Goal: Task Accomplishment & Management: Manage account settings

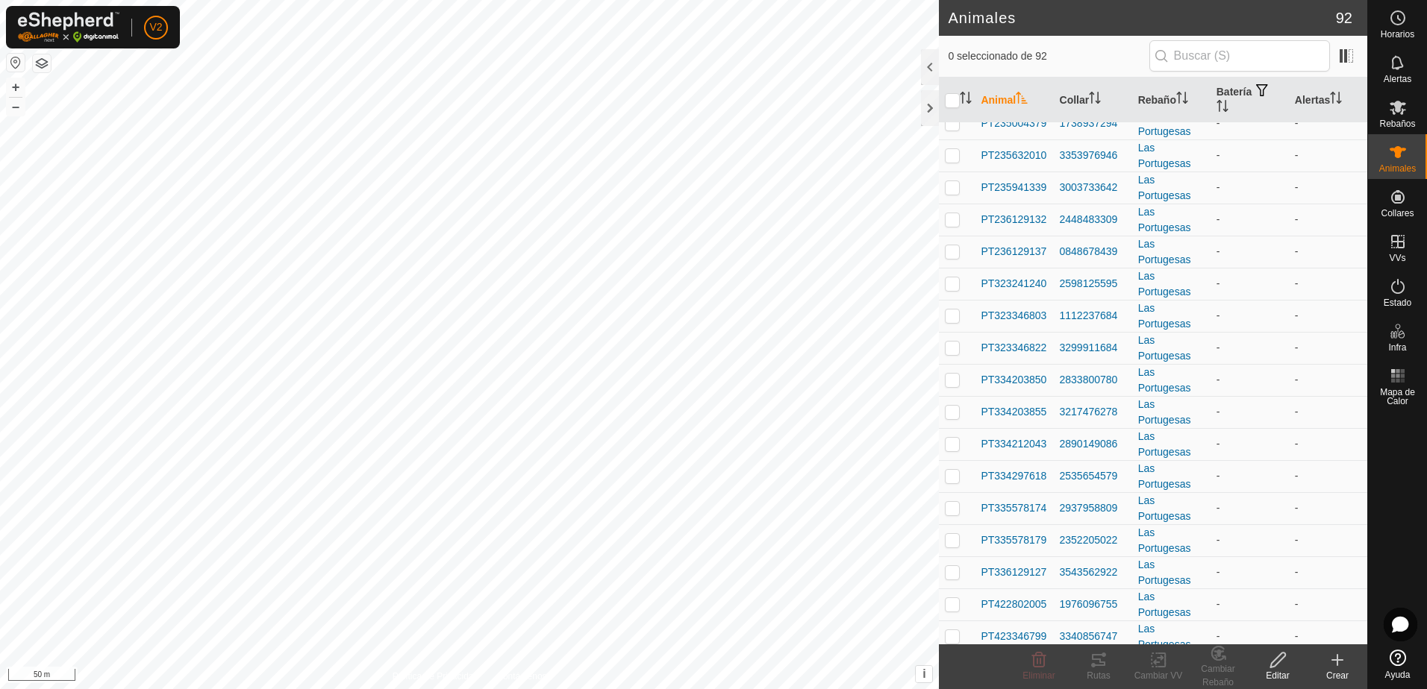
scroll to position [882, 0]
click at [1019, 245] on span "PT236129137" at bounding box center [1013, 251] width 66 height 16
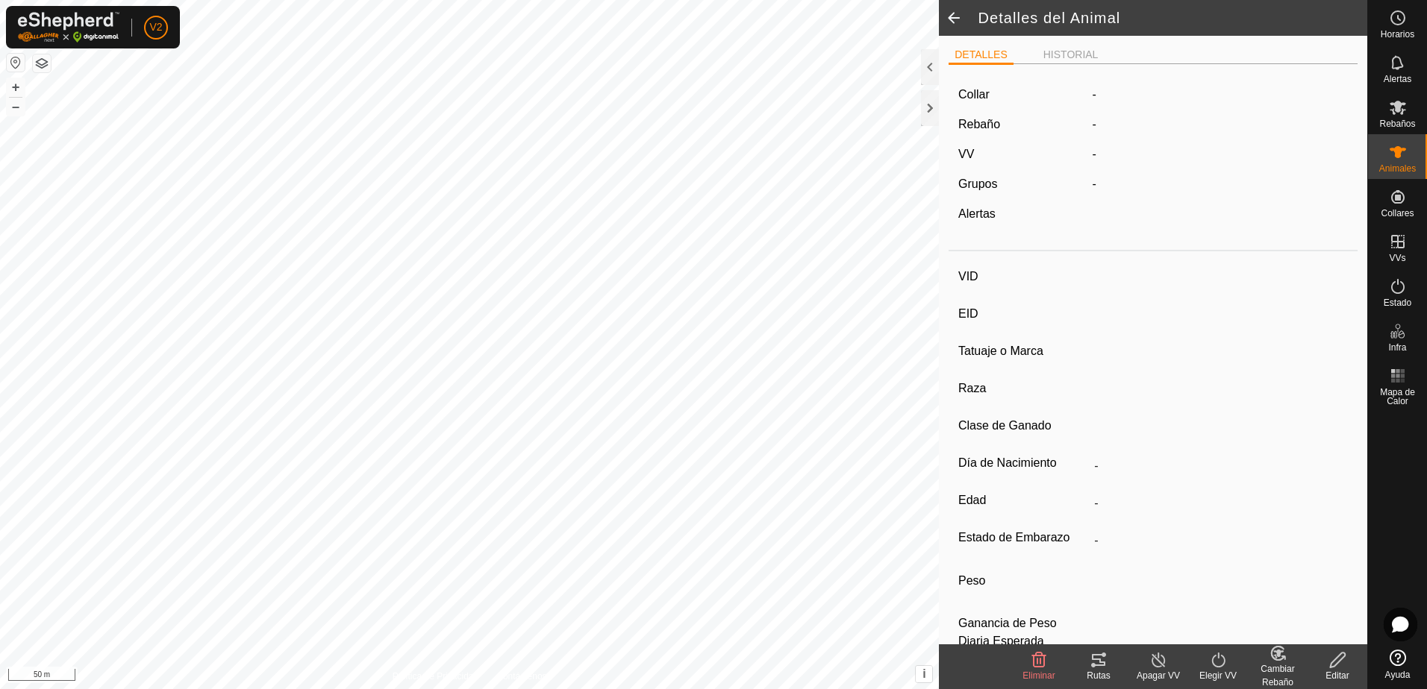
type input "PT236129137"
type input "-"
type input "CONJUNTO MESTIZO"
type input "MACHO"
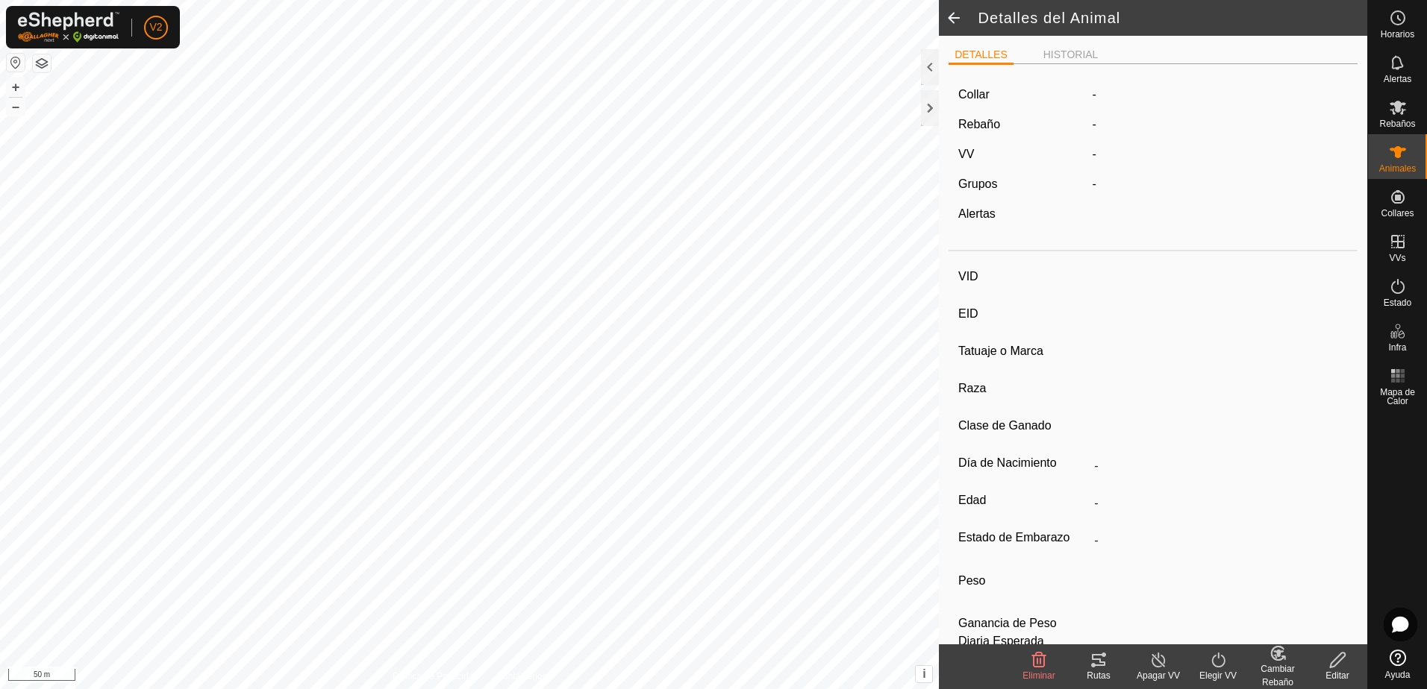
type input "04/2025"
type input "4 months"
type input "-"
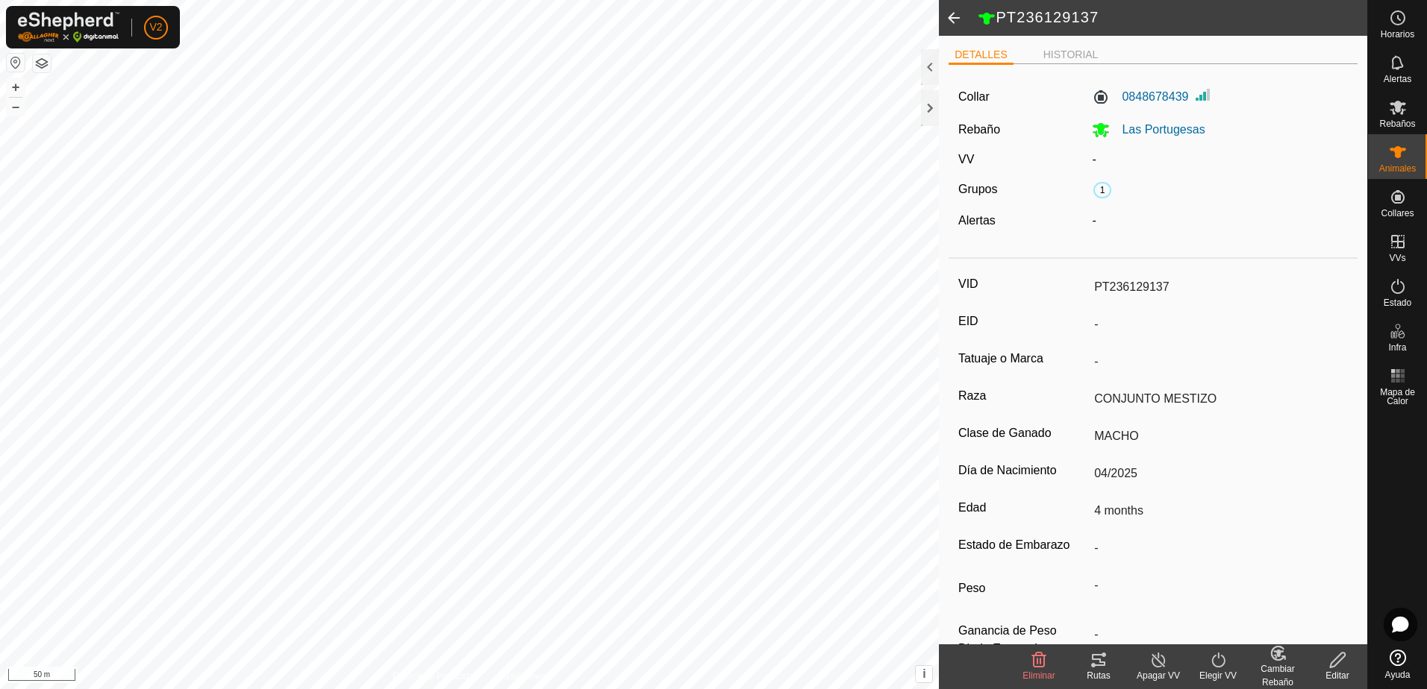
click at [1330, 666] on icon at bounding box center [1337, 660] width 15 height 15
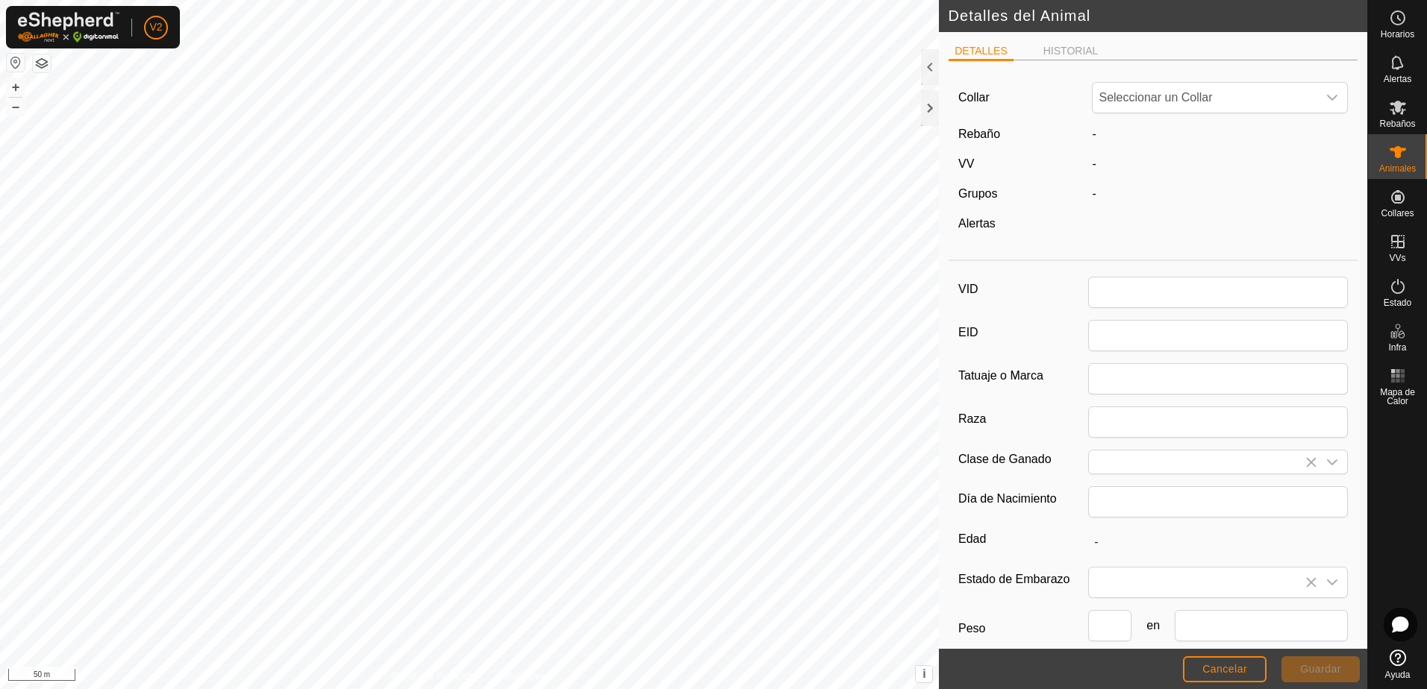
type input "PT236129137"
type input "CONJUNTO MESTIZO"
type input "MACHO"
type input "04/2025"
type input "4 months"
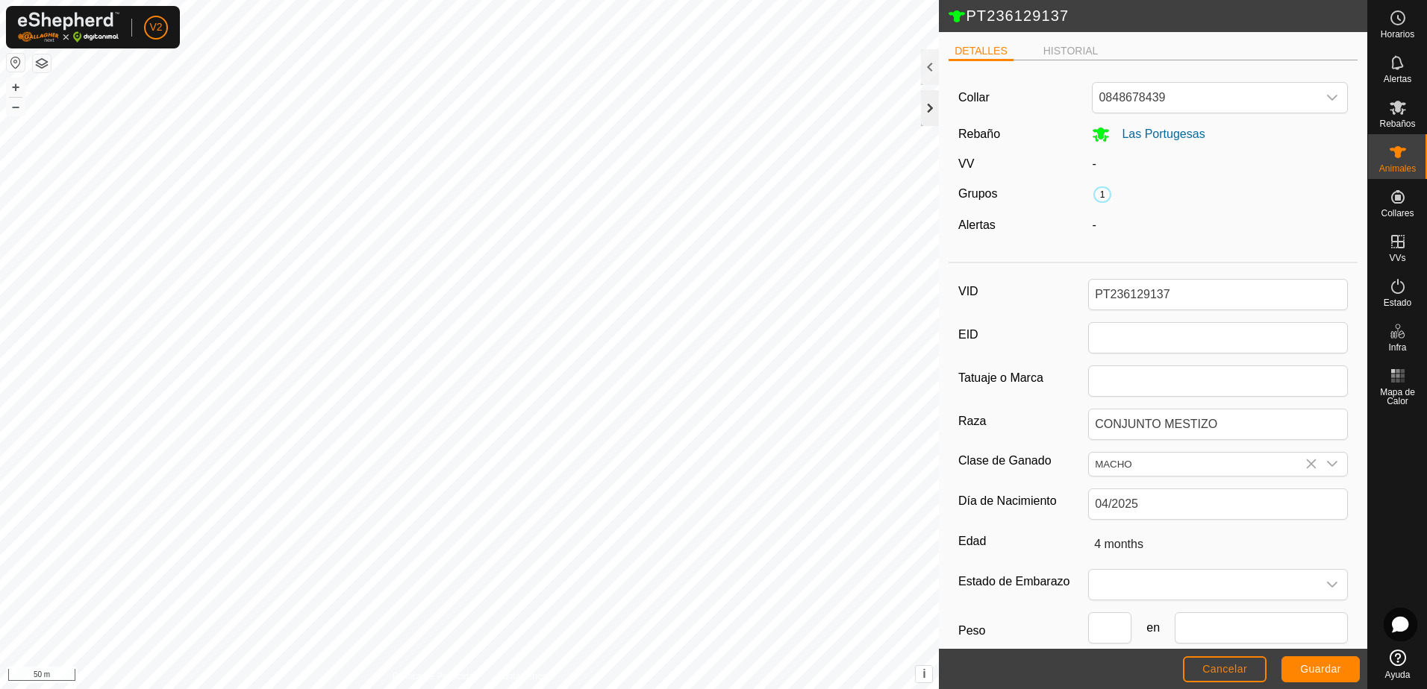
click at [930, 110] on div at bounding box center [930, 108] width 18 height 36
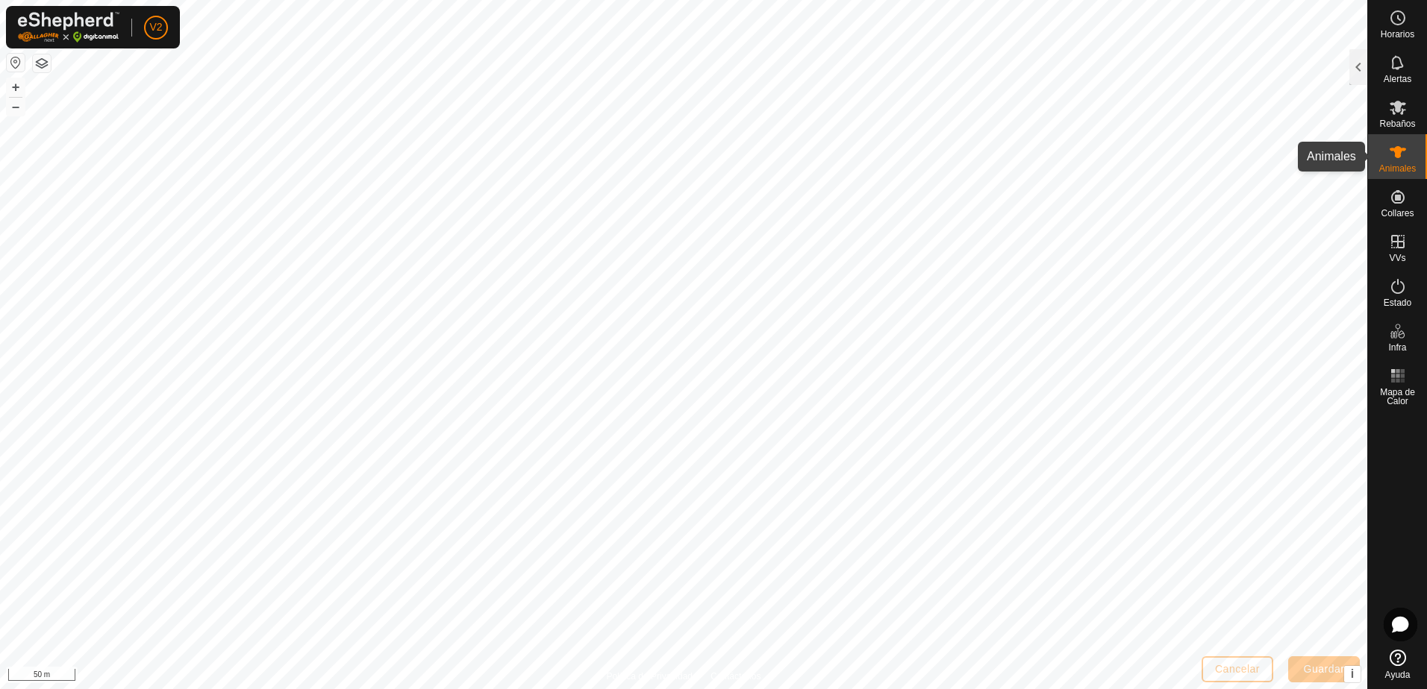
click at [1396, 164] on span "Animales" at bounding box center [1397, 168] width 37 height 9
drag, startPoint x: 1396, startPoint y: 164, endPoint x: 1355, endPoint y: 68, distance: 104.6
click at [1355, 68] on div at bounding box center [1358, 67] width 18 height 36
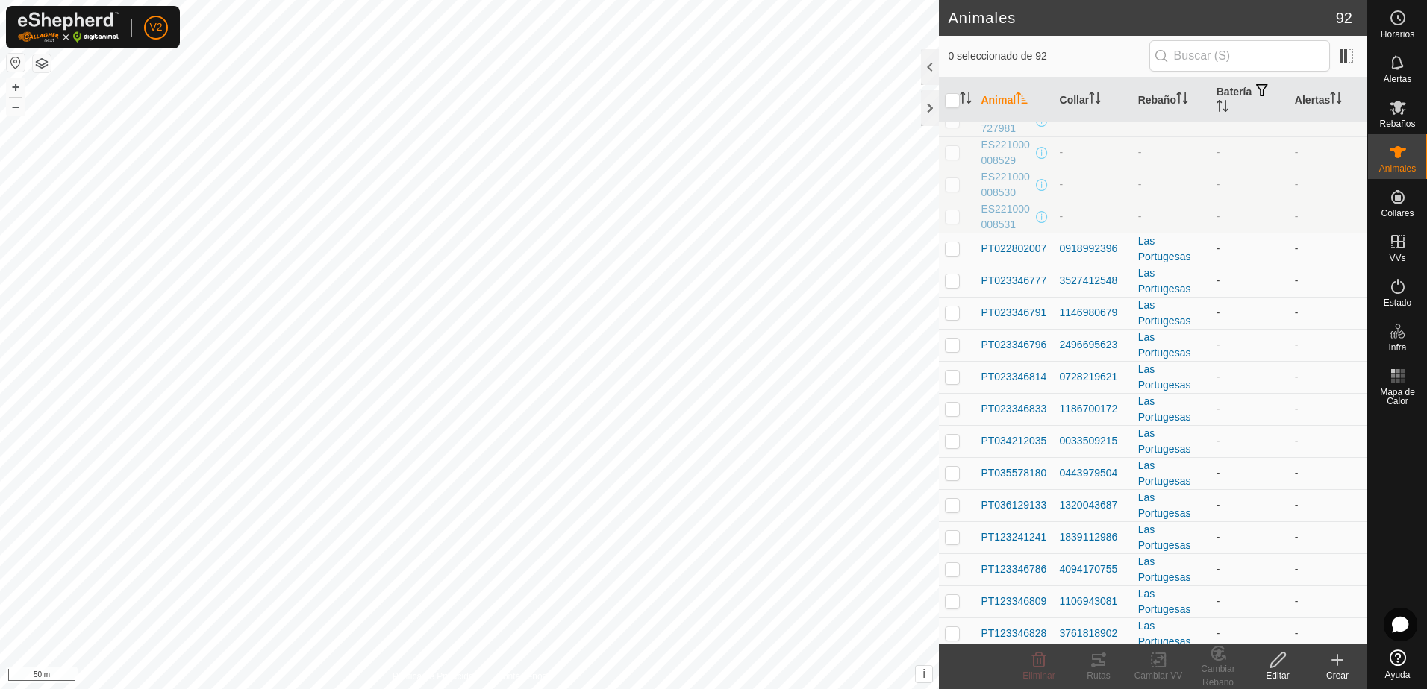
scroll to position [81, 0]
click at [1017, 242] on span "PT022802007" at bounding box center [1013, 250] width 66 height 16
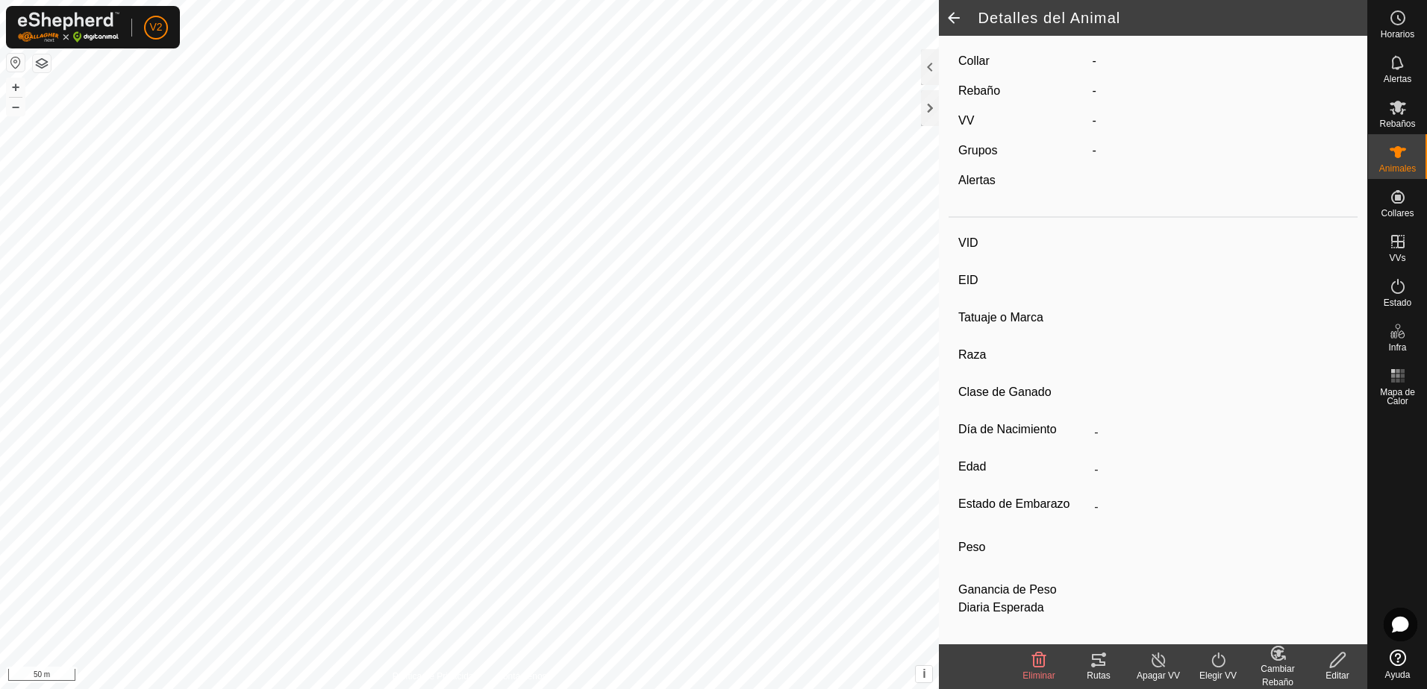
type input "PT022802007"
type input "-"
type input "CONJUNTO MESTIZO"
type input "HEMBRA"
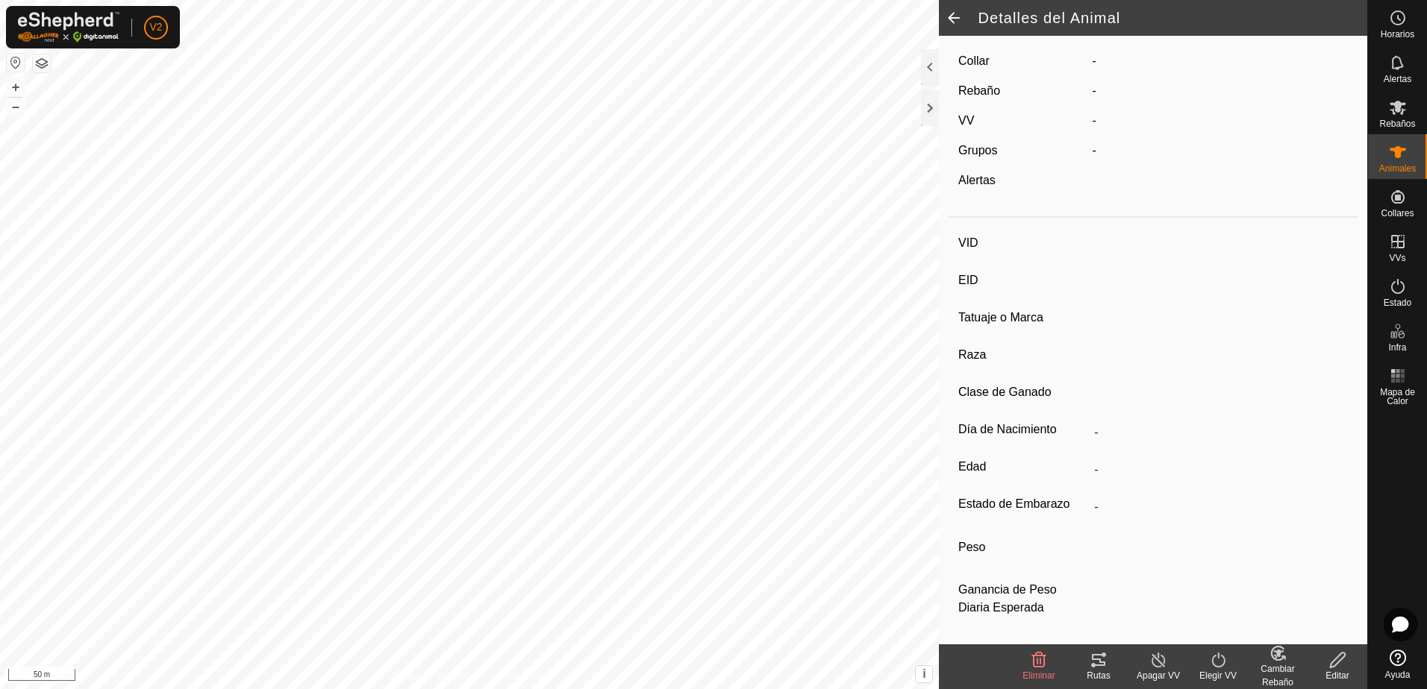
type input "08/2018"
type input "7 years 1 month"
type input "-"
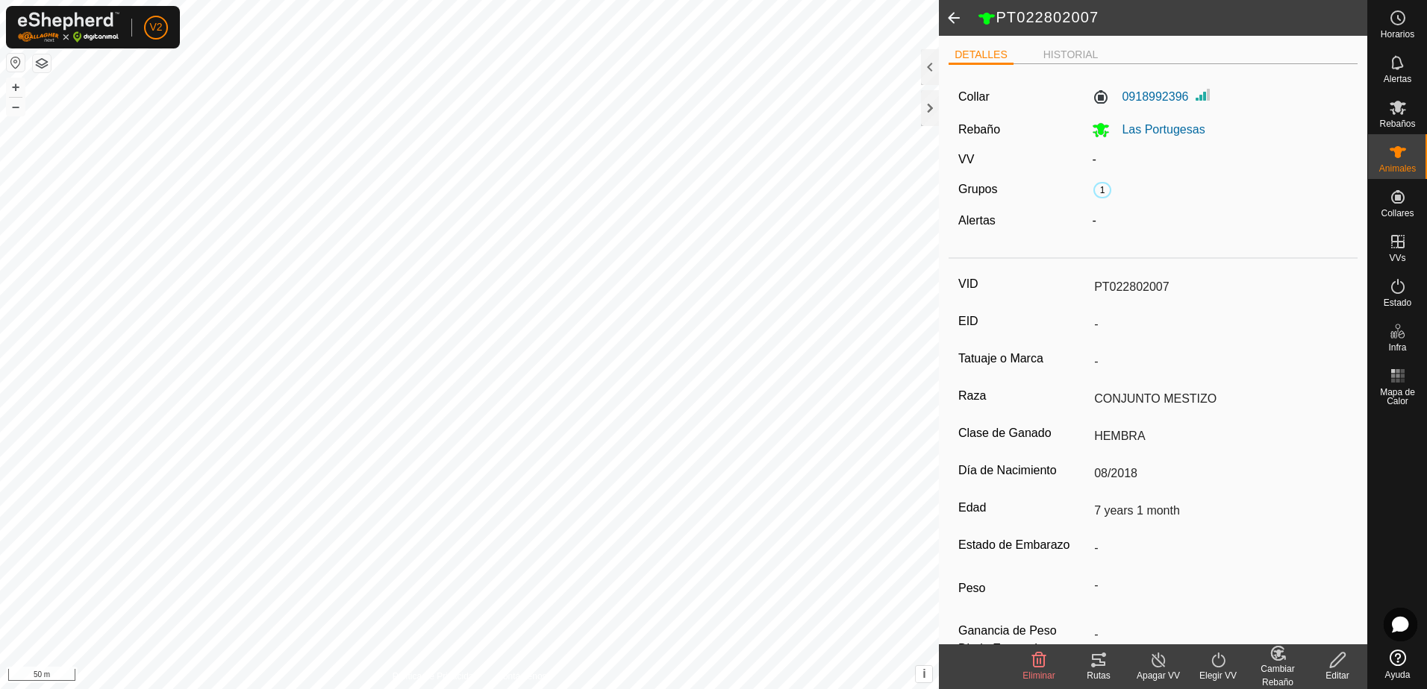
scroll to position [41, 0]
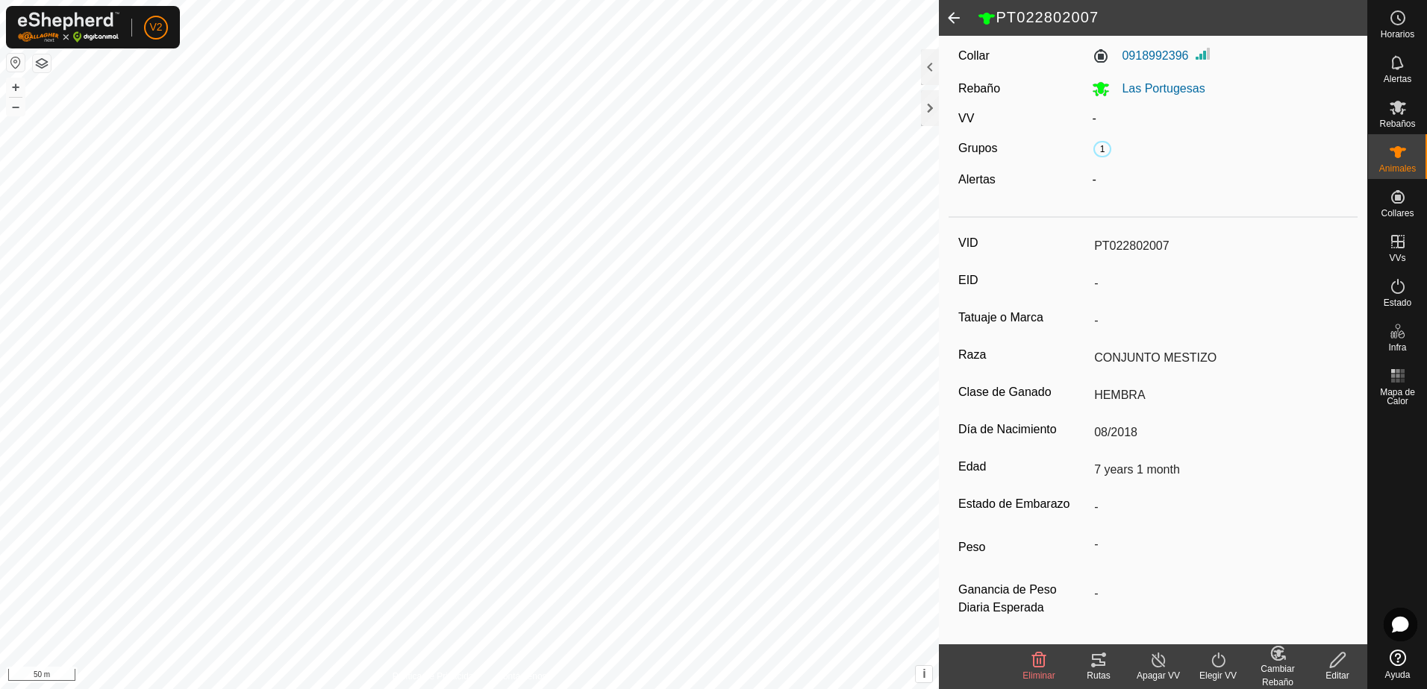
click at [1169, 240] on input "PT022802007" at bounding box center [1218, 246] width 260 height 25
click at [1159, 238] on input "PT022802007" at bounding box center [1218, 246] width 260 height 25
click at [1336, 659] on icon at bounding box center [1337, 660] width 15 height 15
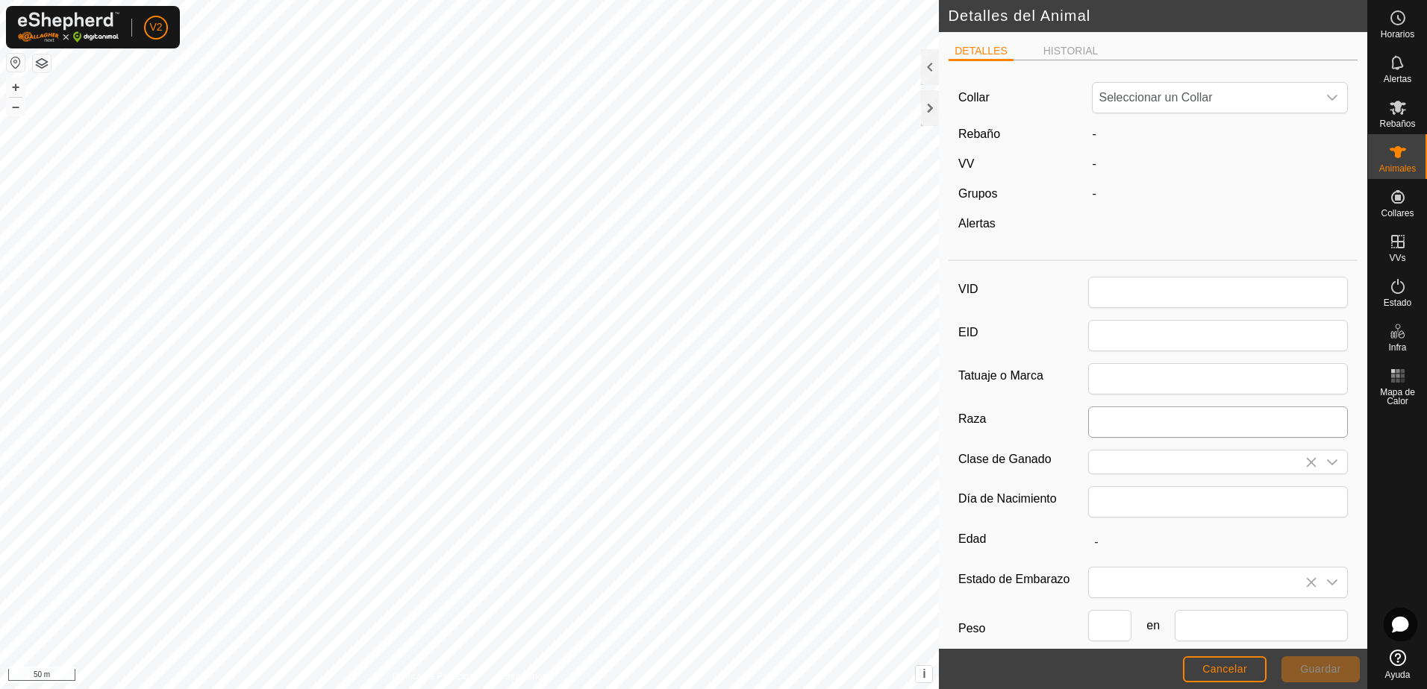
type input "PT022802007"
type input "CONJUNTO MESTIZO"
type input "HEMBRA"
type input "08/2018"
type input "7 years 1 month"
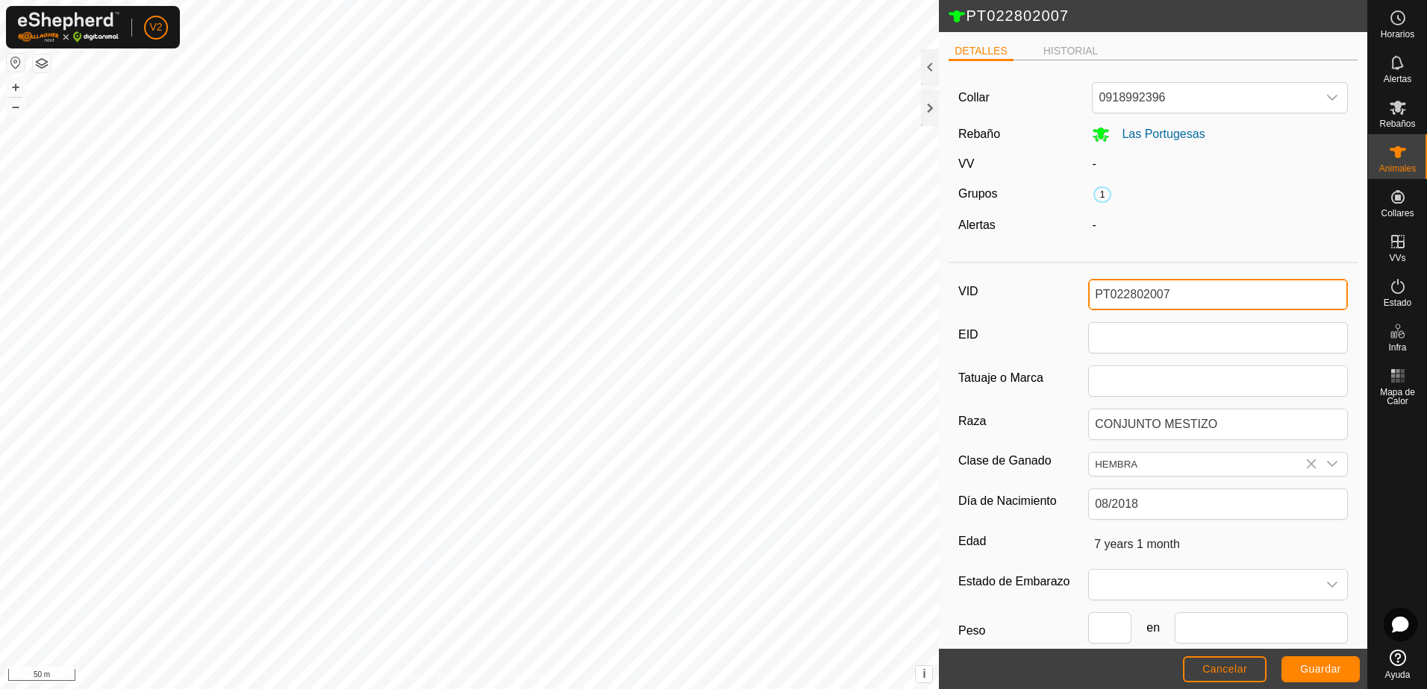
click at [1202, 295] on input "PT022802007" at bounding box center [1218, 294] width 260 height 31
click at [1221, 668] on span "Cancelar" at bounding box center [1224, 669] width 45 height 12
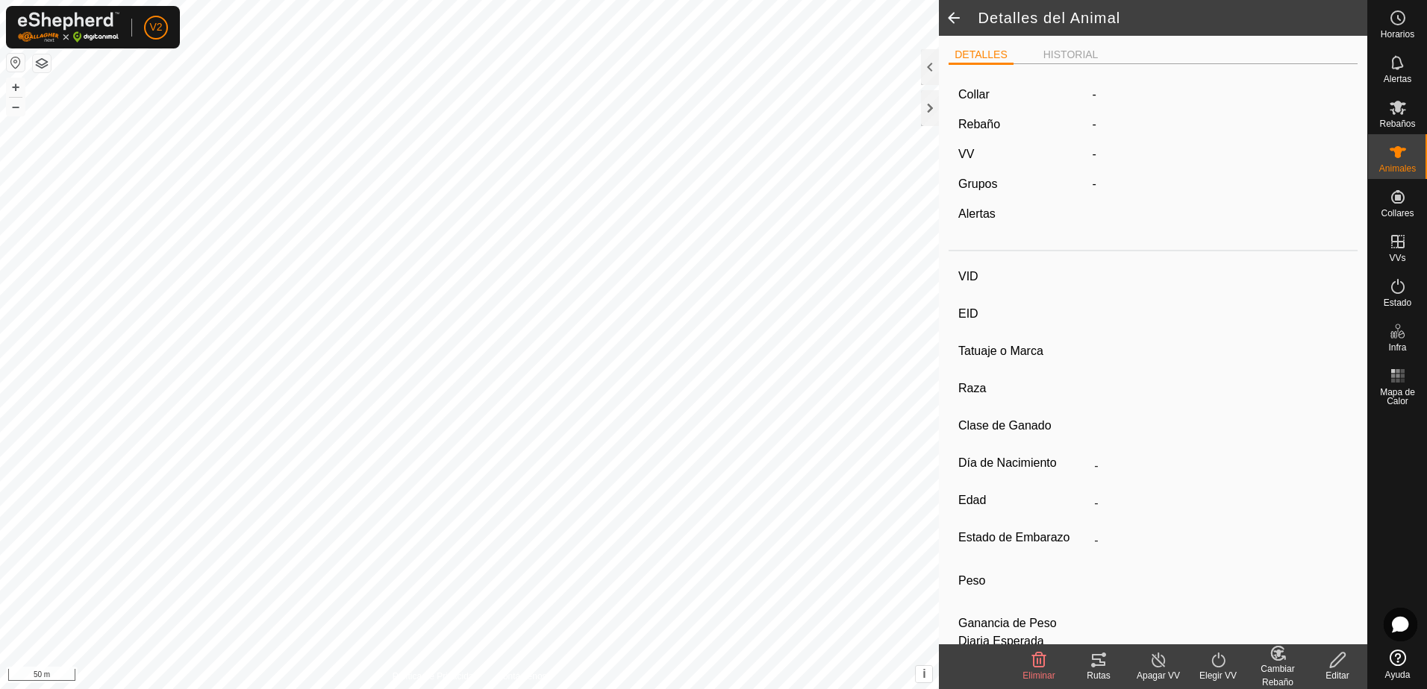
type input "PT022802007"
type input "-"
type input "CONJUNTO MESTIZO"
type input "HEMBRA"
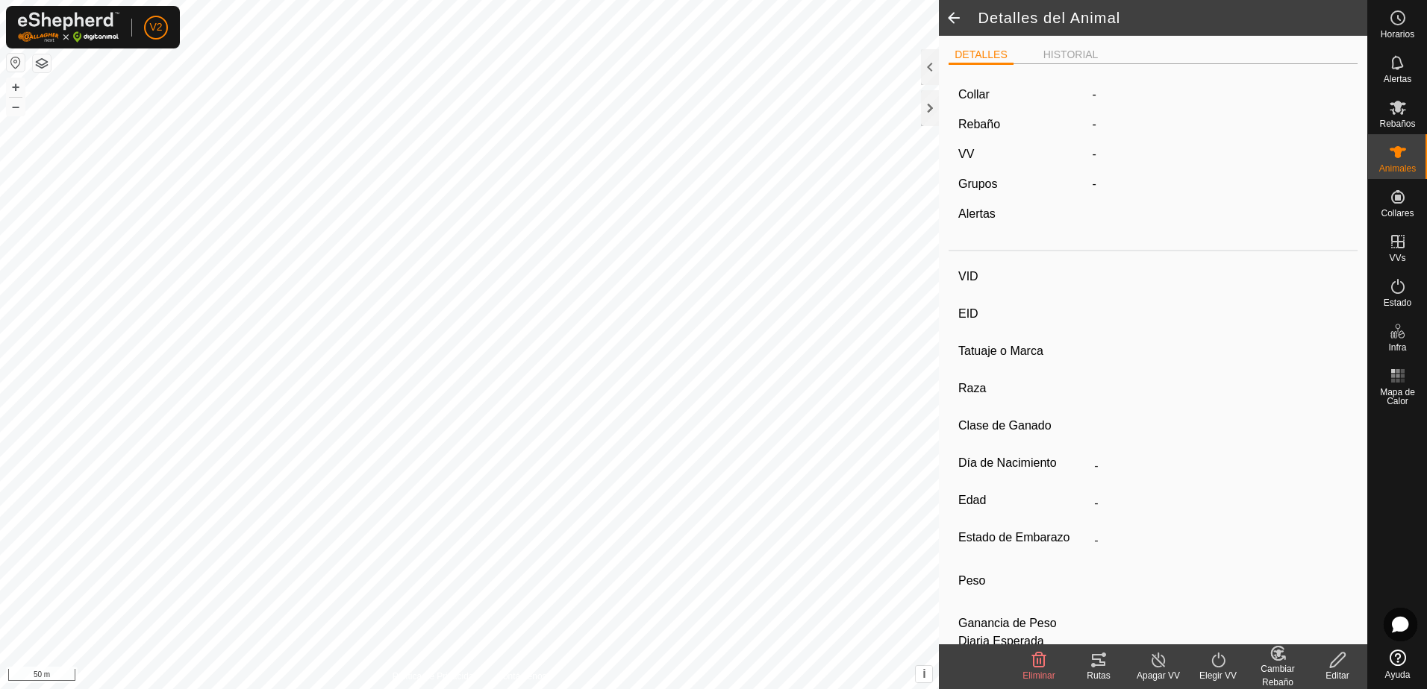
type input "08/2018"
type input "7 years 1 month"
type input "-"
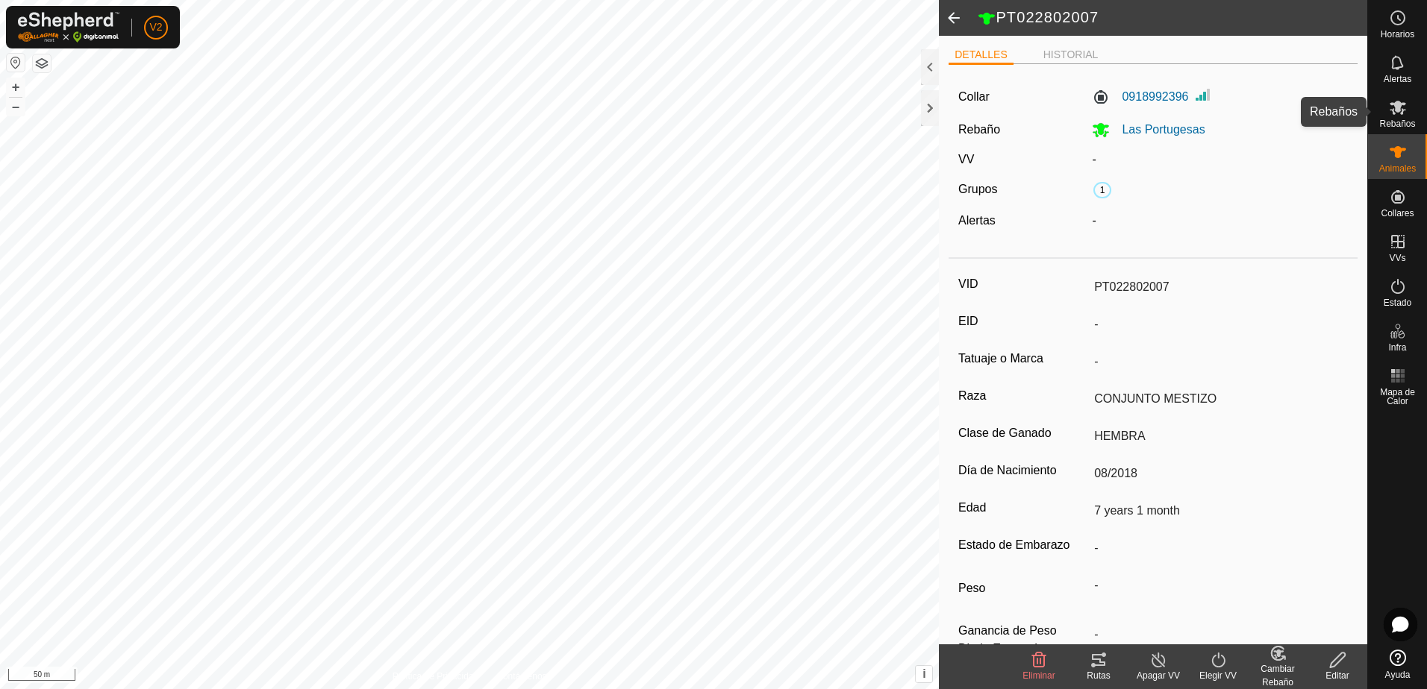
click at [1395, 112] on icon at bounding box center [1397, 107] width 18 height 18
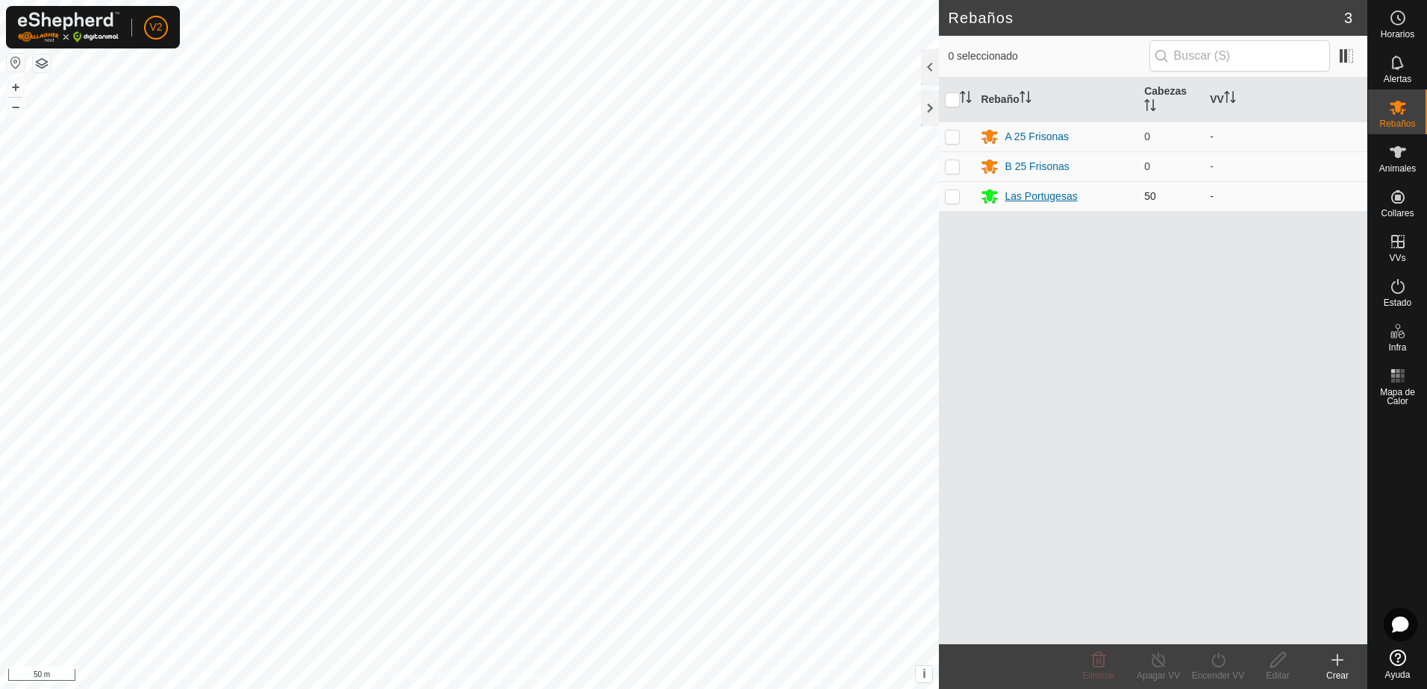
click at [1061, 197] on div "Las Portugesas" at bounding box center [1040, 197] width 72 height 16
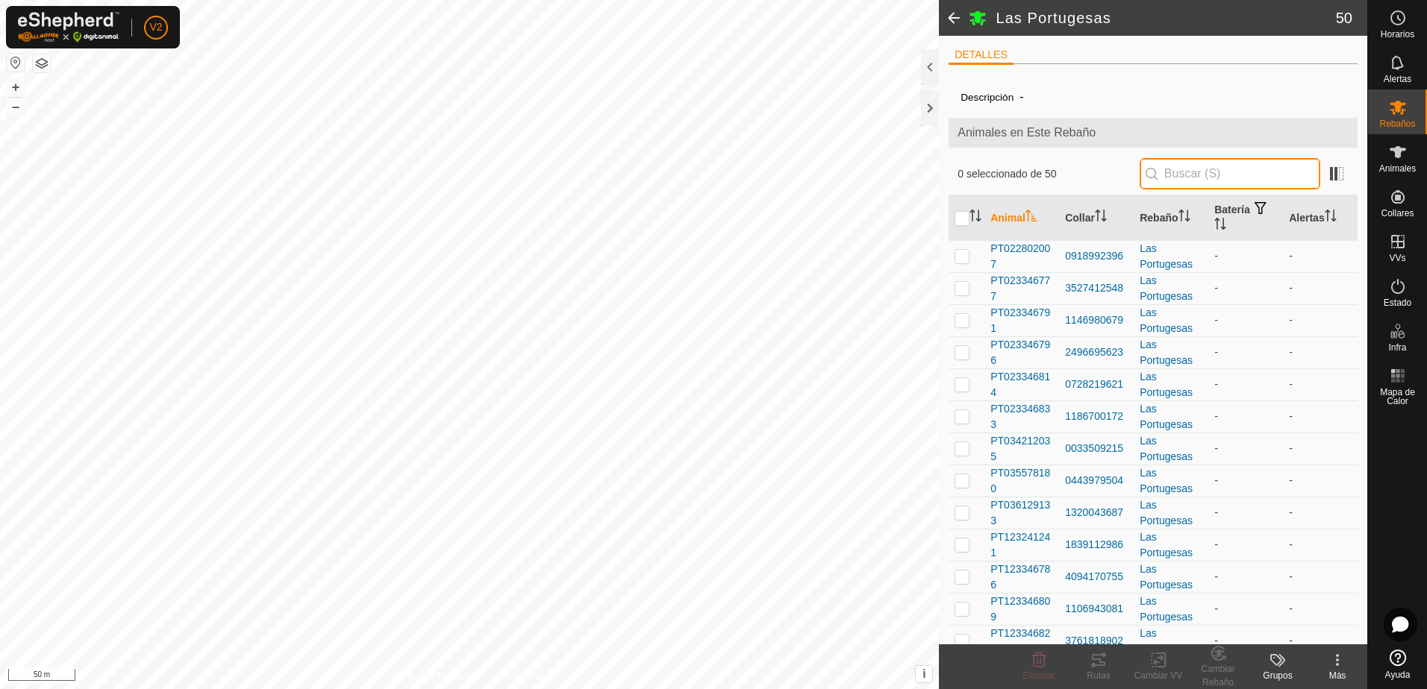
click at [1204, 176] on input "text" at bounding box center [1229, 173] width 181 height 31
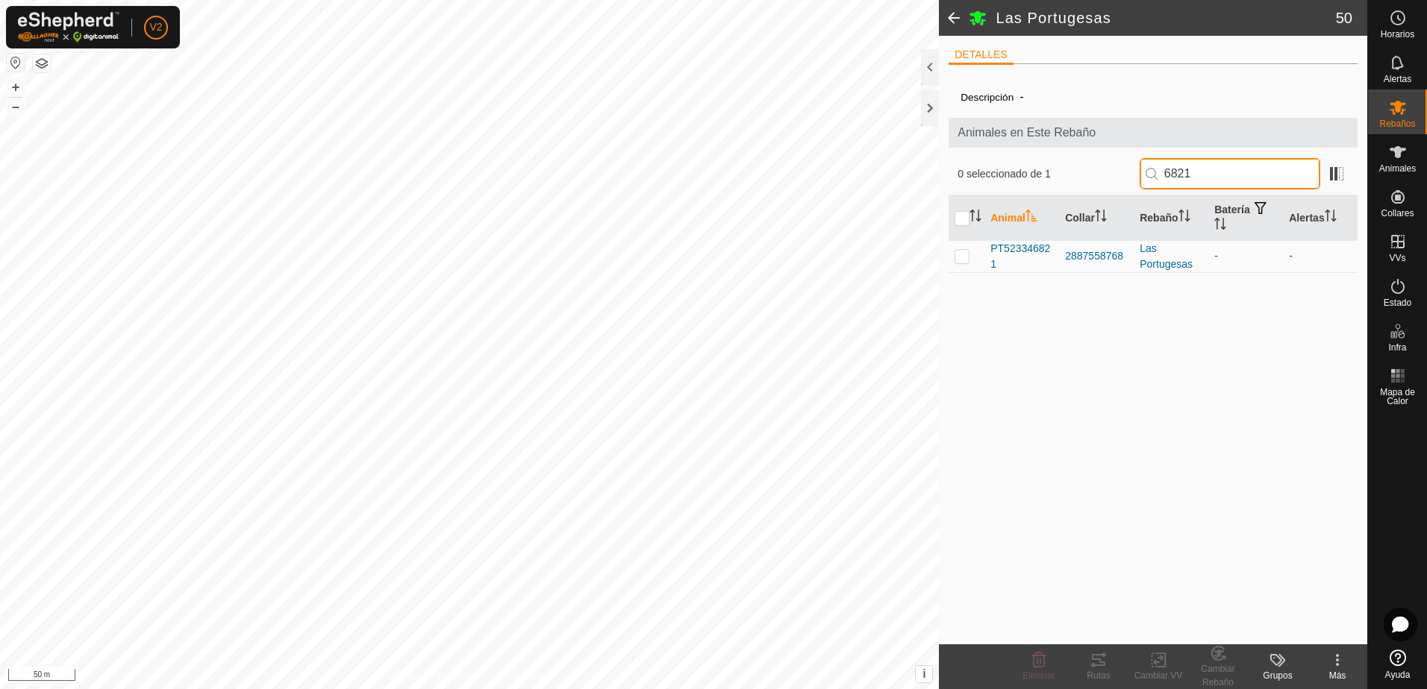
click at [1219, 172] on input "6821" at bounding box center [1229, 173] width 181 height 31
click at [1215, 173] on input "3854" at bounding box center [1229, 173] width 181 height 31
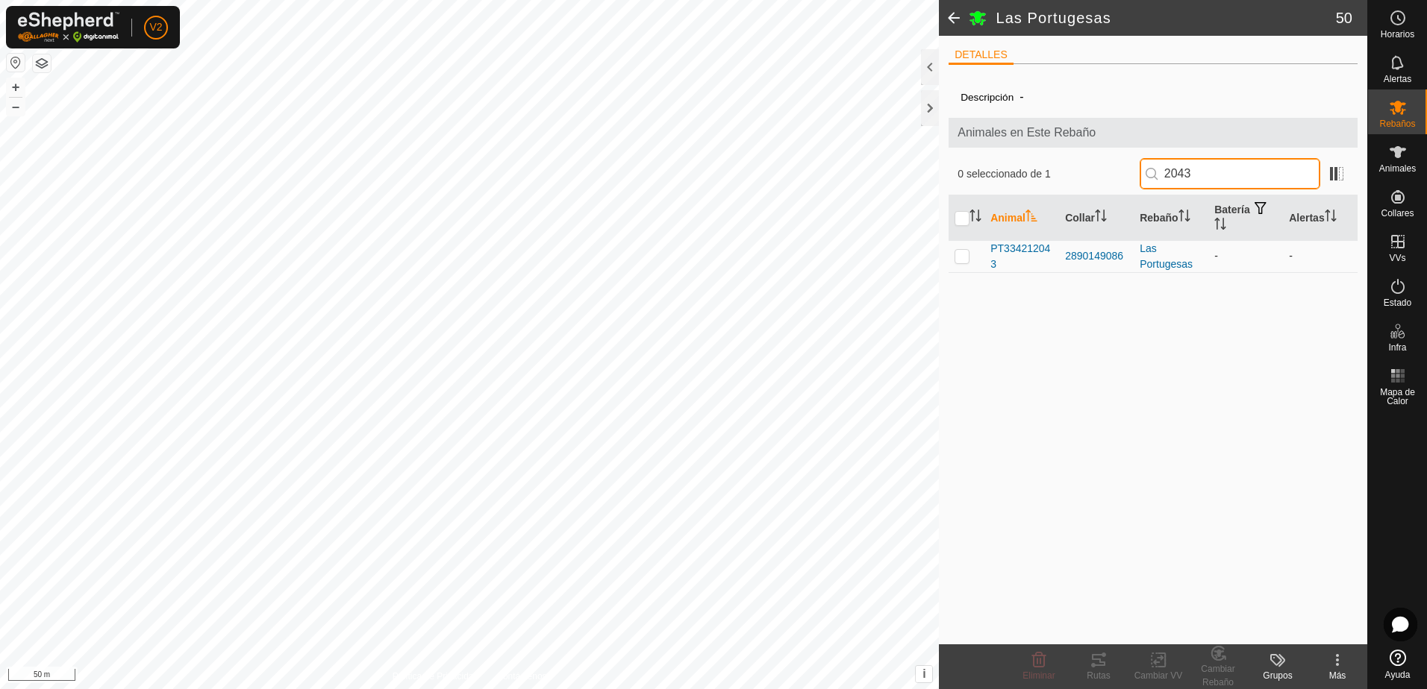
type input "2043"
click at [965, 260] on p-checkbox at bounding box center [961, 256] width 15 height 12
checkbox input "true"
click at [1215, 170] on input "2043" at bounding box center [1229, 173] width 181 height 31
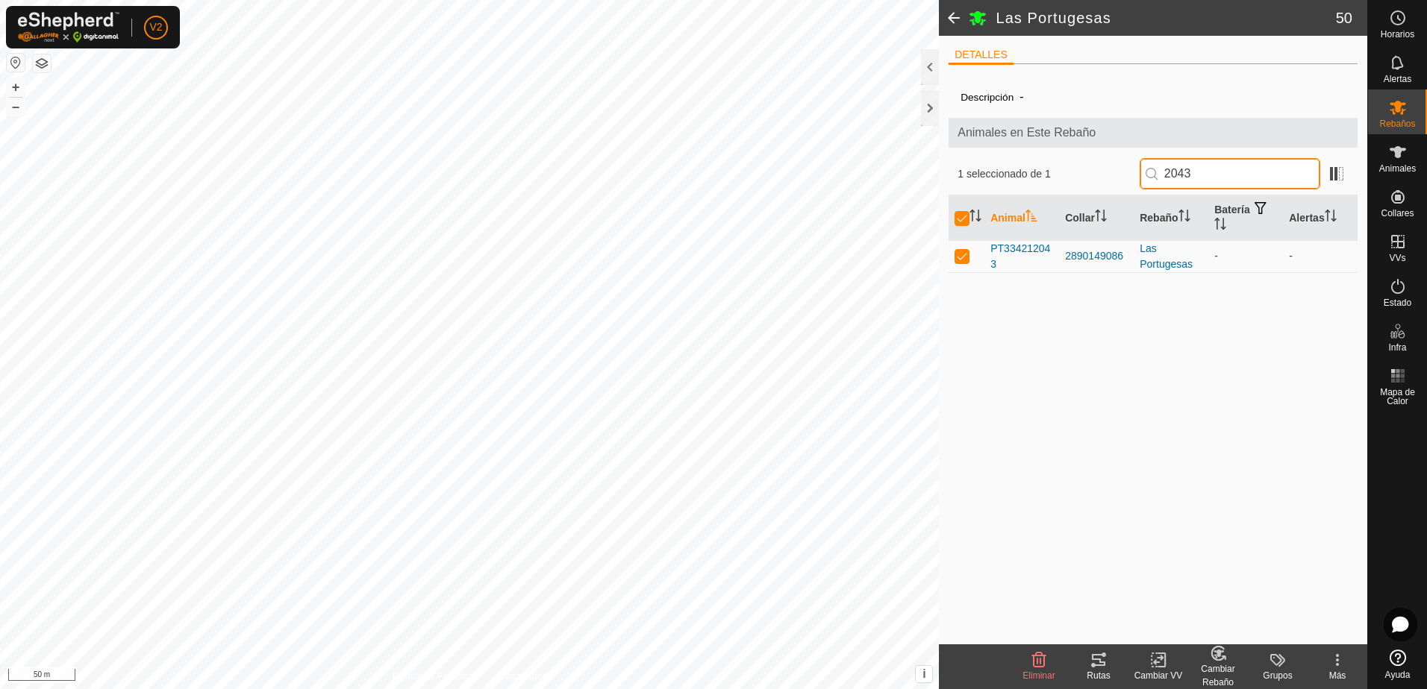
click at [1215, 170] on input "2043" at bounding box center [1229, 173] width 181 height 31
click at [1218, 171] on input "2043" at bounding box center [1229, 173] width 181 height 31
type input "6"
checkbox input "false"
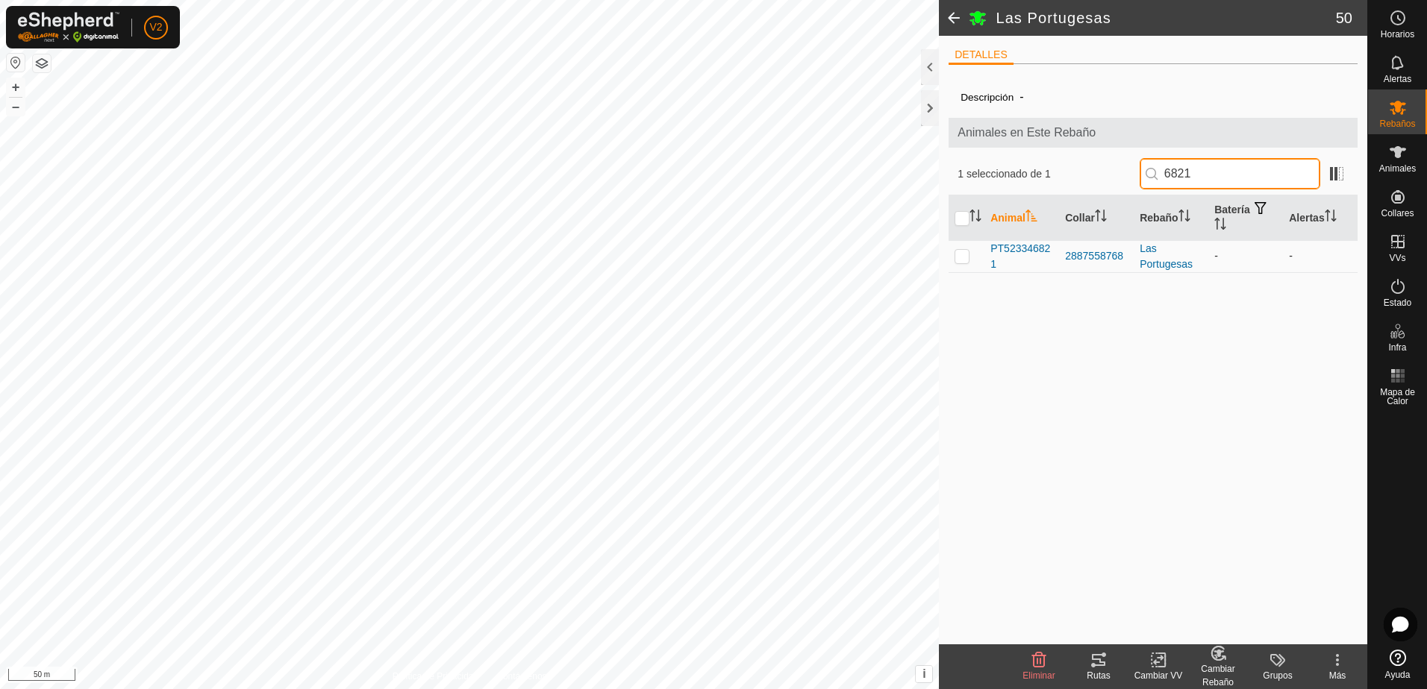
type input "6821"
click at [964, 257] on p-checkbox at bounding box center [961, 256] width 15 height 12
checkbox input "true"
click at [1224, 178] on input "6821" at bounding box center [1229, 173] width 181 height 31
type input "6"
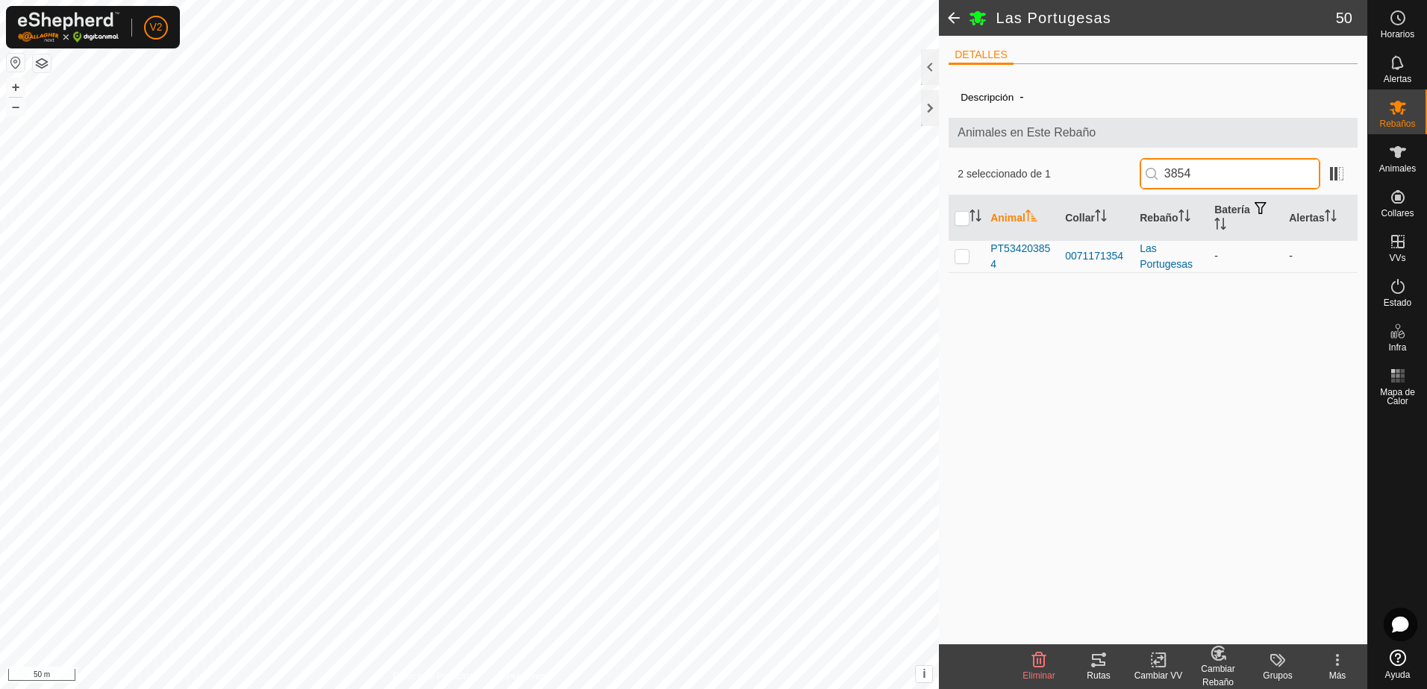
type input "3854"
click at [962, 259] on p-checkbox at bounding box center [961, 256] width 15 height 12
checkbox input "true"
click at [1253, 170] on input "3854" at bounding box center [1229, 173] width 181 height 31
type input "3"
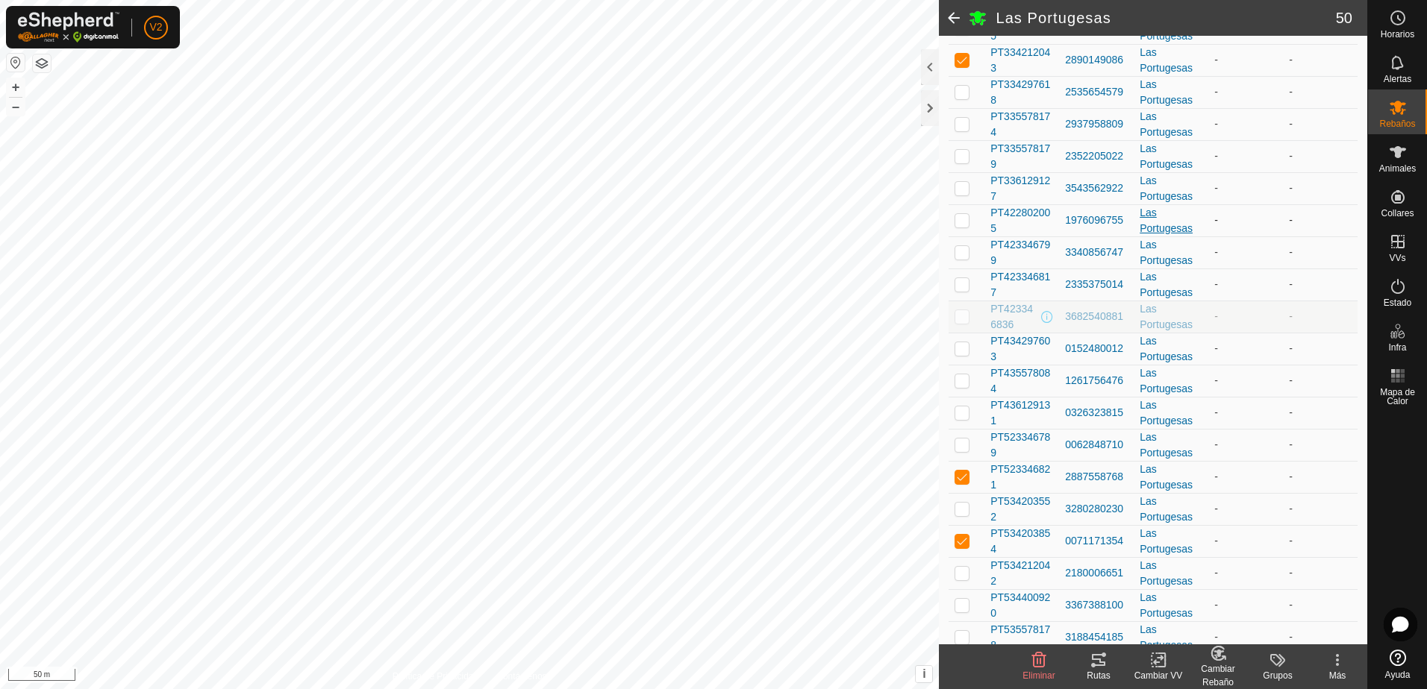
scroll to position [1191, 0]
click at [1221, 660] on icon at bounding box center [1217, 653] width 13 height 13
click at [1286, 592] on link "[PERSON_NAME]..." at bounding box center [1264, 596] width 150 height 30
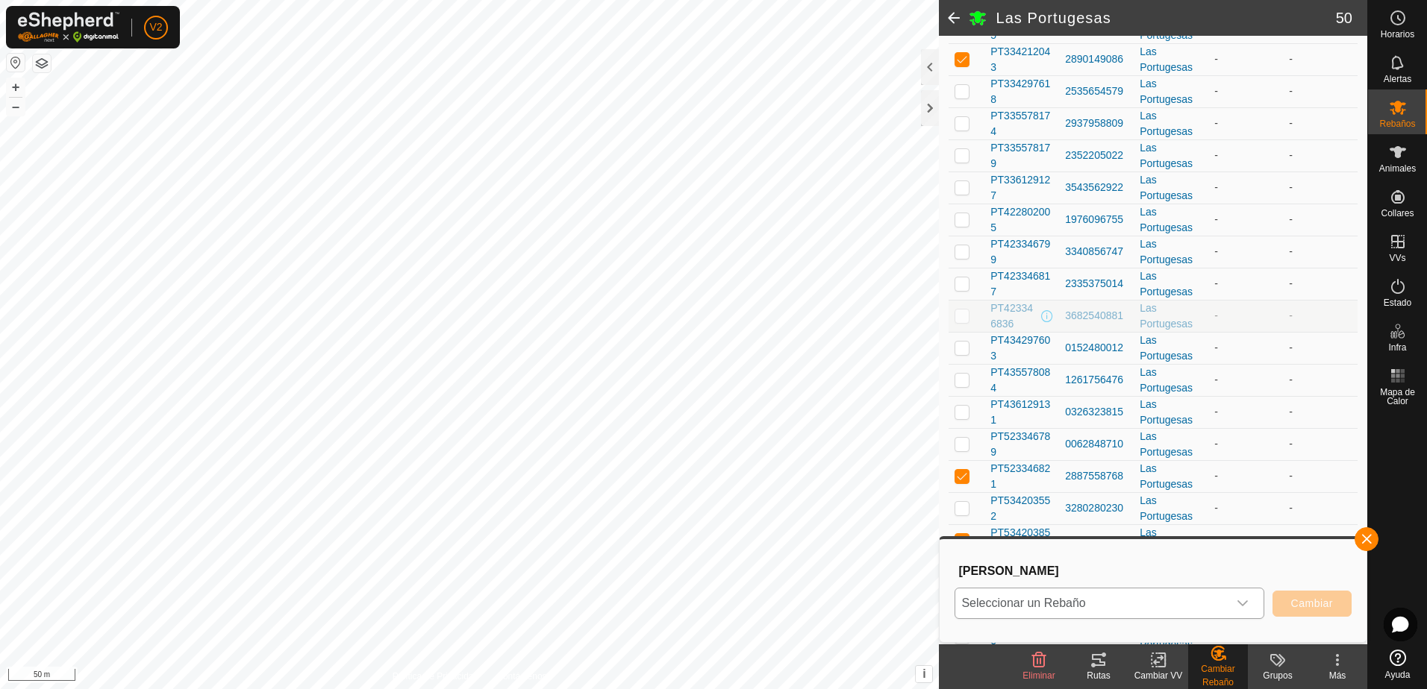
click at [1238, 598] on icon "dropdown trigger" at bounding box center [1242, 604] width 12 height 12
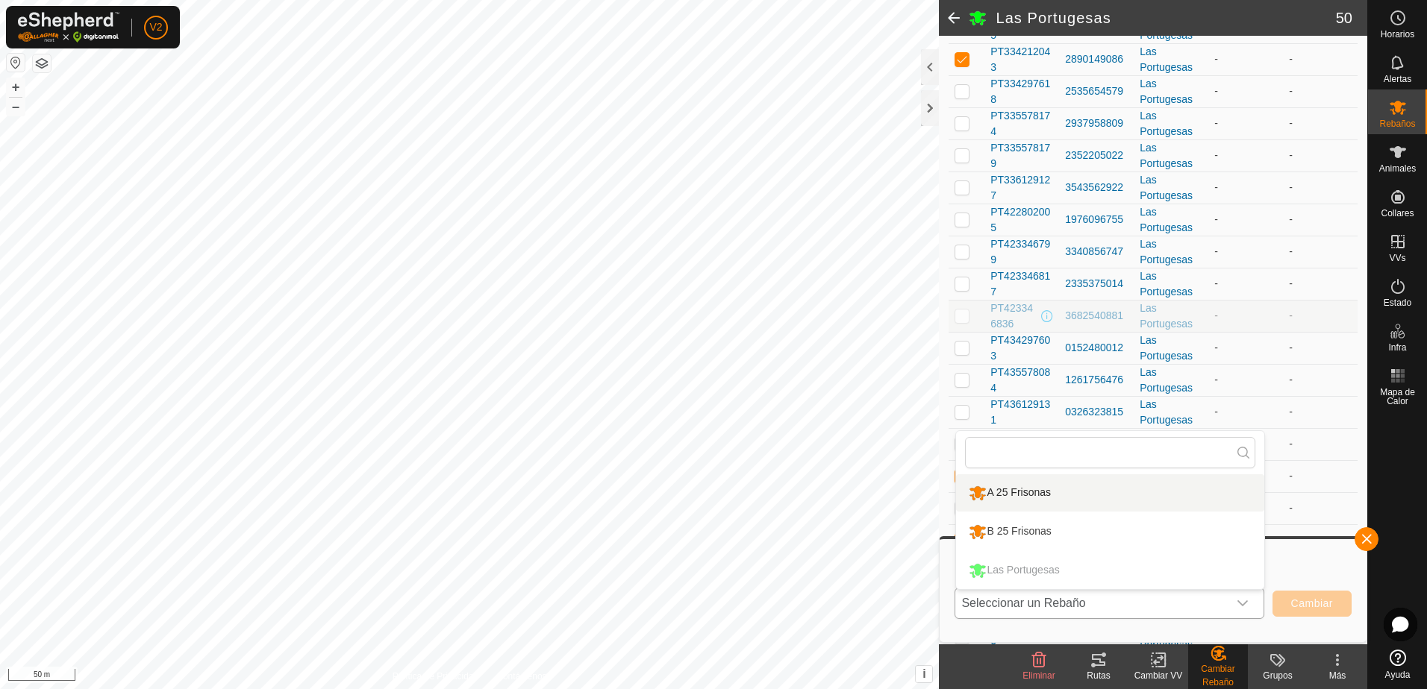
click at [1129, 495] on li "A 25 Frisonas" at bounding box center [1110, 493] width 308 height 37
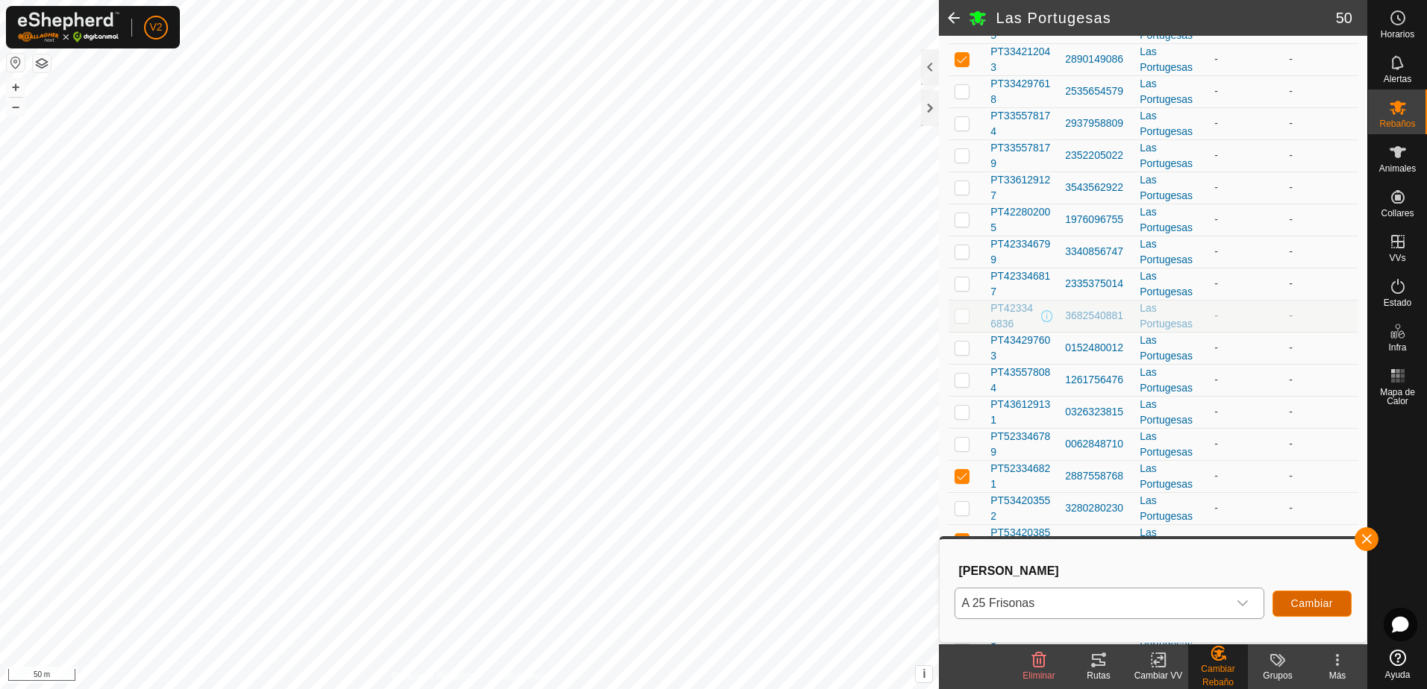
click at [1325, 601] on span "Cambiar" at bounding box center [1312, 604] width 42 height 12
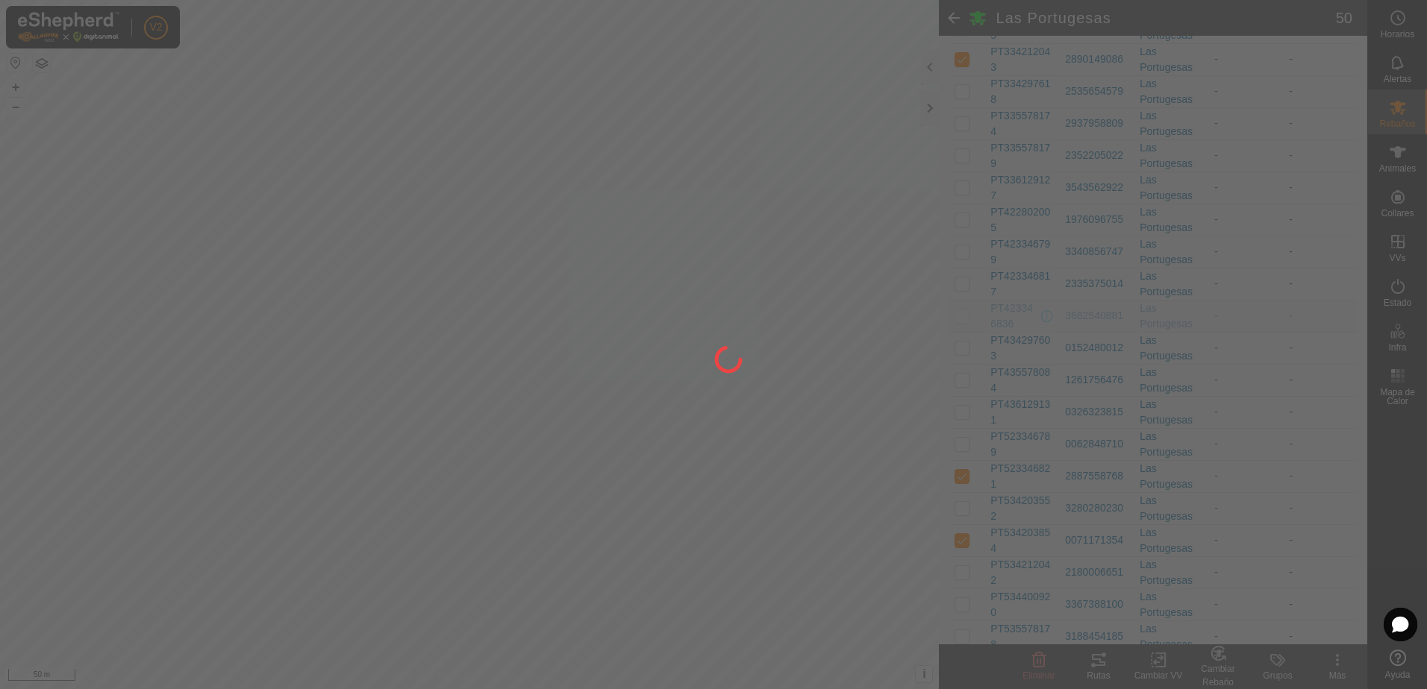
click at [1325, 601] on div at bounding box center [713, 344] width 1427 height 689
checkbox input "false"
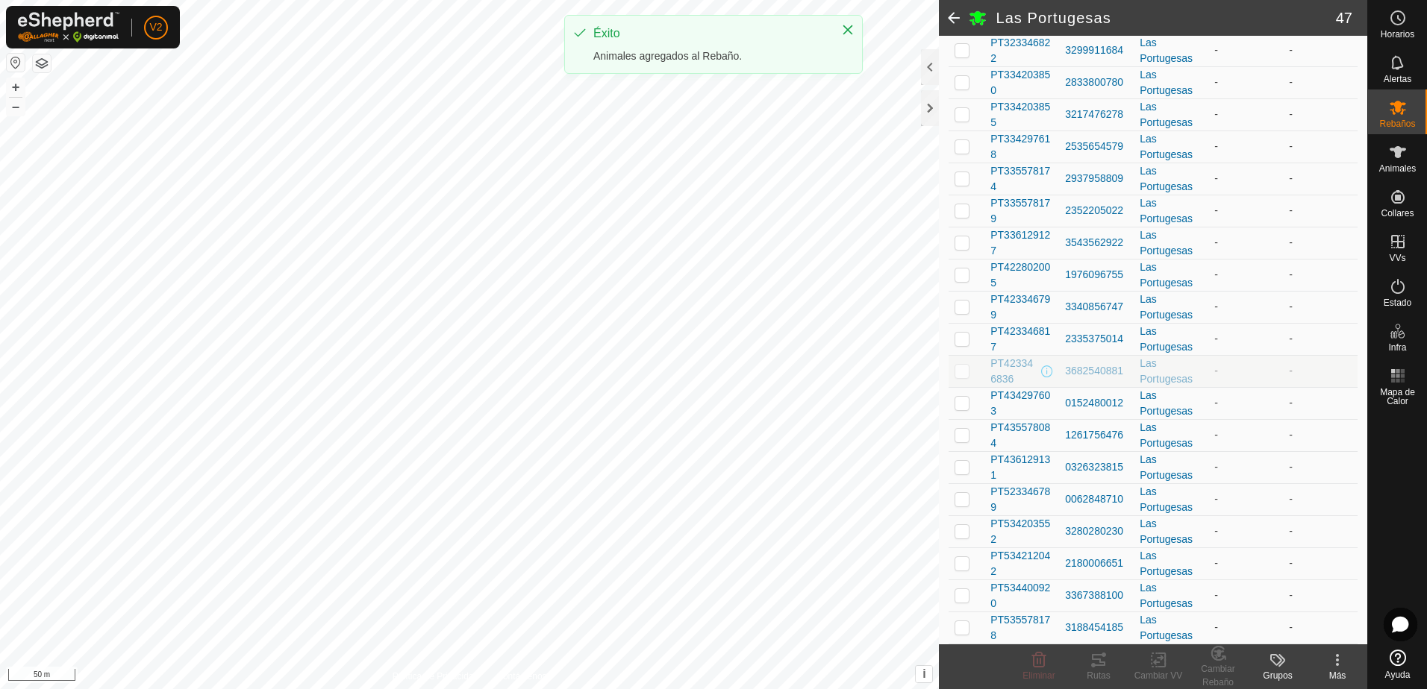
scroll to position [1104, 0]
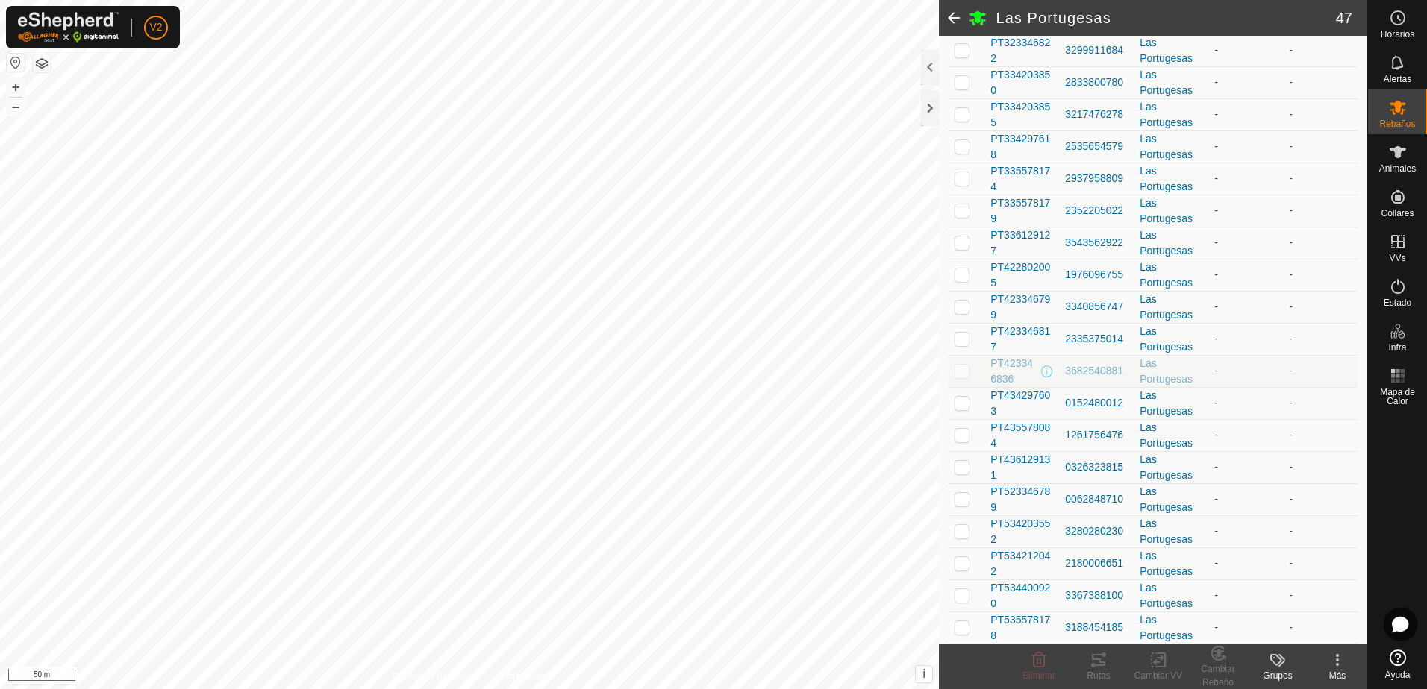
click at [954, 15] on span at bounding box center [954, 18] width 30 height 36
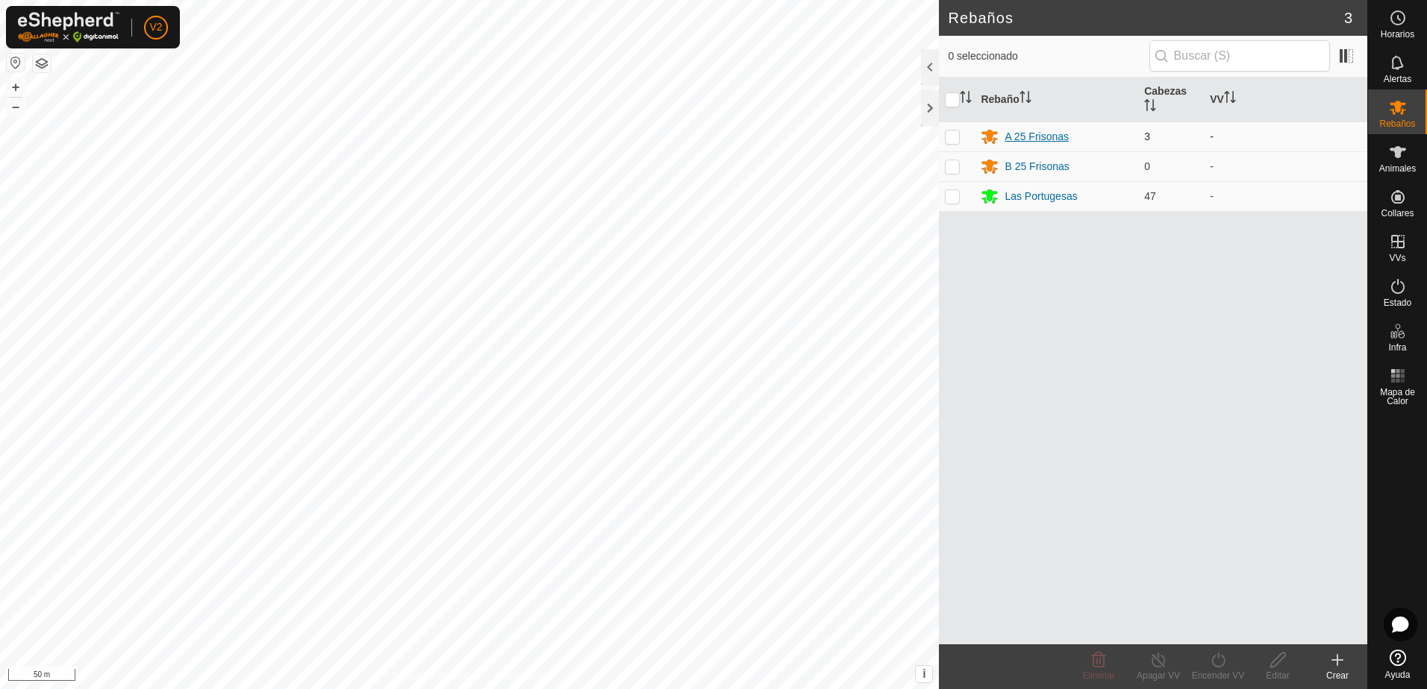
click at [1044, 137] on div "A 25 Frisonas" at bounding box center [1036, 137] width 64 height 16
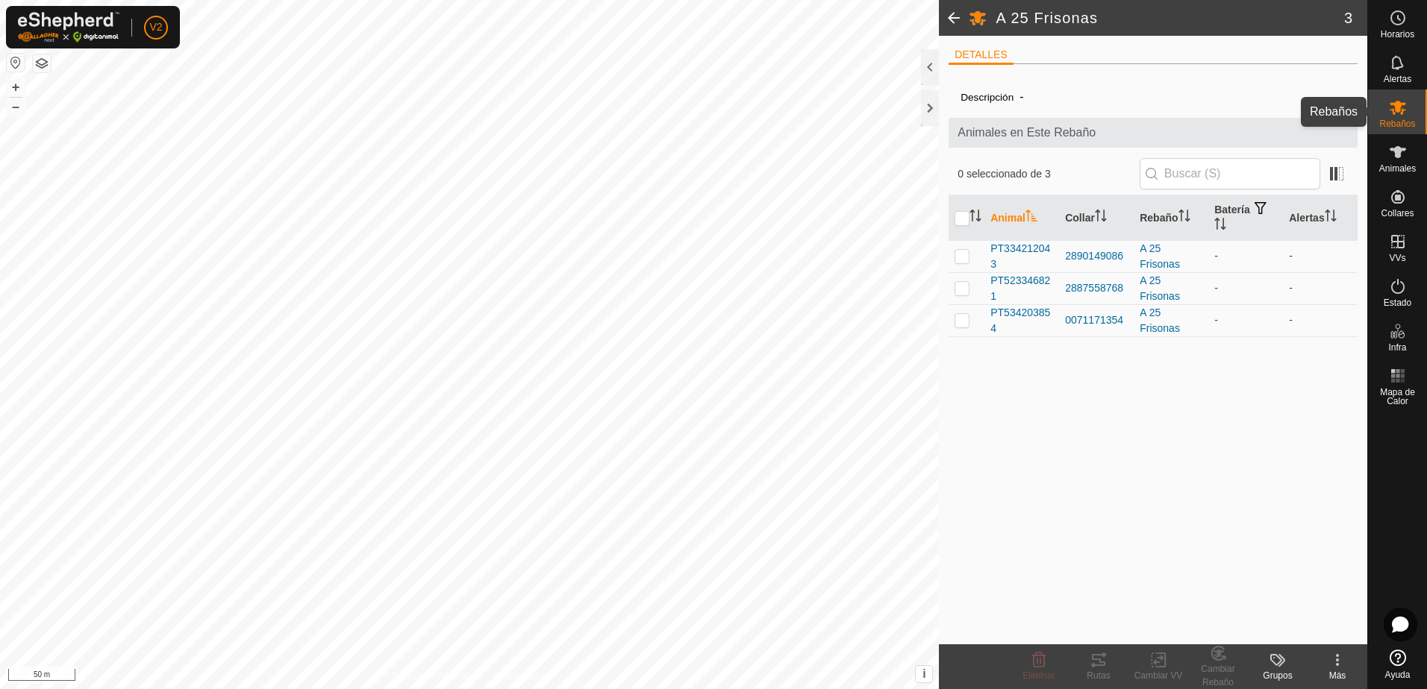
click at [1402, 112] on icon at bounding box center [1397, 108] width 16 height 14
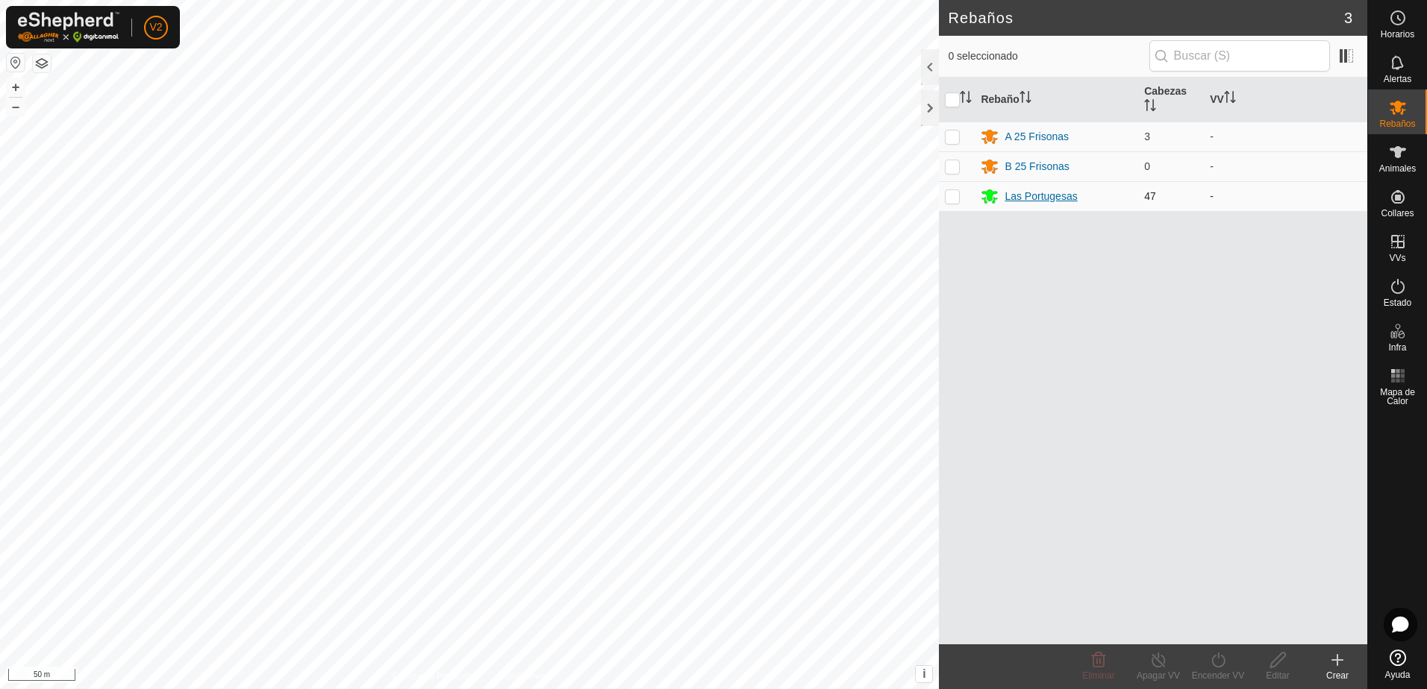
click at [1050, 195] on div "Las Portugesas" at bounding box center [1040, 197] width 72 height 16
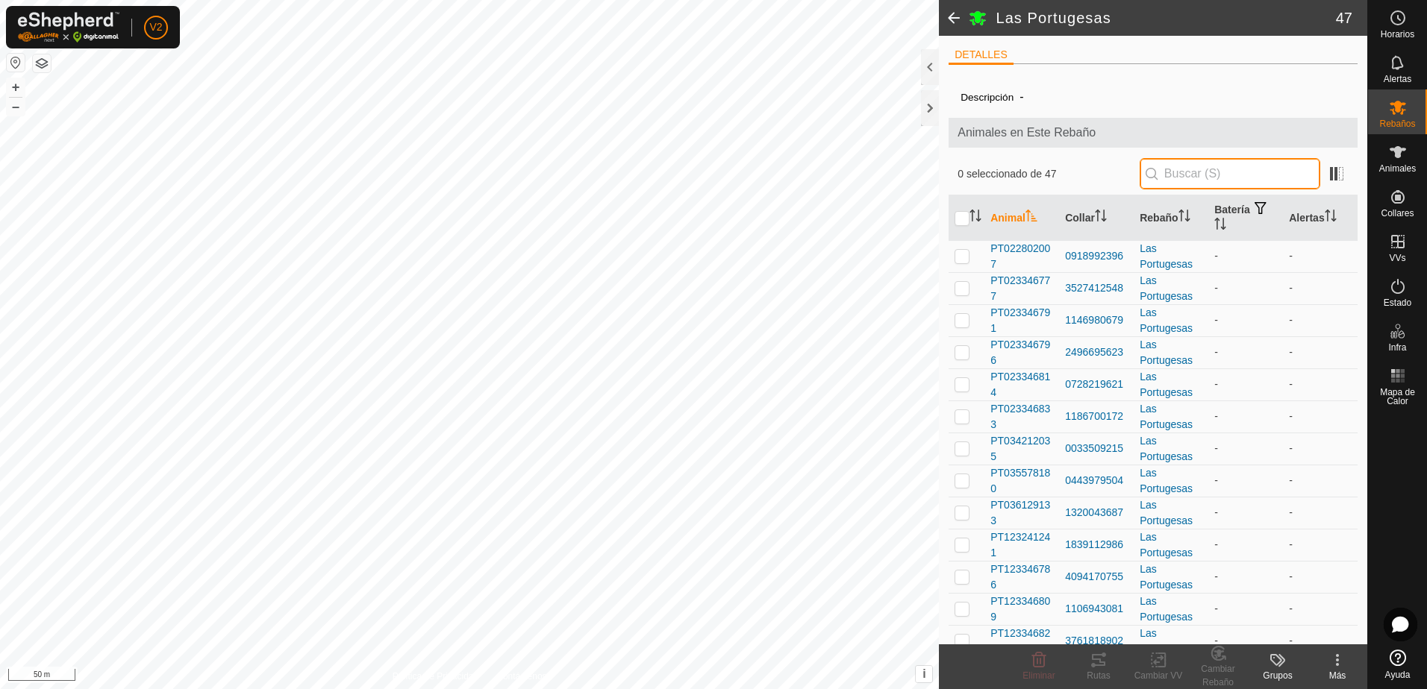
click at [1180, 174] on input "text" at bounding box center [1229, 173] width 181 height 31
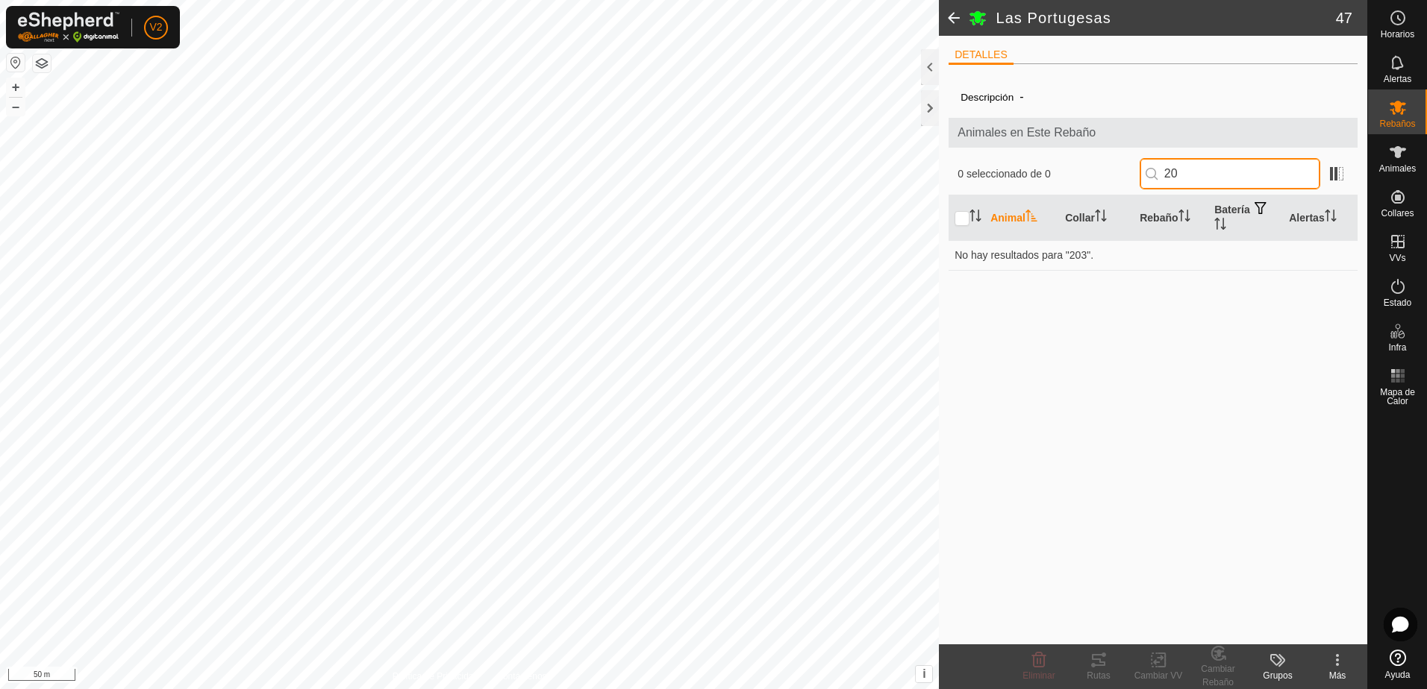
type input "2"
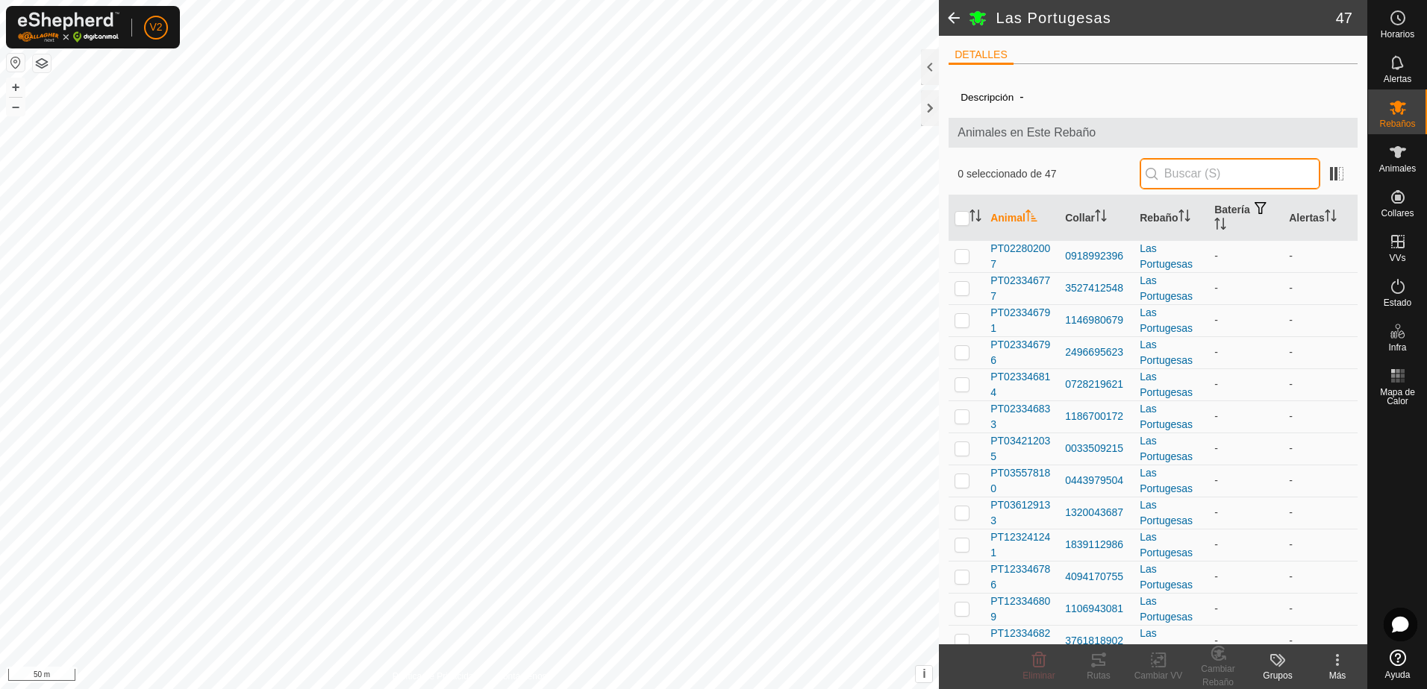
click at [1189, 172] on input "text" at bounding box center [1229, 173] width 181 height 31
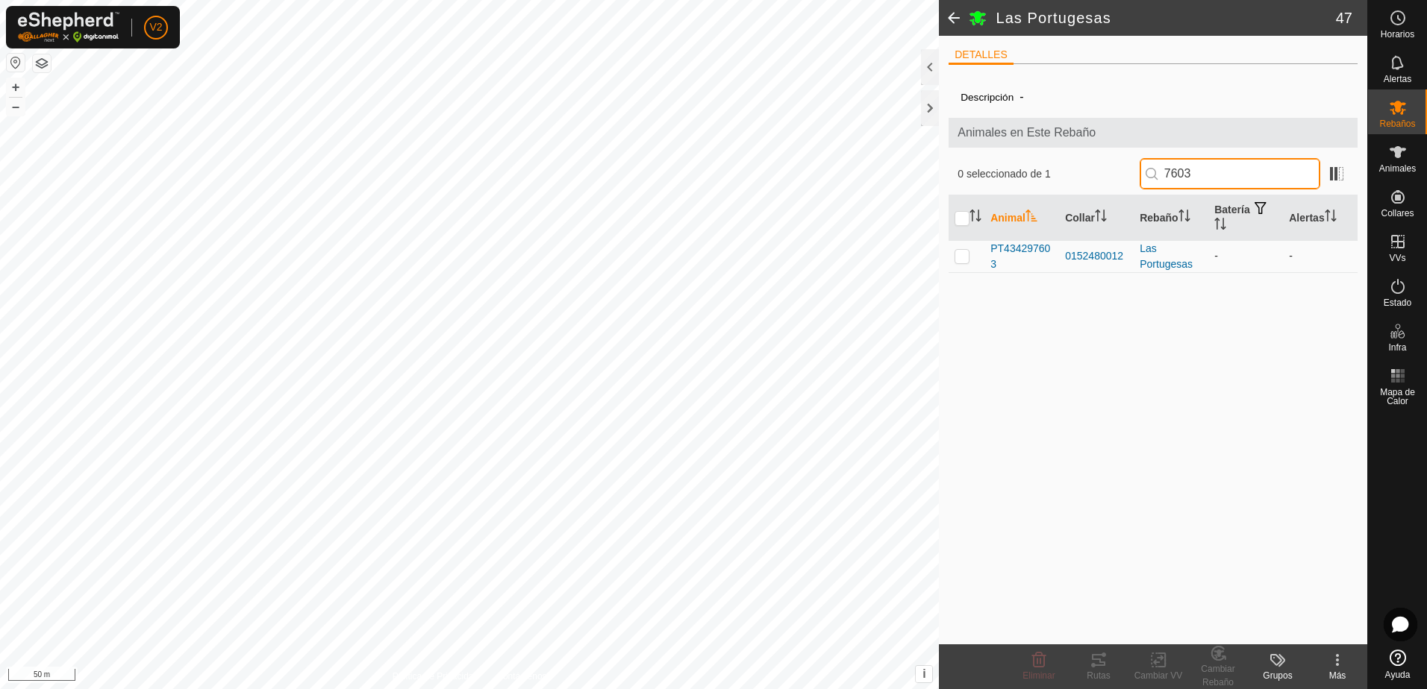
type input "7603"
click at [964, 259] on p-checkbox at bounding box center [961, 256] width 15 height 12
checkbox input "true"
click at [1213, 172] on input "7603" at bounding box center [1229, 173] width 181 height 31
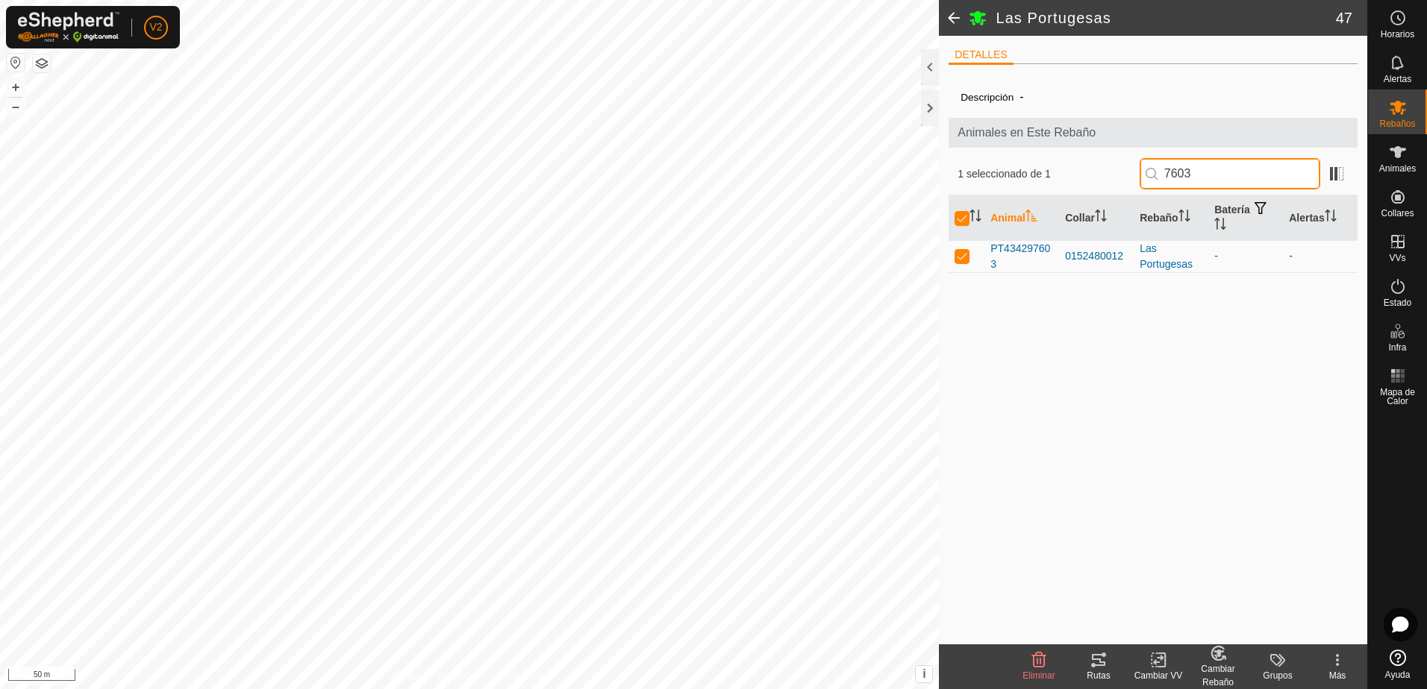
click at [1213, 172] on input "7603" at bounding box center [1229, 173] width 181 height 31
type input "6"
checkbox input "false"
type input "6799"
click at [965, 256] on p-checkbox at bounding box center [961, 256] width 15 height 12
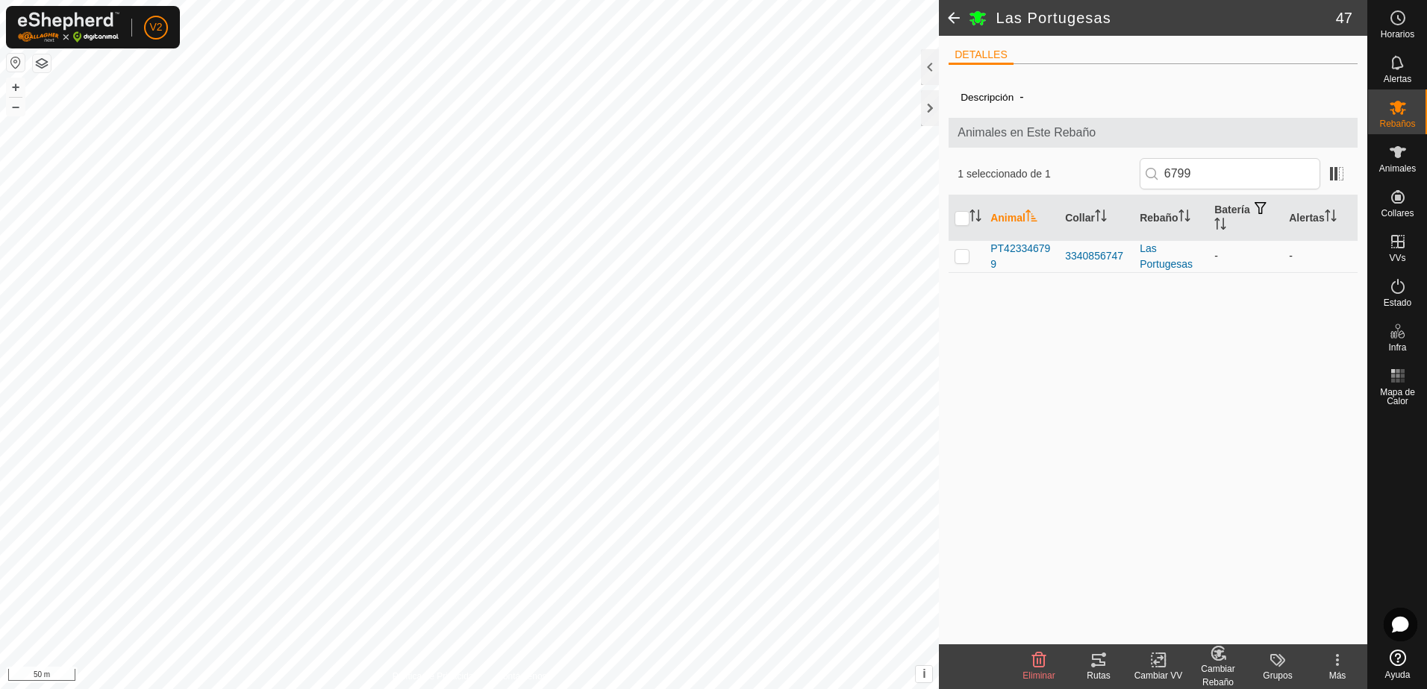
checkbox input "true"
click at [1249, 180] on input "6799" at bounding box center [1229, 173] width 181 height 31
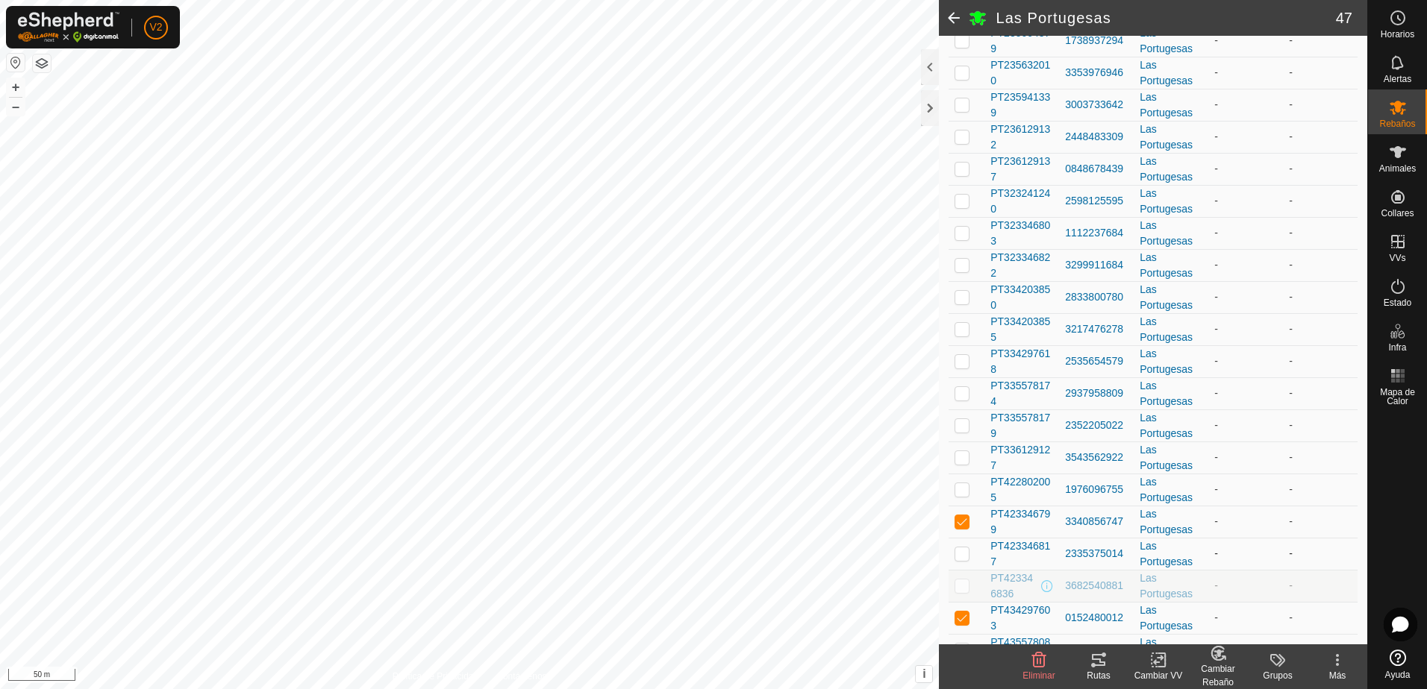
scroll to position [876, 0]
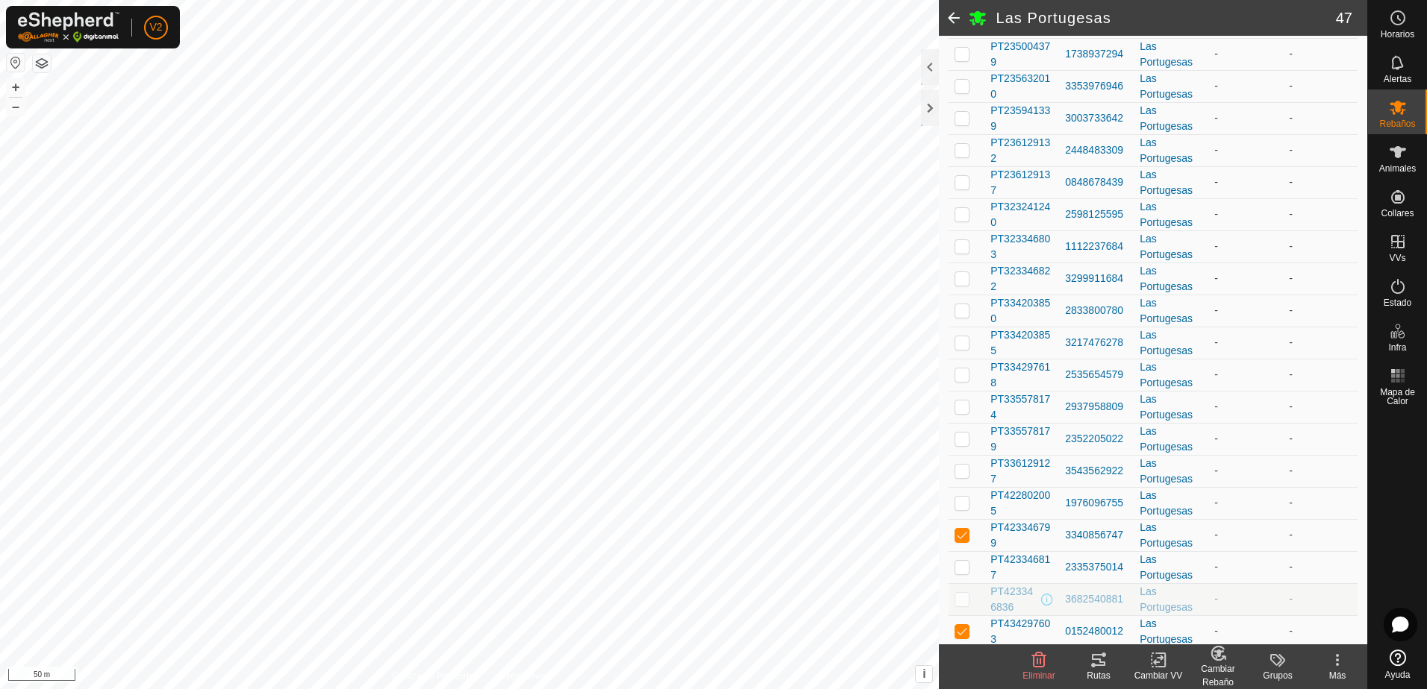
click at [963, 188] on p-checkbox at bounding box center [961, 182] width 15 height 12
click at [968, 183] on p-checkbox at bounding box center [961, 182] width 15 height 12
checkbox input "false"
click at [1015, 181] on span "PT236129137" at bounding box center [1021, 182] width 63 height 31
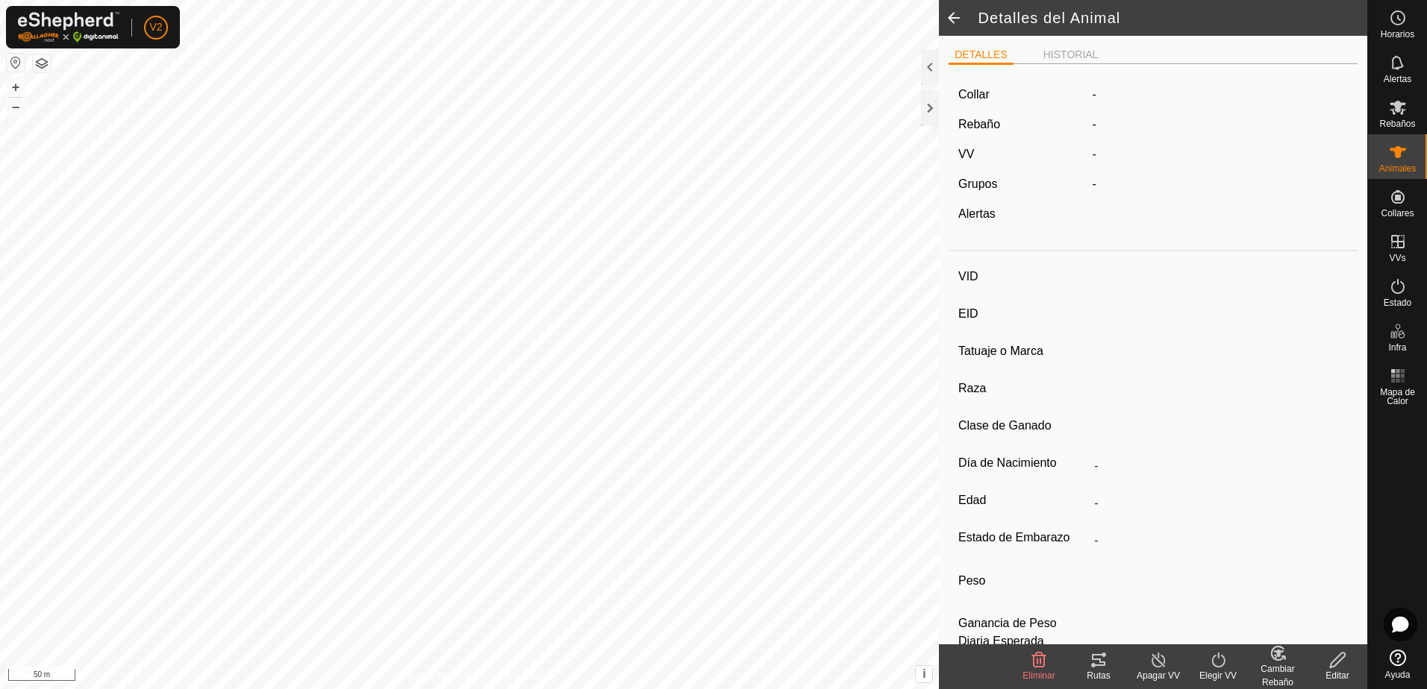
type input "PT236129137"
type input "-"
type input "CONJUNTO MESTIZO"
type input "MACHO"
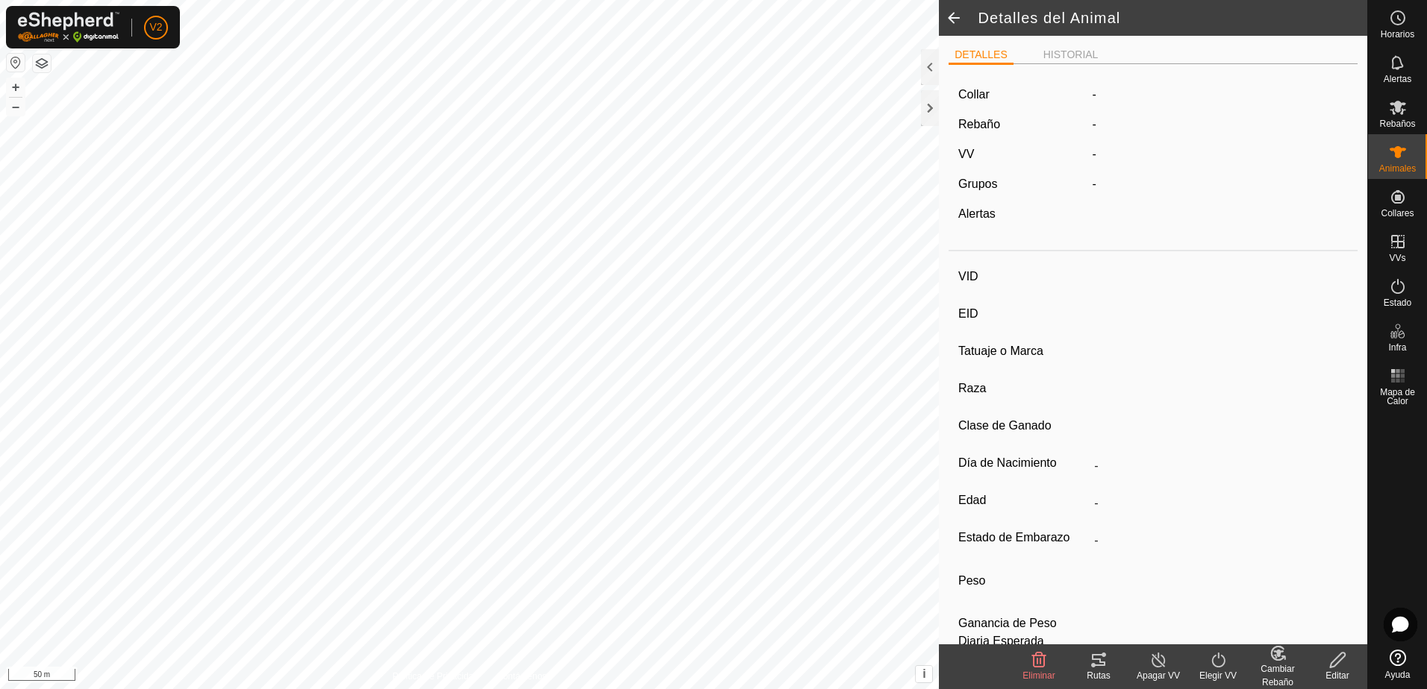
type input "04/2025"
type input "4 months"
type input "-"
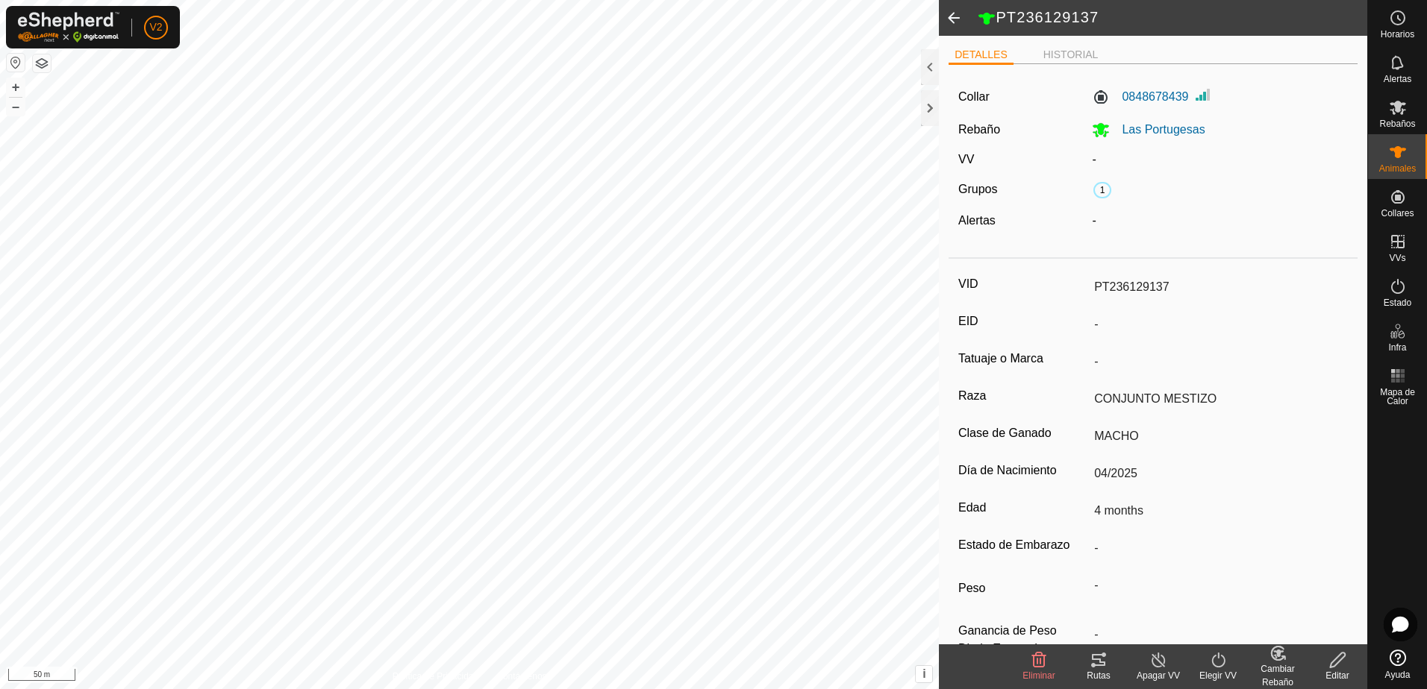
click at [1335, 664] on icon at bounding box center [1337, 660] width 19 height 18
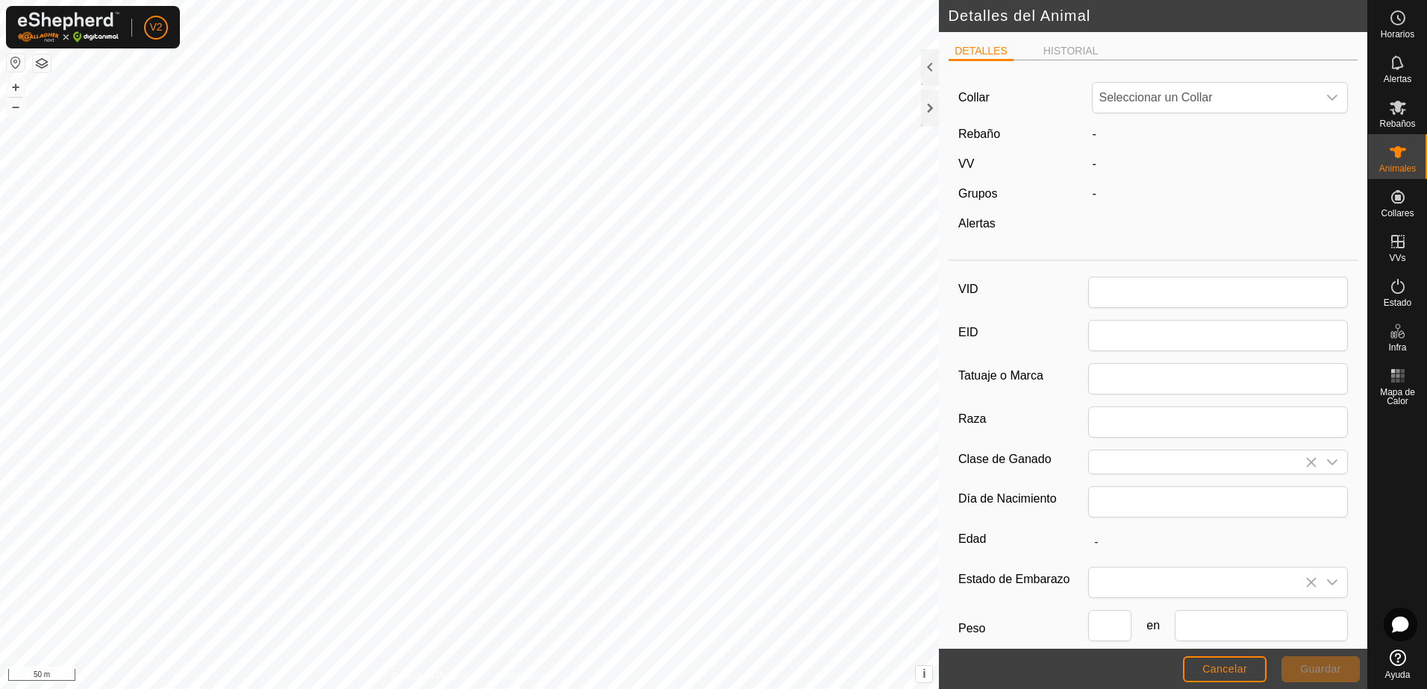
type input "PT236129137"
type input "CONJUNTO MESTIZO"
type input "MACHO"
type input "04/2025"
type input "4 months"
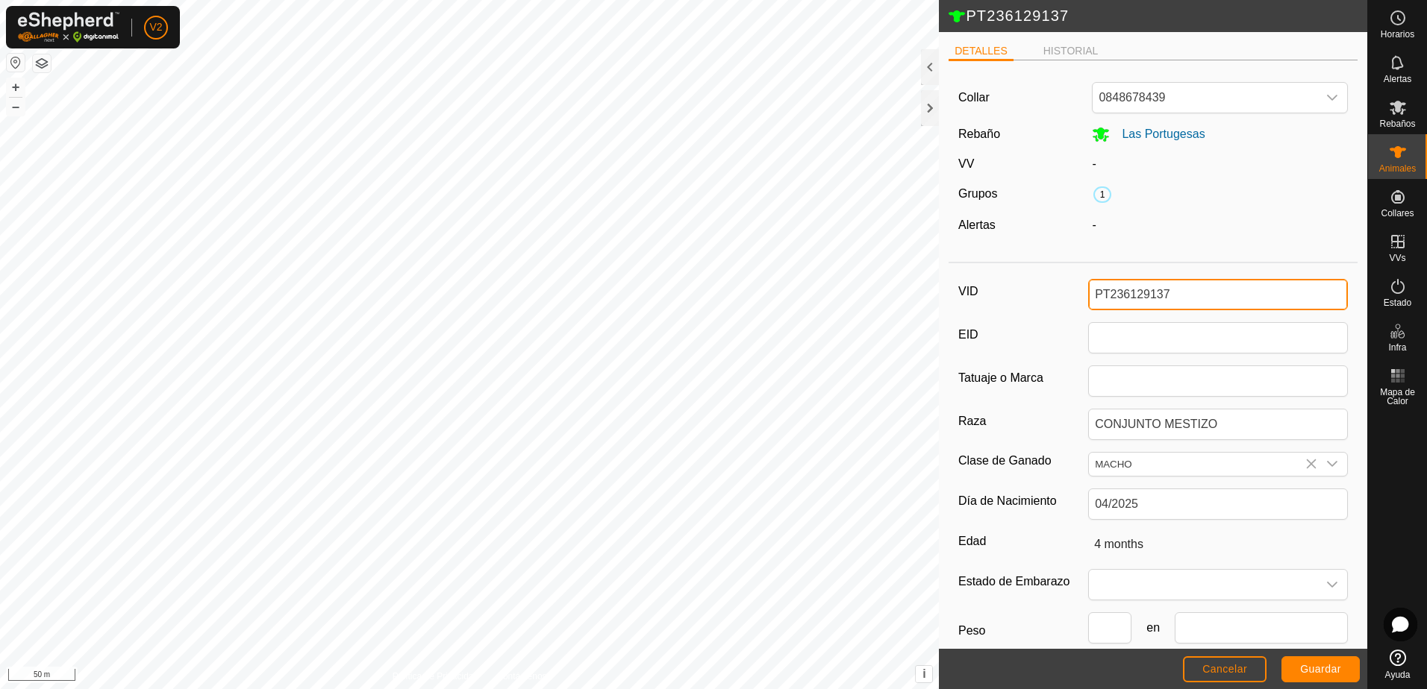
drag, startPoint x: 1102, startPoint y: 293, endPoint x: 1246, endPoint y: 293, distance: 144.0
click at [1246, 293] on input "PT236129137" at bounding box center [1218, 294] width 260 height 31
type input "PT834212031"
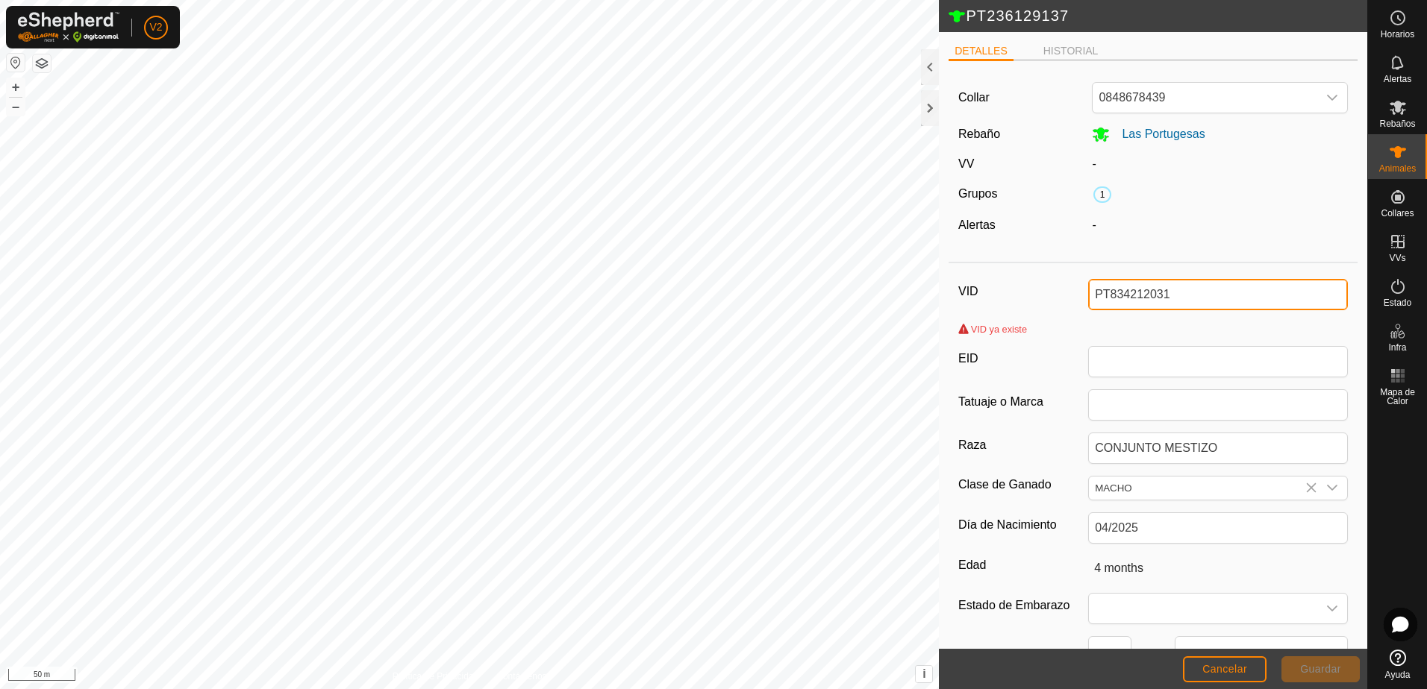
click at [1178, 289] on input "PT834212031" at bounding box center [1218, 294] width 260 height 31
click at [1326, 93] on icon "dropdown trigger" at bounding box center [1332, 98] width 12 height 12
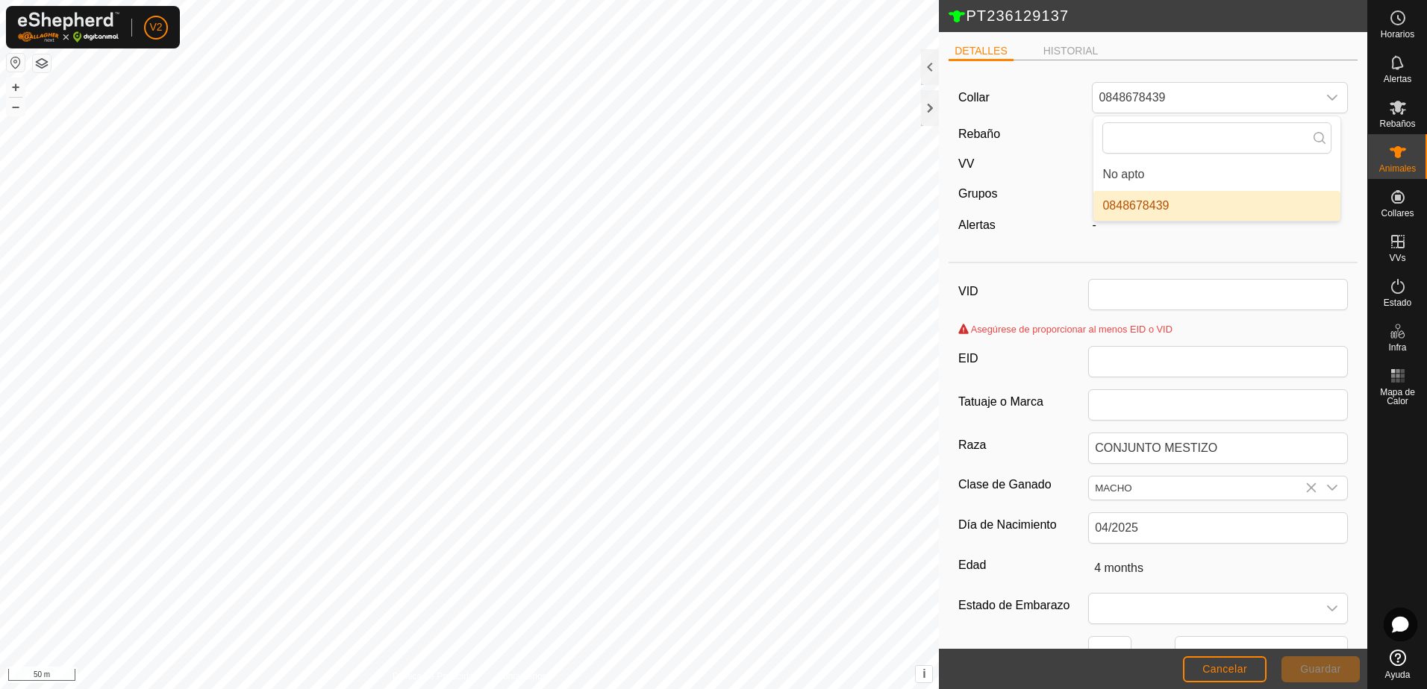
click at [1245, 70] on div "DETALLES HISTORIAL" at bounding box center [1152, 57] width 409 height 31
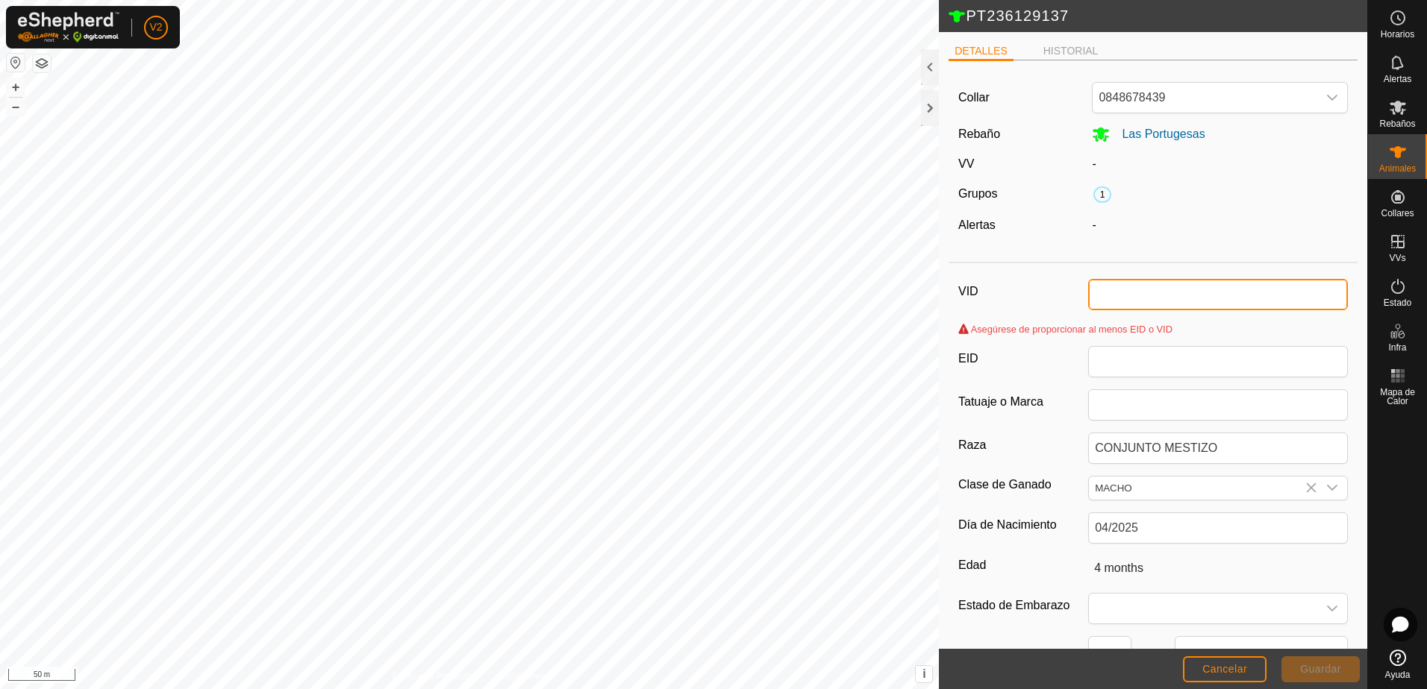
click at [1174, 292] on input "VID" at bounding box center [1218, 294] width 260 height 31
click at [1243, 673] on span "Cancelar" at bounding box center [1224, 669] width 45 height 12
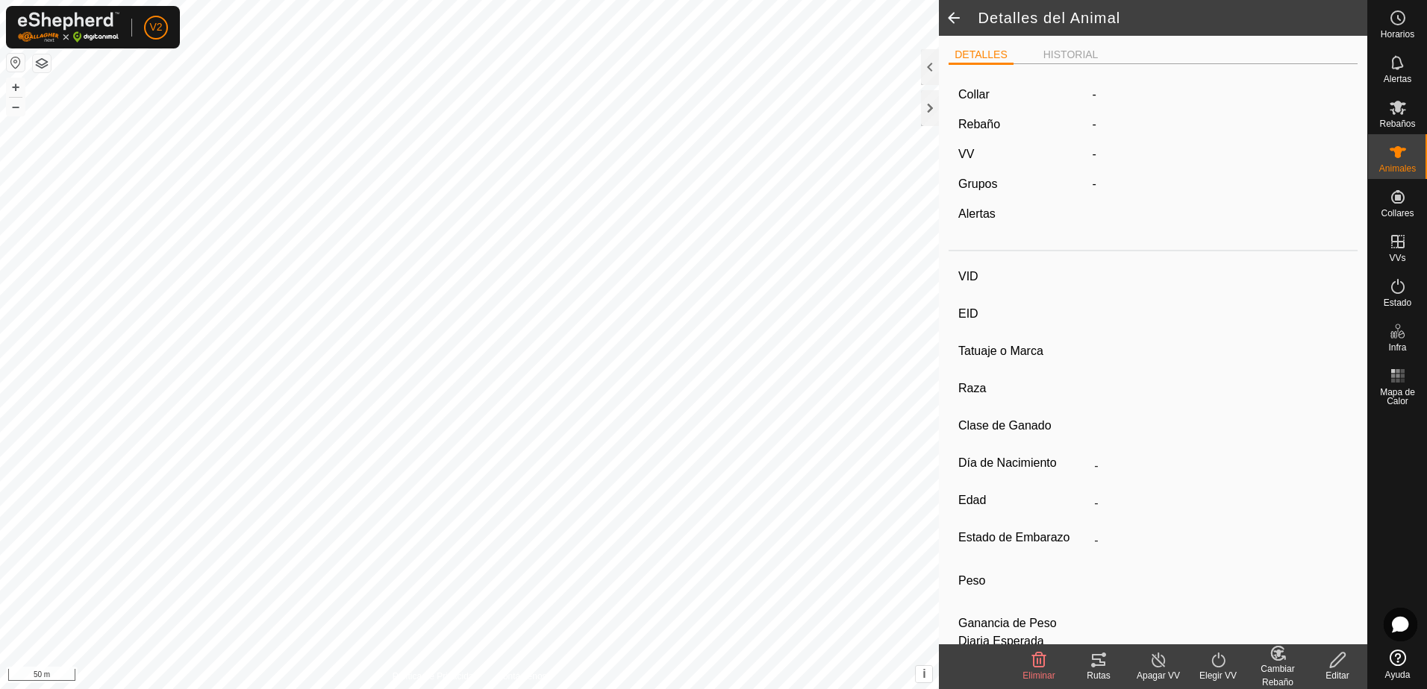
type input "PT236129137"
type input "-"
type input "CONJUNTO MESTIZO"
type input "MACHO"
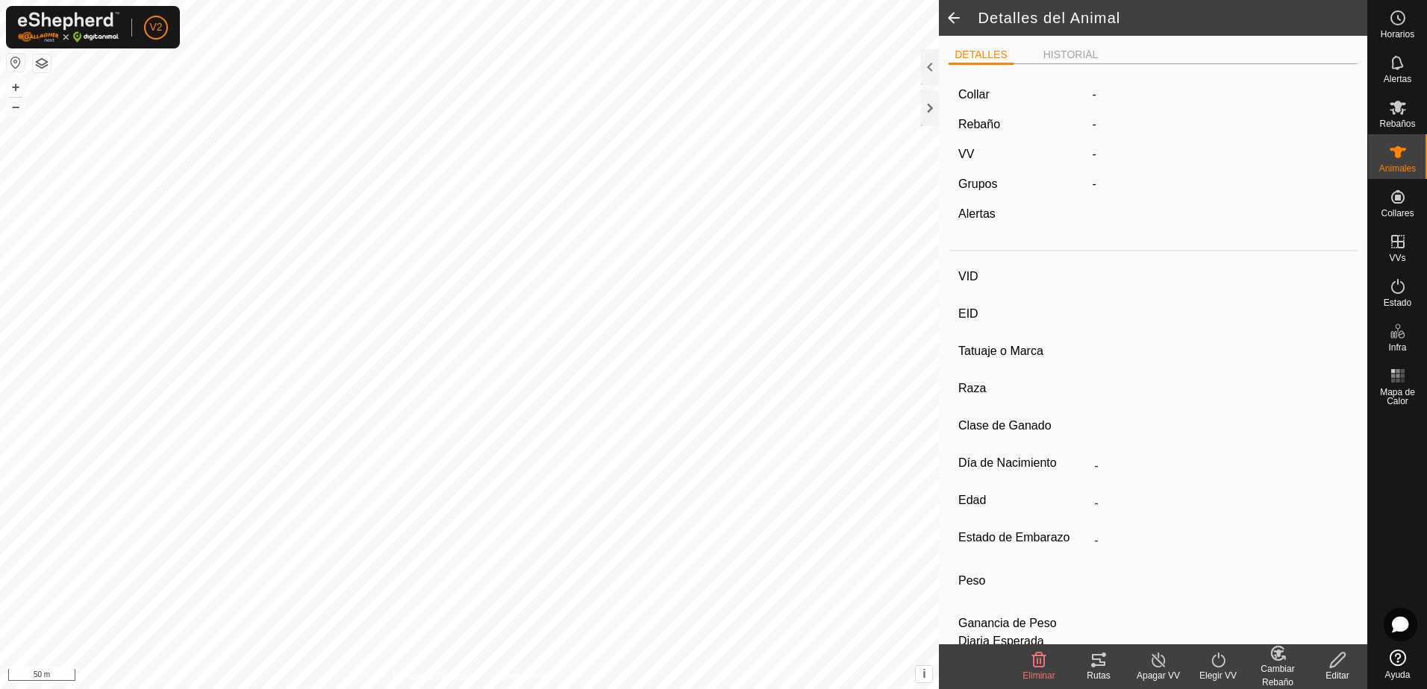
type input "04/2025"
type input "4 months"
type input "-"
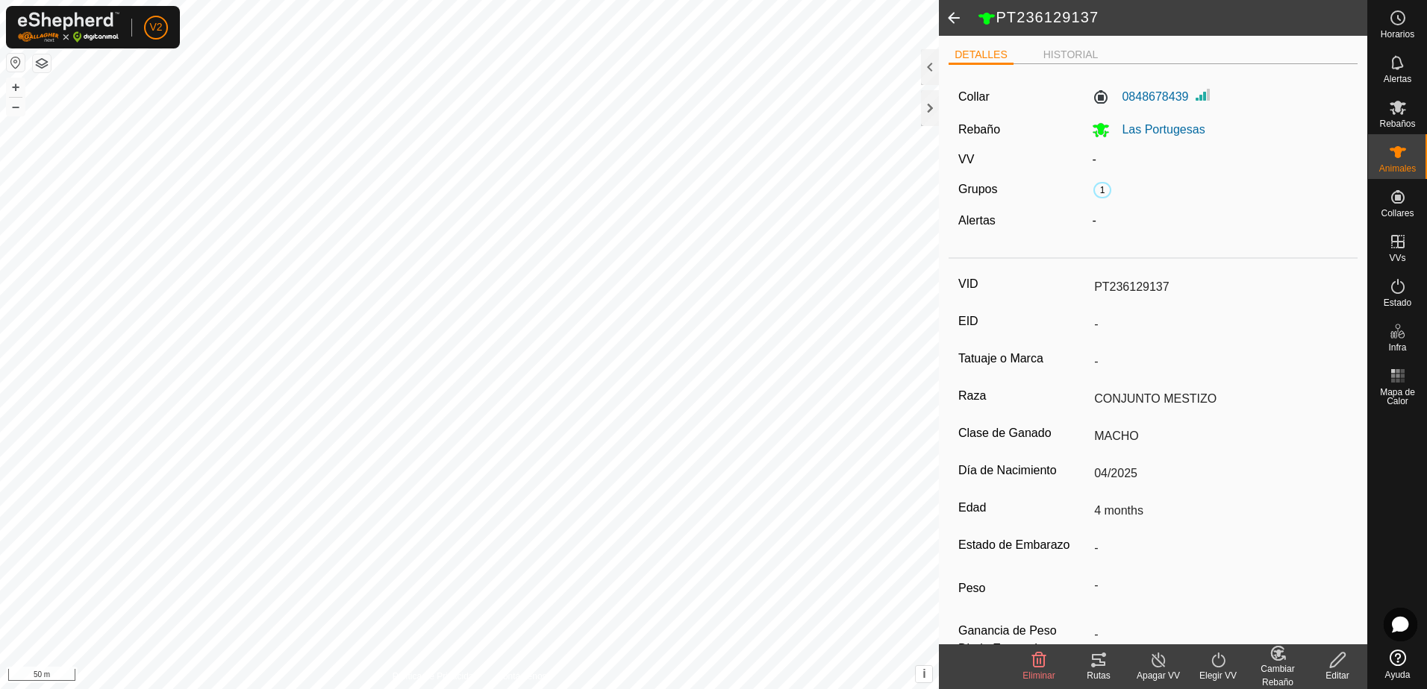
click at [1177, 282] on input "PT236129137" at bounding box center [1218, 287] width 260 height 25
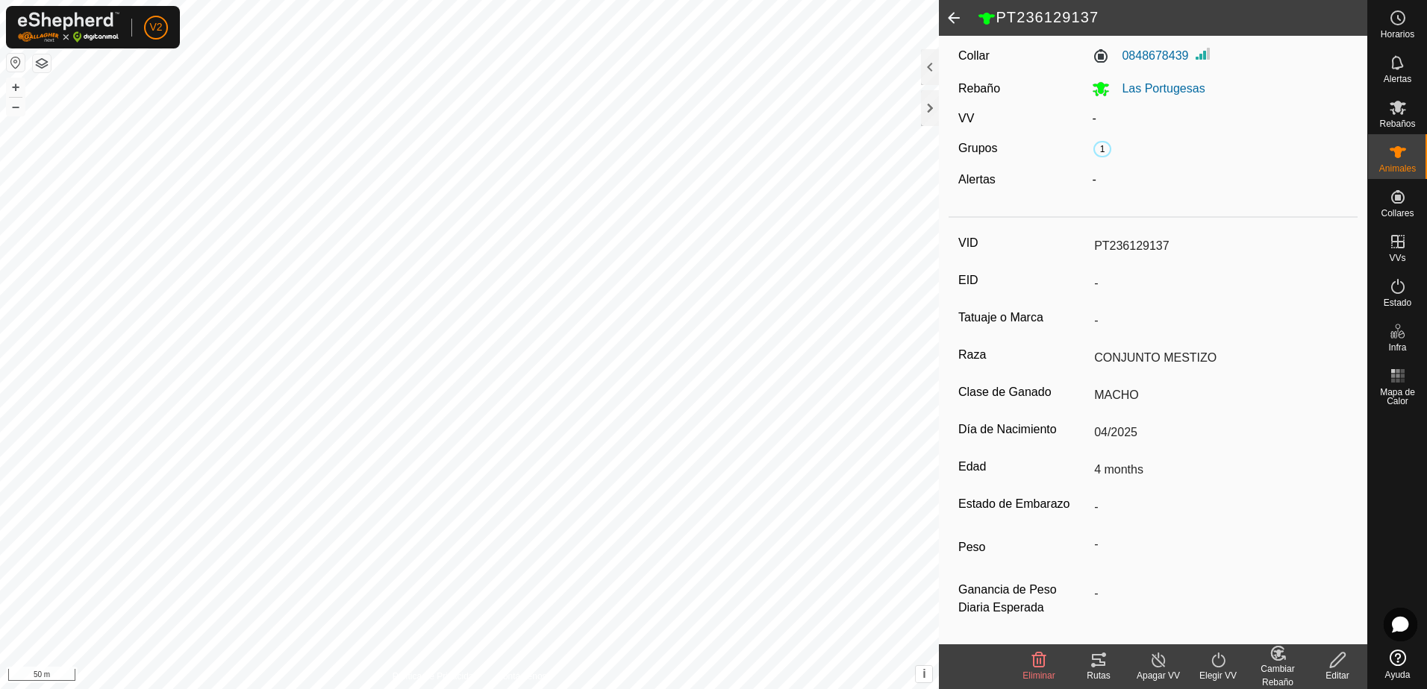
click at [1331, 660] on icon at bounding box center [1337, 660] width 19 height 18
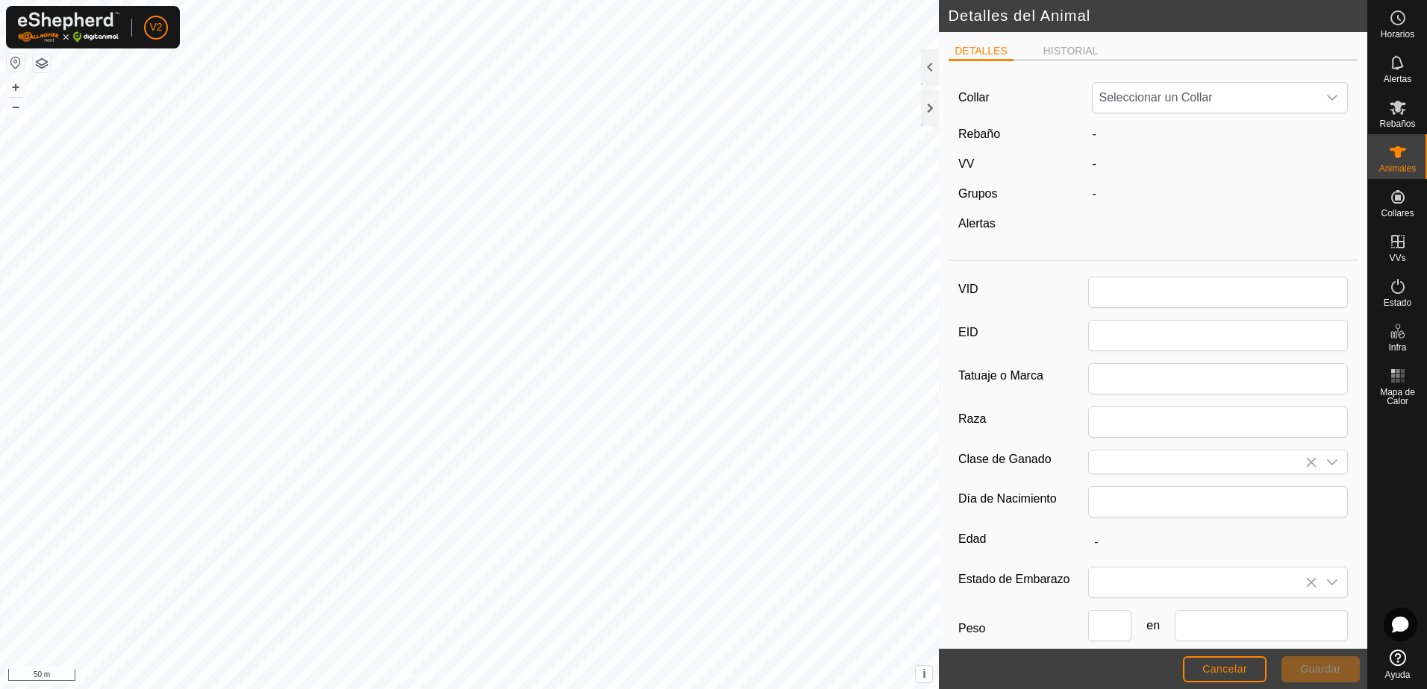
type input "PT236129137"
type input "CONJUNTO MESTIZO"
type input "MACHO"
type input "04/2025"
type input "4 months"
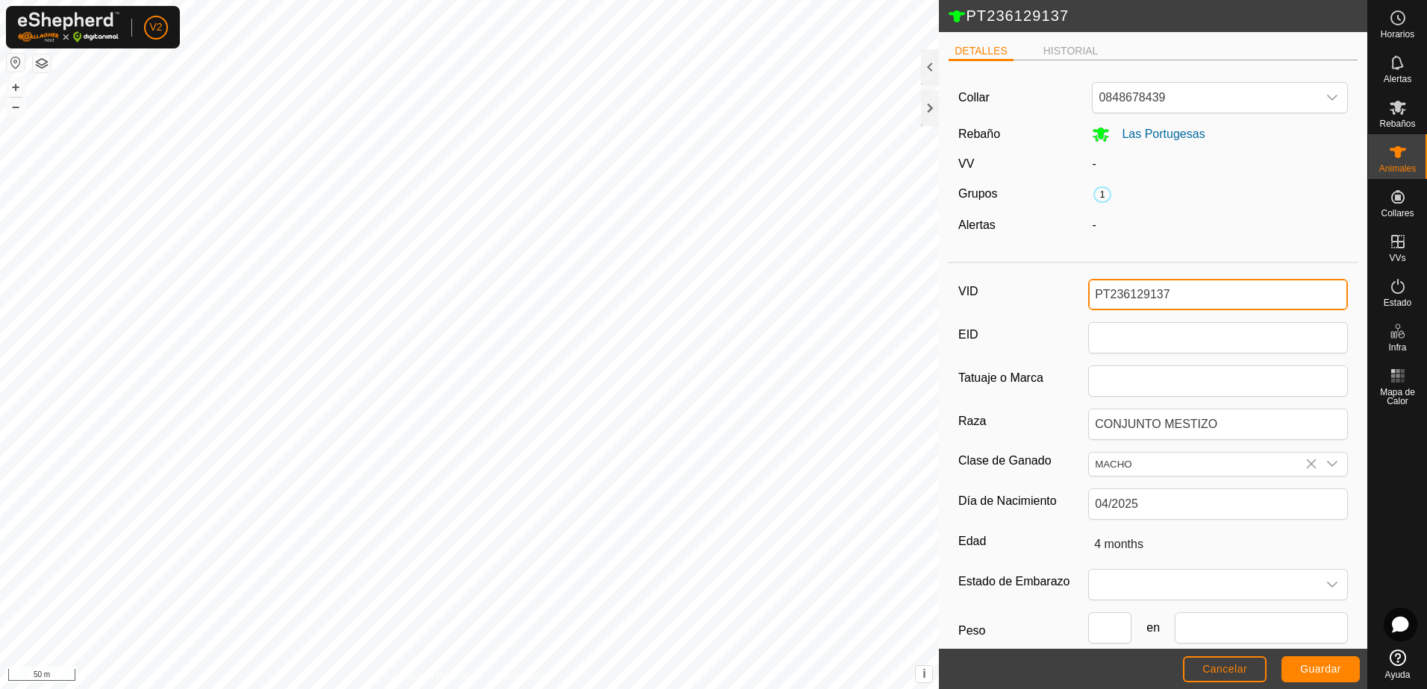
click at [1248, 295] on input "PT236129137" at bounding box center [1218, 294] width 260 height 31
click at [1196, 290] on input "PT236129137" at bounding box center [1218, 294] width 260 height 31
click at [1199, 287] on input "PT236129137" at bounding box center [1218, 294] width 260 height 31
click at [1326, 469] on icon "dropdown trigger" at bounding box center [1332, 464] width 12 height 12
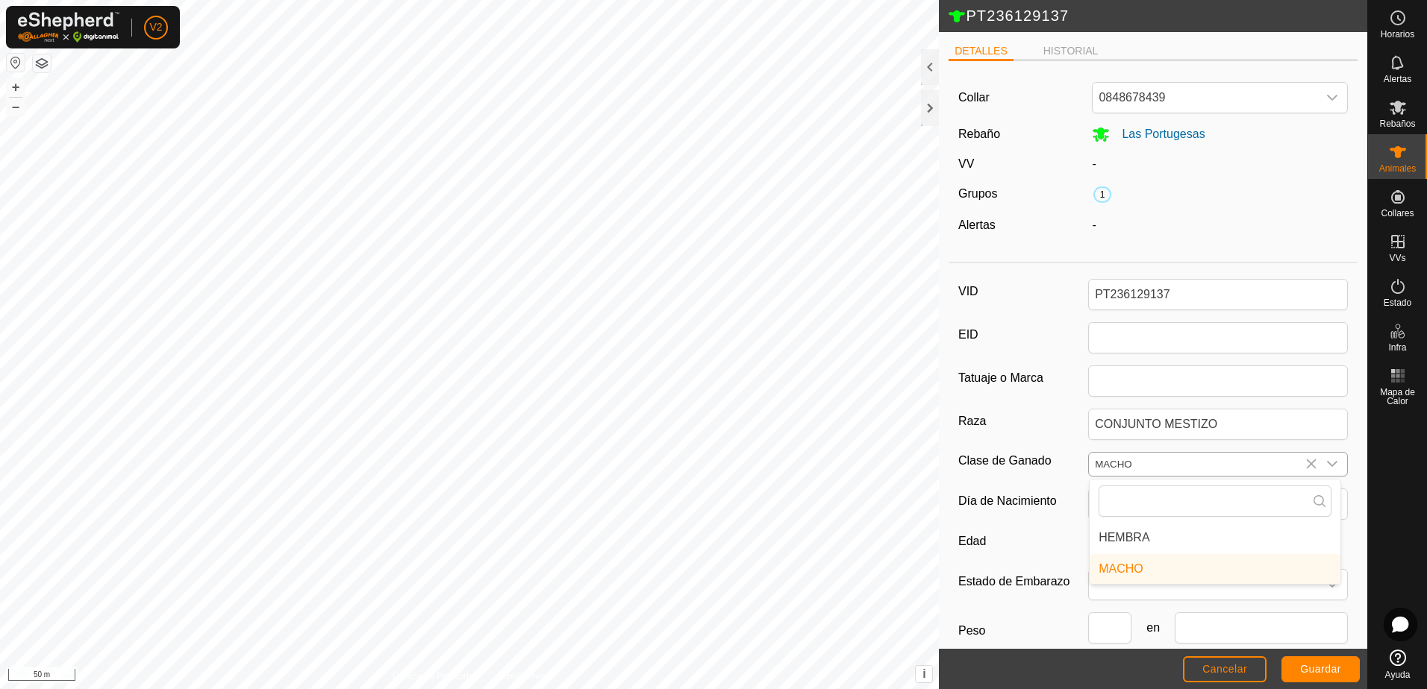
click at [1326, 469] on icon "dropdown trigger" at bounding box center [1332, 464] width 12 height 12
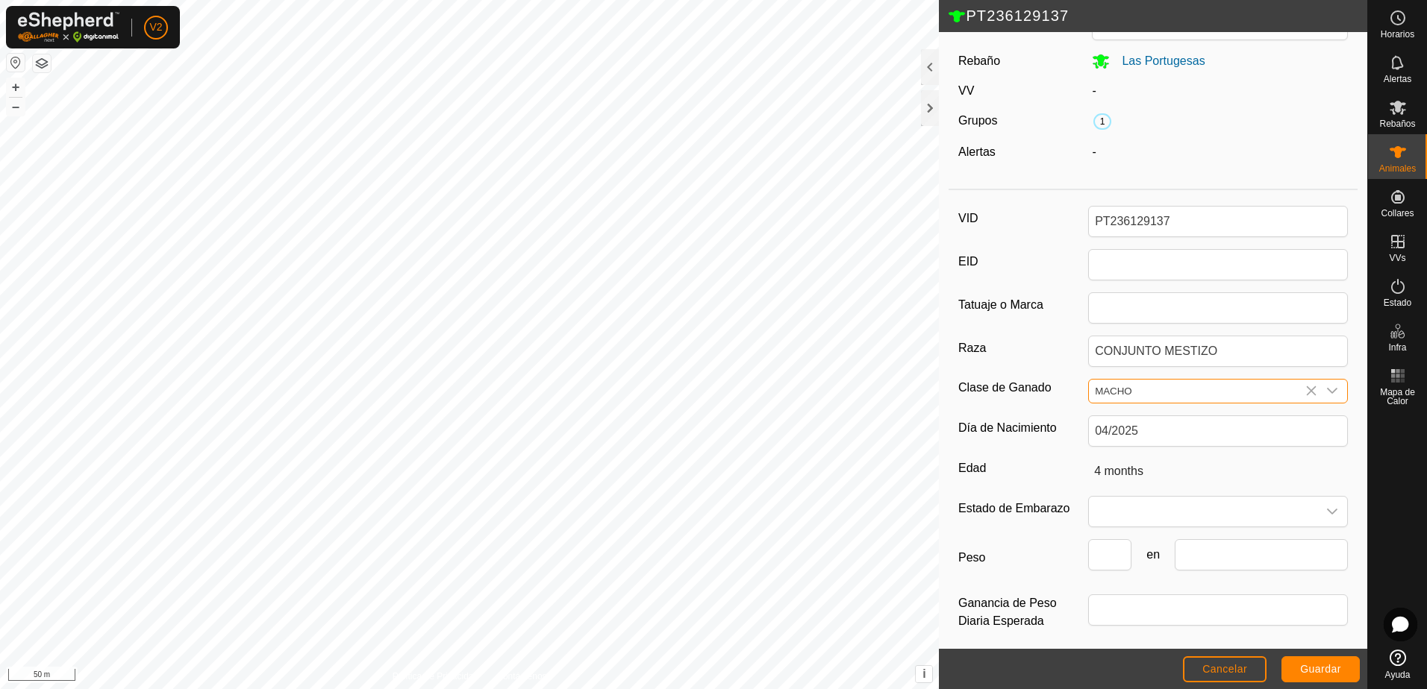
scroll to position [82, 0]
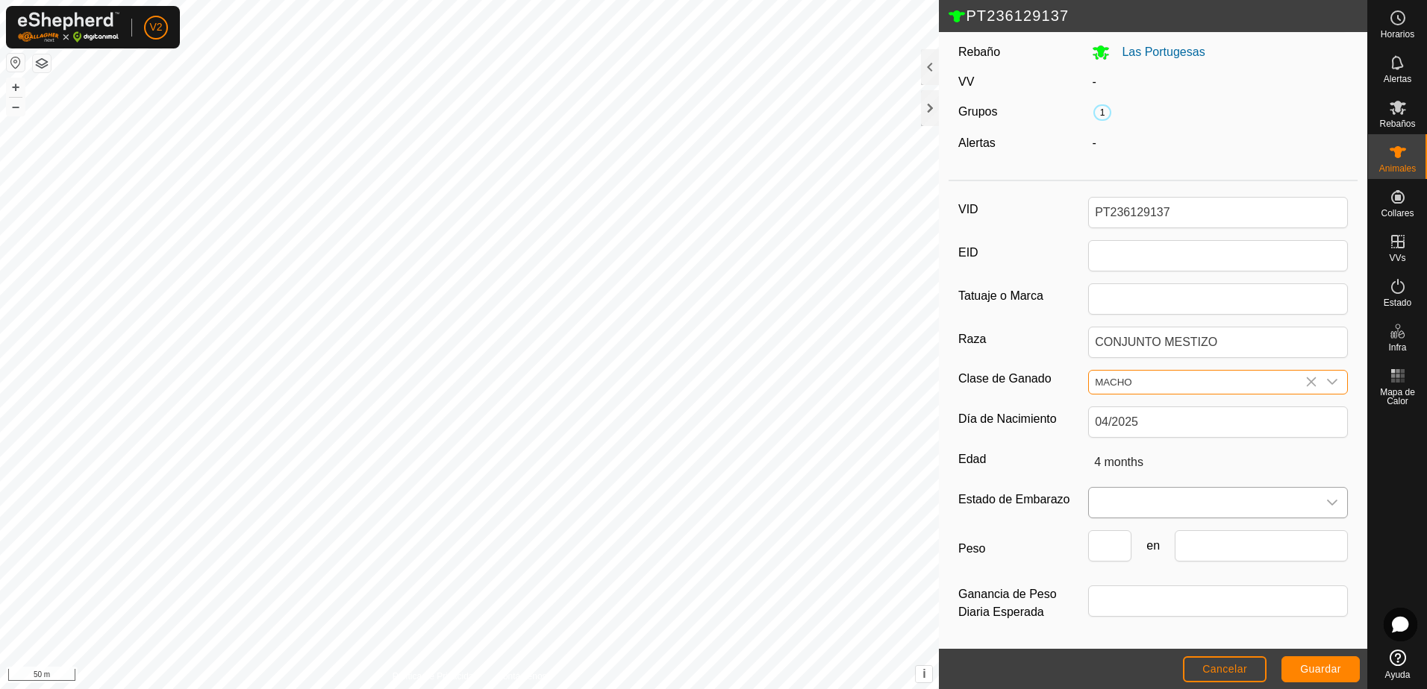
click at [1327, 504] on icon "dropdown trigger" at bounding box center [1332, 503] width 12 height 12
click at [1317, 493] on div "dropdown trigger" at bounding box center [1332, 503] width 30 height 30
click at [1326, 504] on icon "dropdown trigger" at bounding box center [1332, 503] width 12 height 12
click at [1346, 450] on div "VID PT236129137 EID Tatuaje o Marca Raza CONJUNTO MESTIZO Clase de Ganado MACHO…" at bounding box center [1152, 418] width 409 height 462
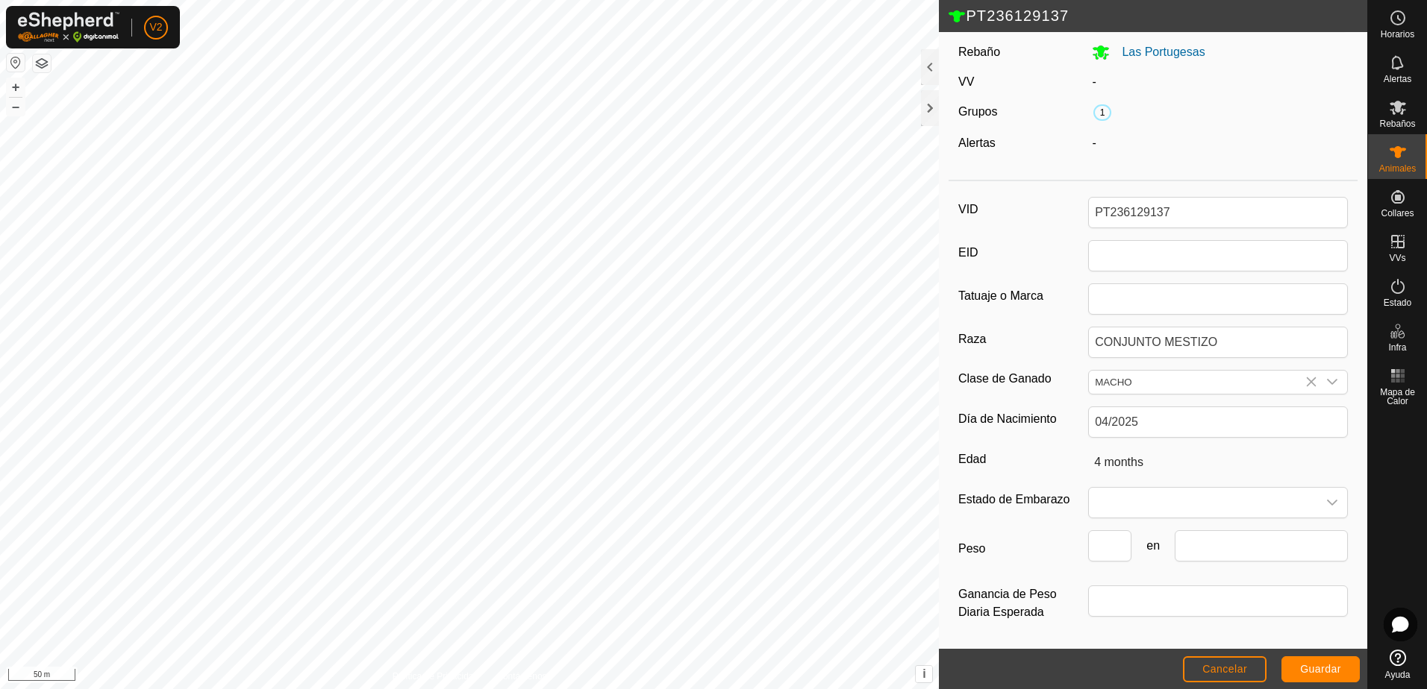
scroll to position [0, 0]
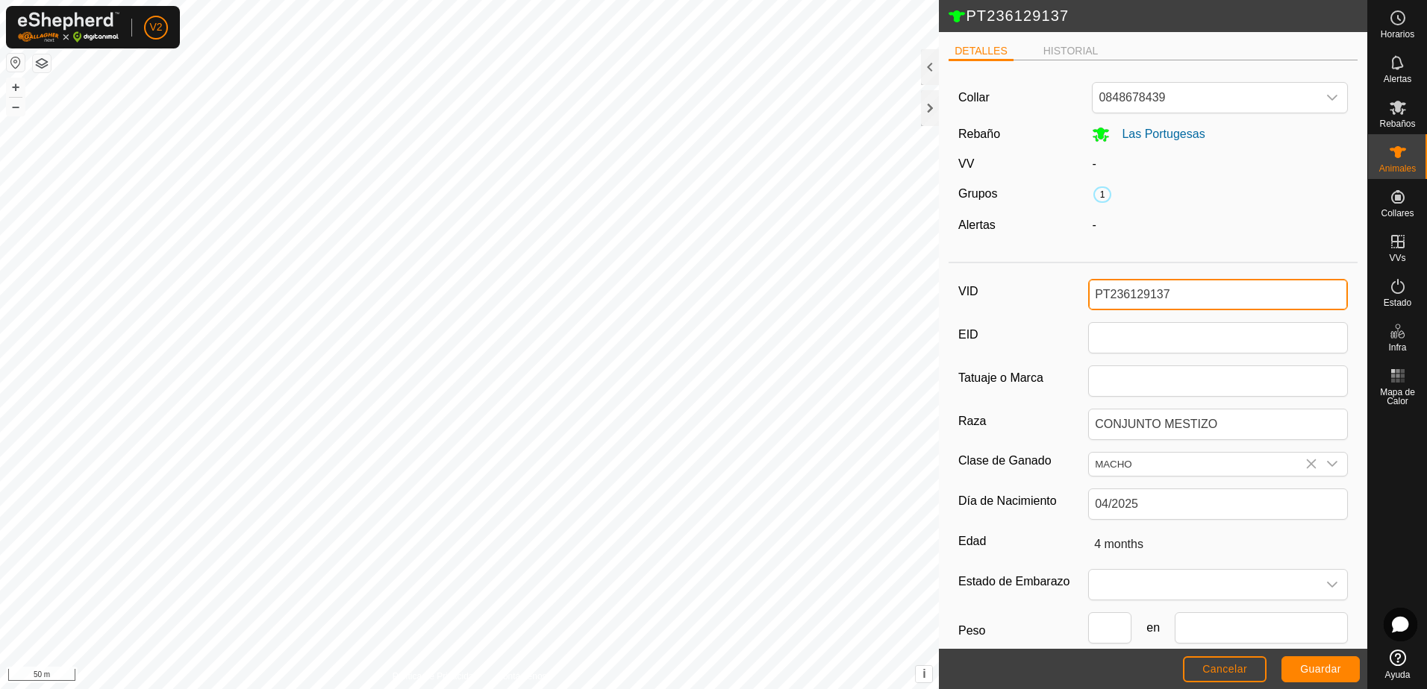
click at [1218, 298] on input "PT236129137" at bounding box center [1218, 294] width 260 height 31
click at [1186, 299] on input "PT236129137" at bounding box center [1218, 294] width 260 height 31
click at [1401, 162] on es-animals-svg-icon at bounding box center [1397, 152] width 27 height 24
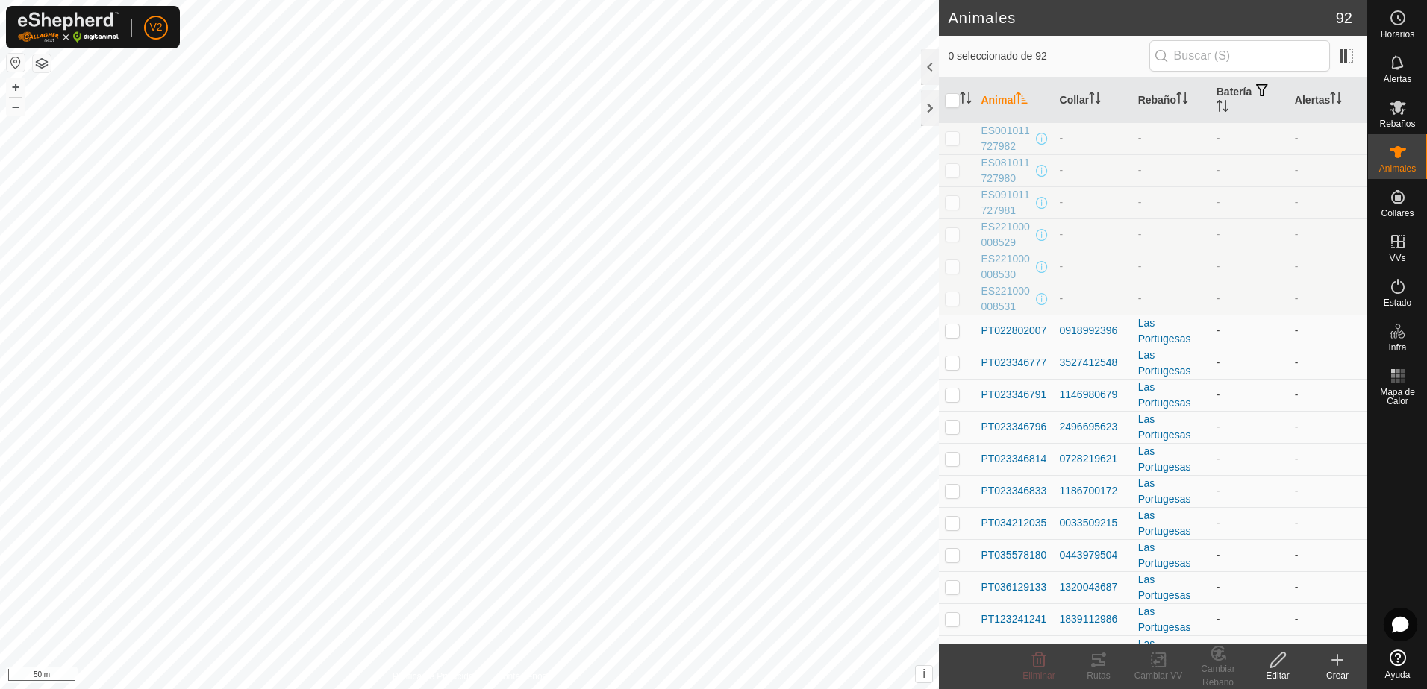
click at [953, 302] on p-checkbox at bounding box center [952, 298] width 15 height 12
checkbox input "true"
click at [955, 137] on p-checkbox at bounding box center [952, 138] width 15 height 12
checkbox input "true"
click at [950, 169] on p-checkbox at bounding box center [952, 170] width 15 height 12
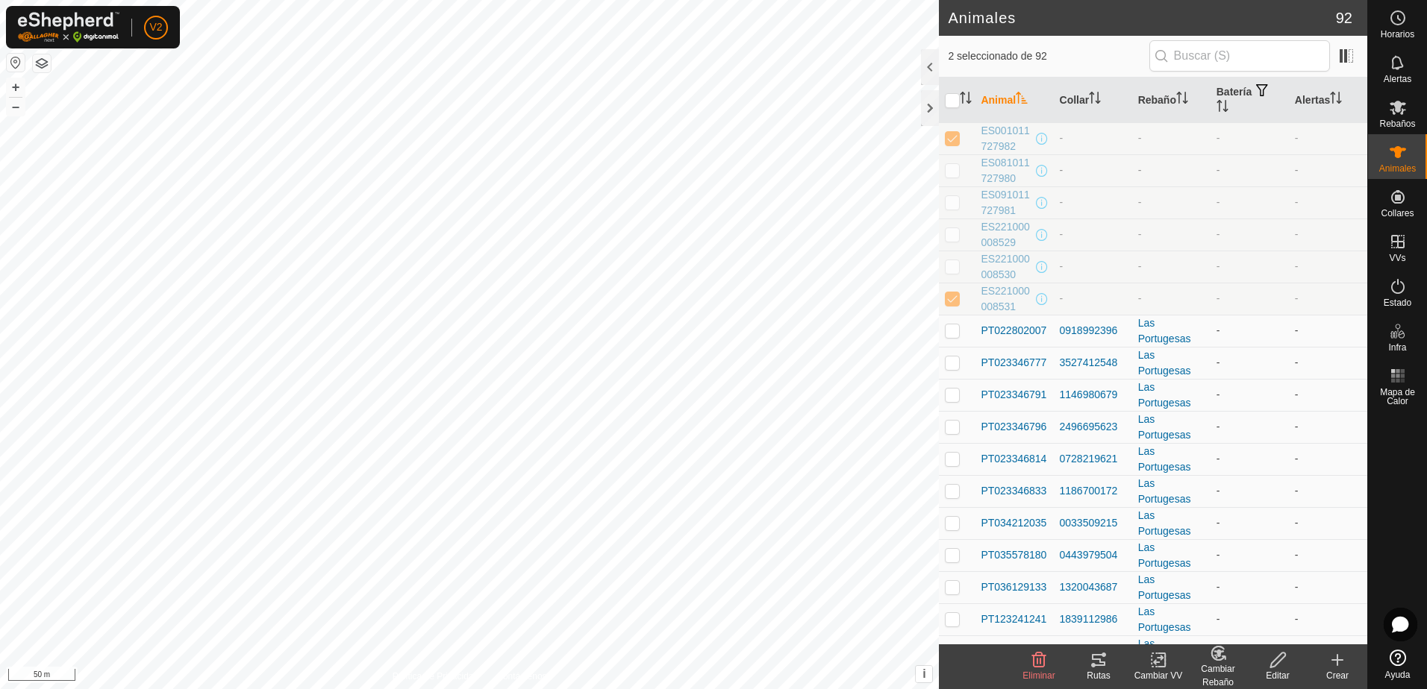
checkbox input "true"
click at [948, 201] on p-checkbox at bounding box center [952, 202] width 15 height 12
checkbox input "true"
click at [952, 243] on td at bounding box center [957, 235] width 36 height 32
checkbox input "true"
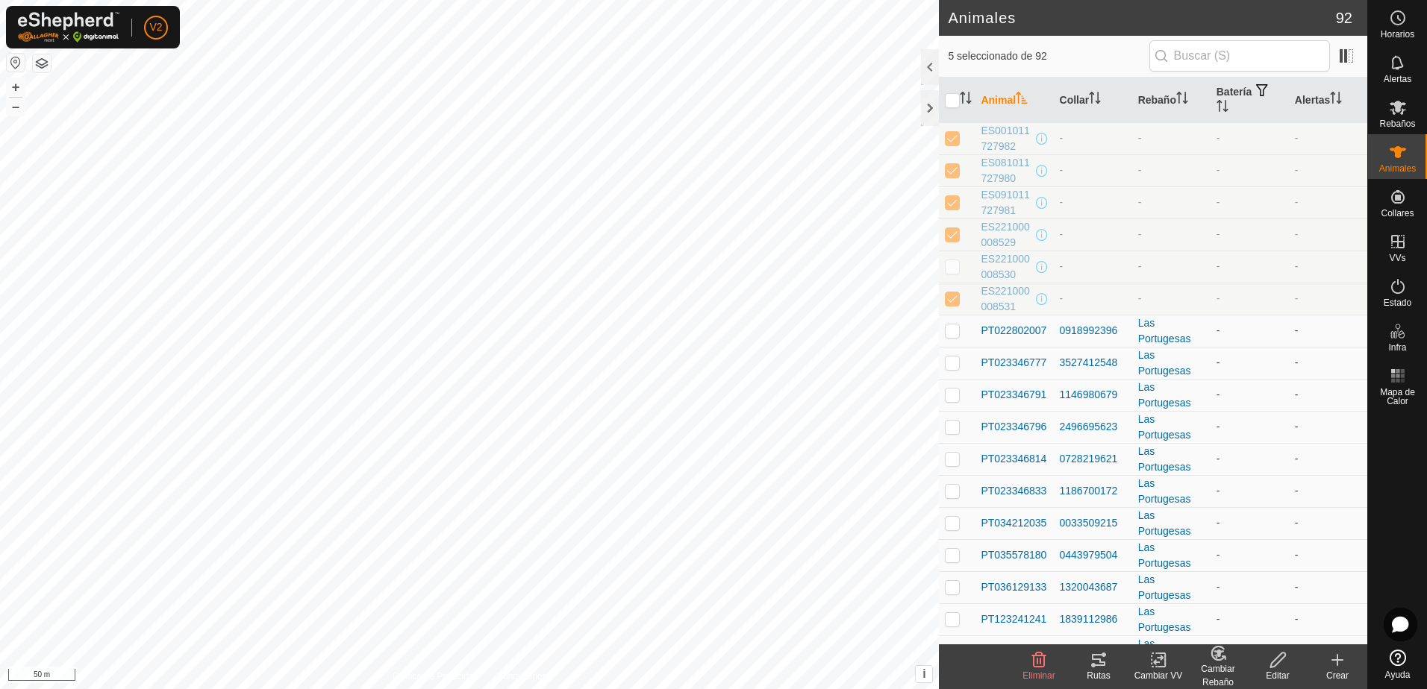
click at [956, 270] on p-checkbox at bounding box center [952, 266] width 15 height 12
checkbox input "true"
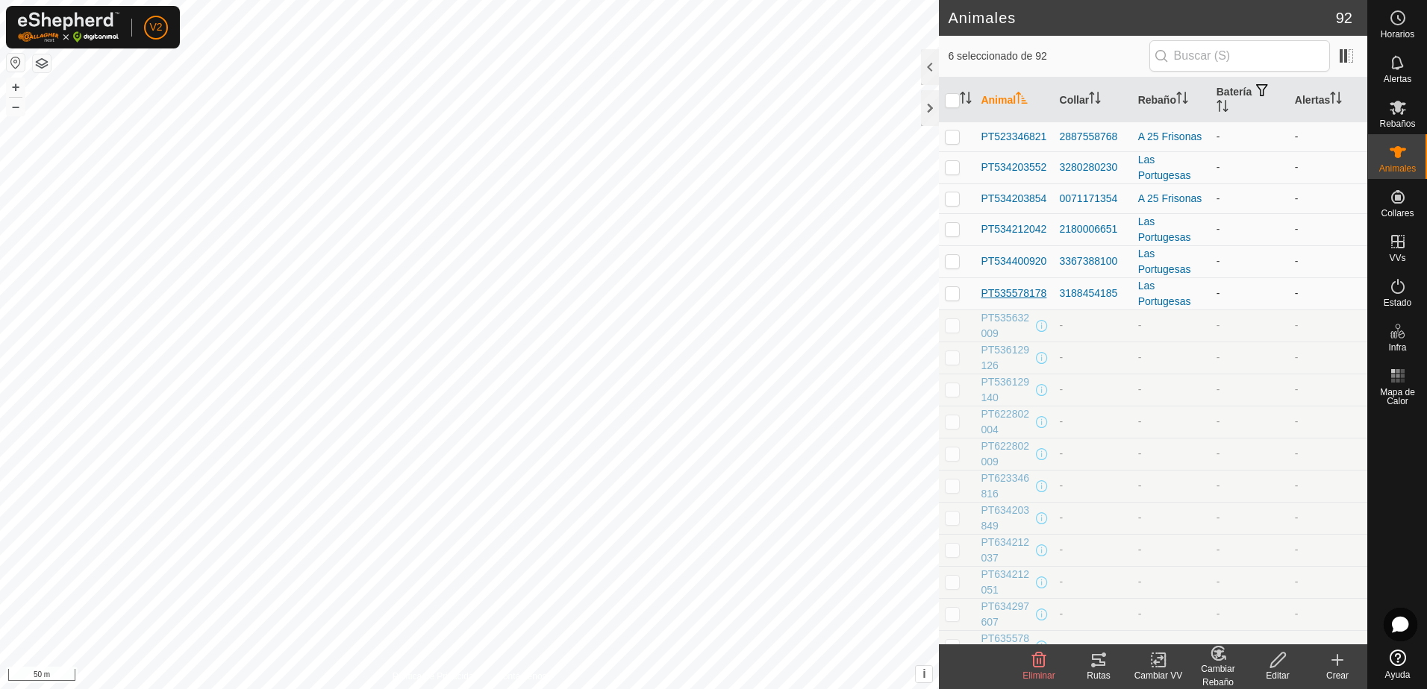
scroll to position [1605, 0]
click at [949, 329] on p-checkbox at bounding box center [952, 323] width 15 height 12
checkbox input "true"
click at [949, 361] on p-checkbox at bounding box center [952, 355] width 15 height 12
checkbox input "true"
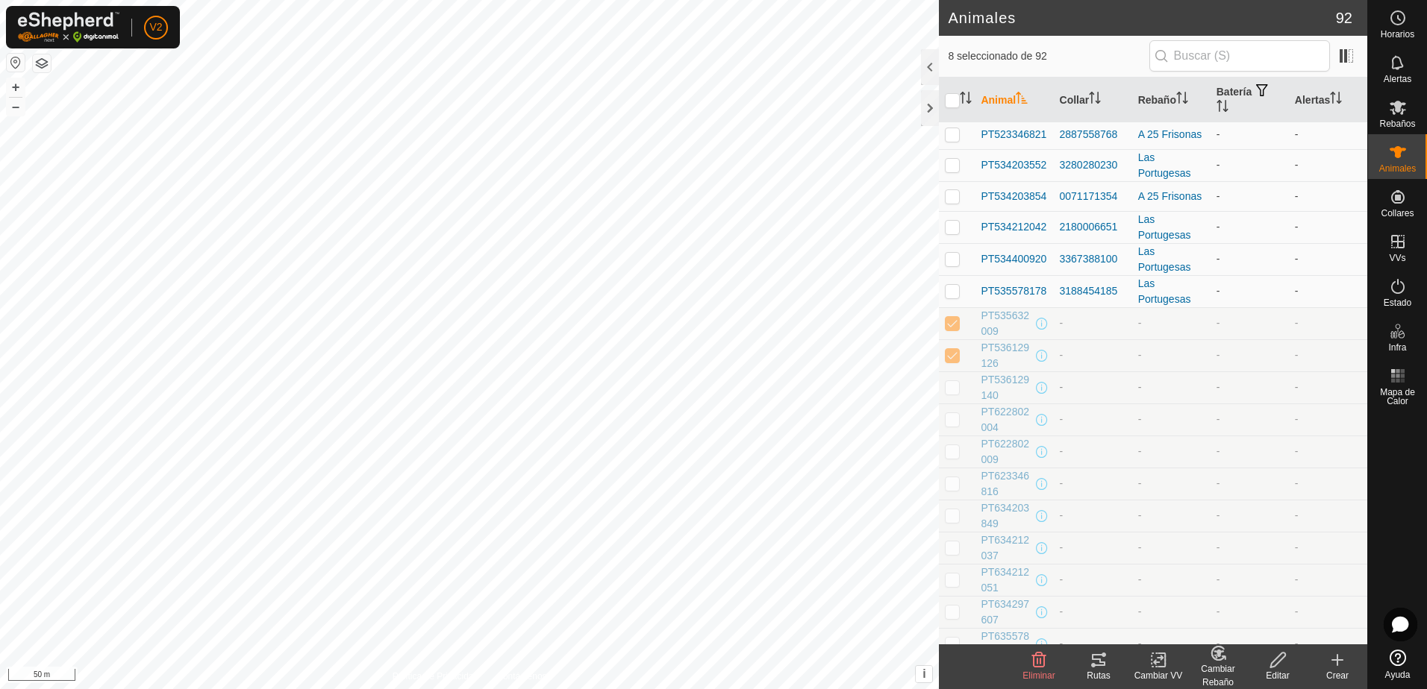
click at [951, 389] on p-checkbox at bounding box center [952, 387] width 15 height 12
checkbox input "true"
click at [951, 436] on td at bounding box center [957, 420] width 36 height 32
checkbox input "true"
click at [959, 457] on p-checkbox at bounding box center [952, 451] width 15 height 12
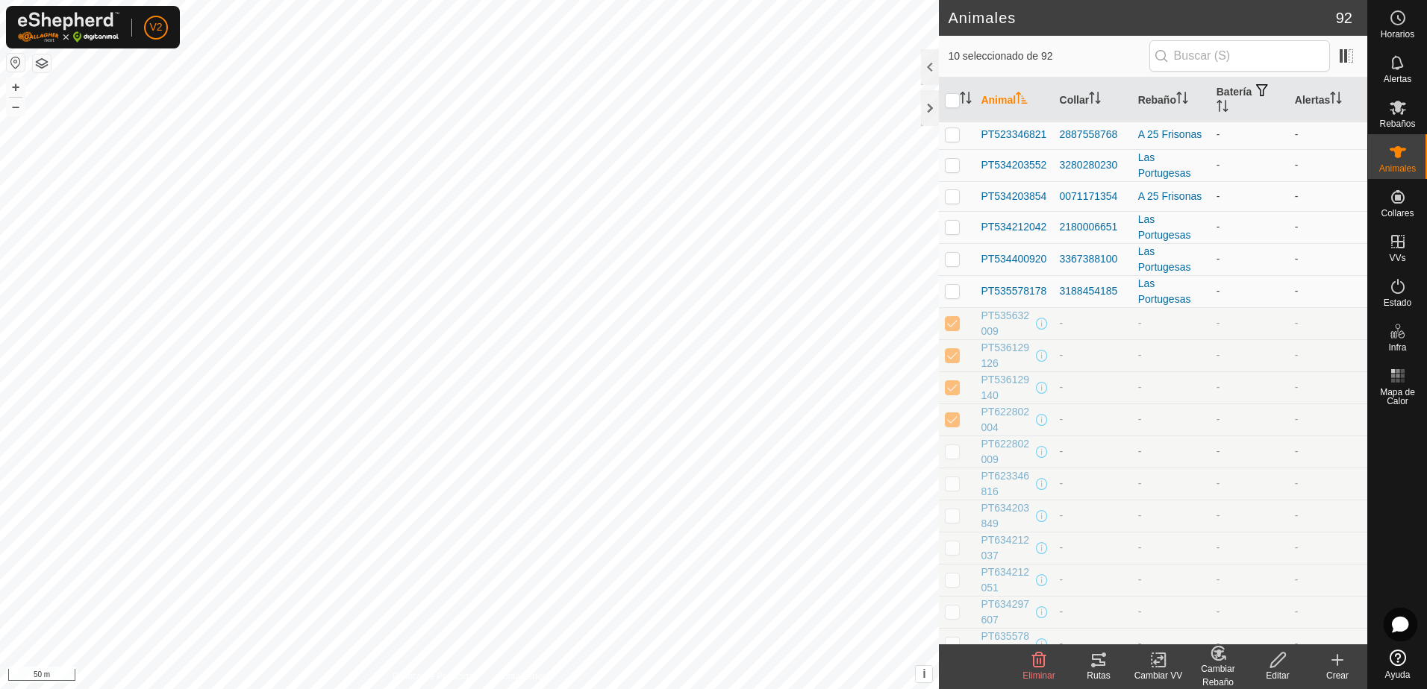
checkbox input "true"
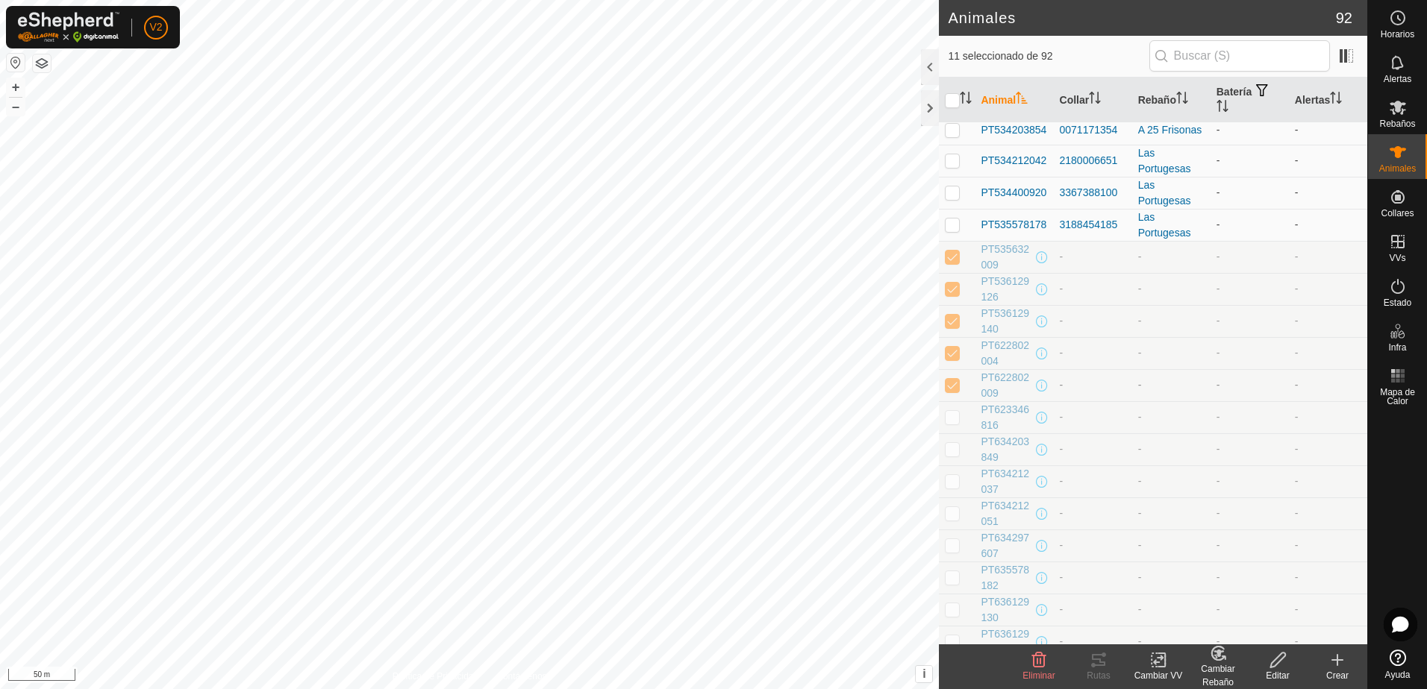
scroll to position [1672, 0]
click at [953, 422] on p-tablecheckbox at bounding box center [952, 416] width 15 height 12
checkbox input "true"
click at [952, 446] on td at bounding box center [957, 449] width 36 height 32
checkbox input "true"
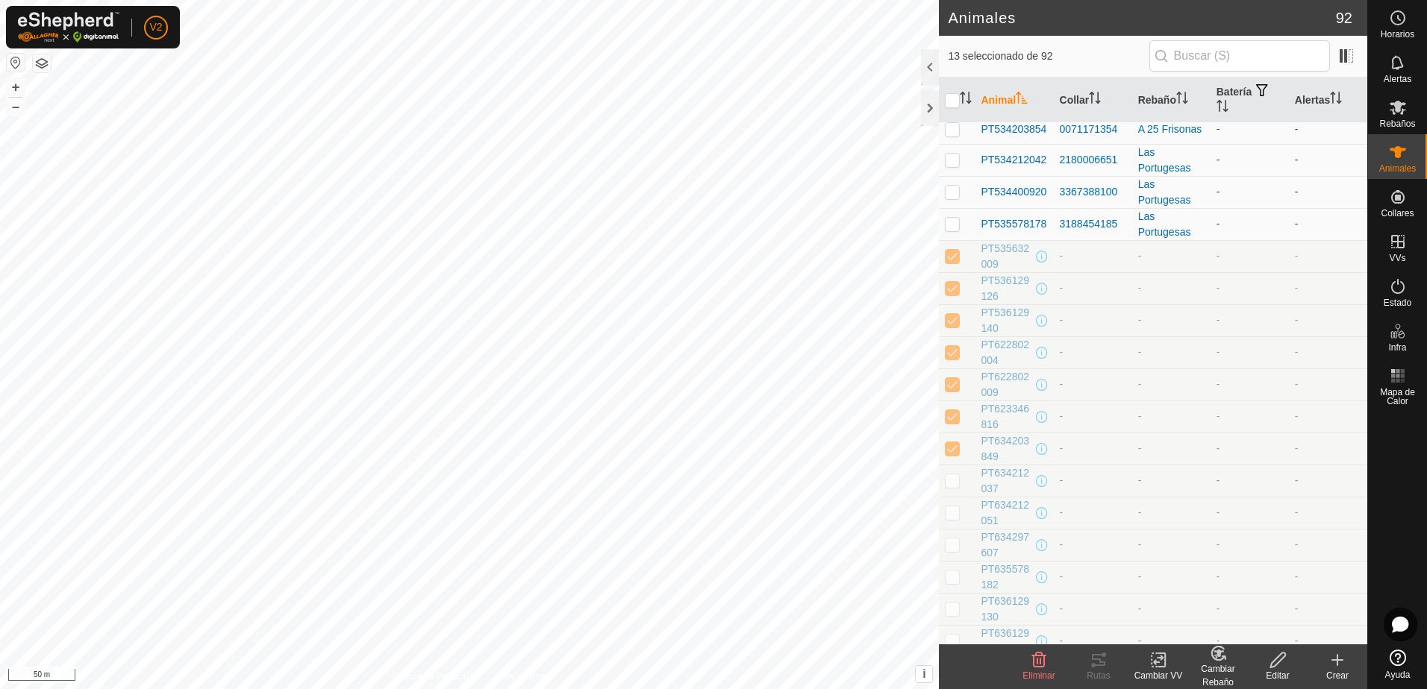
click at [949, 486] on p-checkbox at bounding box center [952, 481] width 15 height 12
checkbox input "true"
click at [956, 519] on p-checkbox at bounding box center [952, 513] width 15 height 12
checkbox input "true"
click at [954, 549] on p-checkbox at bounding box center [952, 545] width 15 height 12
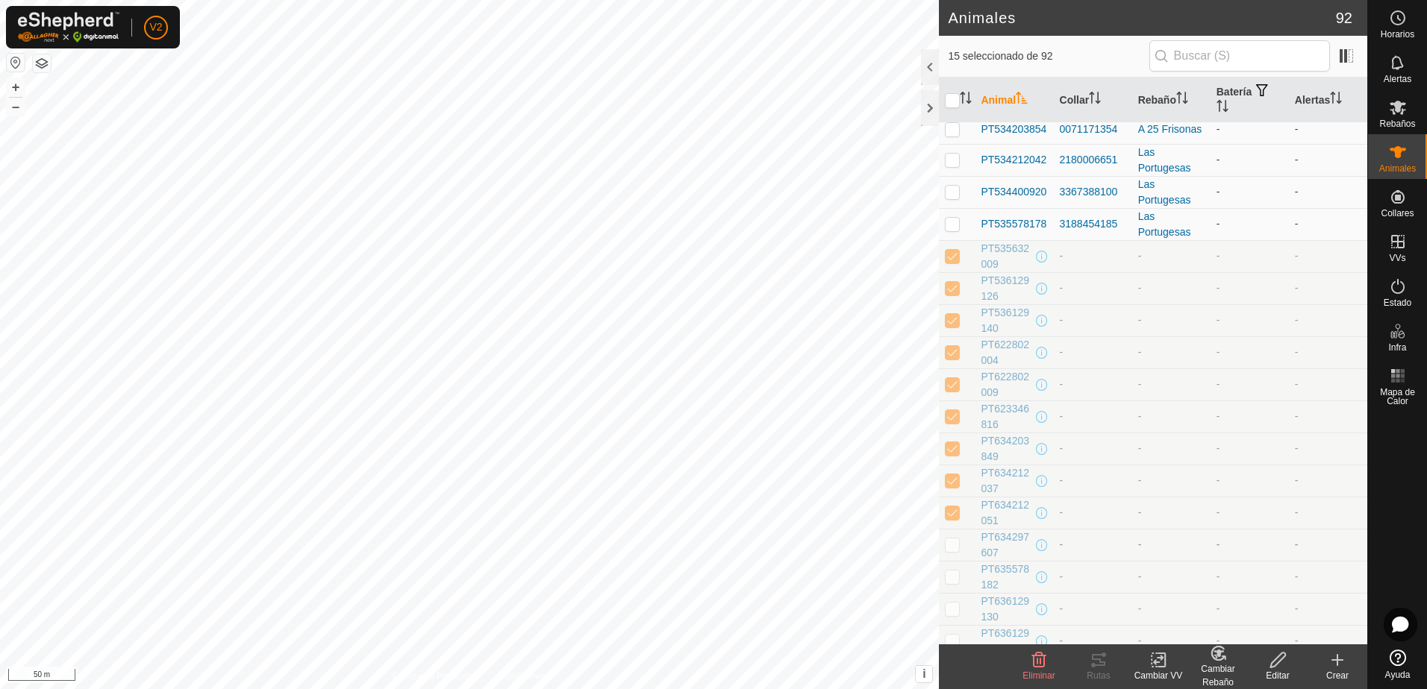
checkbox input "true"
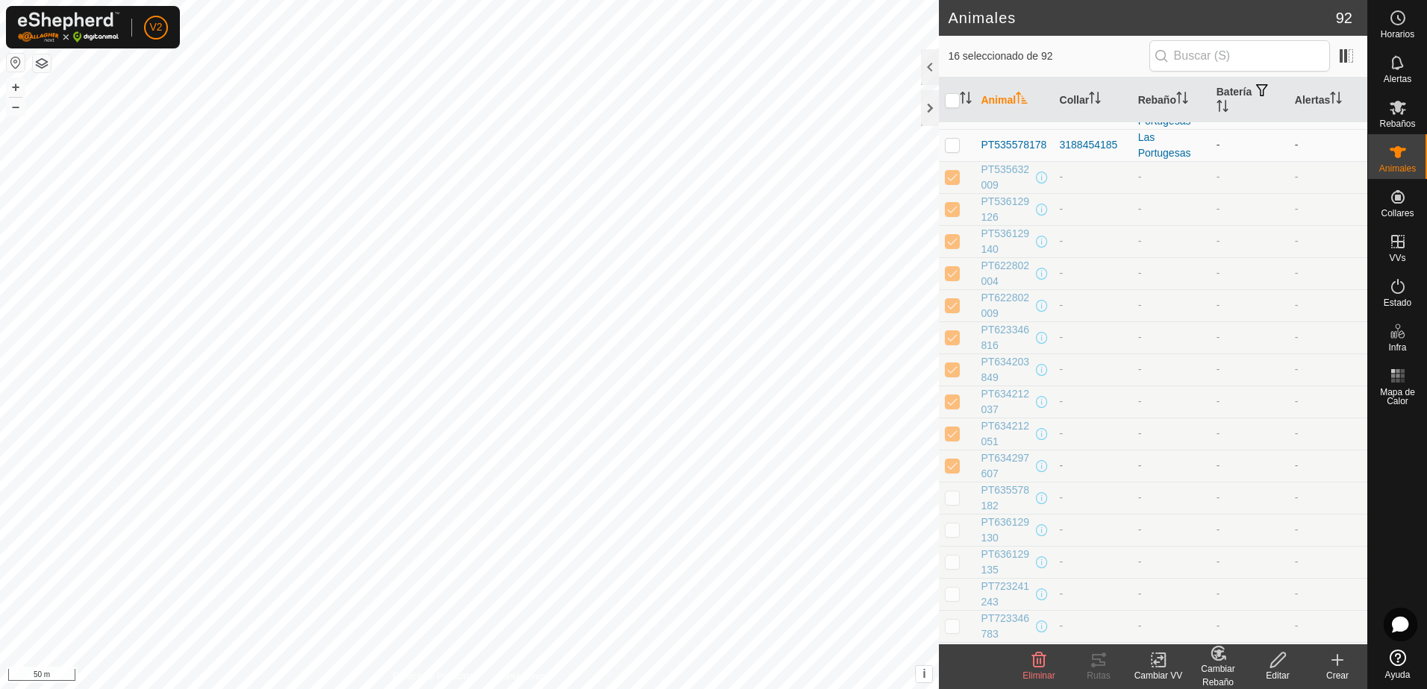
scroll to position [1756, 0]
click at [955, 496] on p-checkbox at bounding box center [952, 493] width 15 height 12
checkbox input "true"
click at [949, 527] on p-checkbox at bounding box center [952, 525] width 15 height 12
checkbox input "true"
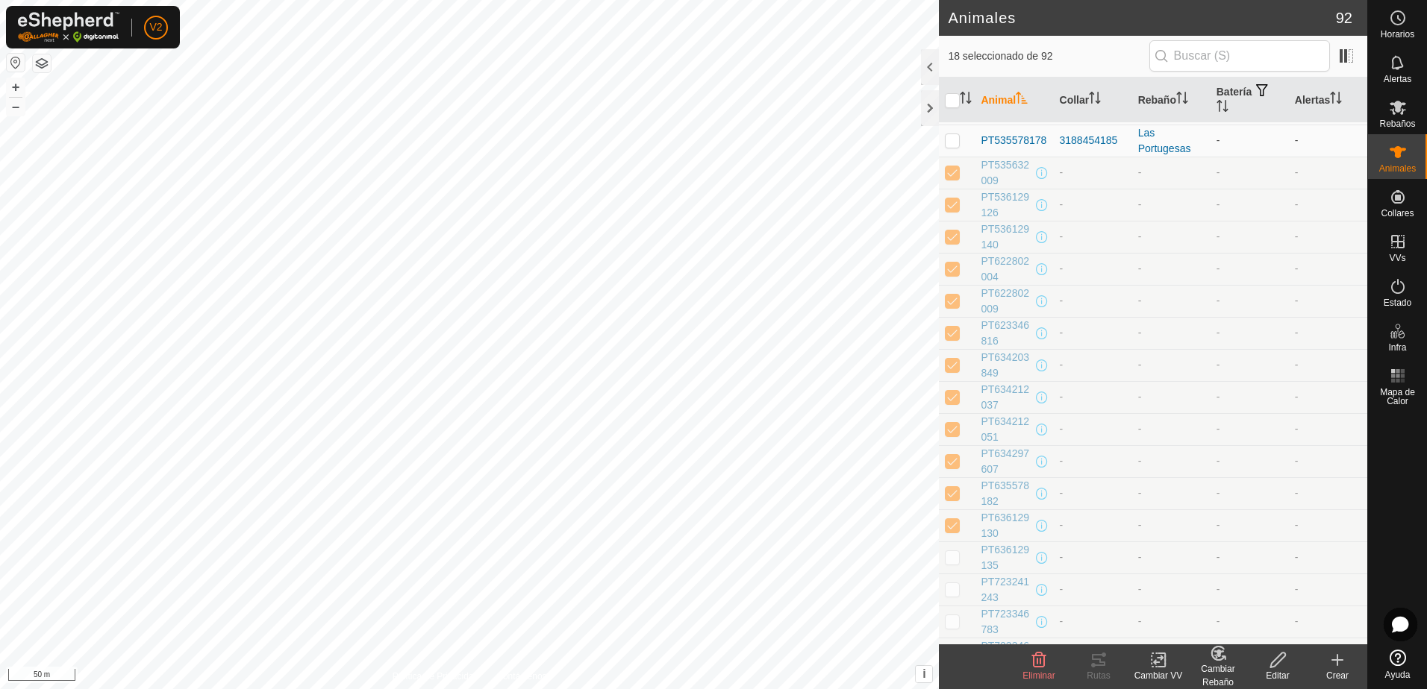
click at [949, 563] on p-checkbox at bounding box center [952, 557] width 15 height 12
checkbox input "true"
click at [950, 503] on p-checkbox at bounding box center [952, 497] width 15 height 12
checkbox input "true"
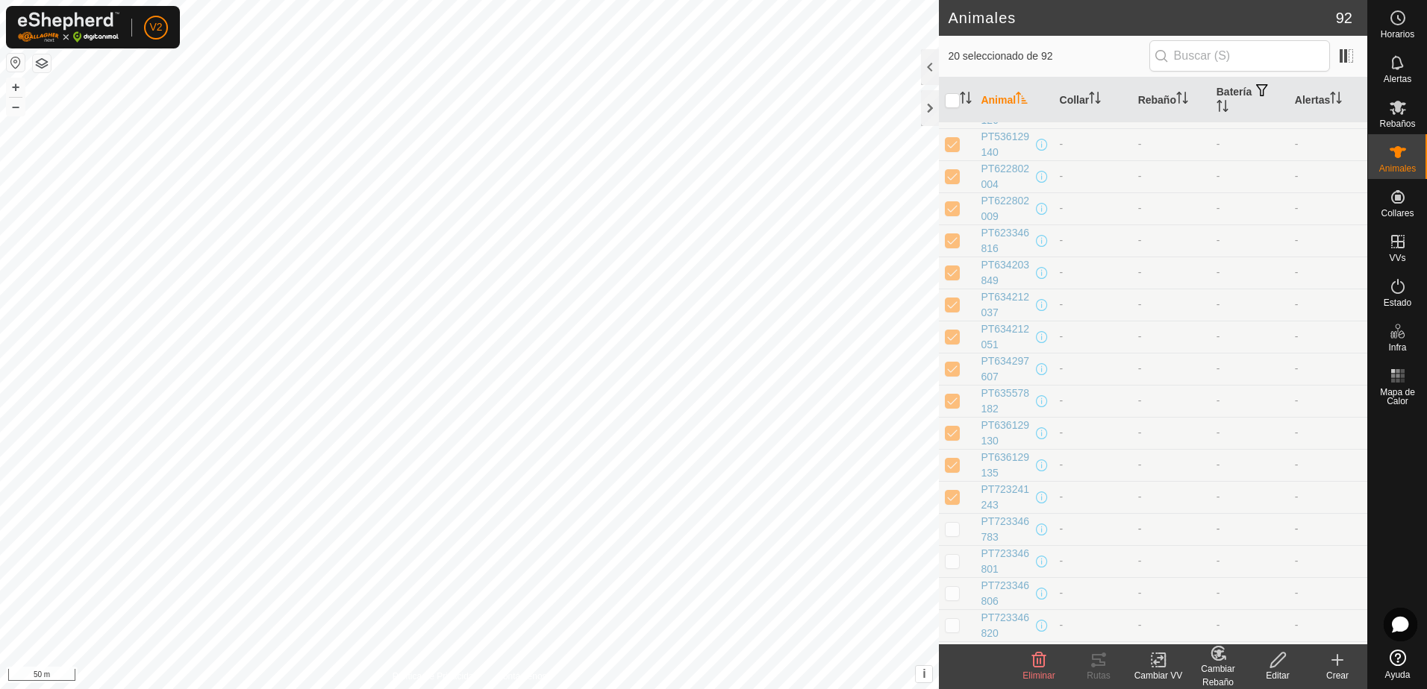
click at [952, 535] on p-checkbox at bounding box center [952, 529] width 15 height 12
checkbox input "true"
click at [951, 428] on p-checkbox at bounding box center [952, 422] width 15 height 12
checkbox input "true"
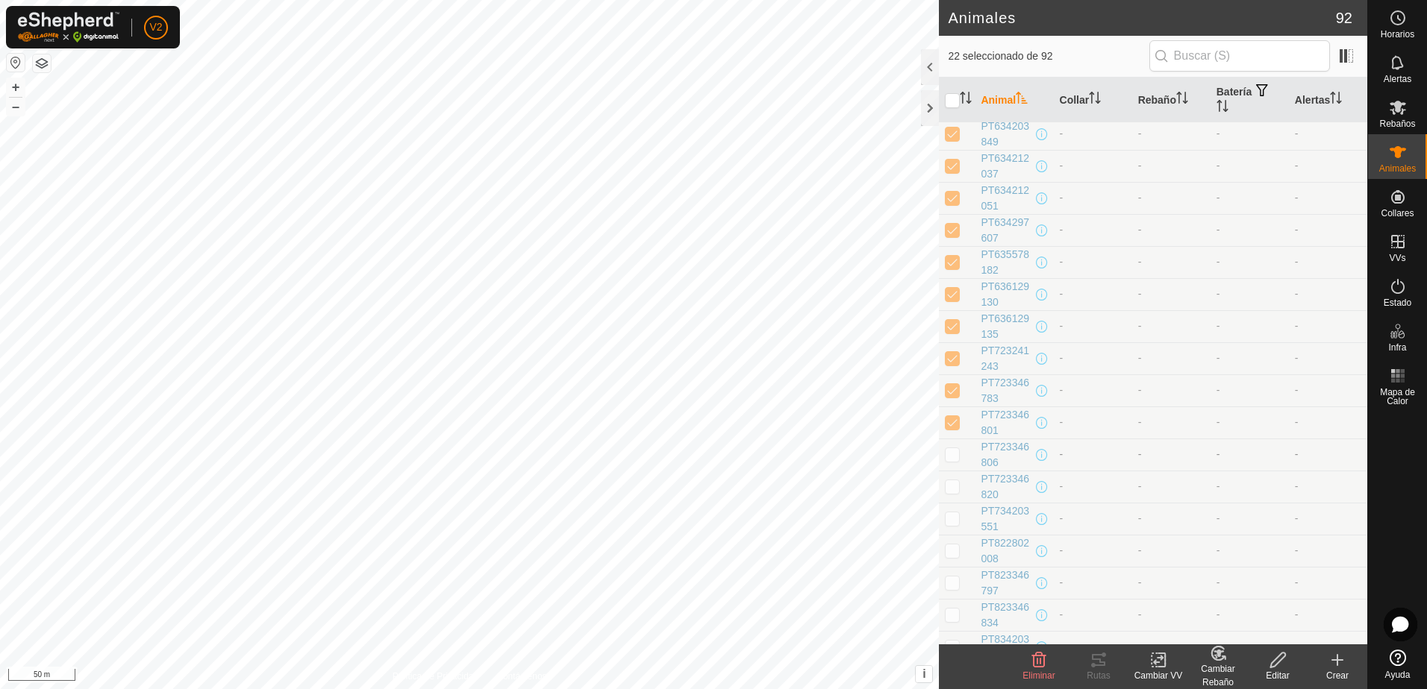
click at [955, 460] on p-checkbox at bounding box center [952, 454] width 15 height 12
checkbox input "true"
click at [953, 488] on p-checkbox at bounding box center [952, 486] width 15 height 12
checkbox input "true"
click at [952, 524] on p-checkbox at bounding box center [952, 519] width 15 height 12
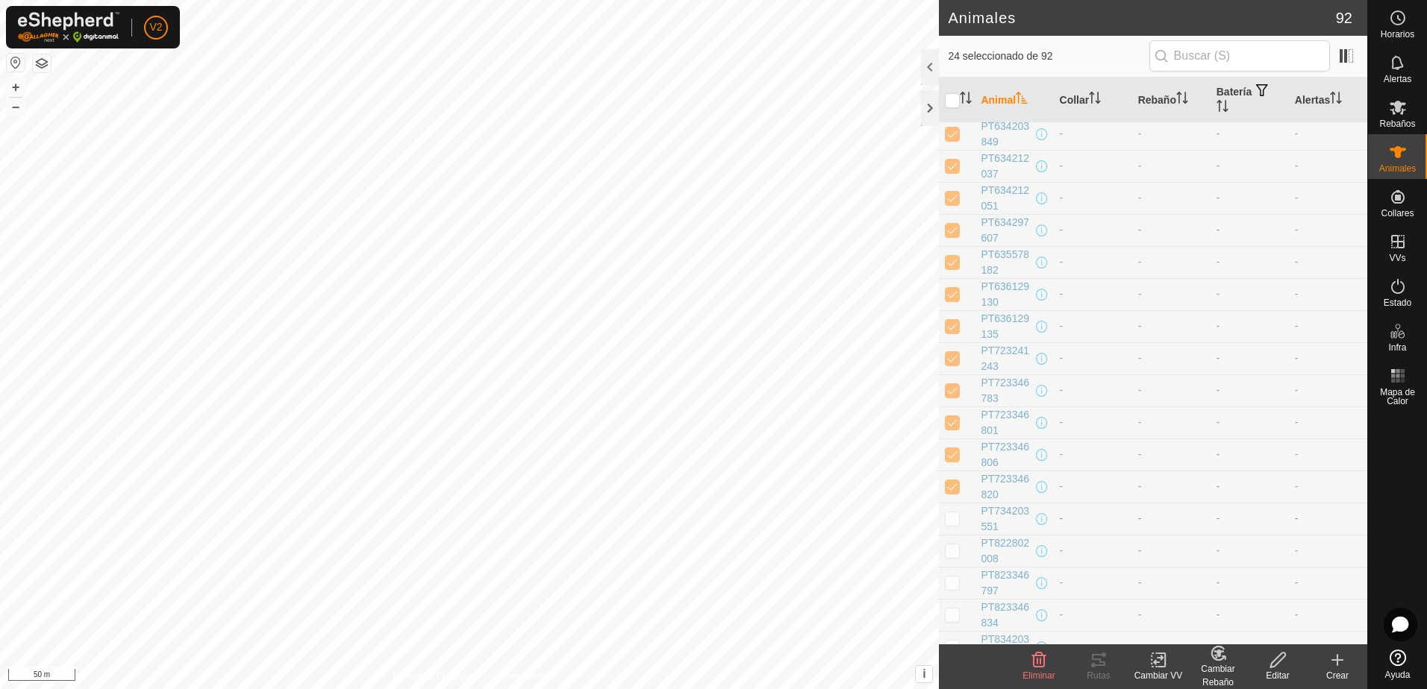
checkbox input "true"
click at [952, 567] on td at bounding box center [957, 551] width 36 height 32
checkbox input "true"
click at [954, 606] on td at bounding box center [957, 615] width 36 height 32
checkbox input "true"
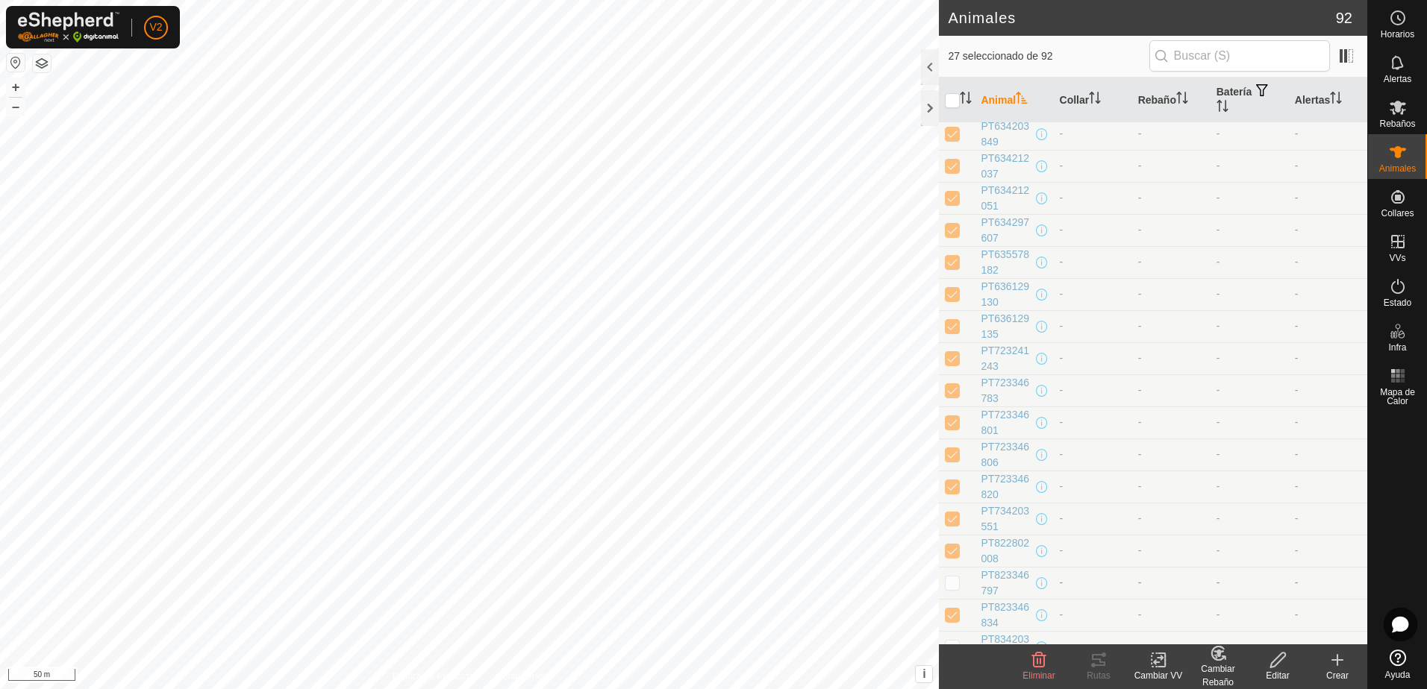
click at [953, 589] on p-checkbox at bounding box center [952, 583] width 15 height 12
checkbox input "true"
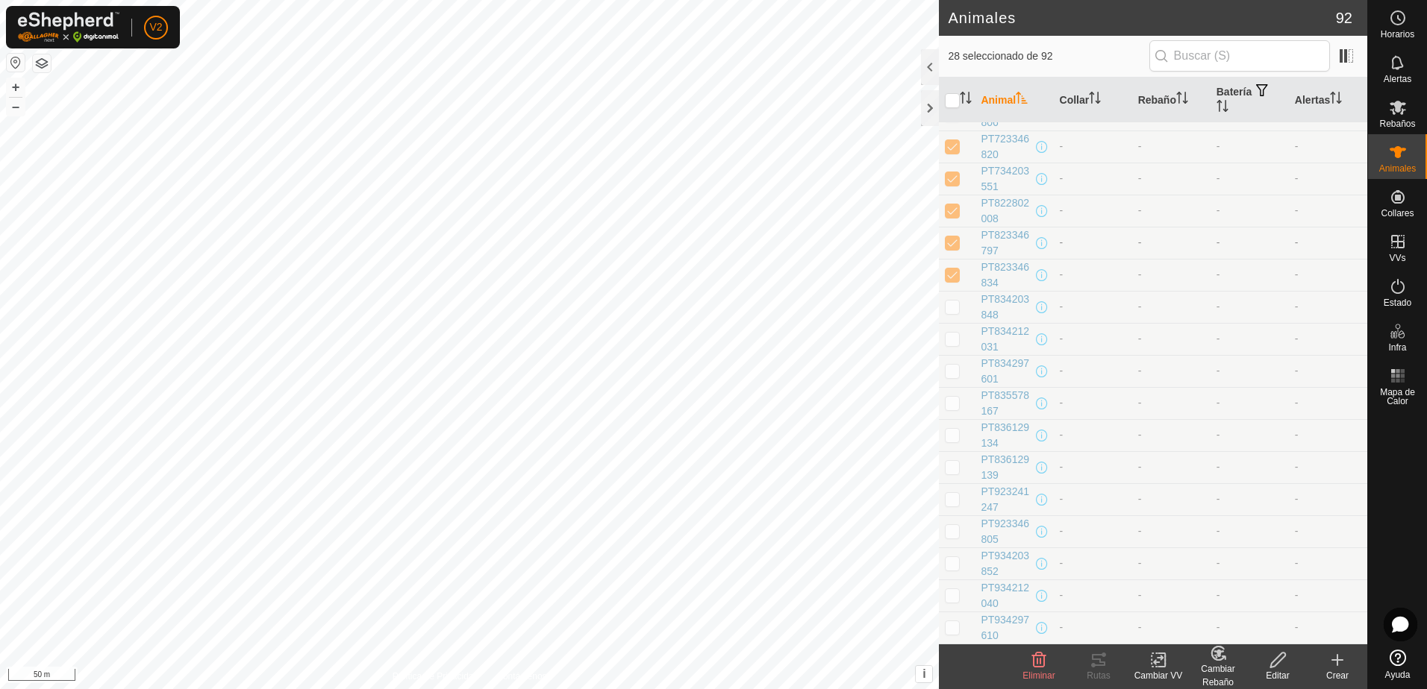
scroll to position [2328, 0]
click at [954, 312] on p-checkbox at bounding box center [952, 306] width 15 height 12
checkbox input "true"
click at [953, 344] on p-tablecheckbox at bounding box center [952, 338] width 15 height 12
checkbox input "true"
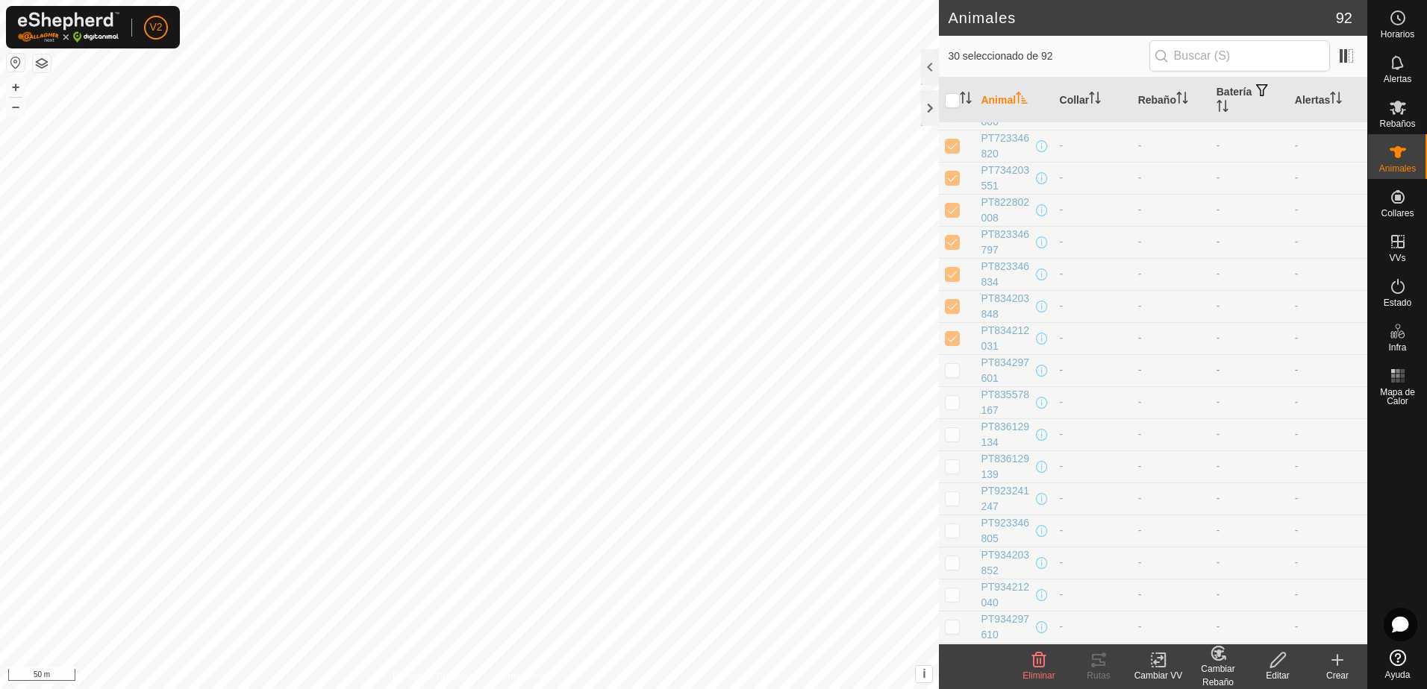
click at [952, 376] on p-checkbox at bounding box center [952, 370] width 15 height 12
checkbox input "true"
click at [949, 408] on p-checkbox at bounding box center [952, 402] width 15 height 12
checkbox input "true"
click at [950, 439] on p-checkbox at bounding box center [952, 434] width 15 height 12
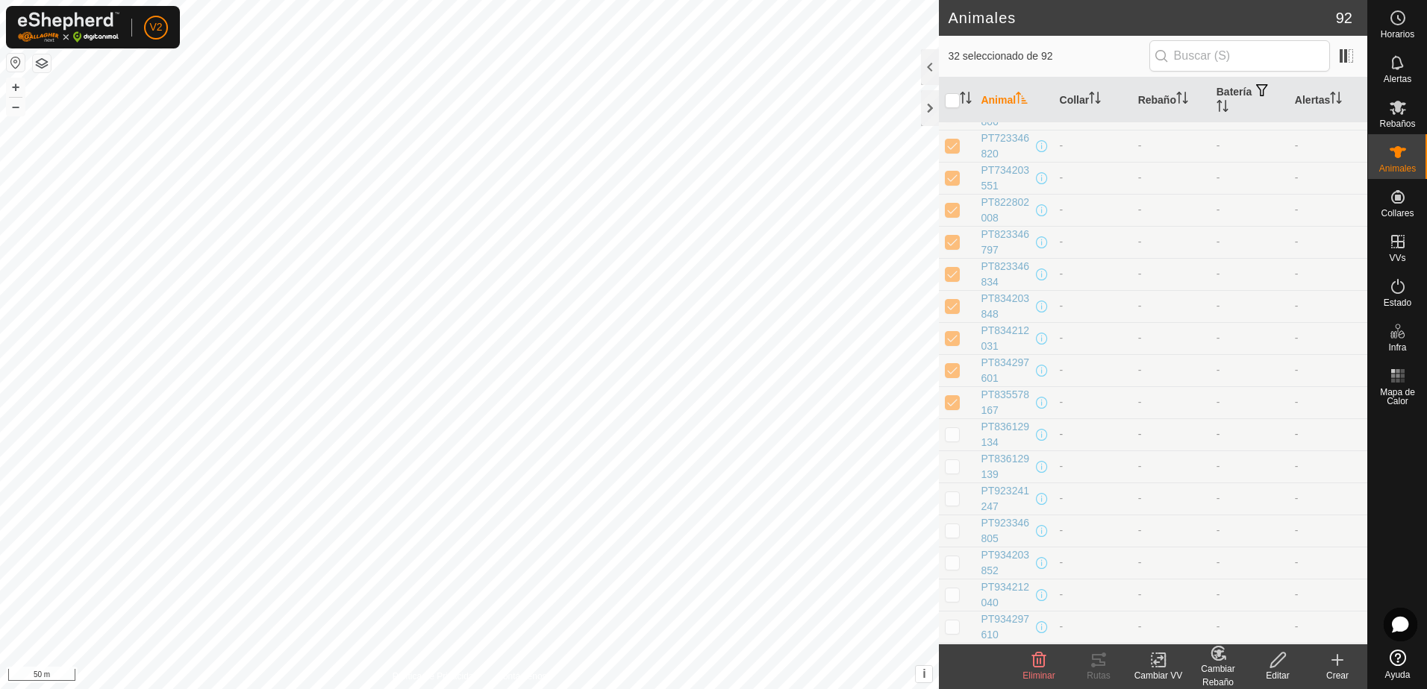
checkbox input "true"
click at [950, 481] on td at bounding box center [957, 467] width 36 height 32
checkbox input "true"
click at [950, 500] on p-checkbox at bounding box center [952, 498] width 15 height 12
checkbox input "true"
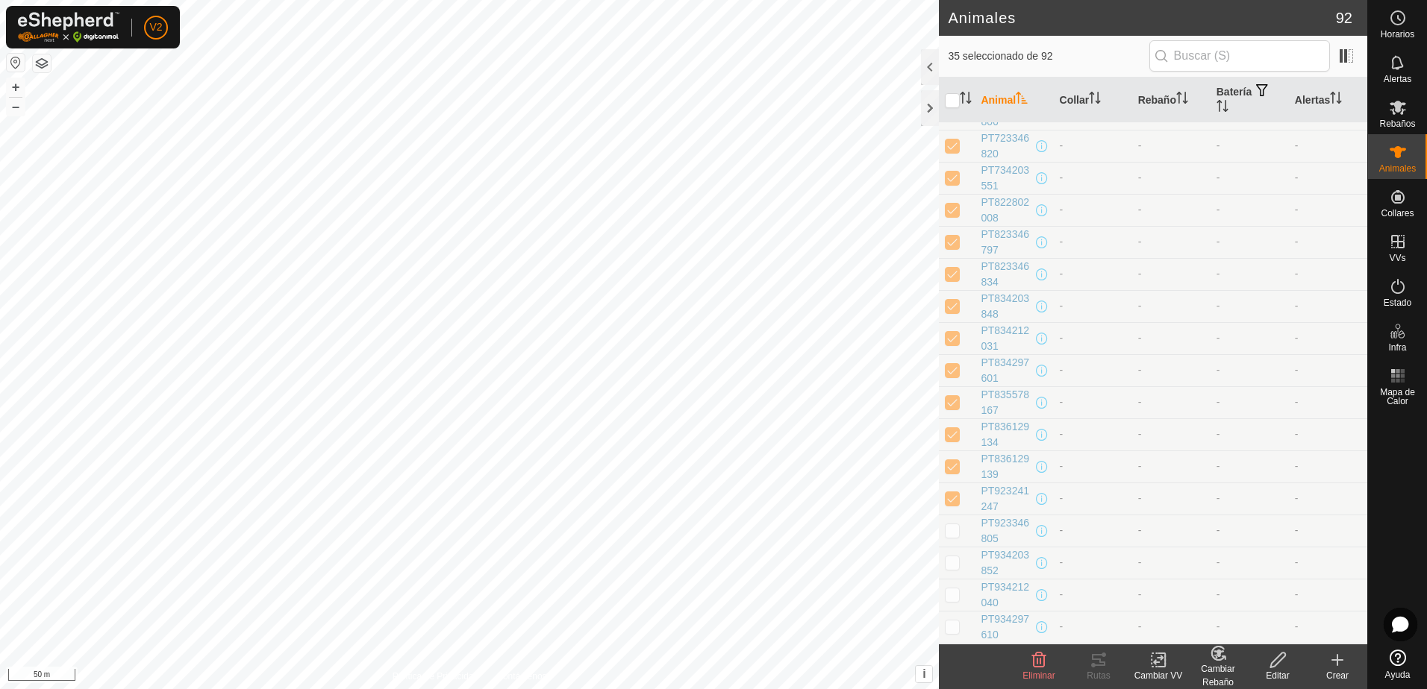
click at [953, 534] on p-checkbox at bounding box center [952, 530] width 15 height 12
checkbox input "true"
click at [955, 569] on p-checkbox at bounding box center [952, 563] width 15 height 12
checkbox input "true"
click at [953, 601] on p-checkbox at bounding box center [952, 595] width 15 height 12
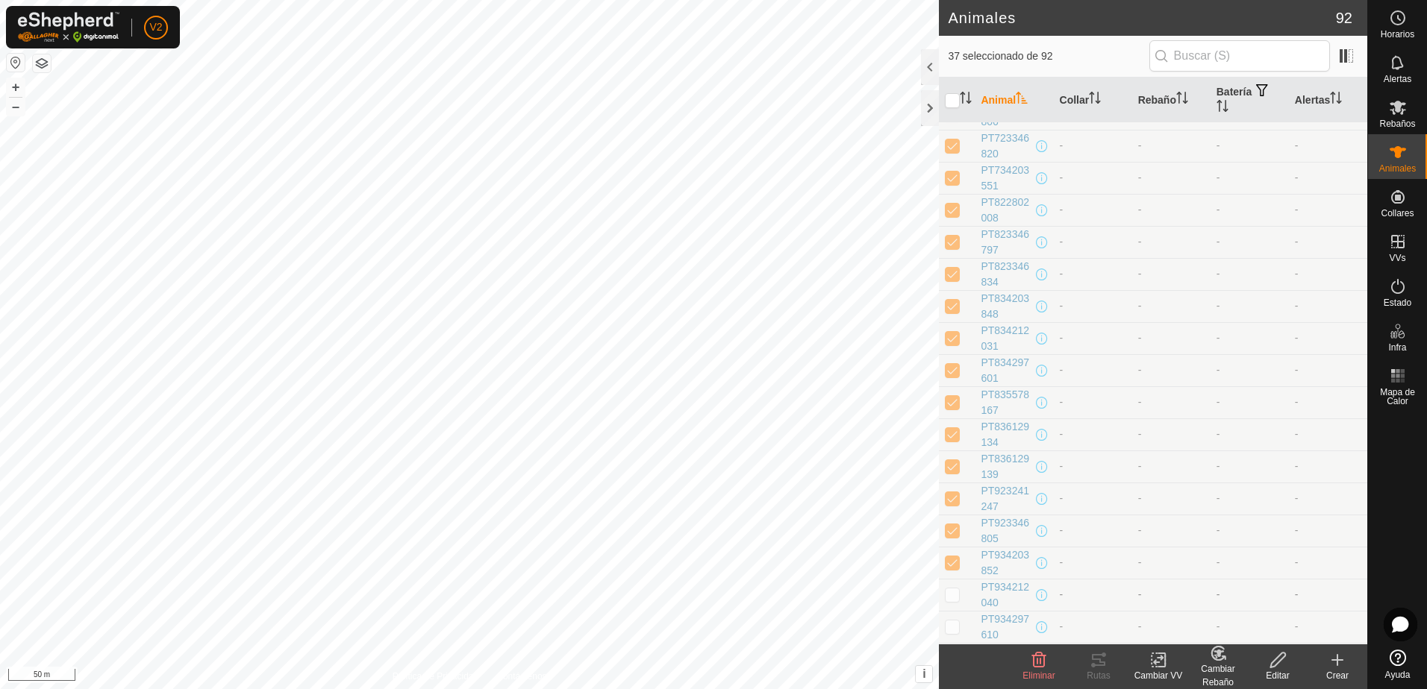
checkbox input "true"
click at [954, 532] on p-checkbox at bounding box center [952, 531] width 15 height 12
checkbox input "true"
click at [953, 562] on p-checkbox at bounding box center [952, 563] width 15 height 12
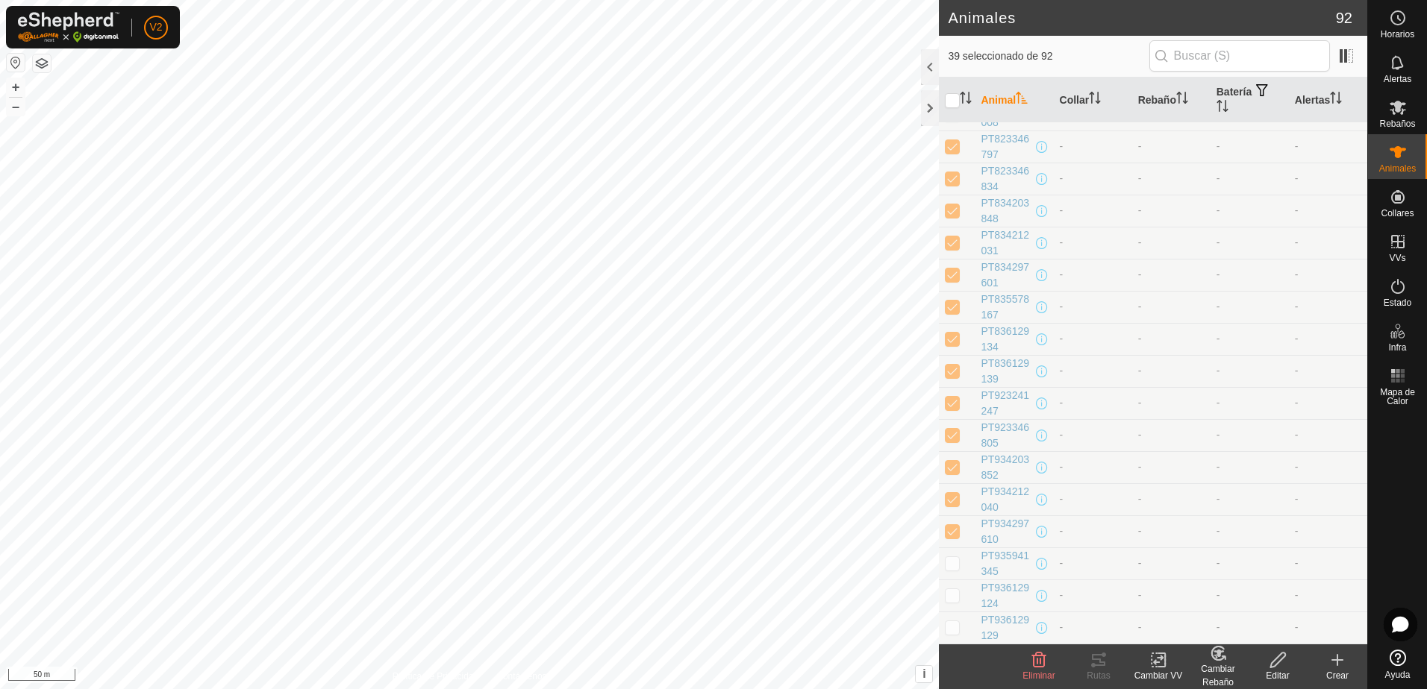
checkbox input "true"
click at [952, 590] on p-checkbox at bounding box center [952, 595] width 15 height 12
checkbox input "true"
click at [953, 618] on td at bounding box center [957, 628] width 36 height 32
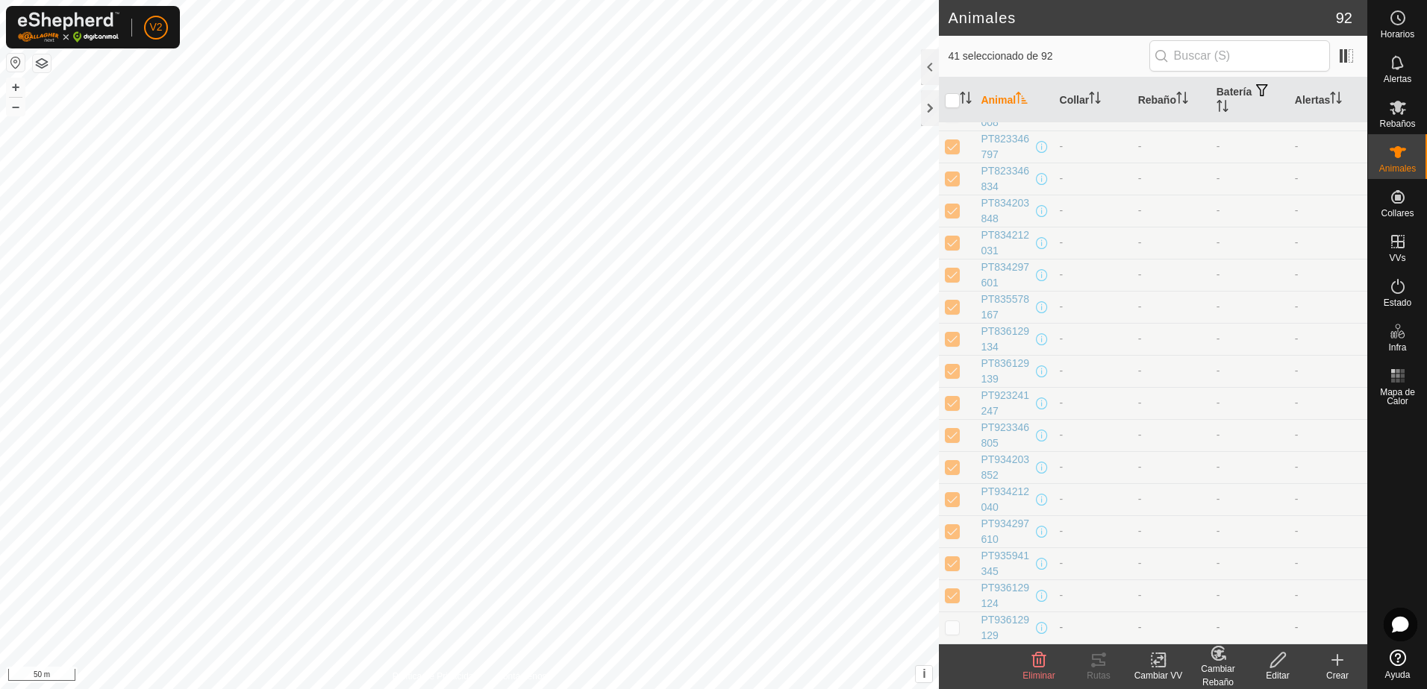
checkbox input "true"
click at [1039, 666] on icon at bounding box center [1039, 660] width 14 height 15
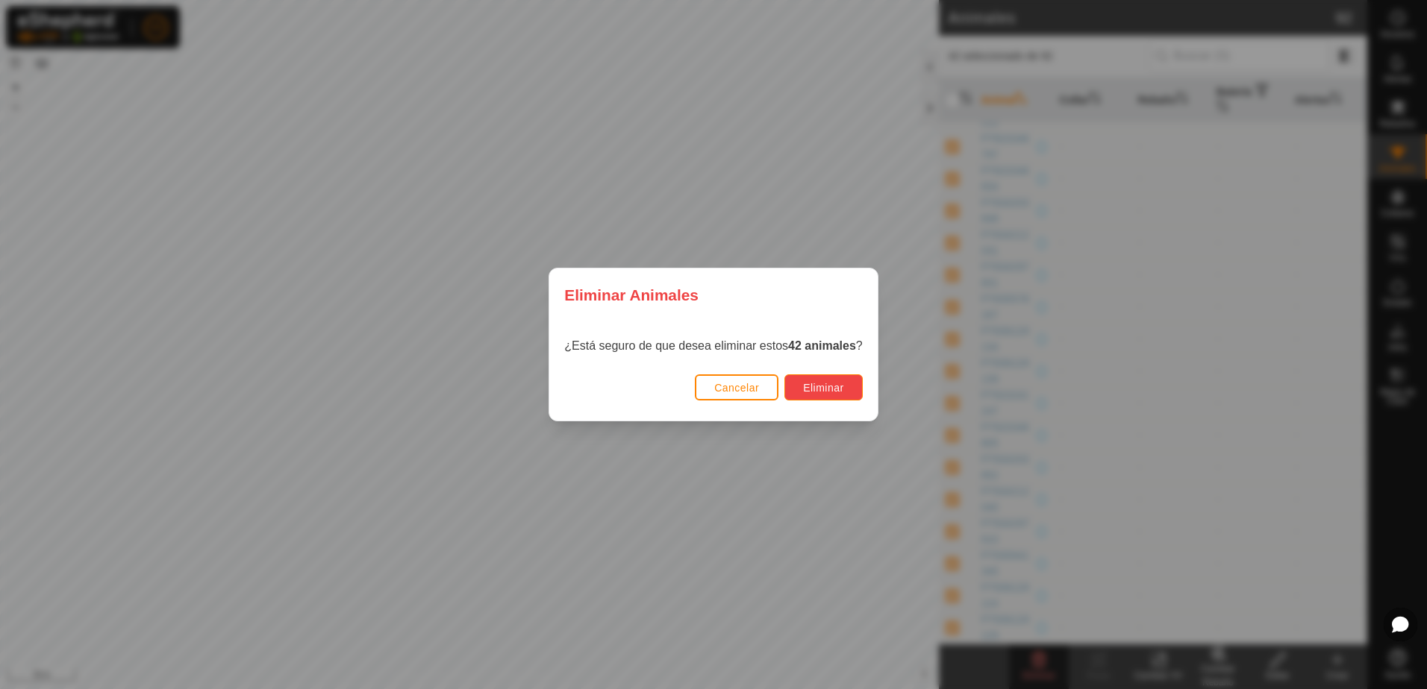
click at [840, 389] on span "Eliminar" at bounding box center [823, 388] width 41 height 12
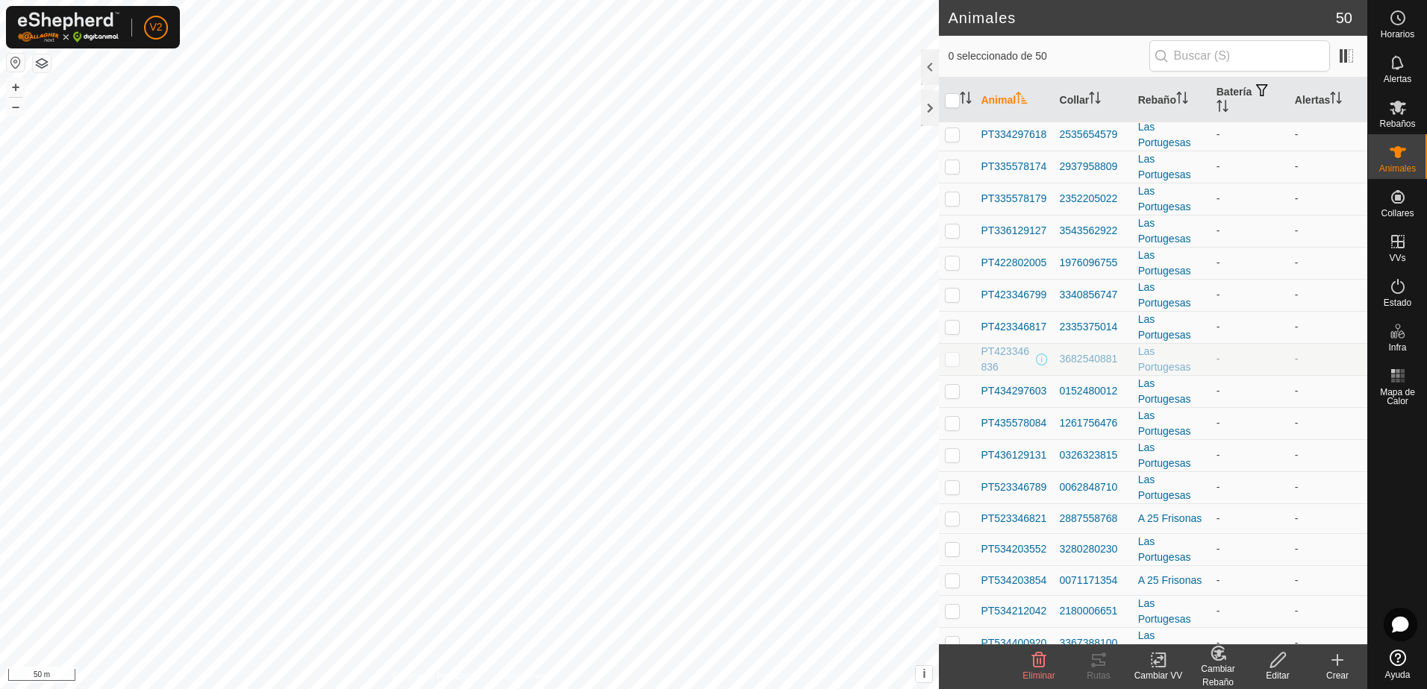
scroll to position [1083, 0]
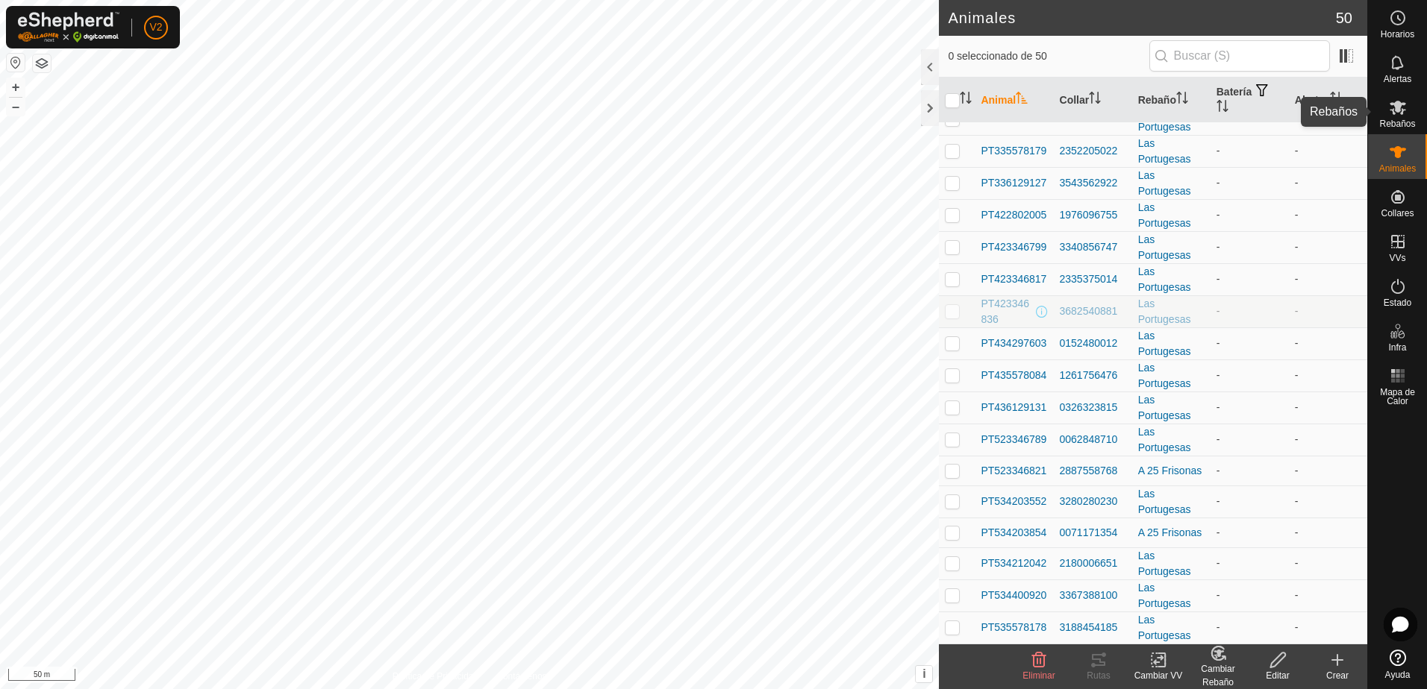
click at [1400, 107] on icon at bounding box center [1397, 108] width 16 height 14
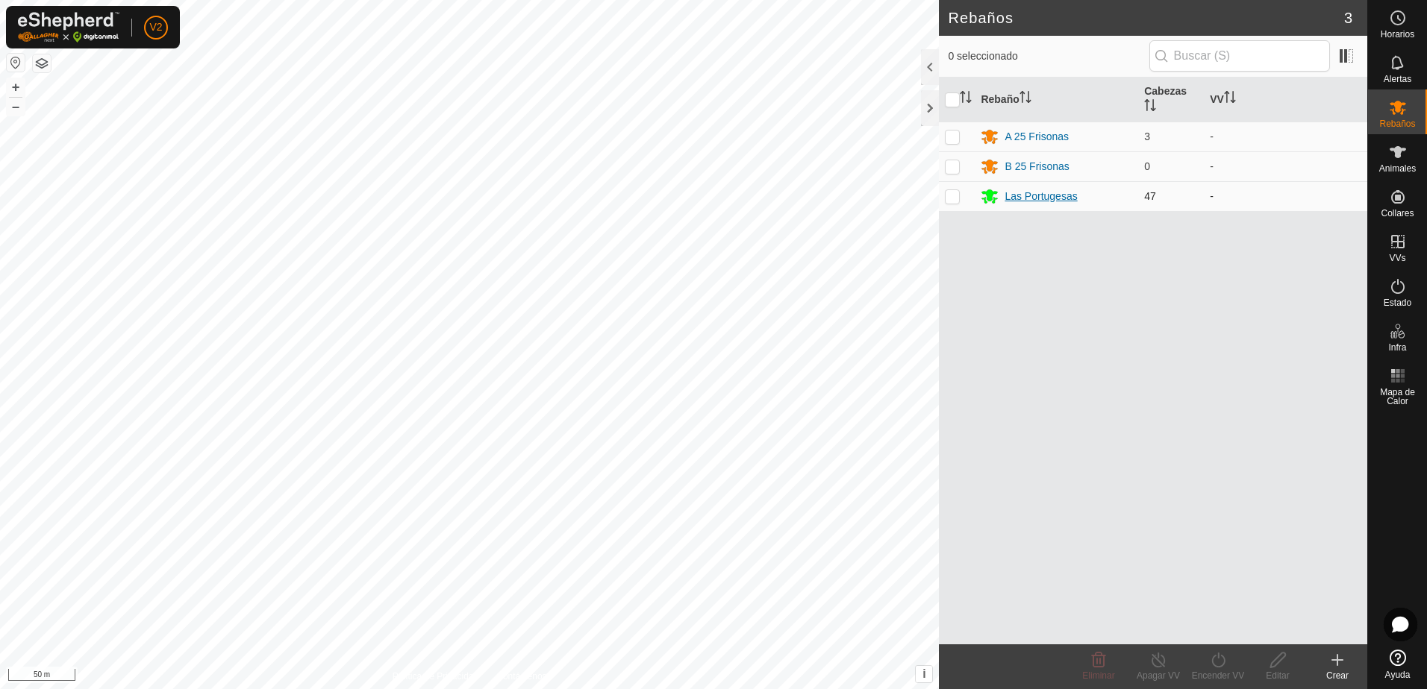
click at [1049, 195] on div "Las Portugesas" at bounding box center [1040, 197] width 72 height 16
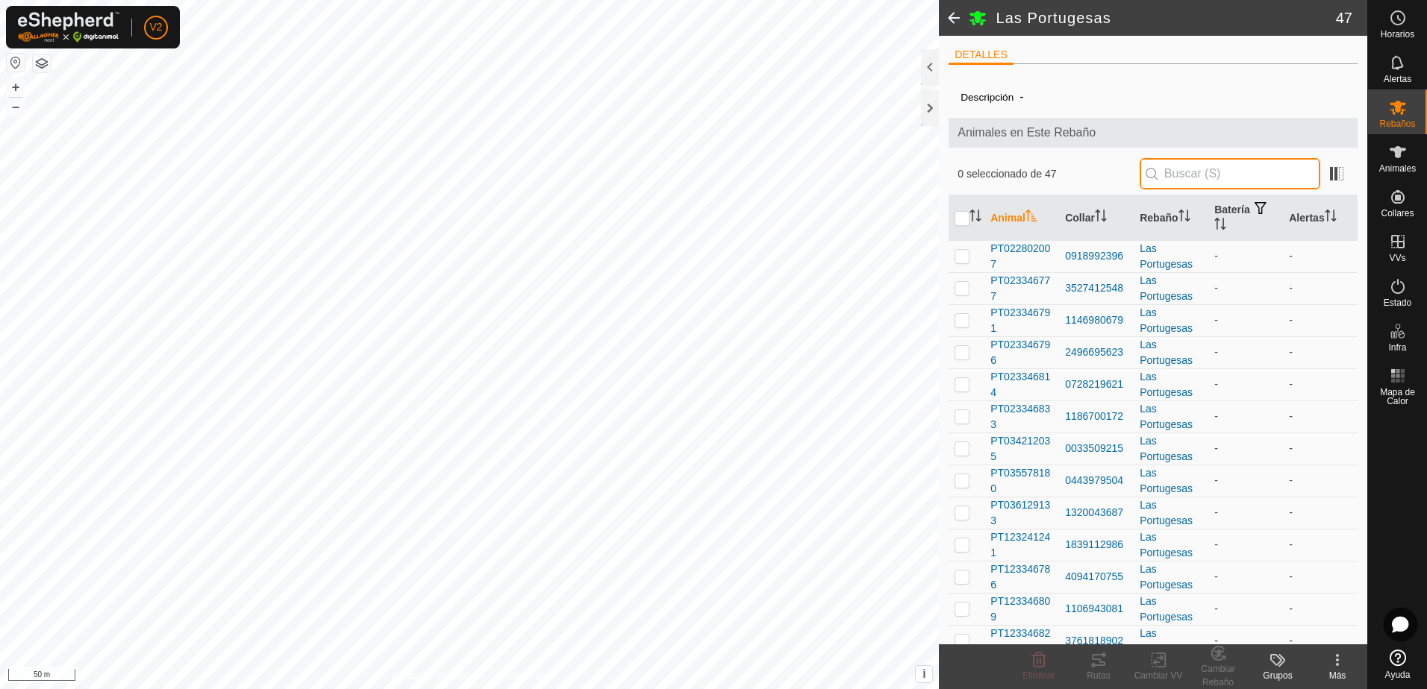
click at [1189, 175] on input "text" at bounding box center [1229, 173] width 181 height 31
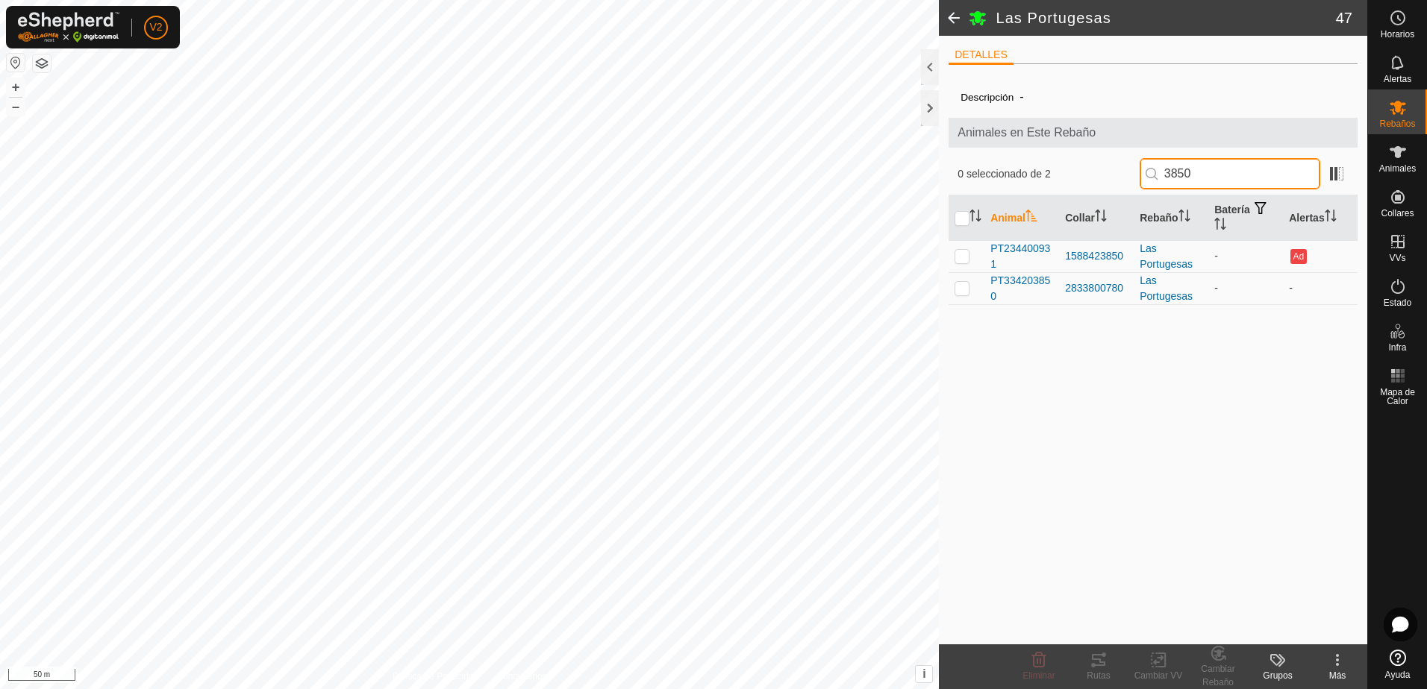
type input "3850"
click at [960, 290] on p-checkbox at bounding box center [961, 288] width 15 height 12
click at [1219, 666] on div "Cambiar Rebaño" at bounding box center [1218, 676] width 60 height 27
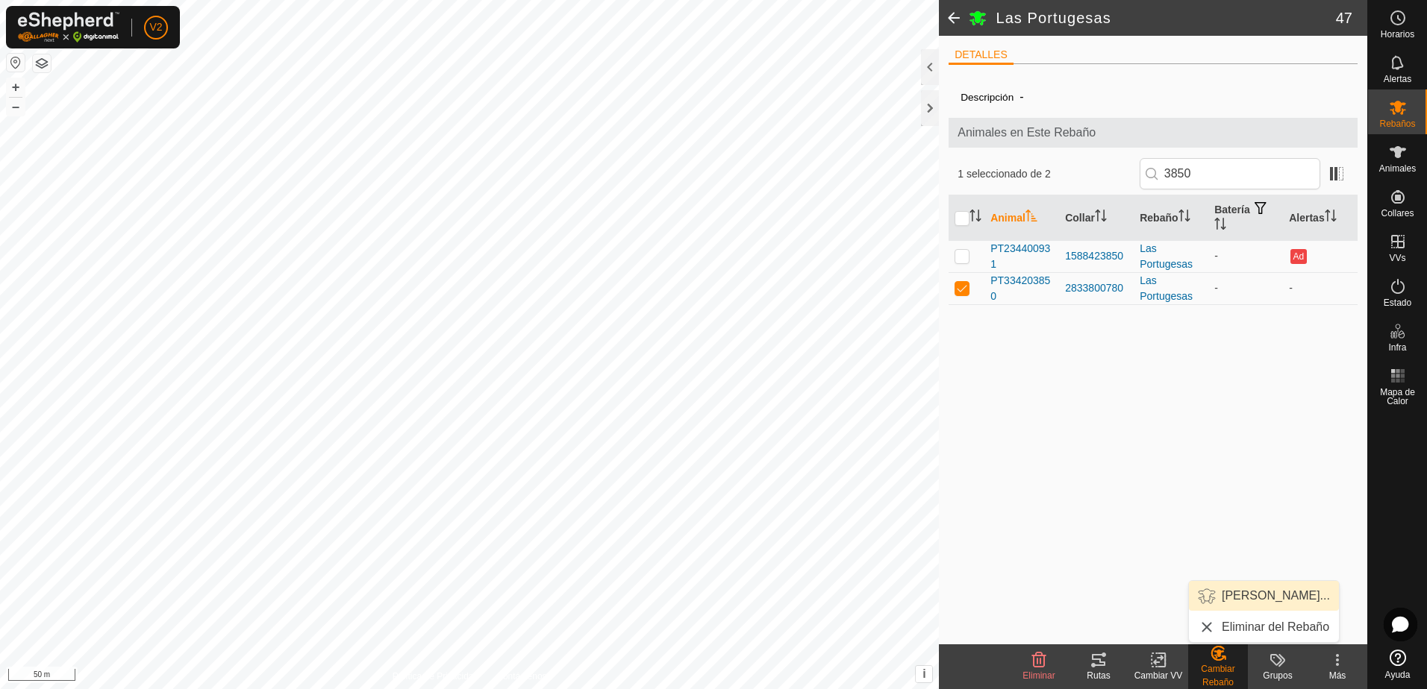
click at [1262, 595] on link "[PERSON_NAME]..." at bounding box center [1264, 596] width 150 height 30
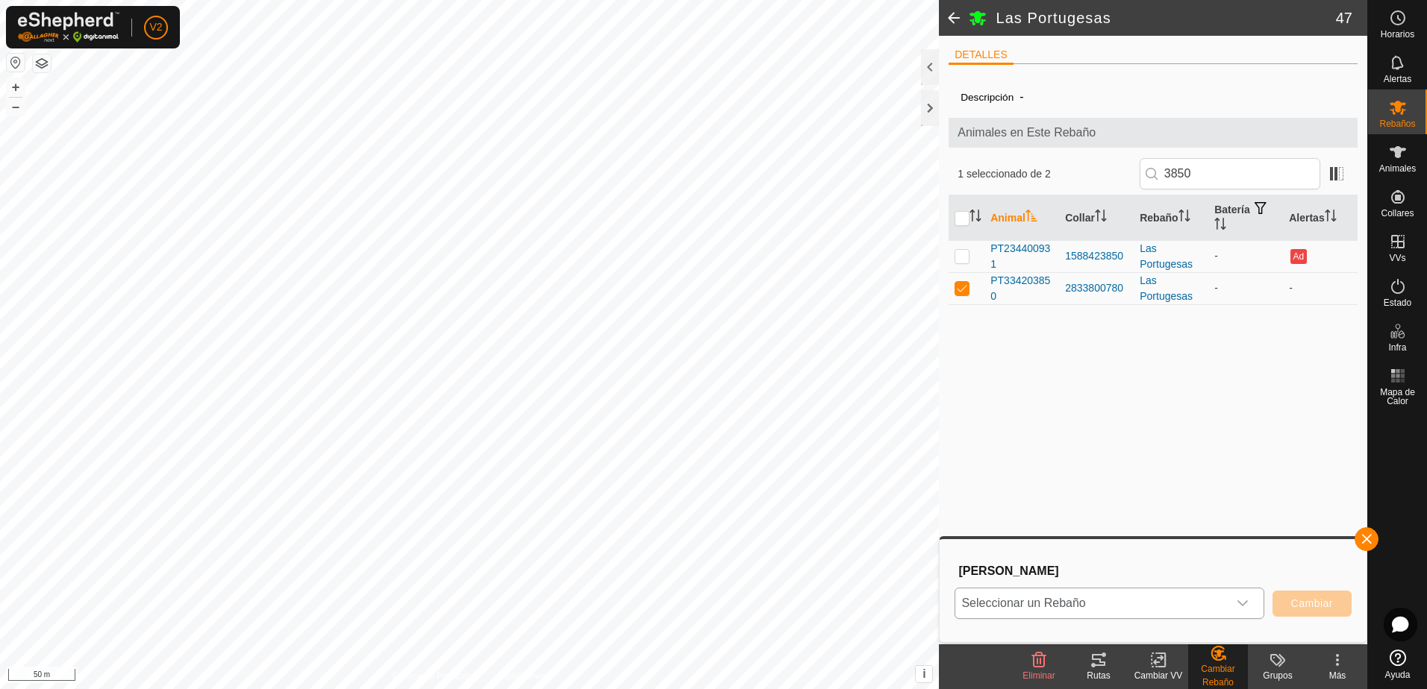
click at [1236, 593] on div "dropdown trigger" at bounding box center [1242, 604] width 30 height 30
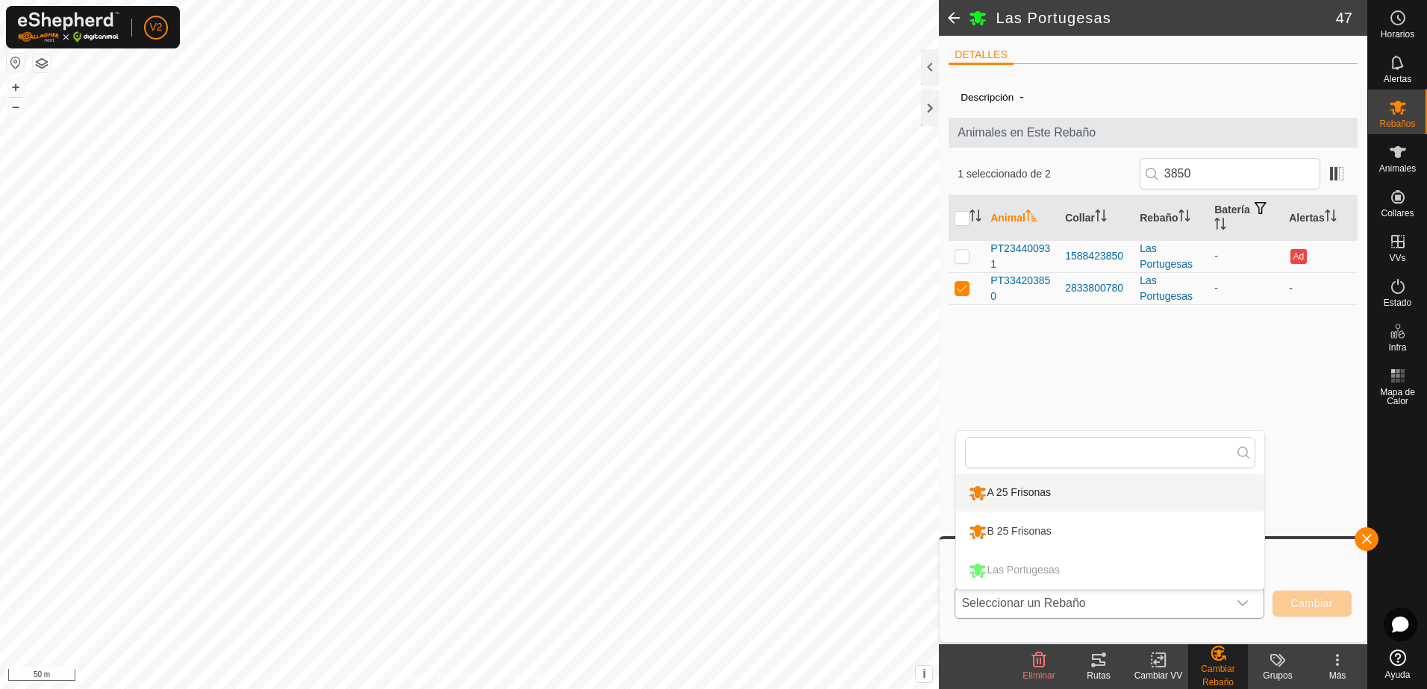
click at [1142, 495] on li "A 25 Frisonas" at bounding box center [1110, 493] width 308 height 37
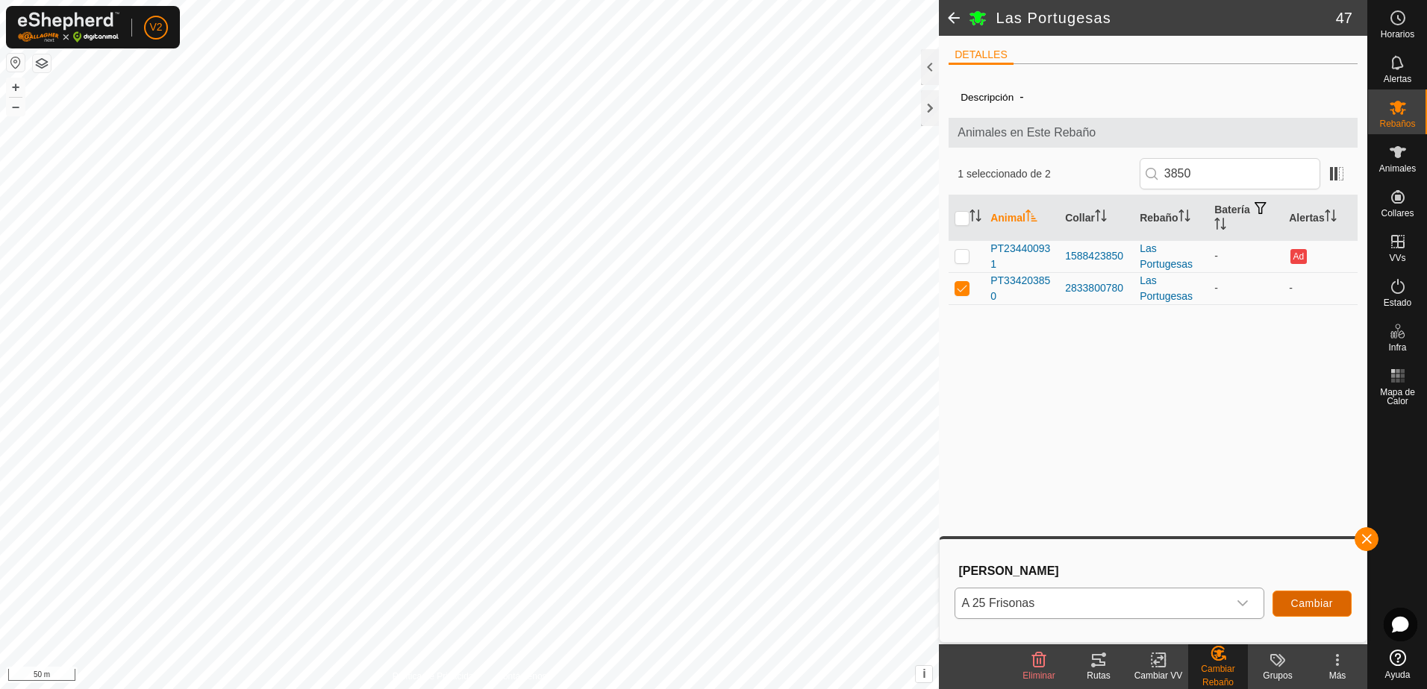
click at [1306, 606] on span "Cambiar" at bounding box center [1312, 604] width 42 height 12
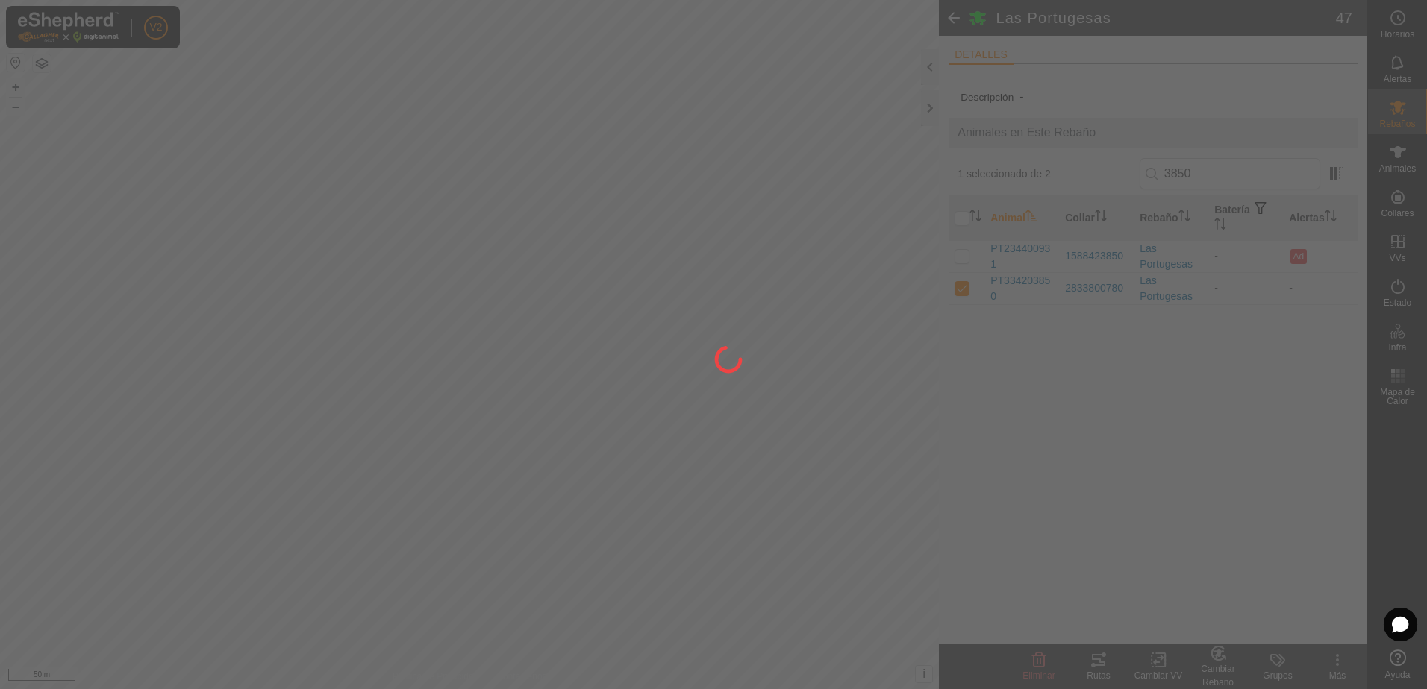
checkbox input "false"
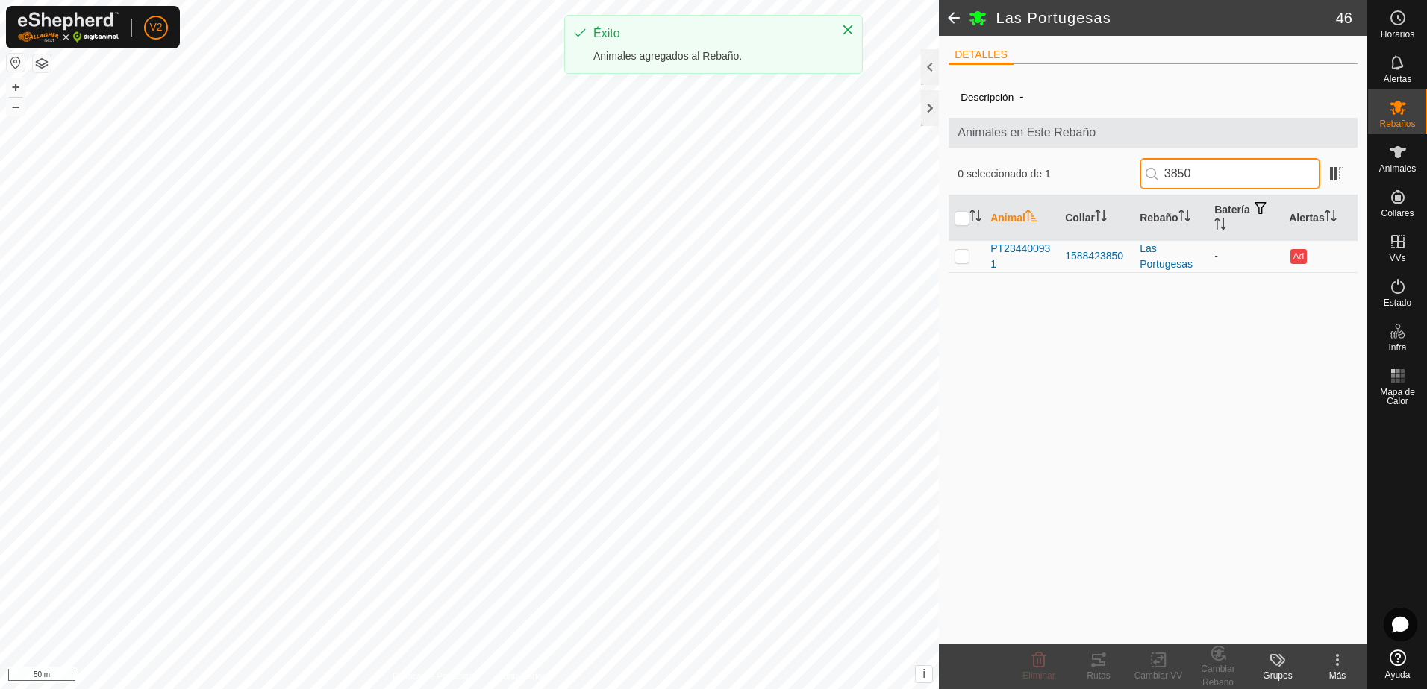
click at [1205, 169] on input "3850" at bounding box center [1229, 173] width 181 height 31
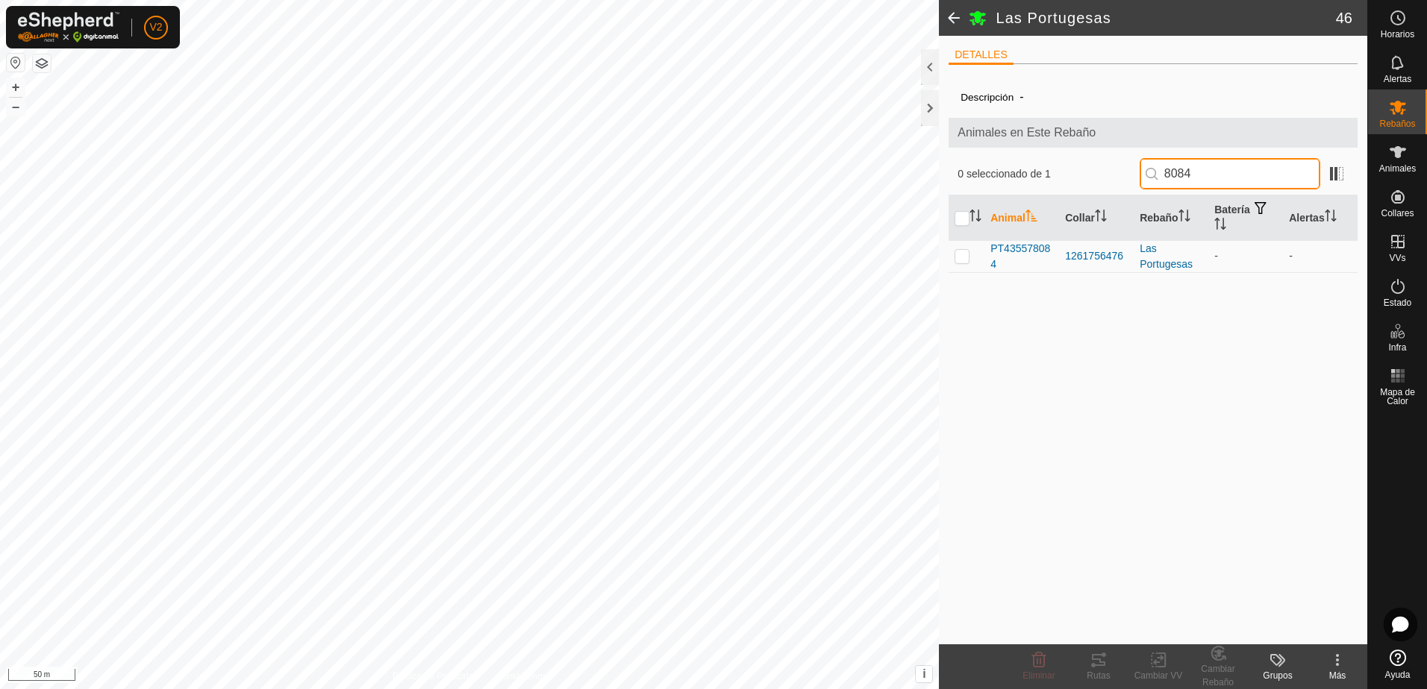
type input "8084"
click at [1234, 178] on input "8084" at bounding box center [1229, 173] width 181 height 31
click at [1234, 178] on input "text" at bounding box center [1229, 173] width 181 height 31
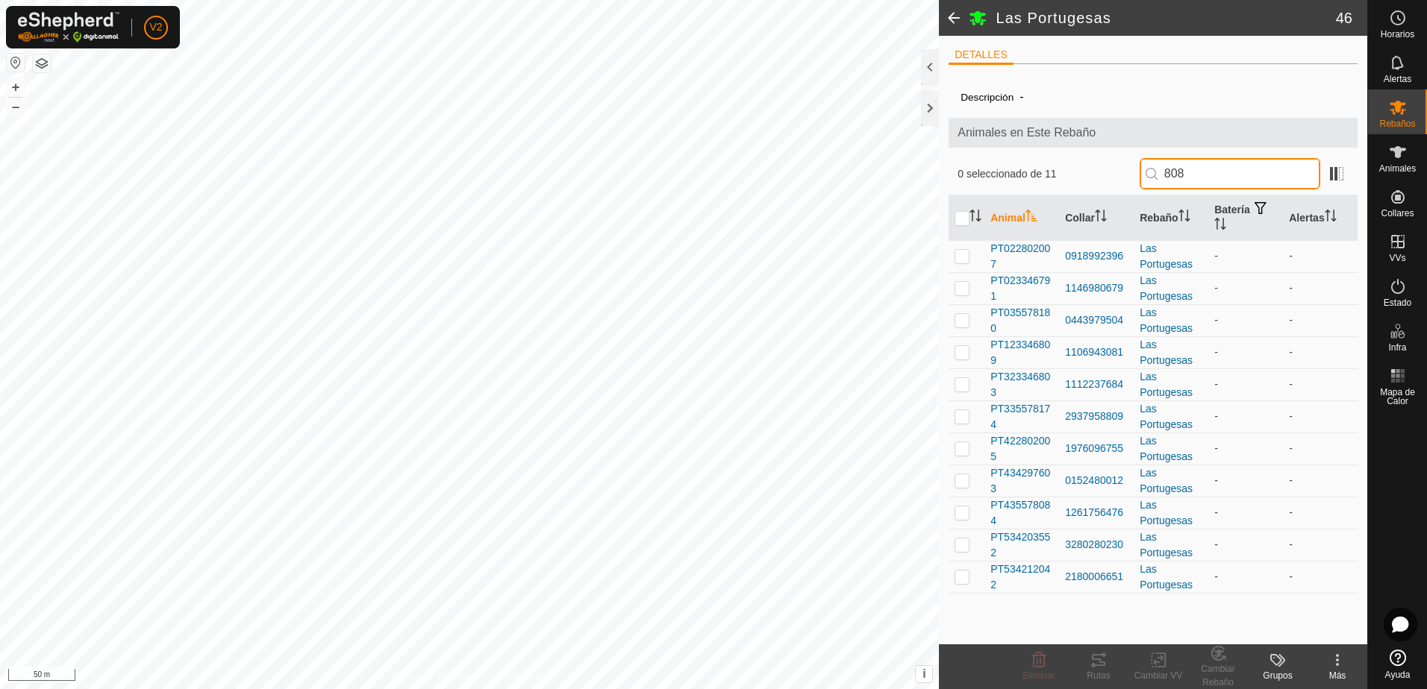
type input "8084"
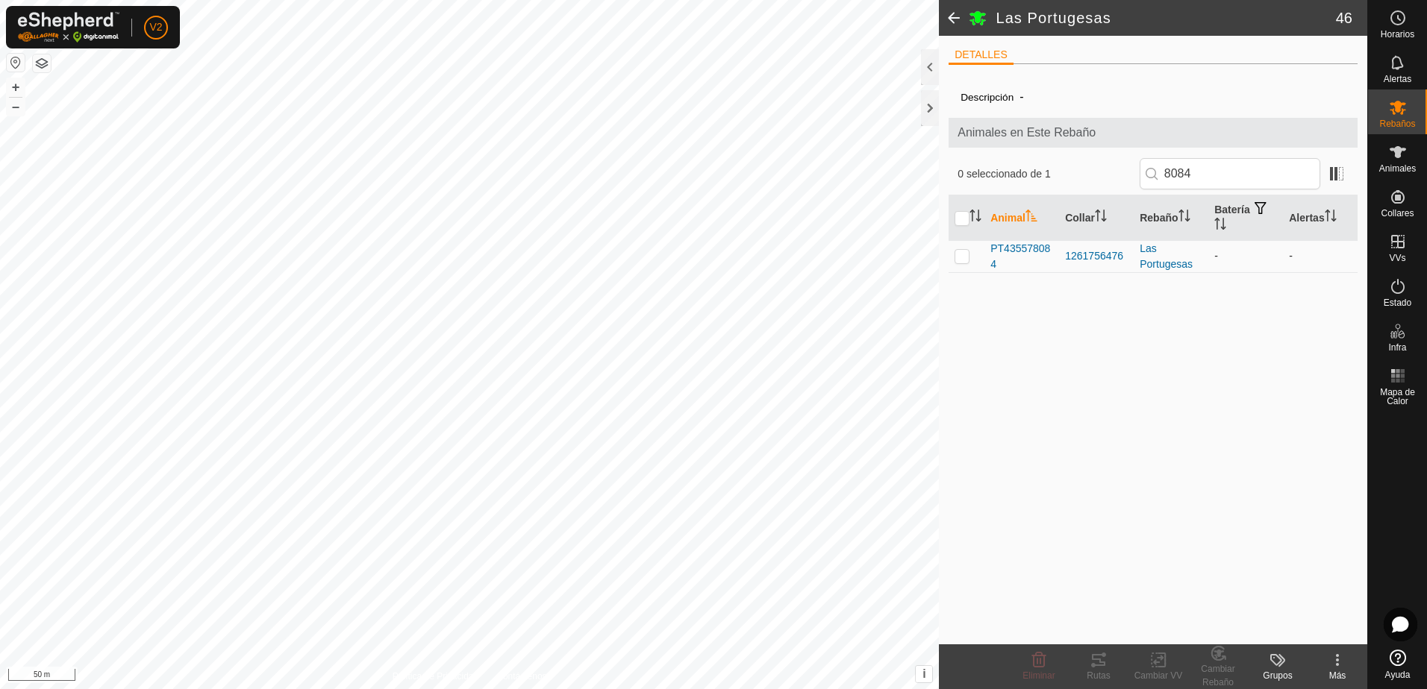
click at [961, 258] on p-checkbox at bounding box center [961, 256] width 15 height 12
checkbox input "true"
click at [1222, 660] on icon at bounding box center [1218, 654] width 19 height 18
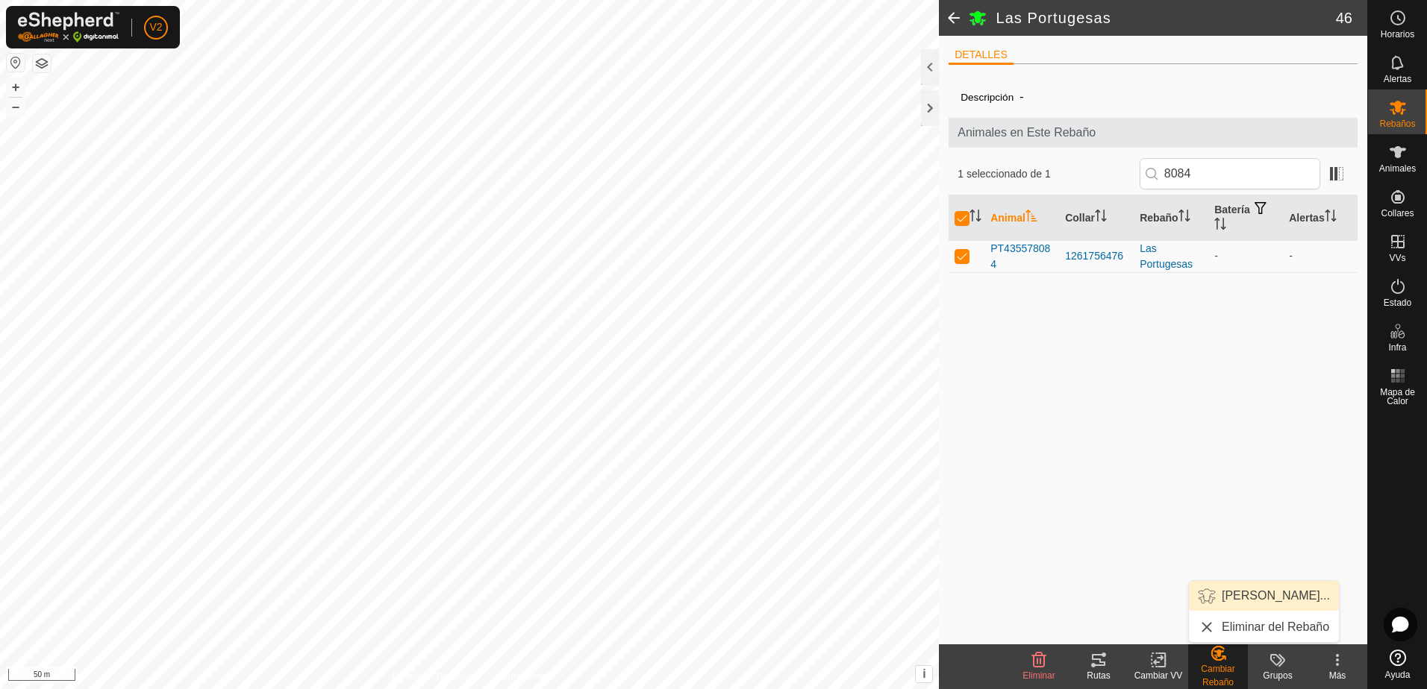
click at [1247, 595] on link "[PERSON_NAME]..." at bounding box center [1264, 596] width 150 height 30
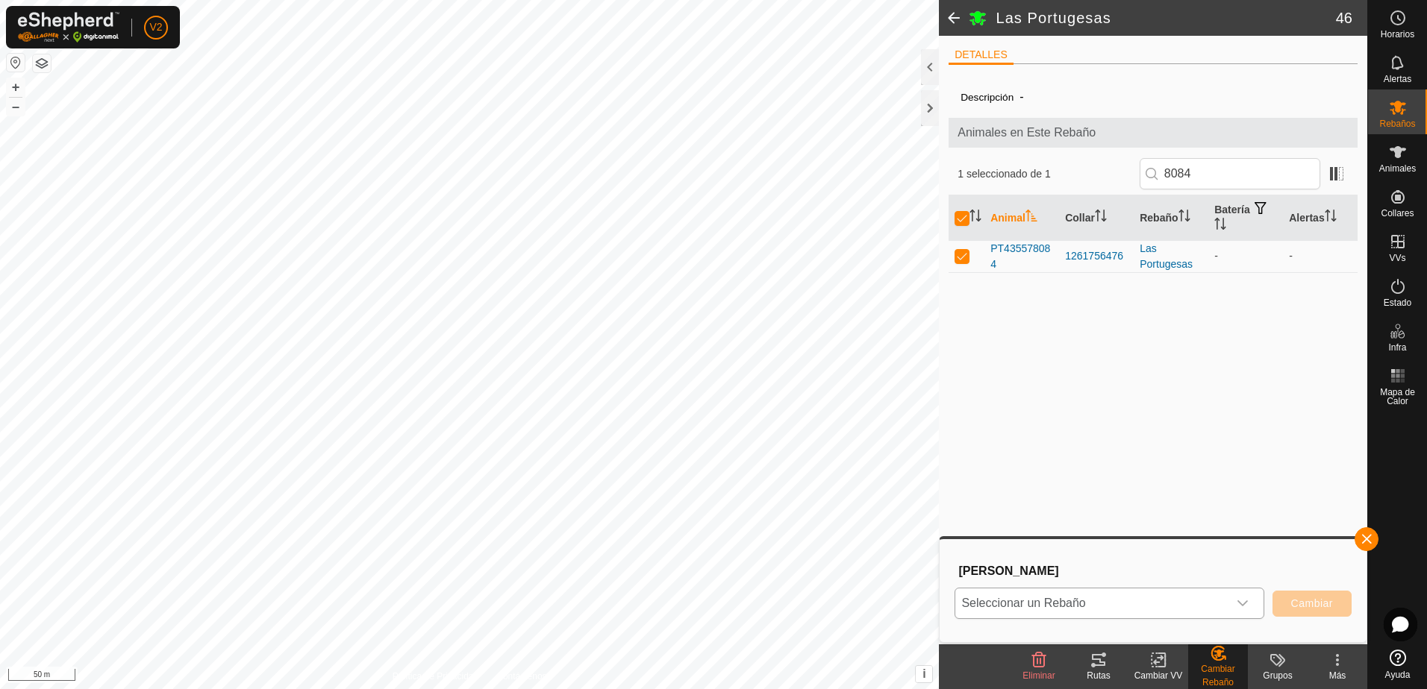
click at [1242, 604] on icon "dropdown trigger" at bounding box center [1242, 604] width 12 height 12
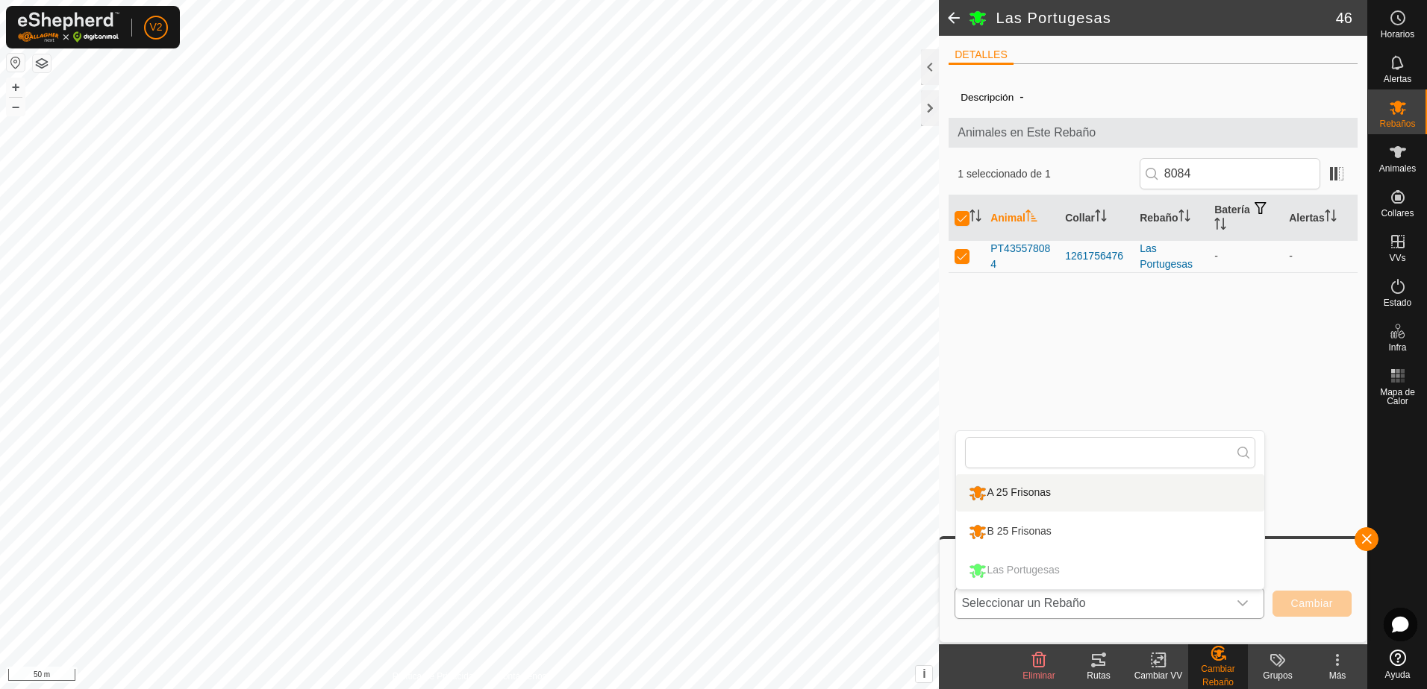
click at [1142, 491] on li "A 25 Frisonas" at bounding box center [1110, 493] width 308 height 37
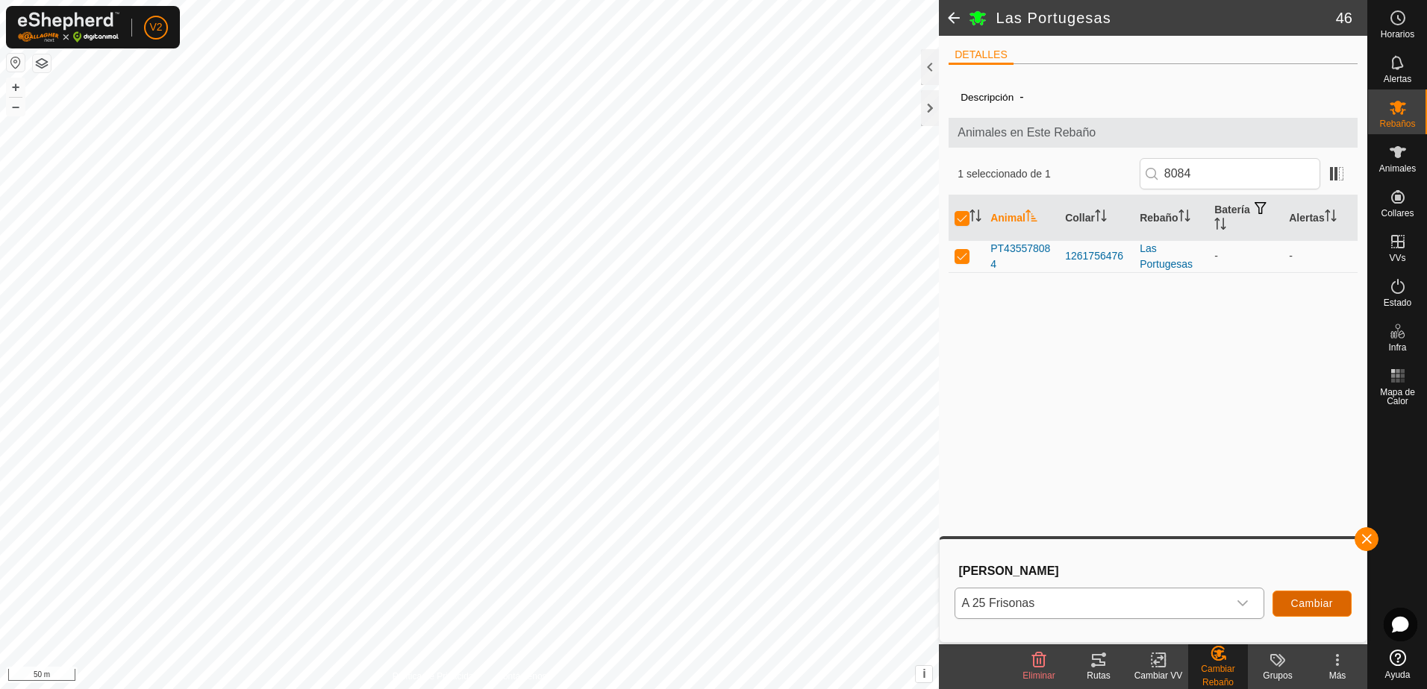
click at [1319, 607] on span "Cambiar" at bounding box center [1312, 604] width 42 height 12
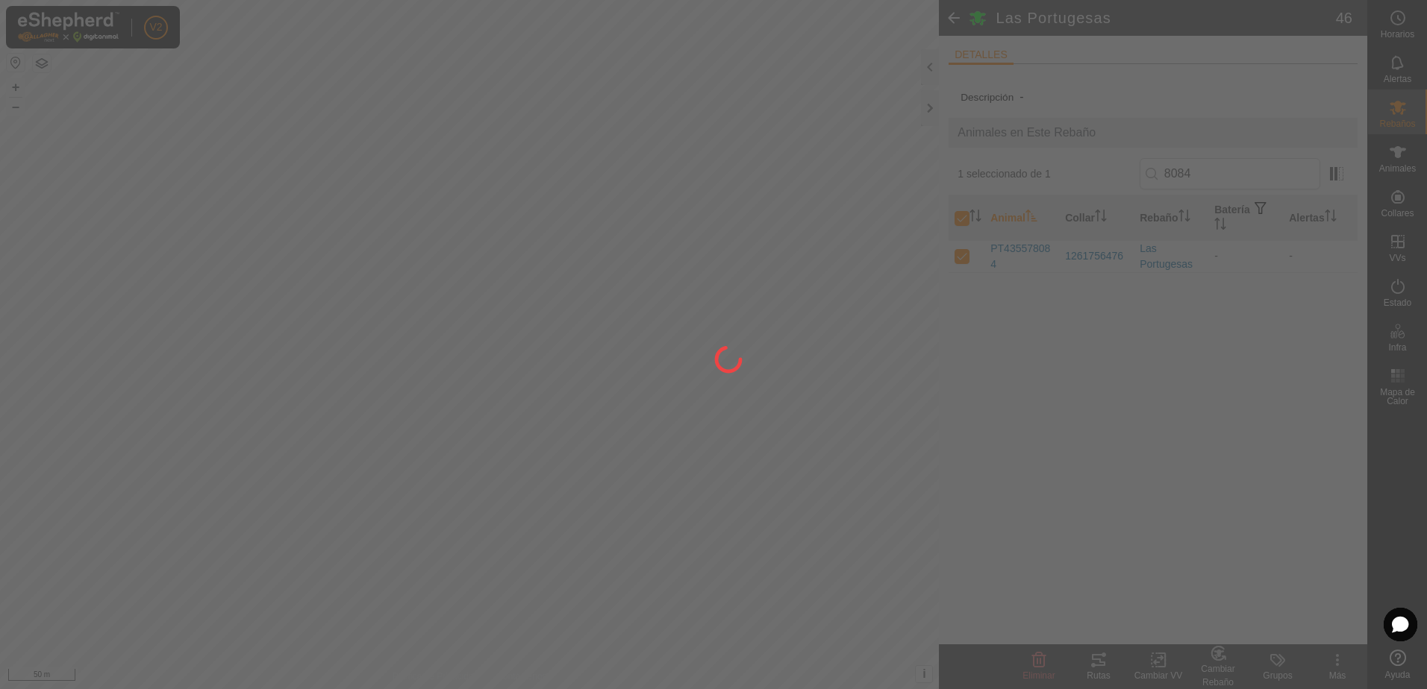
checkbox input "false"
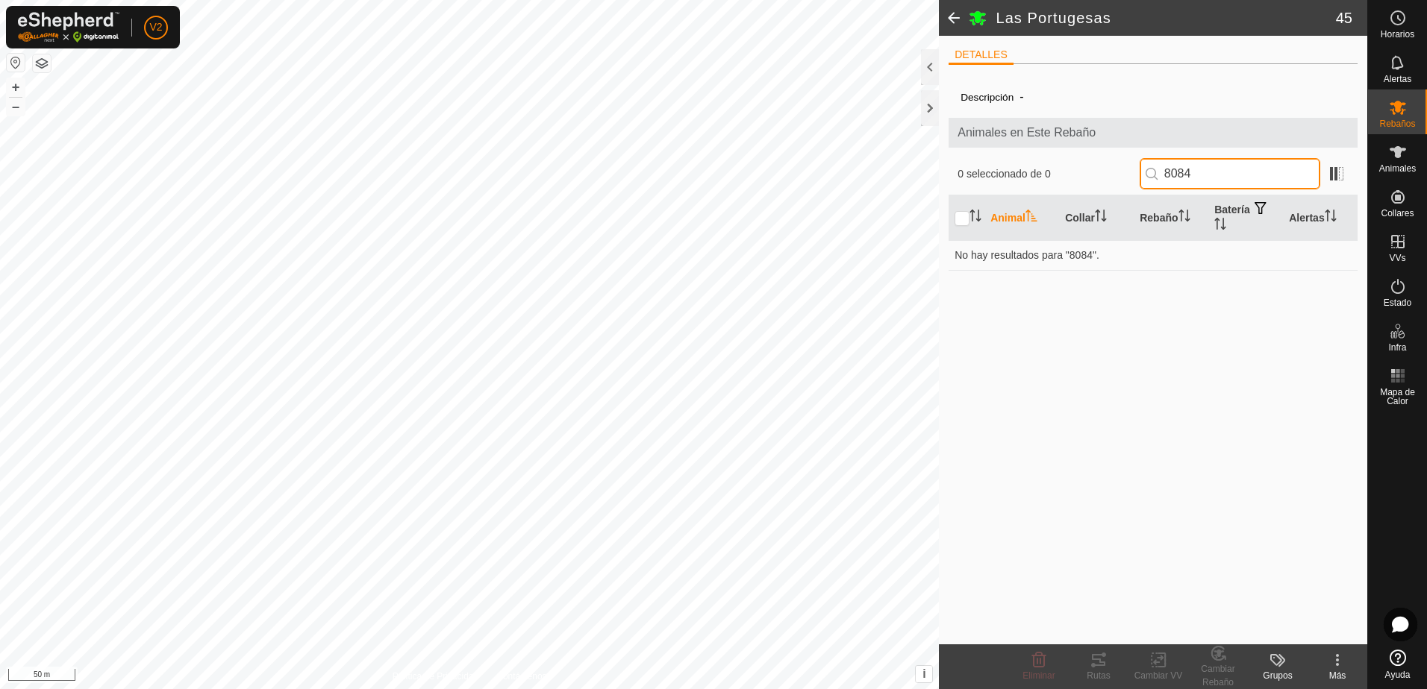
click at [1234, 172] on input "8084" at bounding box center [1229, 173] width 181 height 31
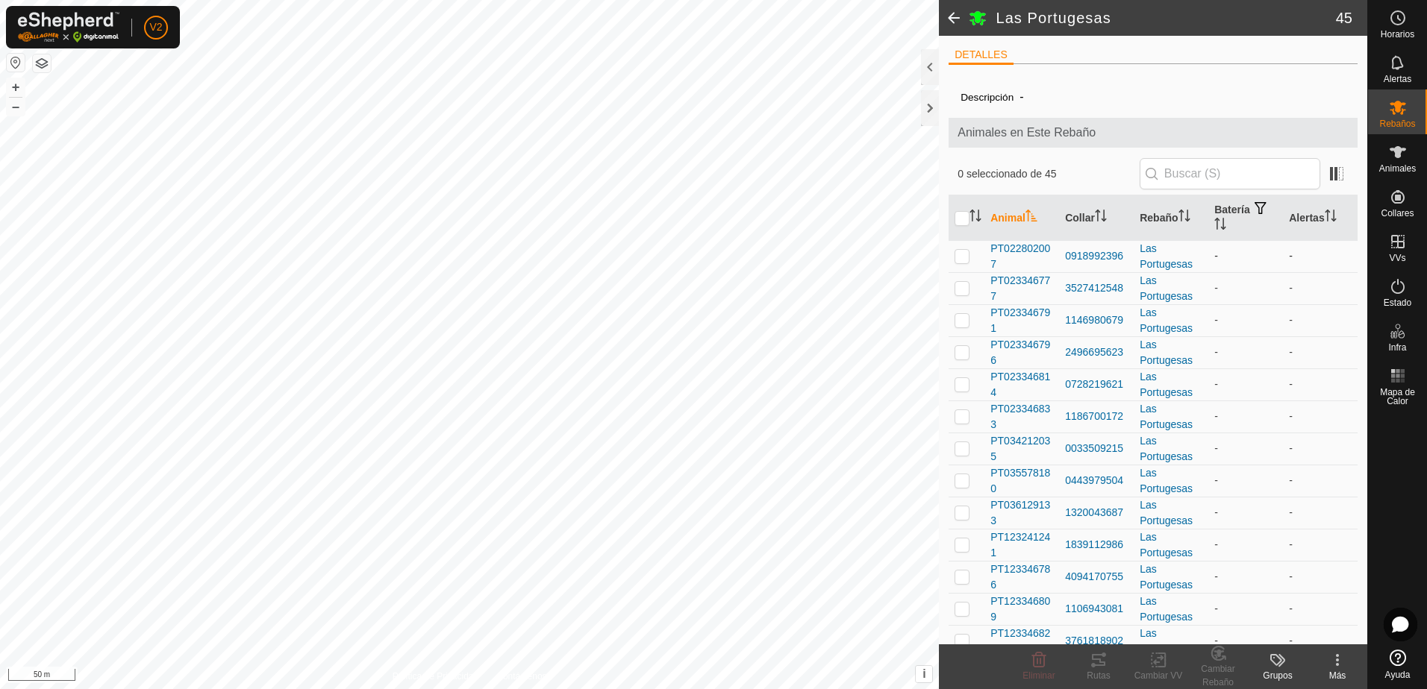
click at [962, 254] on p-checkbox at bounding box center [961, 256] width 15 height 12
checkbox input "true"
click at [1041, 258] on span "PT022802007" at bounding box center [1021, 256] width 63 height 31
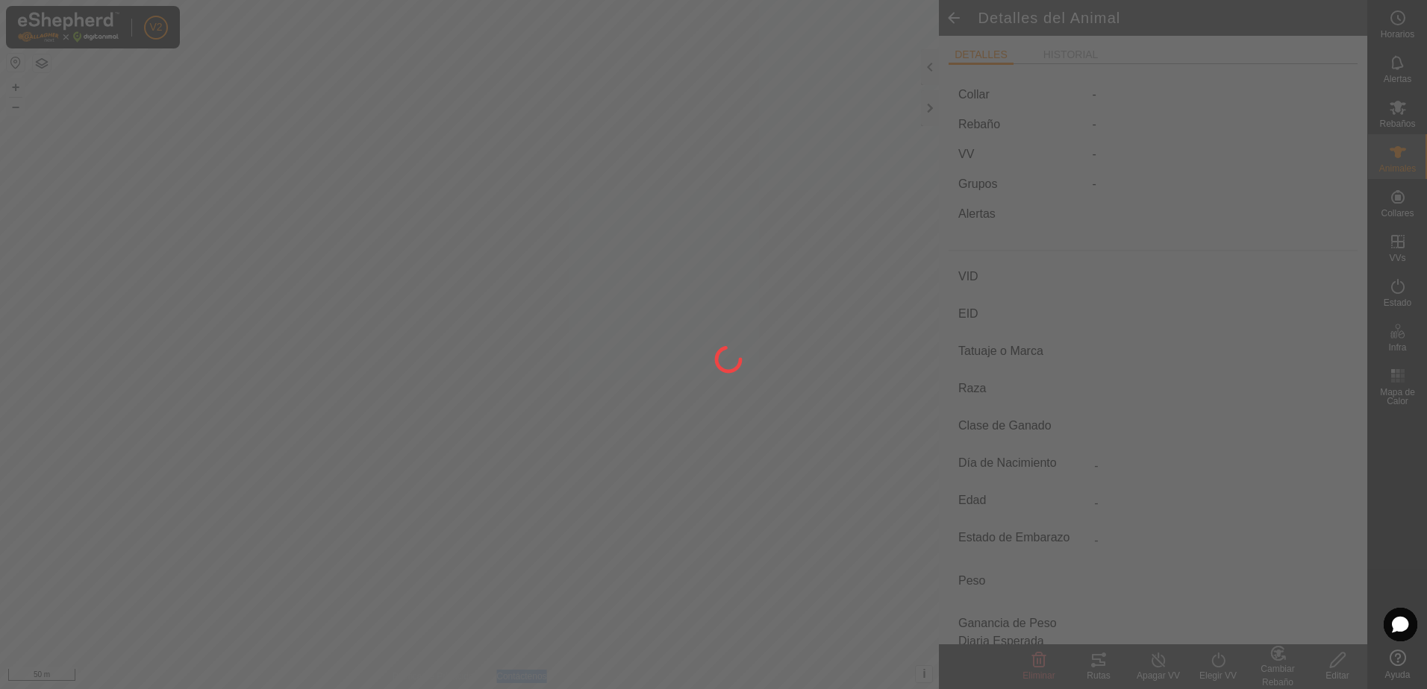
type input "PT022802007"
type input "-"
type input "CONJUNTO MESTIZO"
type input "HEMBRA"
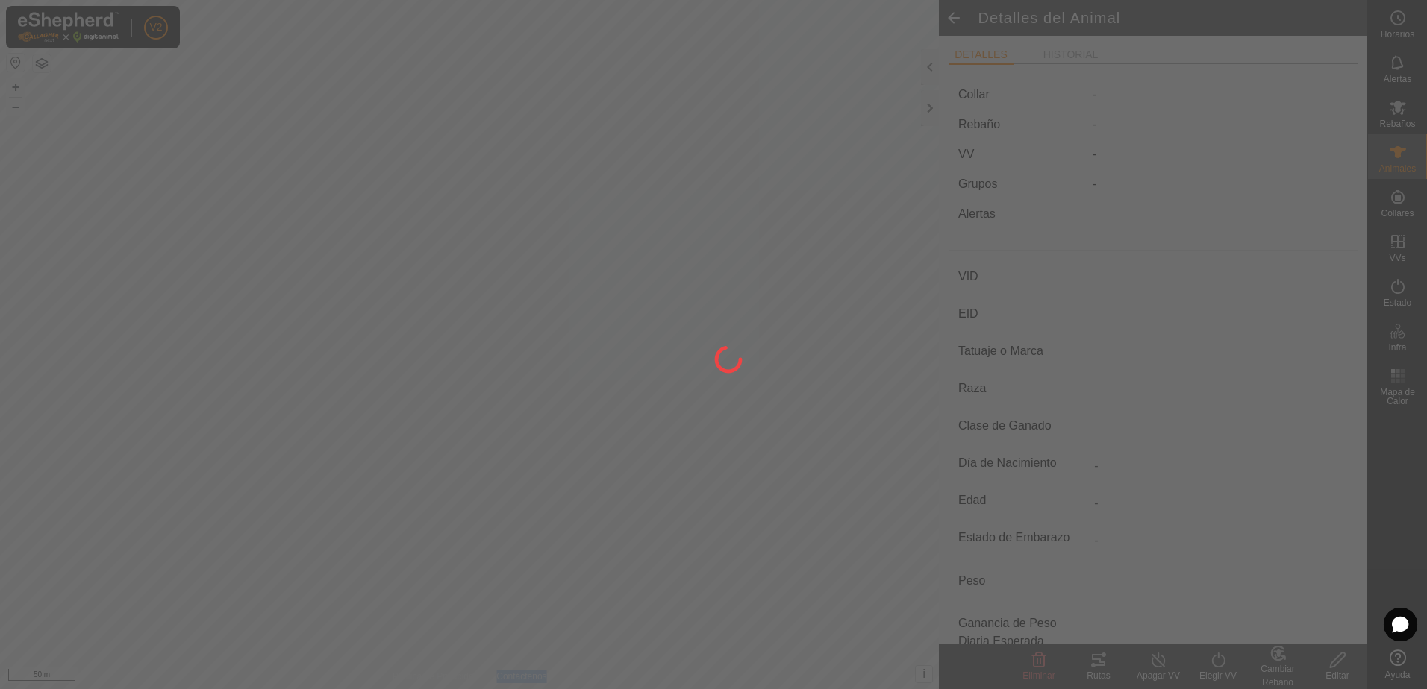
type input "08/2018"
type input "7 years 1 month"
type input "-"
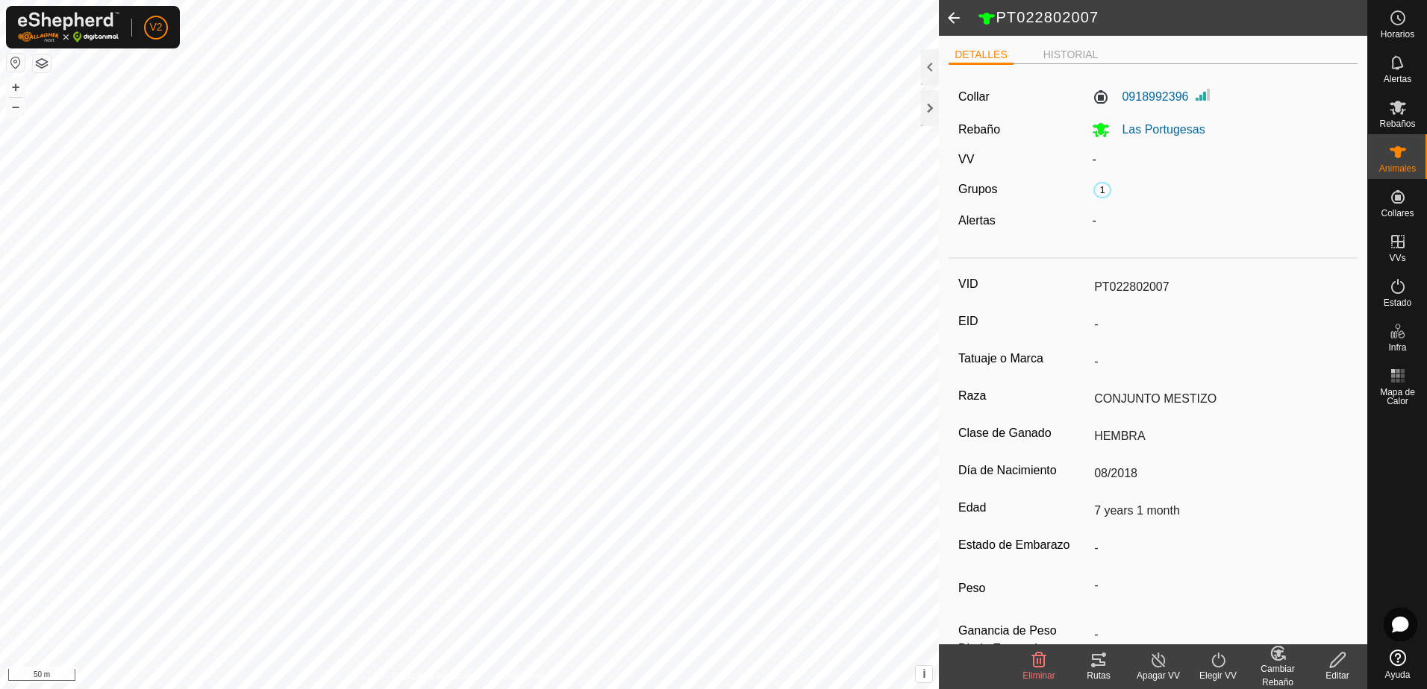
click at [1338, 657] on icon at bounding box center [1337, 660] width 15 height 15
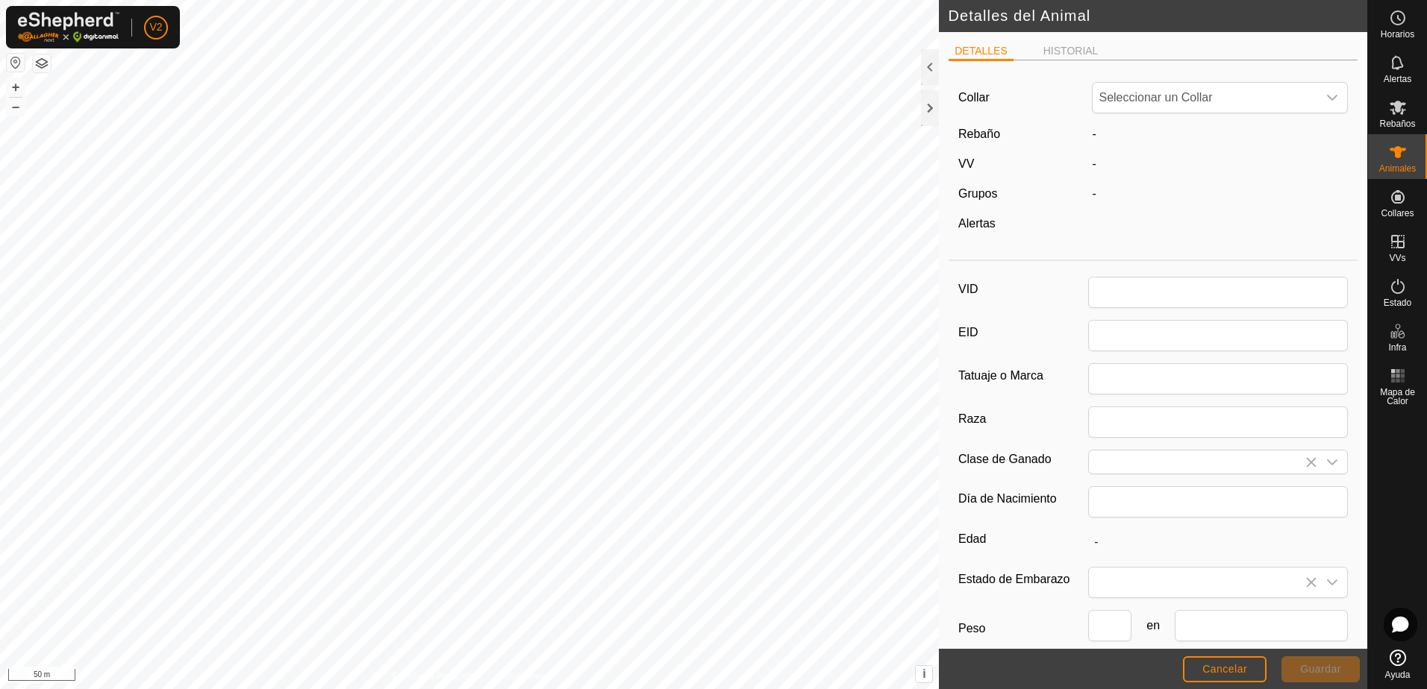
type input "PT022802007"
type input "CONJUNTO MESTIZO"
type input "HEMBRA"
type input "08/2018"
type input "7 years 1 month"
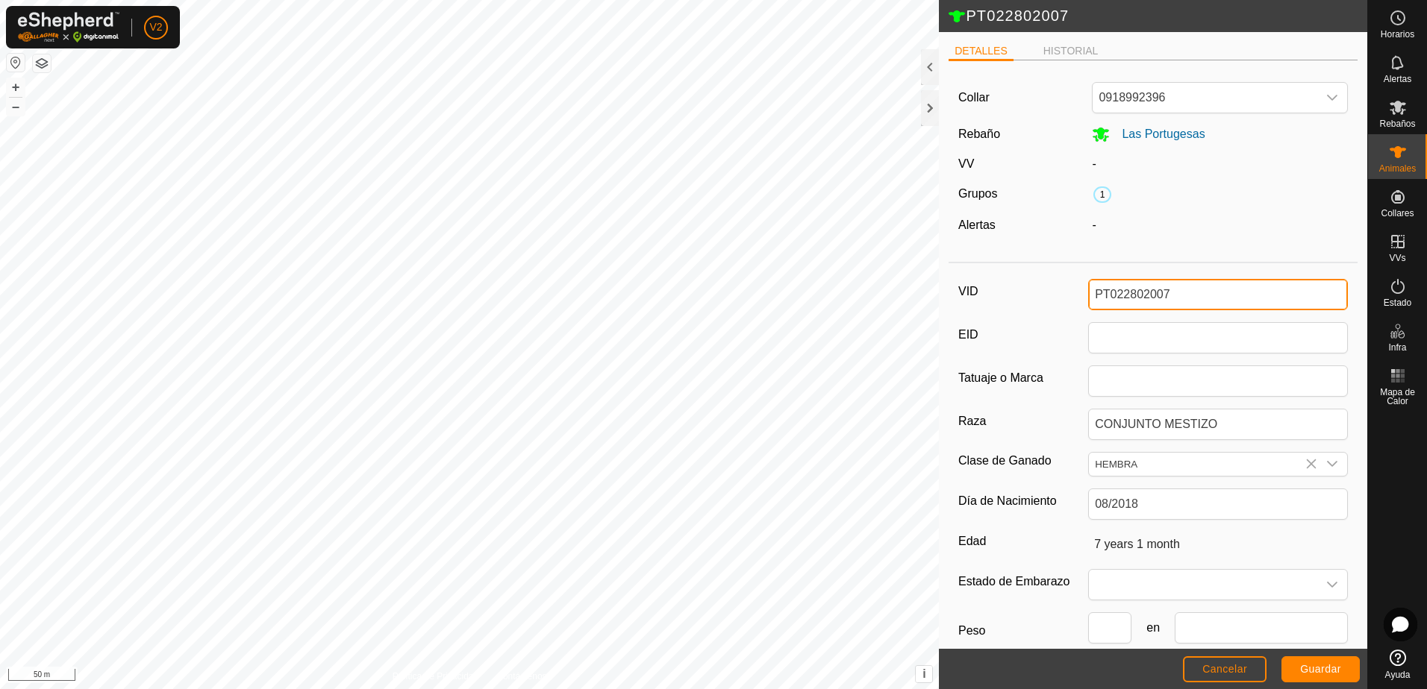
click at [1192, 292] on input "PT022802007" at bounding box center [1218, 294] width 260 height 31
click at [1175, 295] on input "PT022802007" at bounding box center [1218, 294] width 260 height 31
drag, startPoint x: 1175, startPoint y: 295, endPoint x: 1108, endPoint y: 292, distance: 67.2
click at [1108, 292] on input "PT022802007" at bounding box center [1218, 294] width 260 height 31
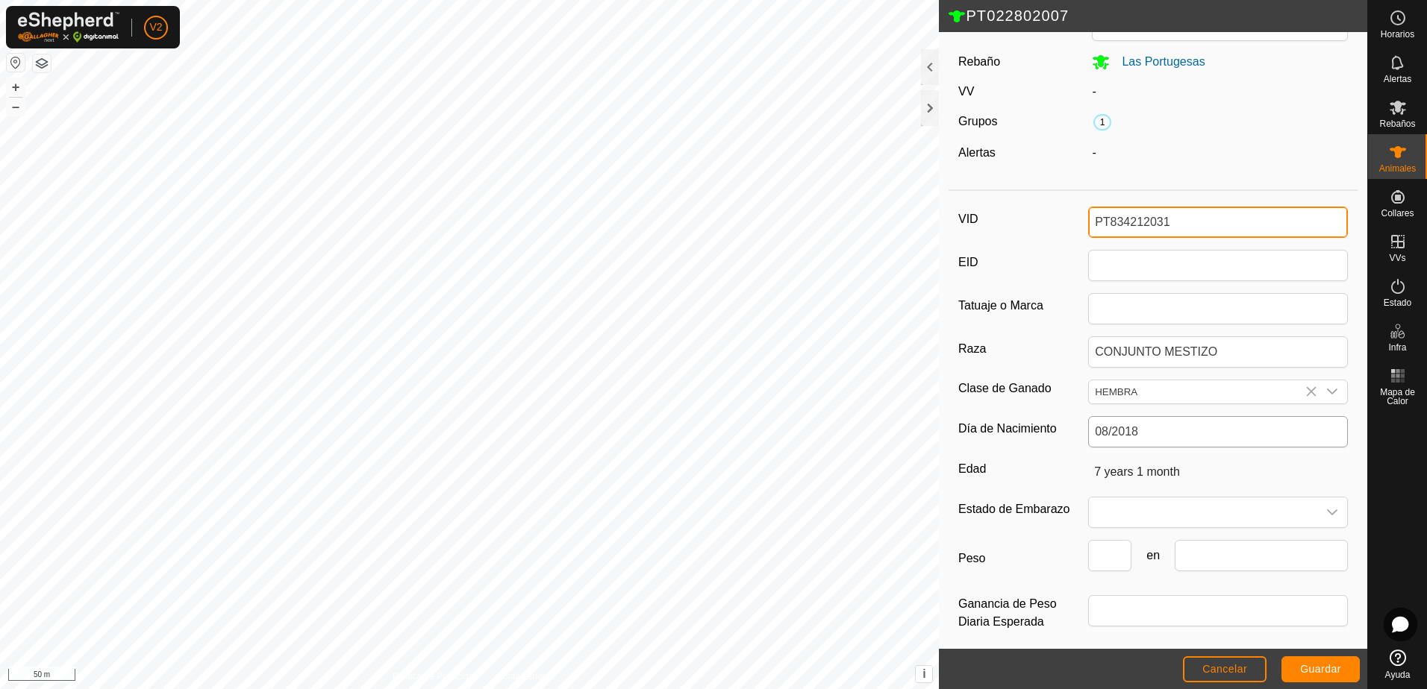
scroll to position [82, 0]
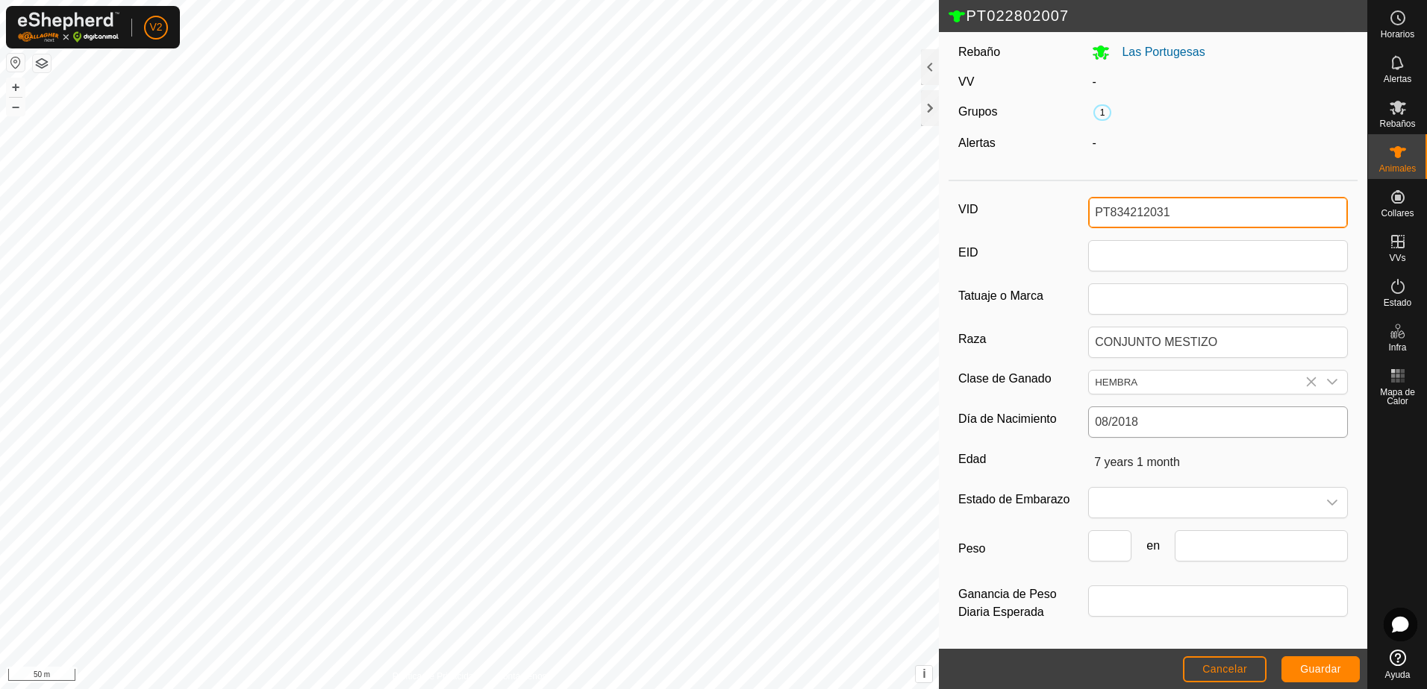
type input "PT834212031"
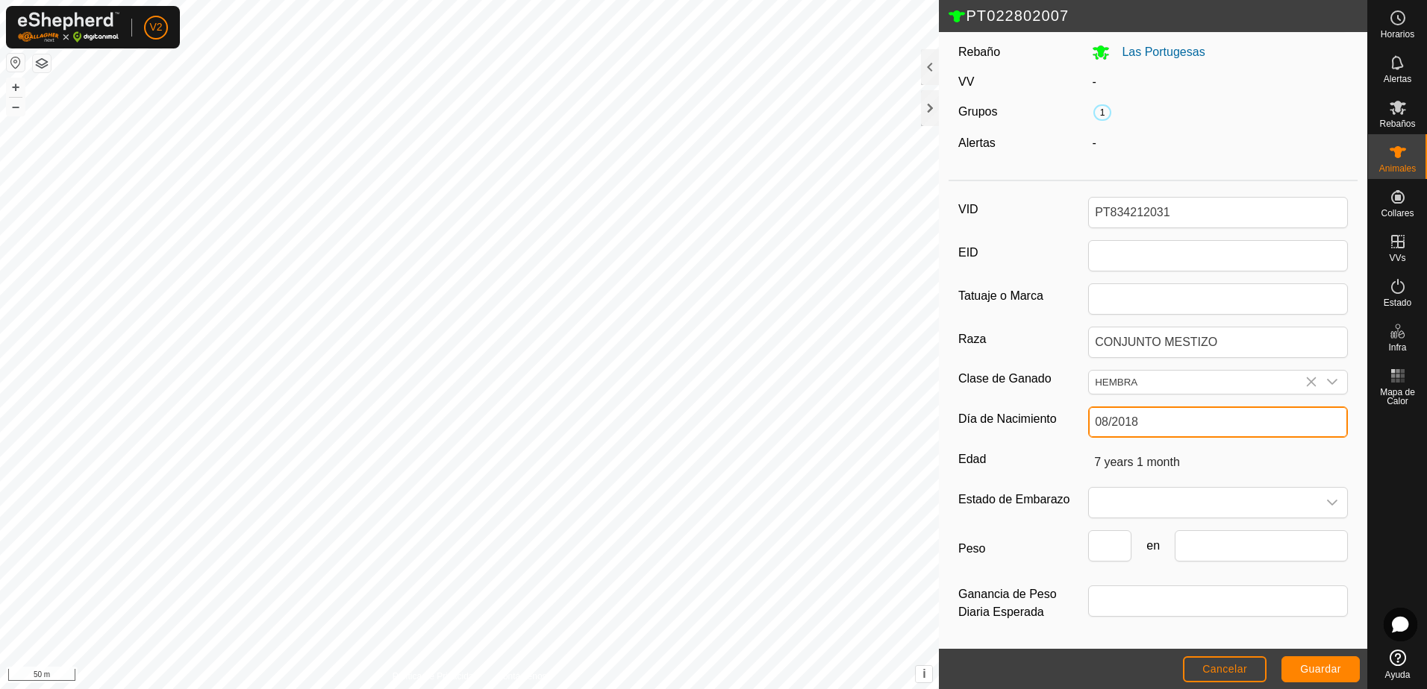
click at [1226, 430] on input "08/2018" at bounding box center [1218, 422] width 260 height 31
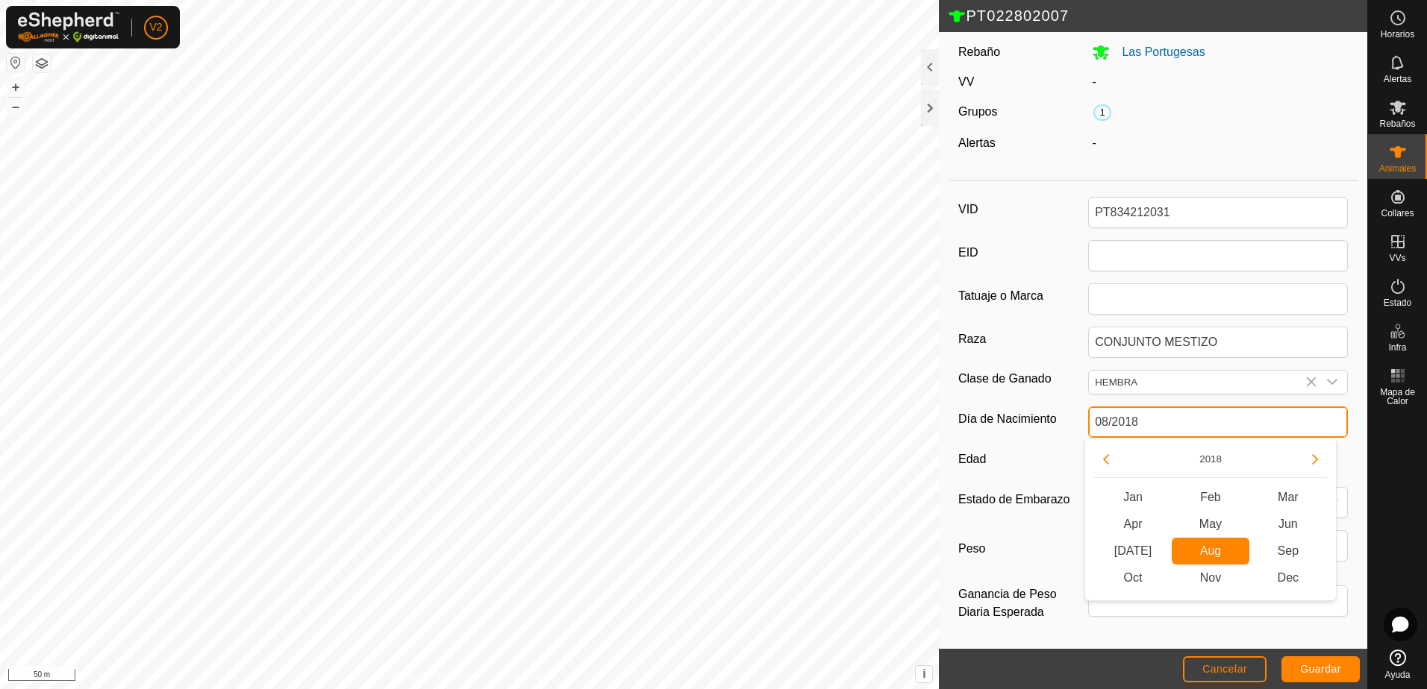
type input "-"
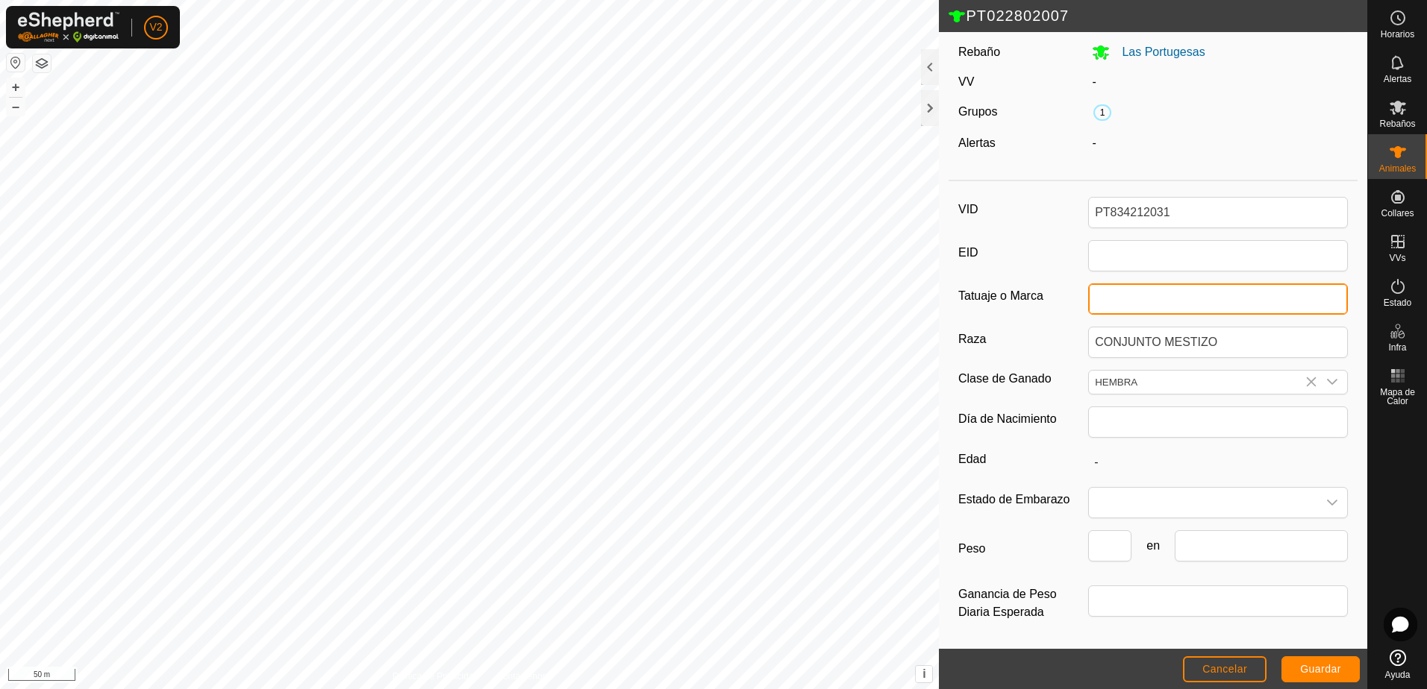
click at [1286, 284] on input "Tatuaje o Marca" at bounding box center [1218, 299] width 260 height 31
click at [1318, 664] on span "Guardar" at bounding box center [1320, 669] width 41 height 12
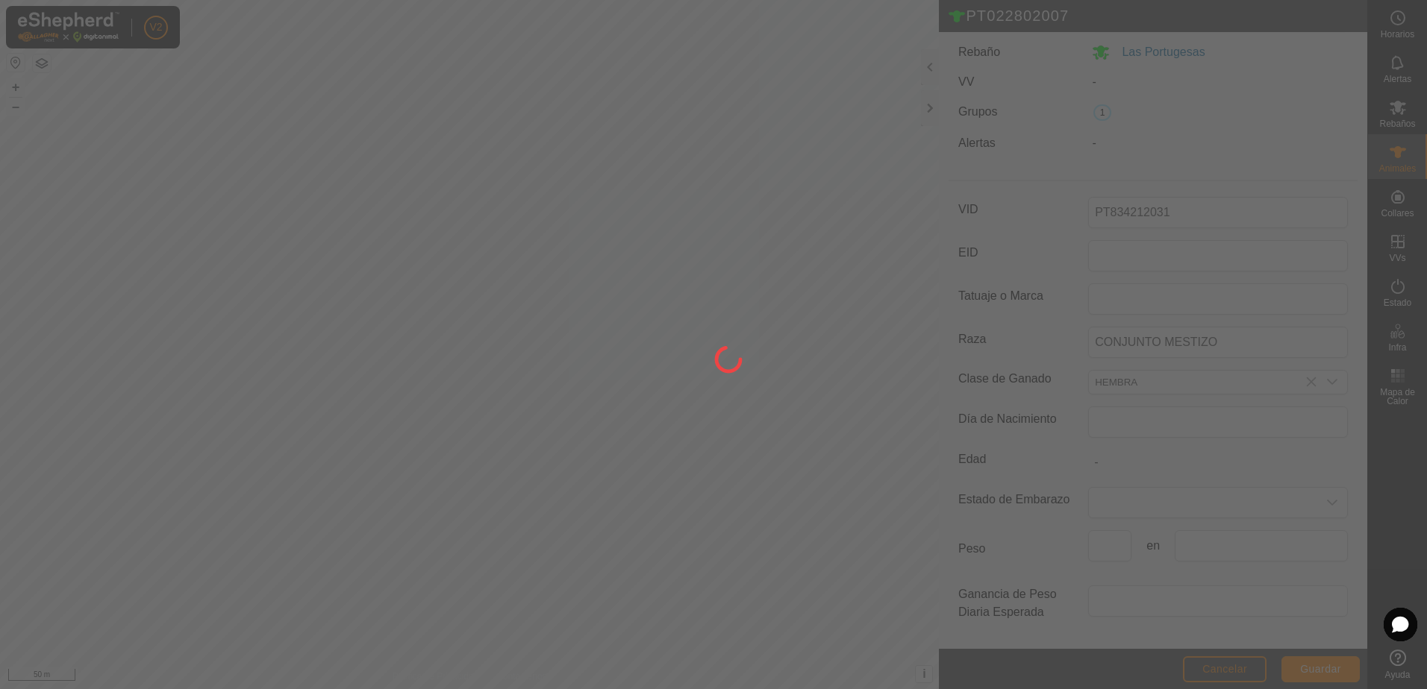
scroll to position [41, 0]
type input "PT022802007"
type input "-"
type input "7 years 1 month"
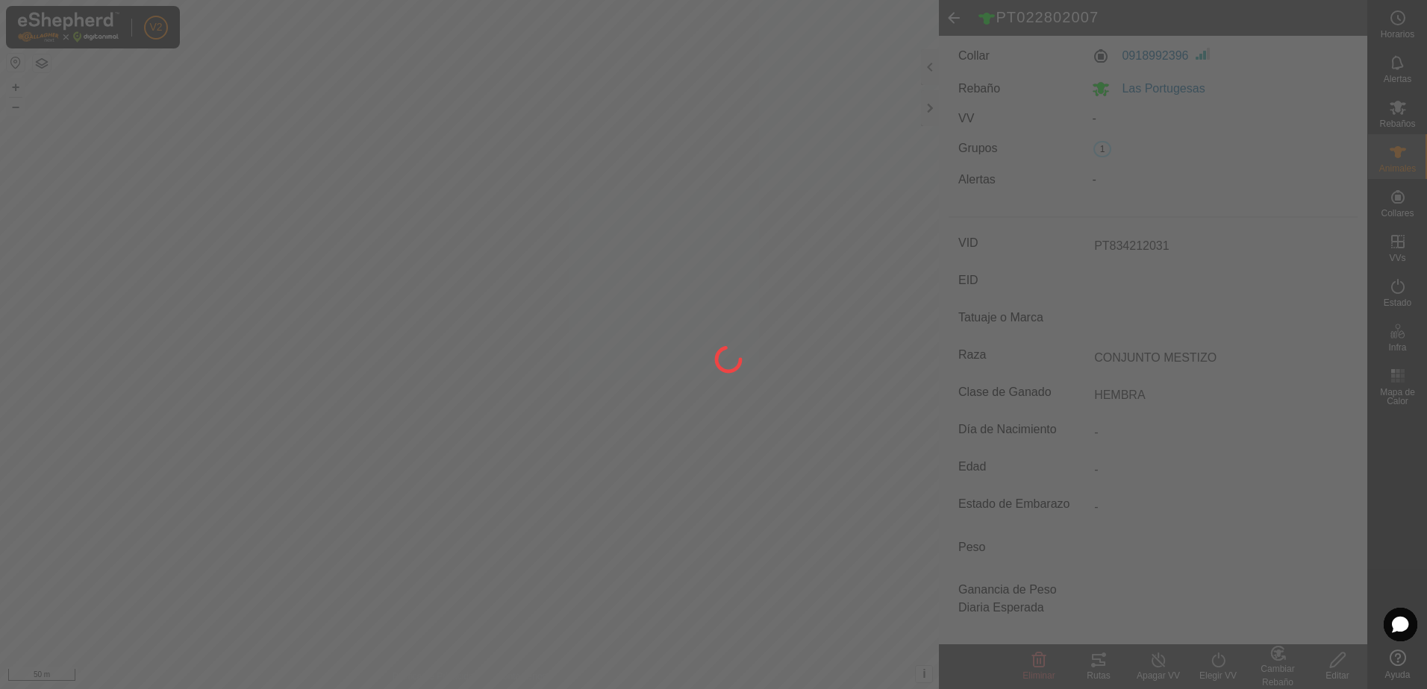
type input "-"
type input "08/2018"
type input "PT834212031"
type input "0 kg"
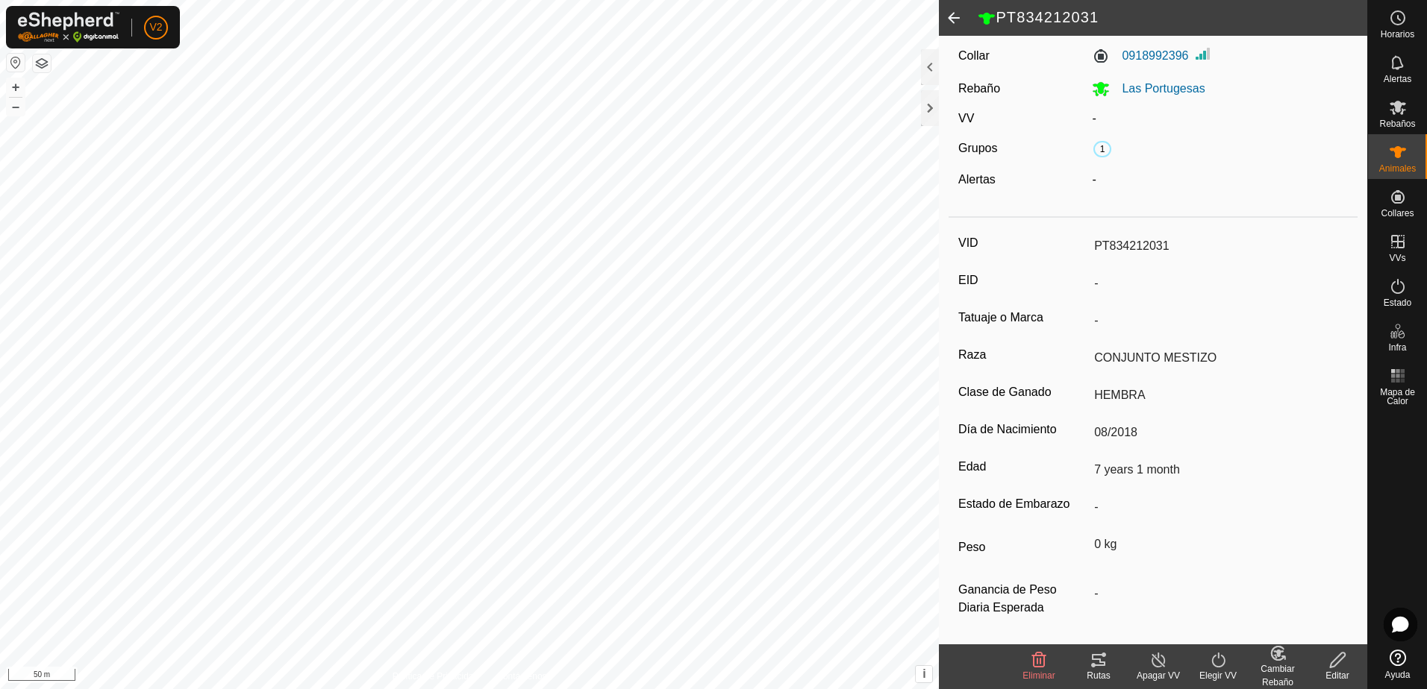
scroll to position [0, 0]
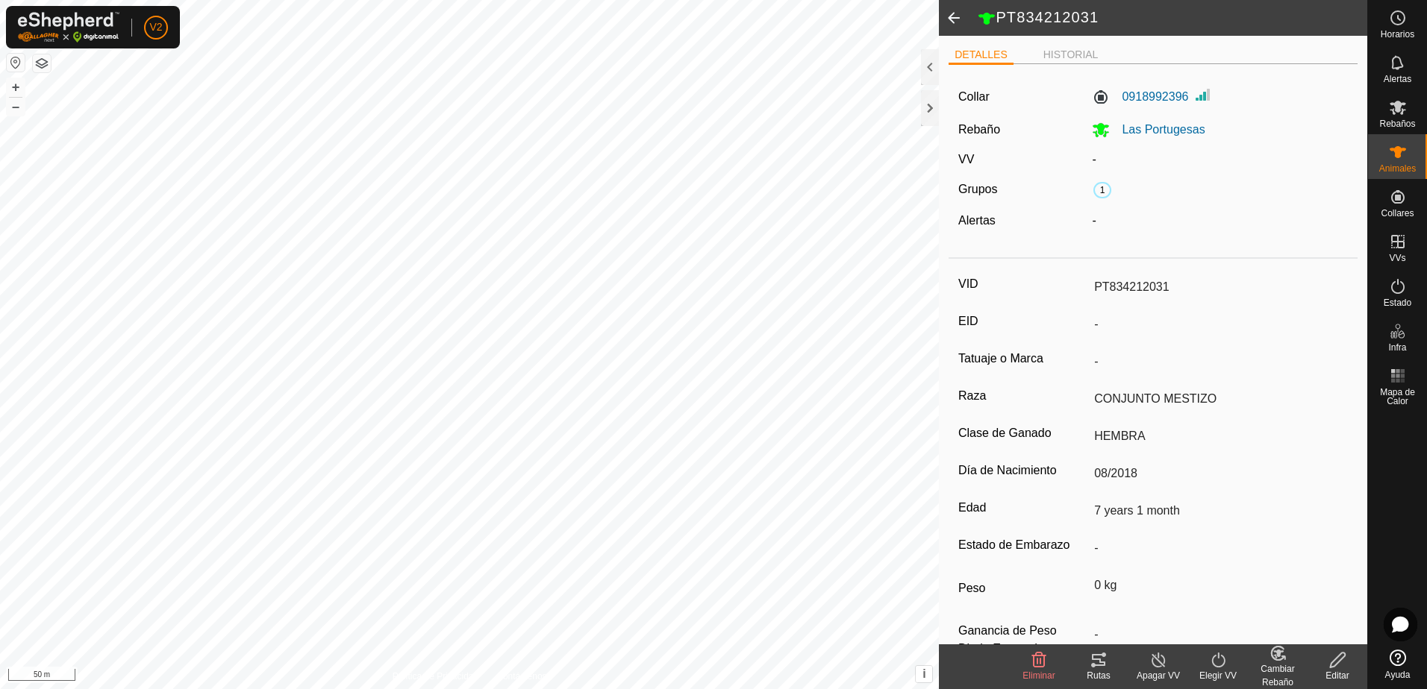
click at [957, 20] on span at bounding box center [954, 18] width 30 height 36
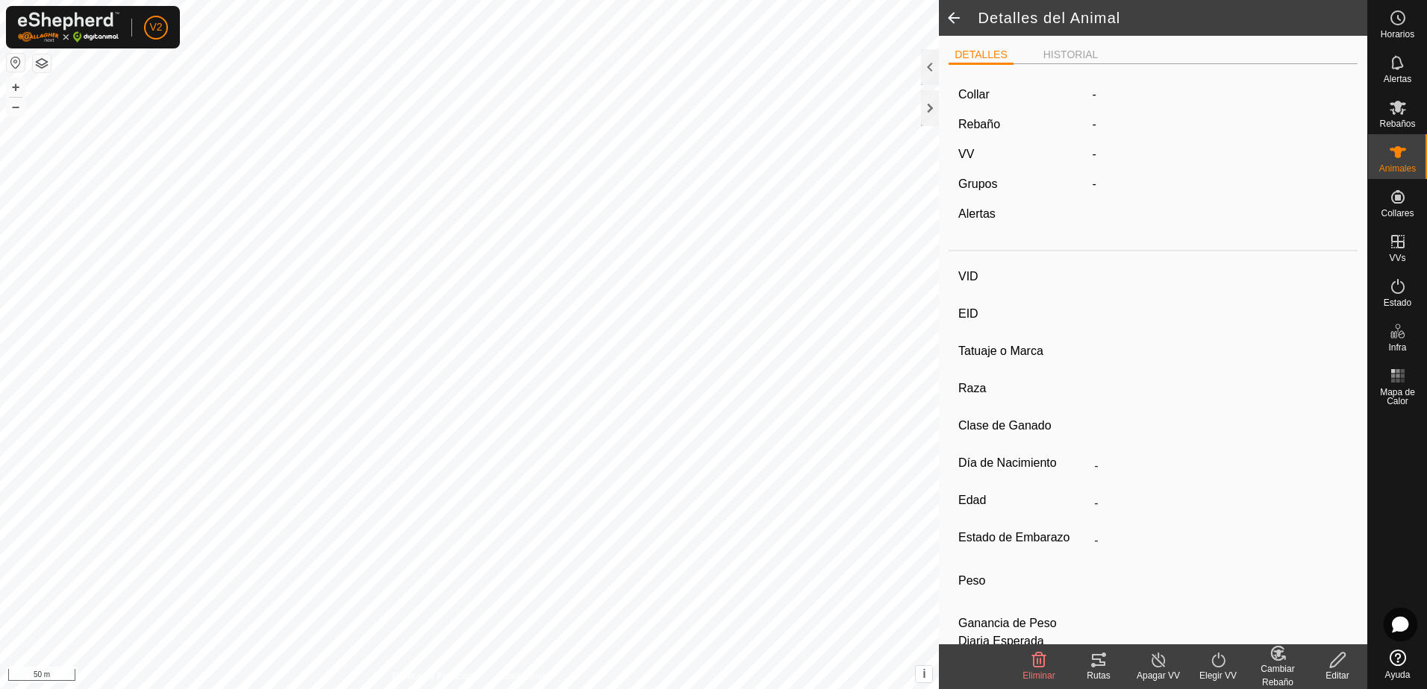
type input "PT834212031"
type input "-"
type input "CONJUNTO MESTIZO"
type input "HEMBRA"
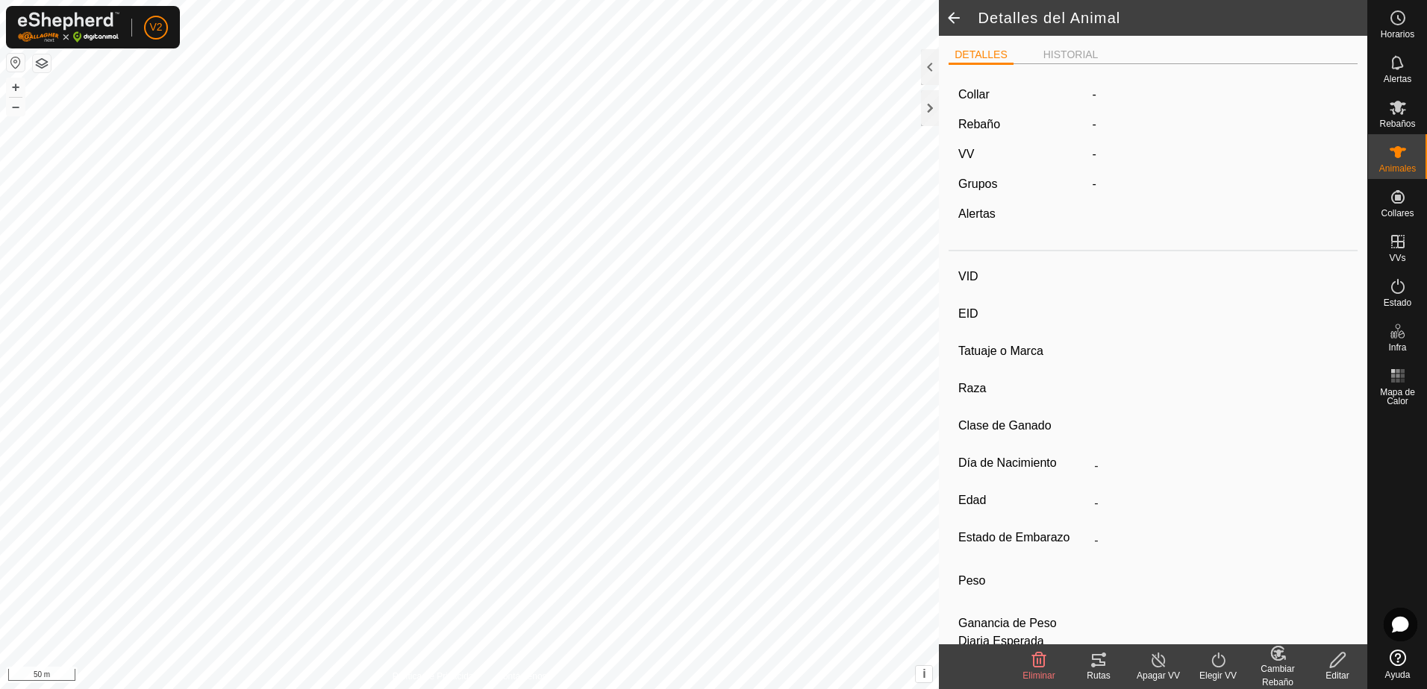
type input "08/2018"
type input "7 years 1 month"
type input "0 kg"
type input "-"
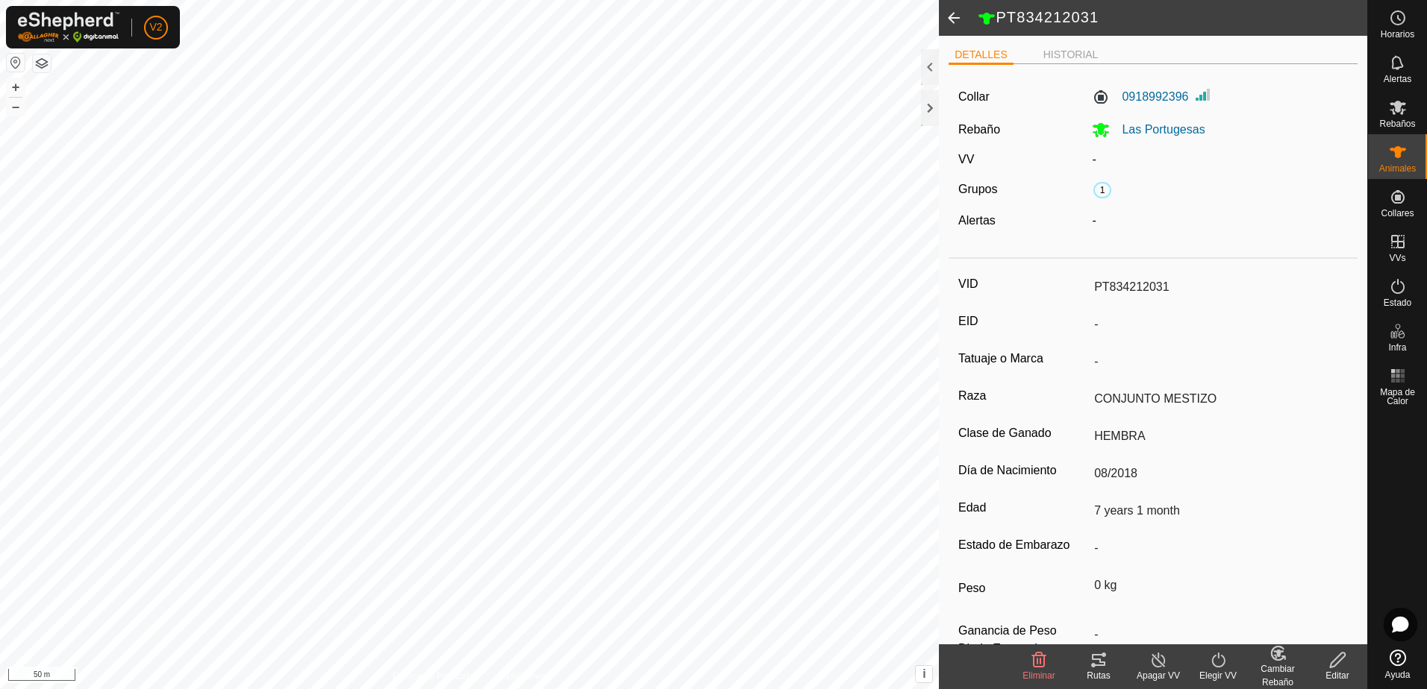
click at [958, 25] on span at bounding box center [954, 18] width 30 height 36
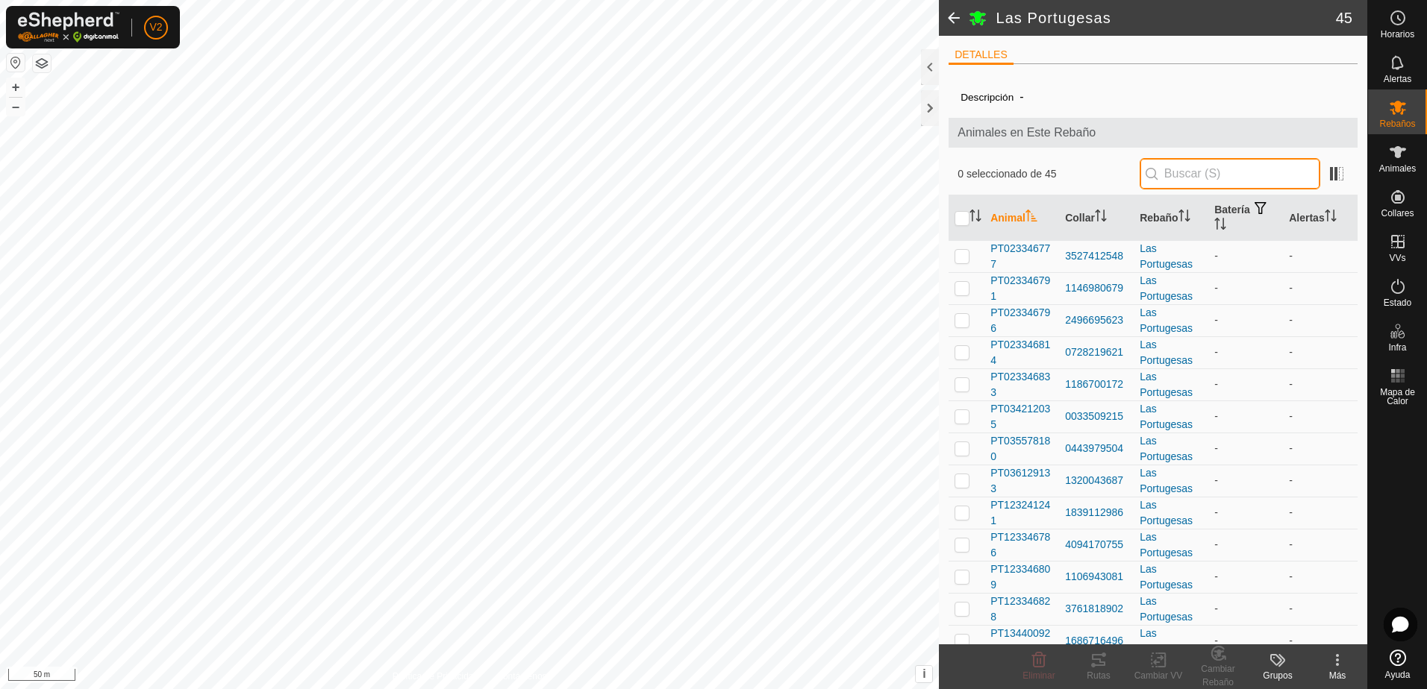
click at [1200, 176] on input "text" at bounding box center [1229, 173] width 181 height 31
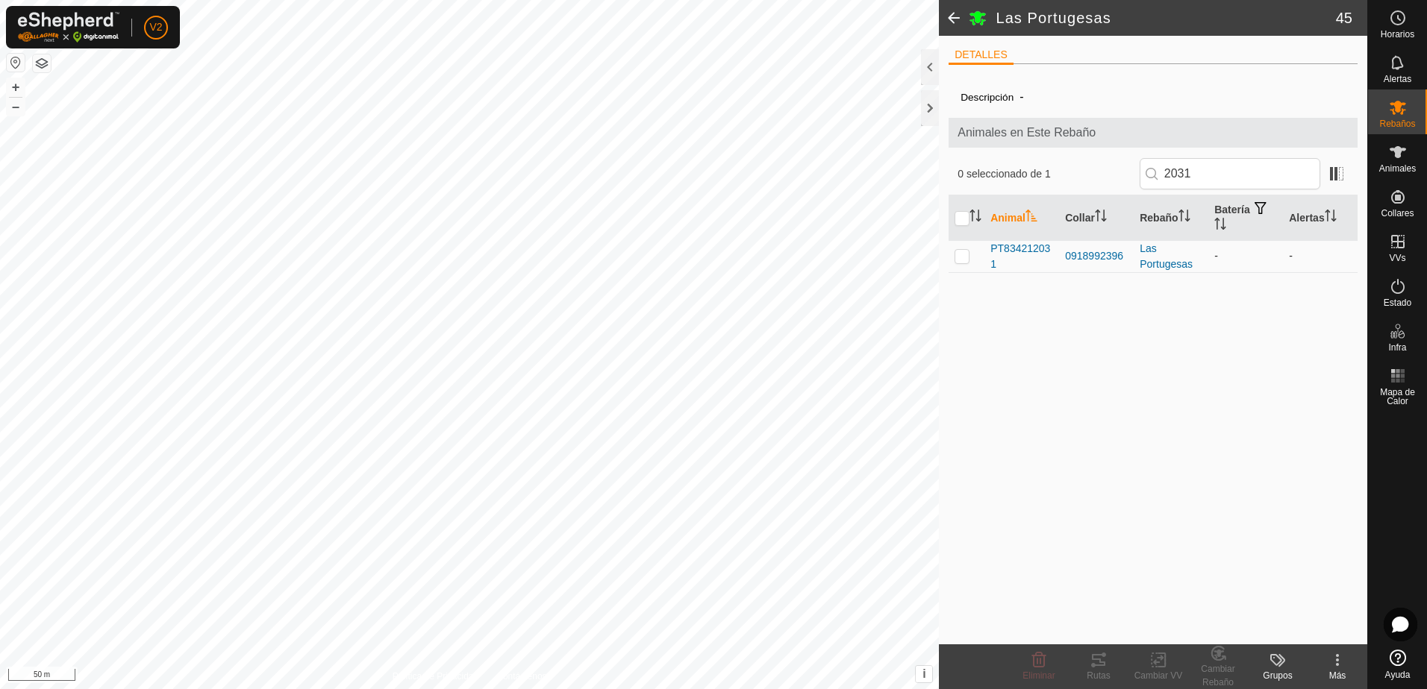
click at [966, 259] on p-checkbox at bounding box center [961, 256] width 15 height 12
click at [1235, 175] on input "2031" at bounding box center [1229, 173] width 181 height 31
click at [955, 258] on td at bounding box center [966, 256] width 36 height 32
click at [1225, 166] on input "7603" at bounding box center [1229, 173] width 181 height 31
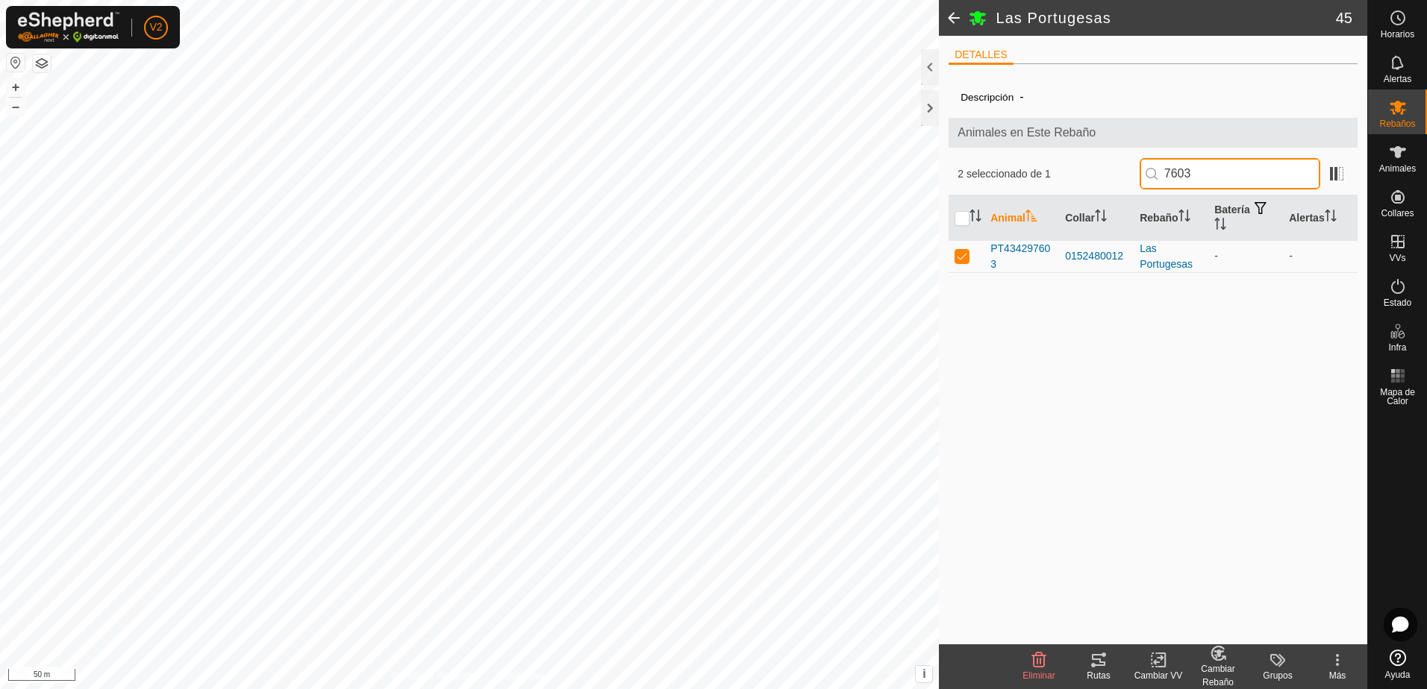
click at [1225, 166] on input "7603" at bounding box center [1229, 173] width 181 height 31
click at [966, 260] on p-checkbox at bounding box center [961, 256] width 15 height 12
click at [1236, 169] on input "6799" at bounding box center [1229, 173] width 181 height 31
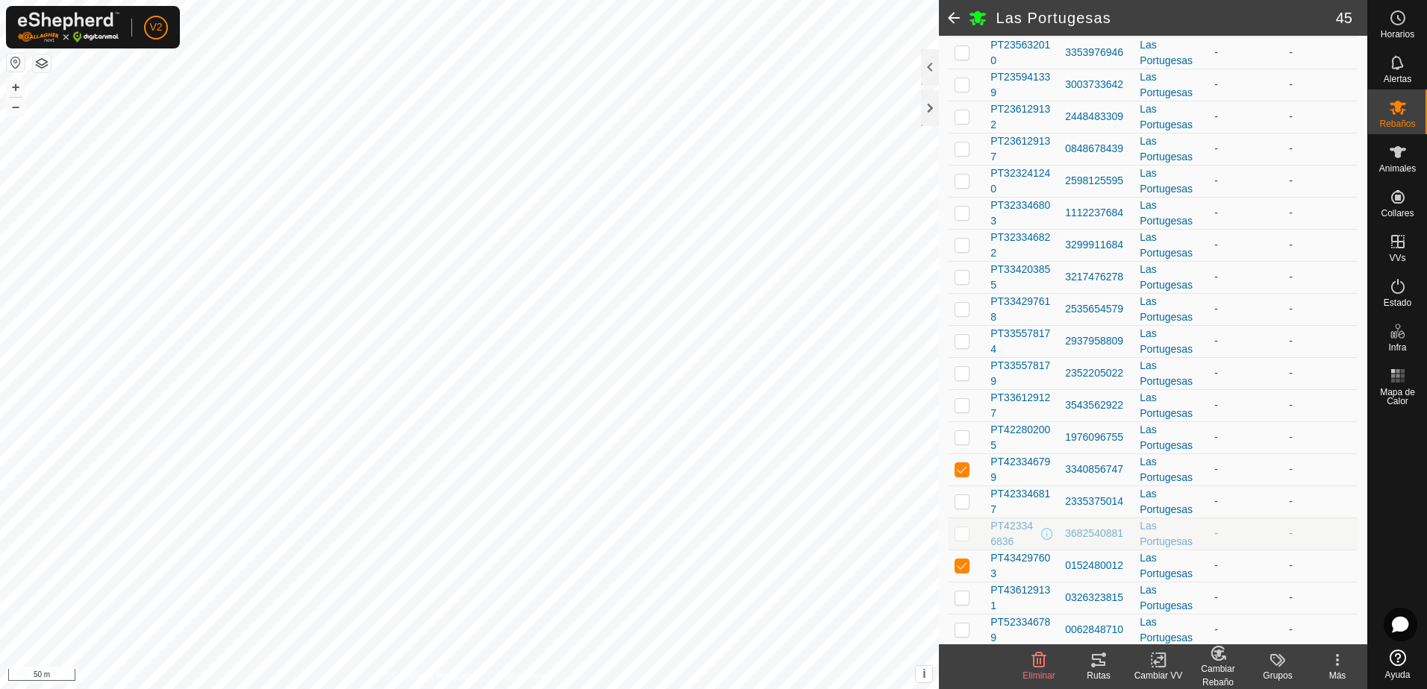
scroll to position [1040, 0]
click at [1221, 657] on icon at bounding box center [1222, 658] width 3 height 3
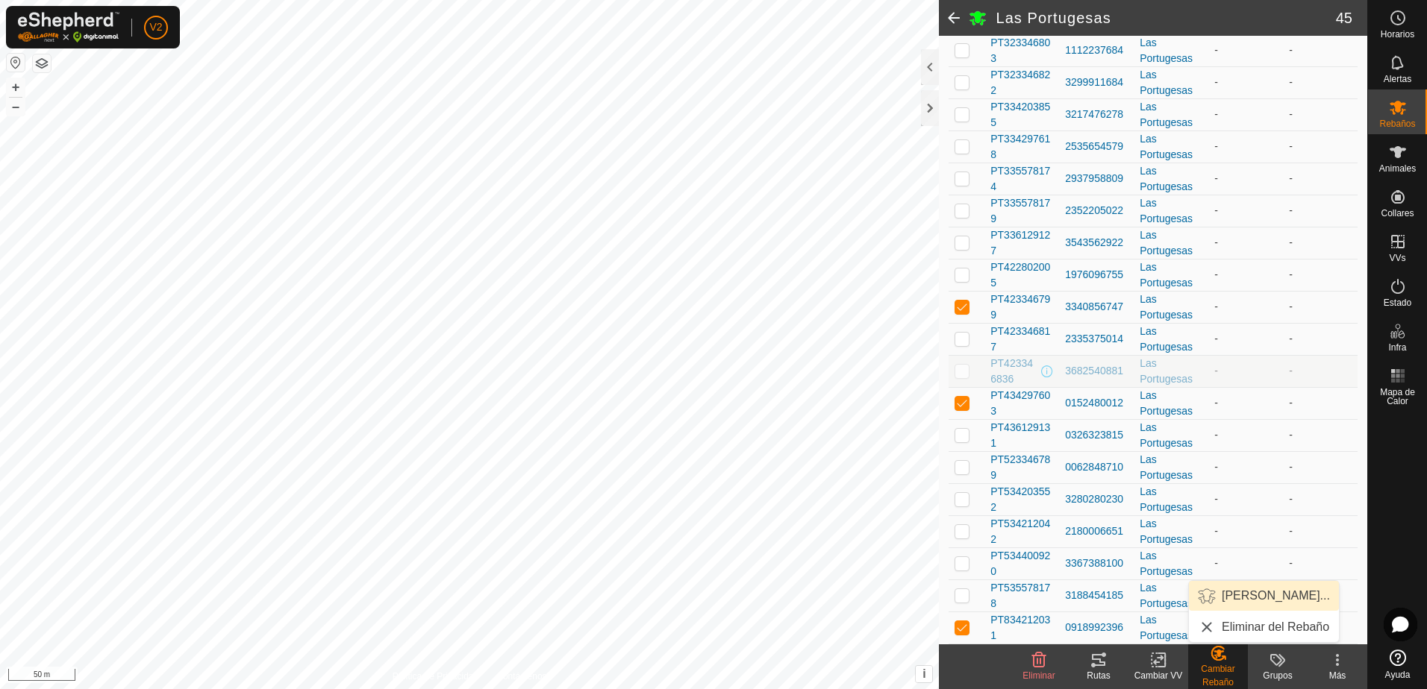
click at [1256, 590] on link "[PERSON_NAME]..." at bounding box center [1264, 596] width 150 height 30
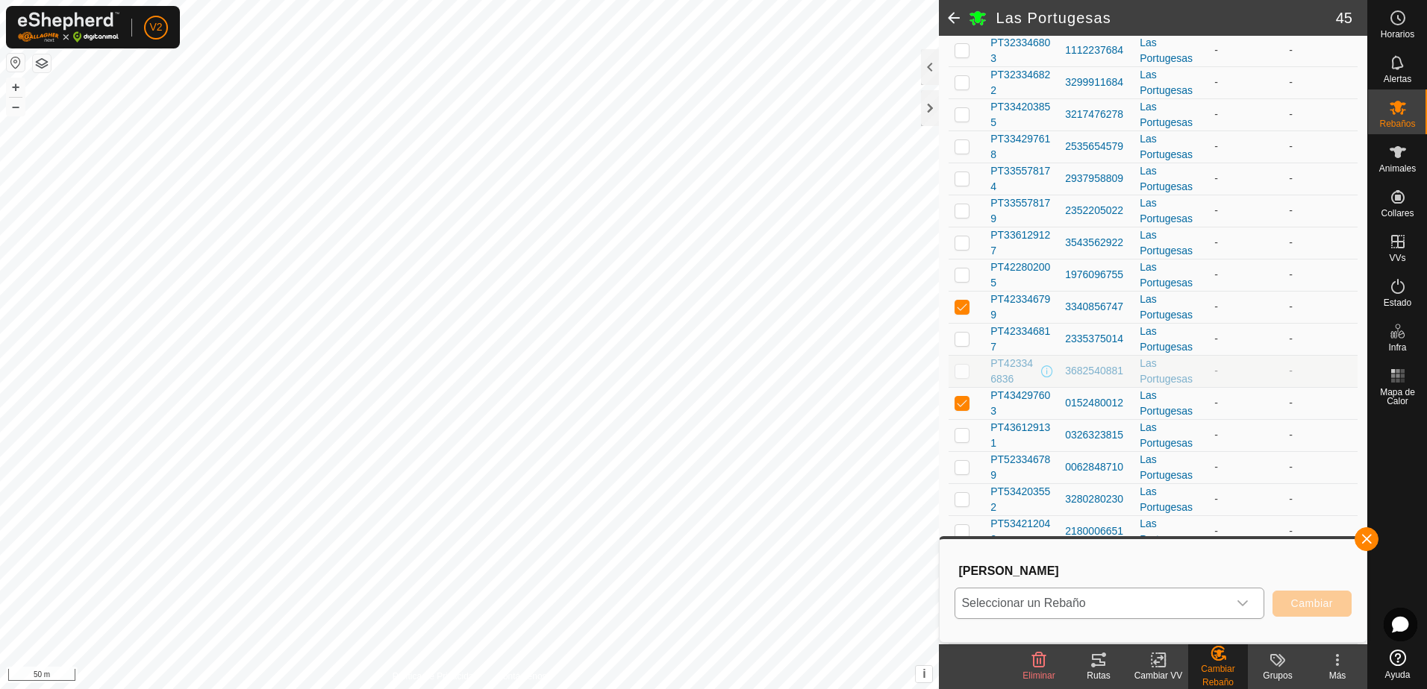
click at [1244, 606] on icon "dropdown trigger" at bounding box center [1242, 604] width 12 height 12
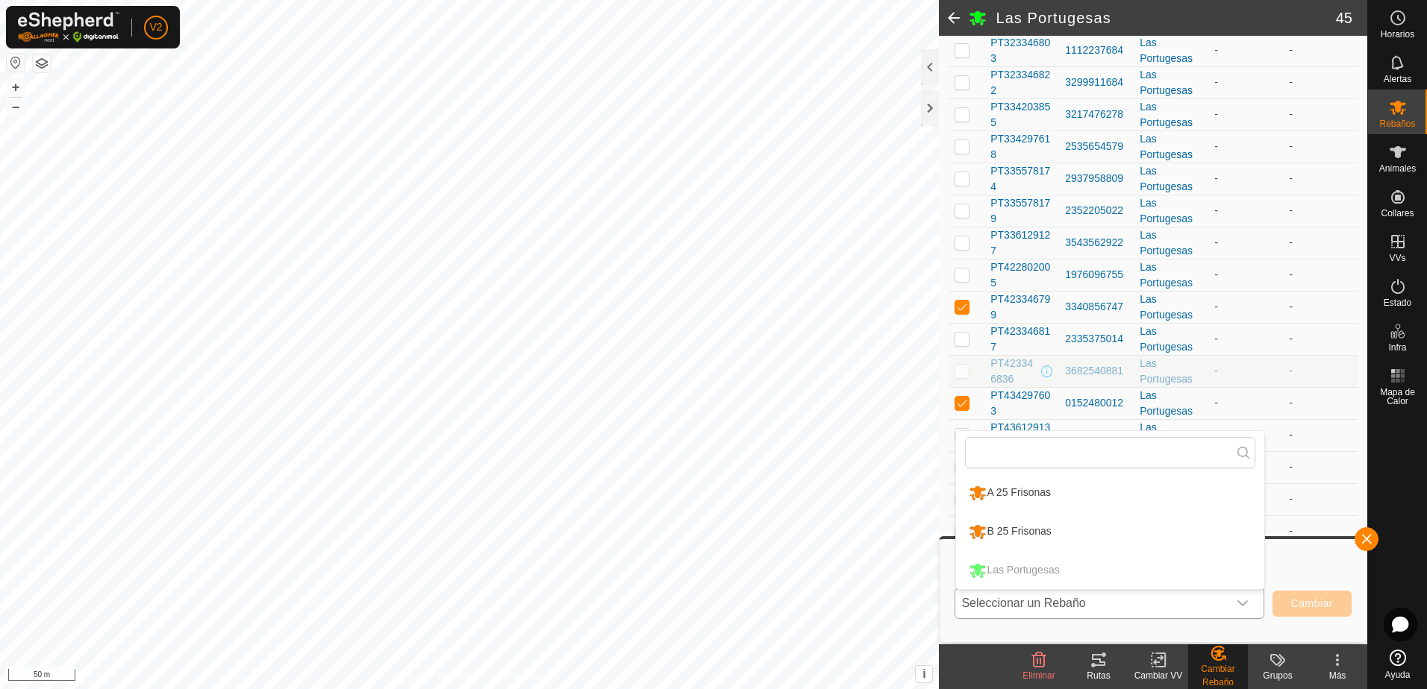
click at [1127, 498] on li "A 25 Frisonas" at bounding box center [1110, 493] width 308 height 37
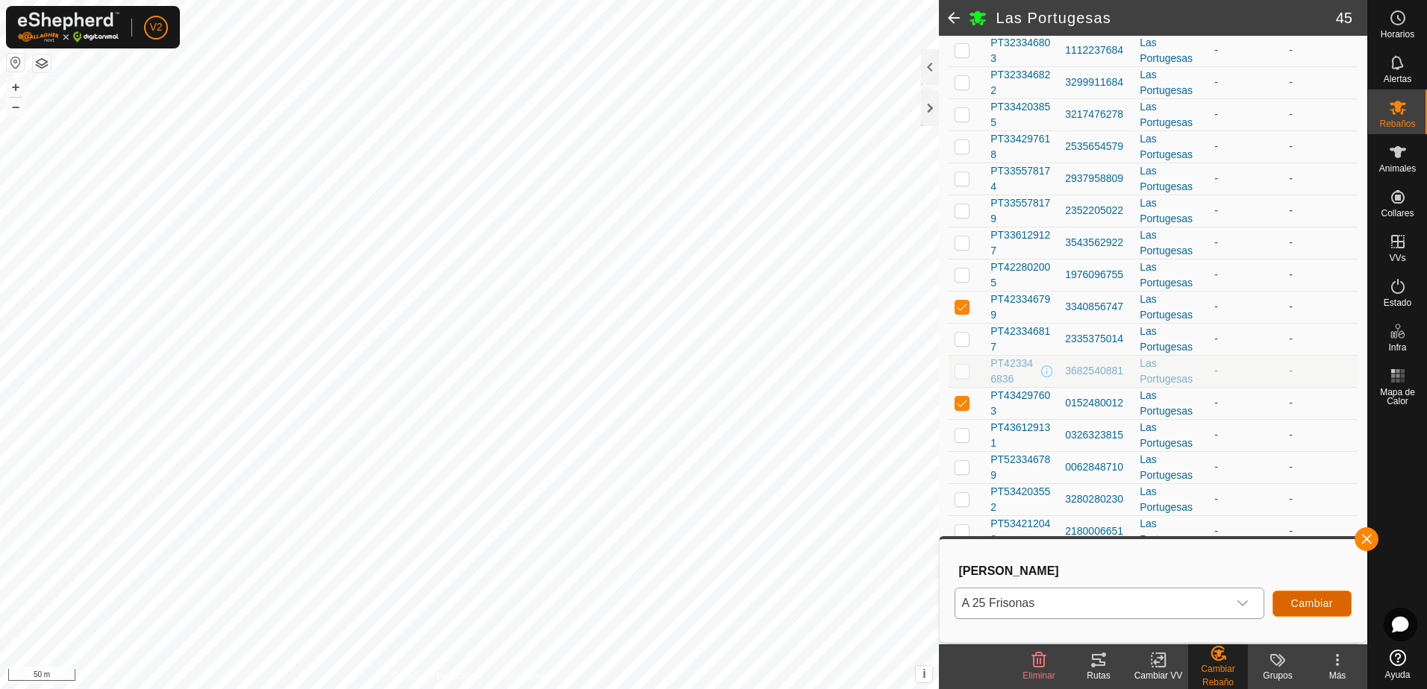
click at [1311, 604] on span "Cambiar" at bounding box center [1312, 604] width 42 height 12
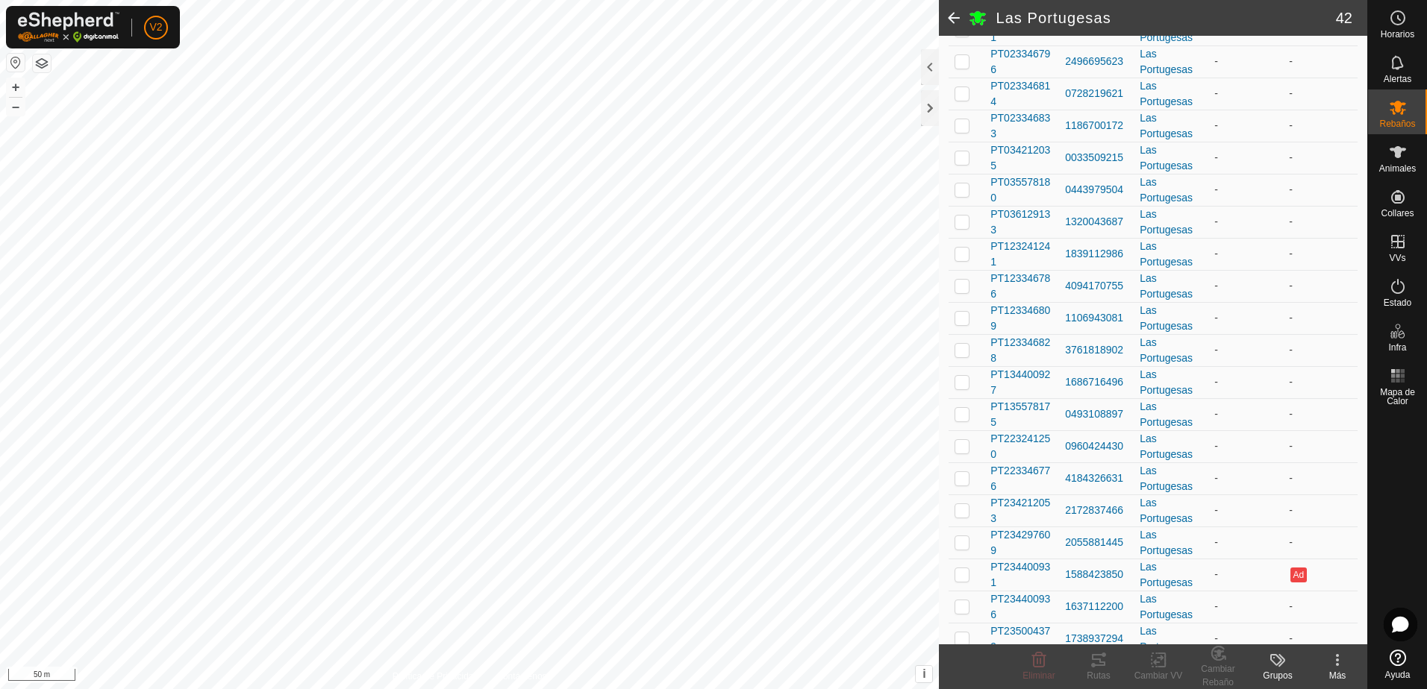
scroll to position [0, 0]
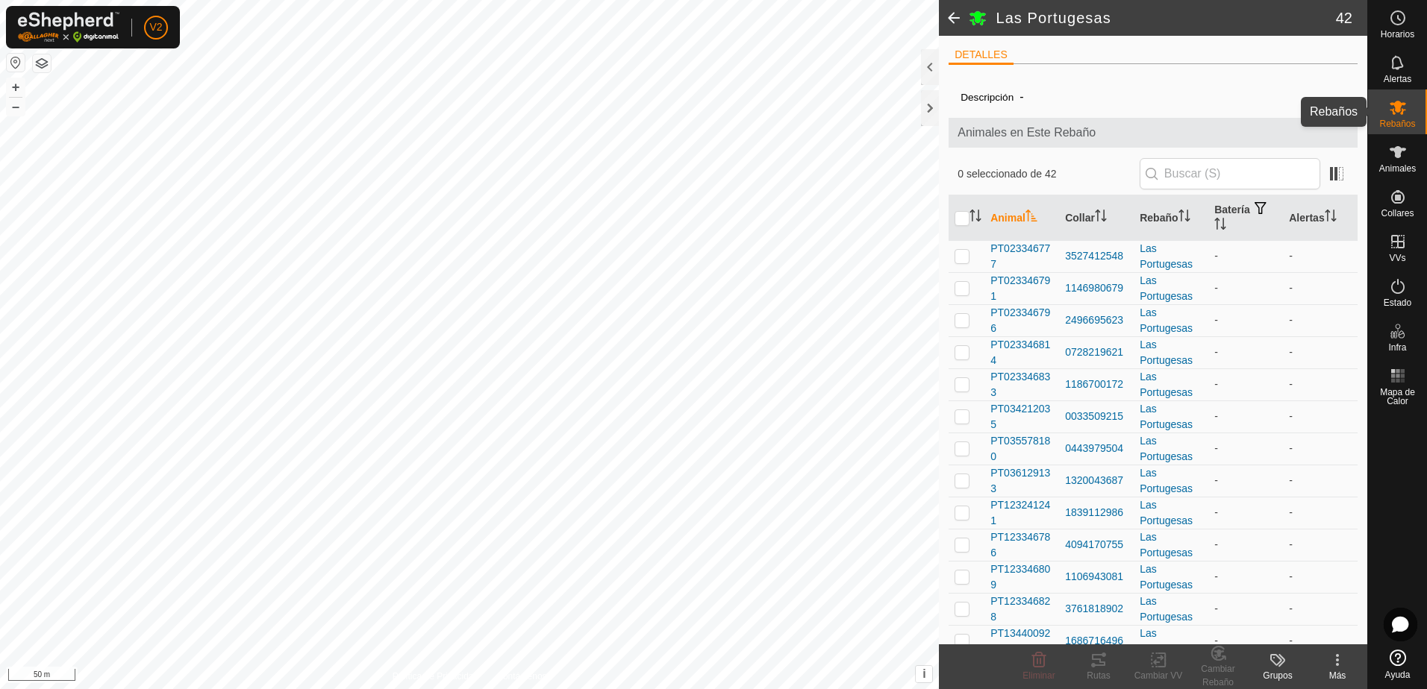
click at [1395, 107] on icon at bounding box center [1397, 108] width 16 height 14
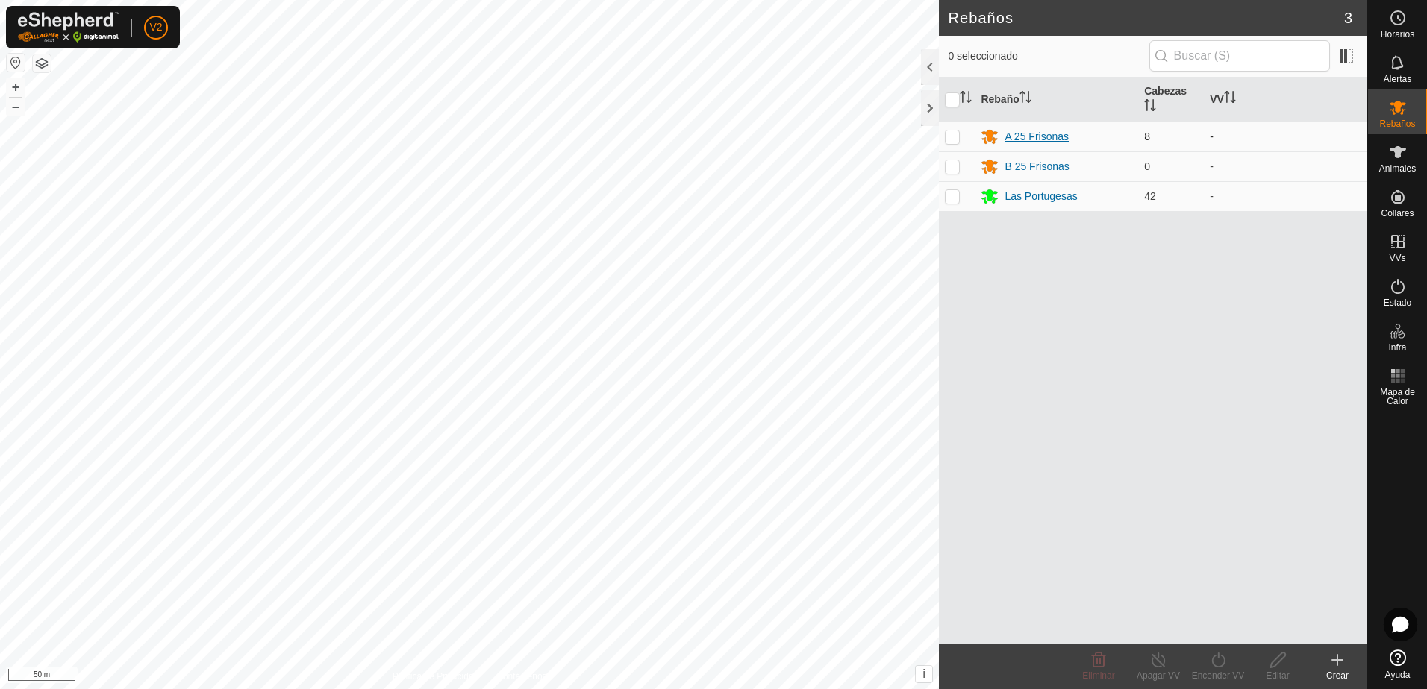
click at [1045, 134] on div "A 25 Frisonas" at bounding box center [1036, 137] width 64 height 16
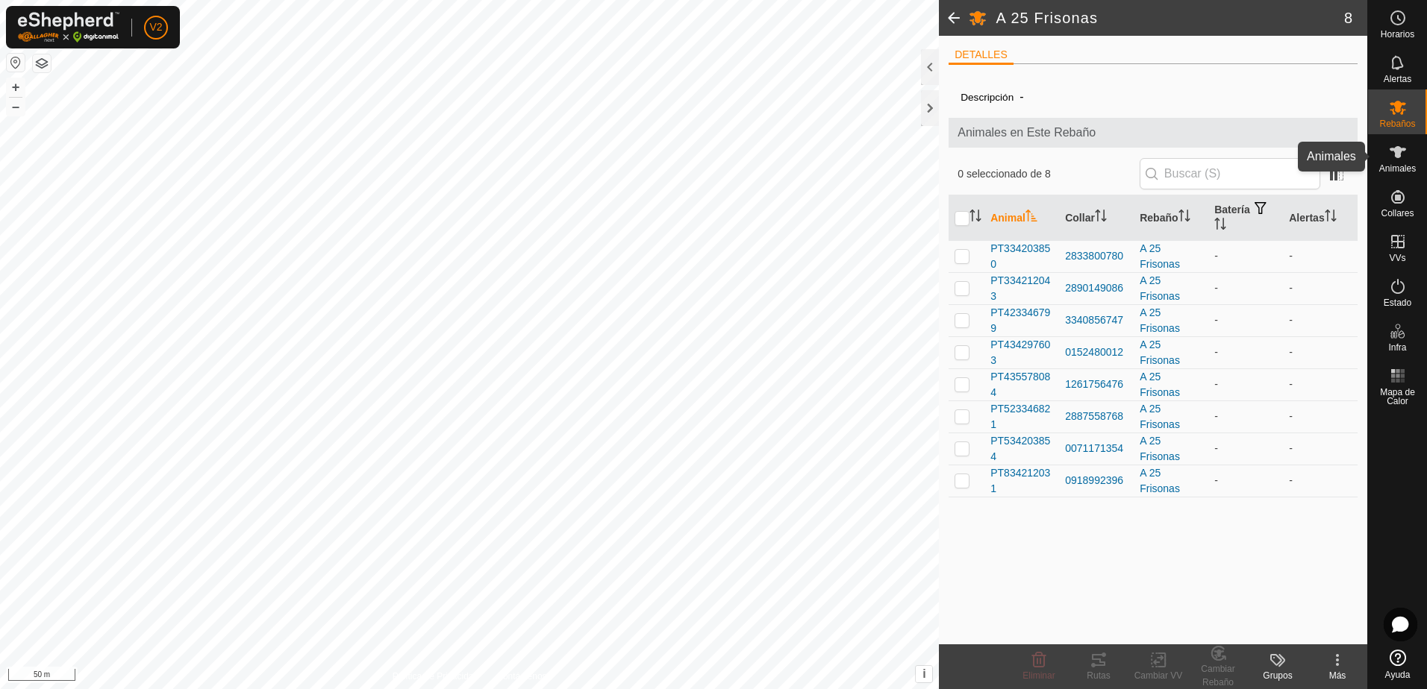
click at [1397, 162] on es-animals-svg-icon at bounding box center [1397, 152] width 27 height 24
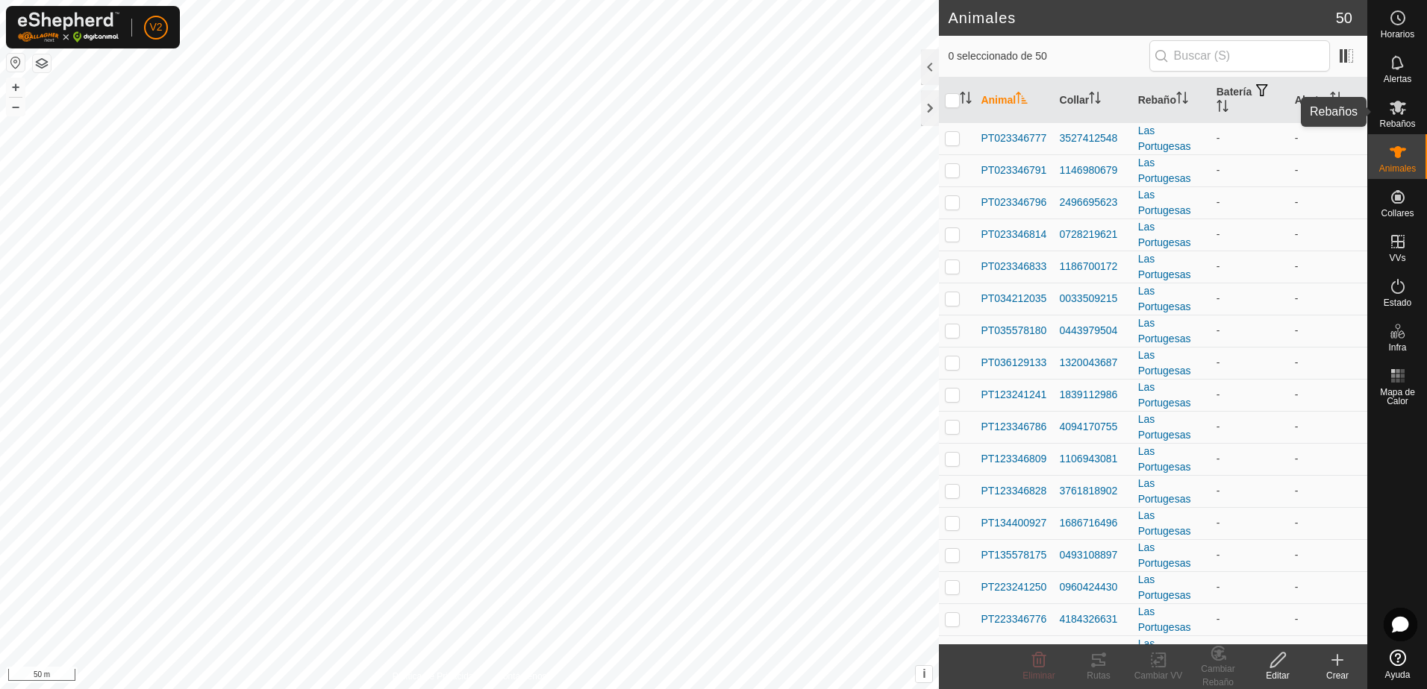
click at [1397, 102] on icon at bounding box center [1397, 108] width 16 height 14
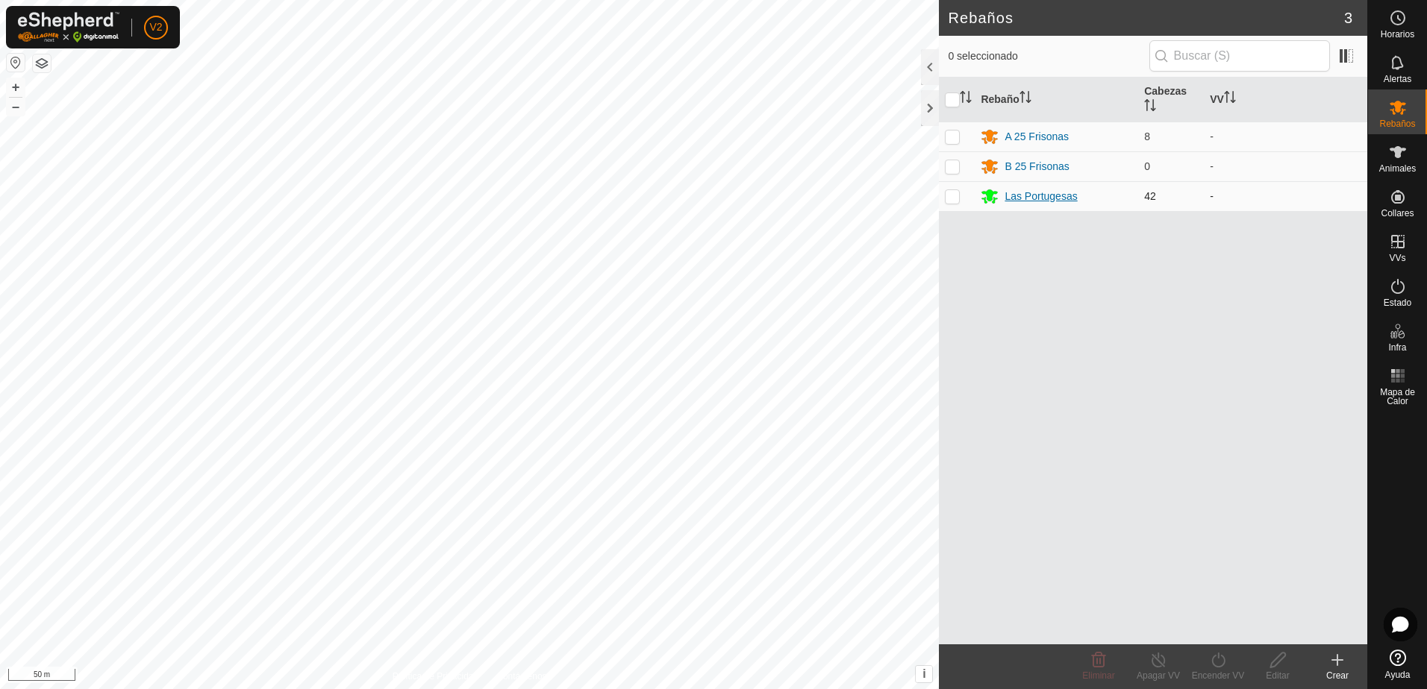
click at [1062, 196] on div "Las Portugesas" at bounding box center [1040, 197] width 72 height 16
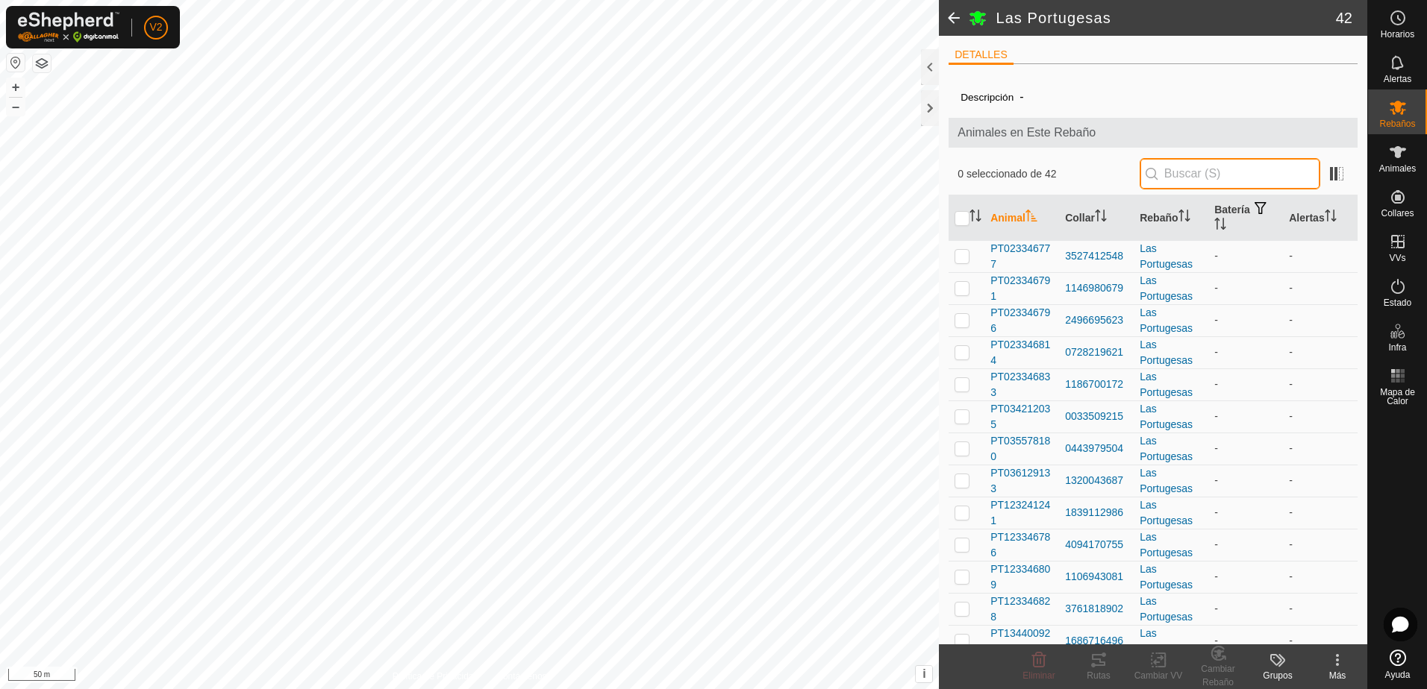
click at [1186, 168] on input "text" at bounding box center [1229, 173] width 181 height 31
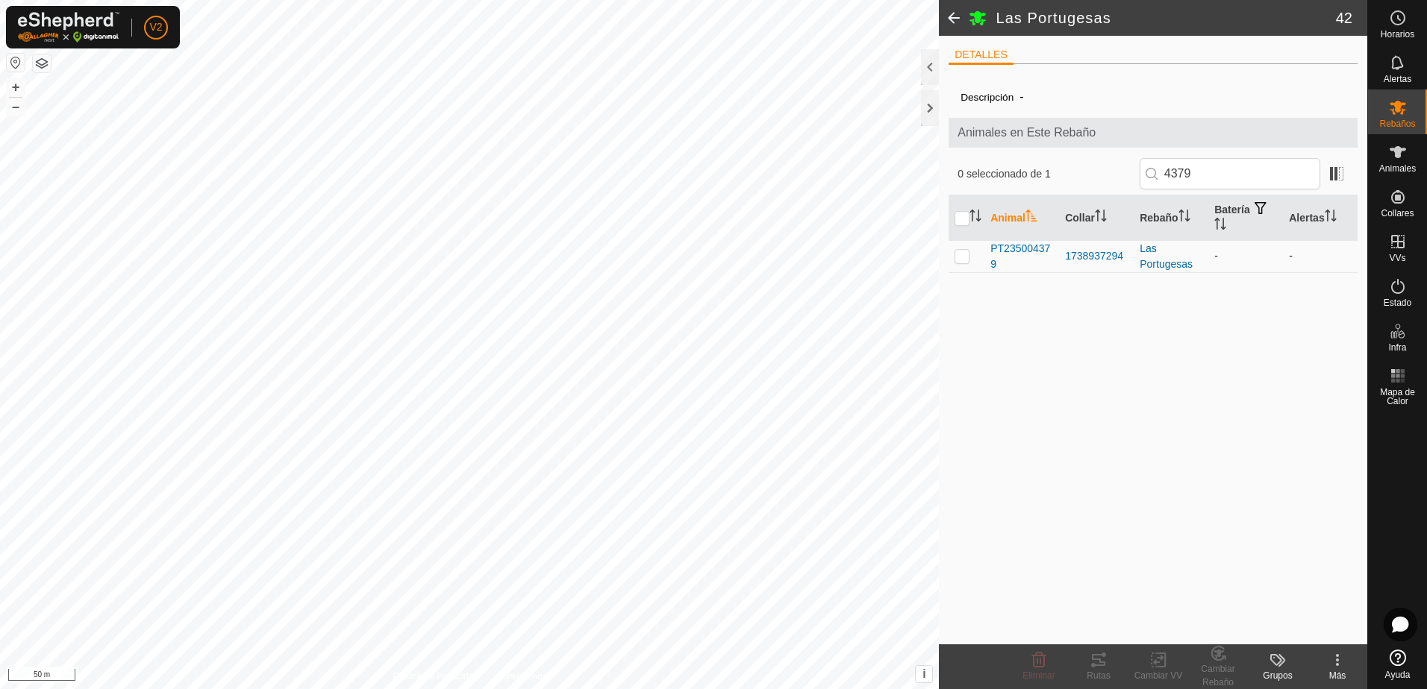
click at [967, 257] on p-checkbox at bounding box center [961, 256] width 15 height 12
click at [1212, 176] on input "4379" at bounding box center [1229, 173] width 181 height 31
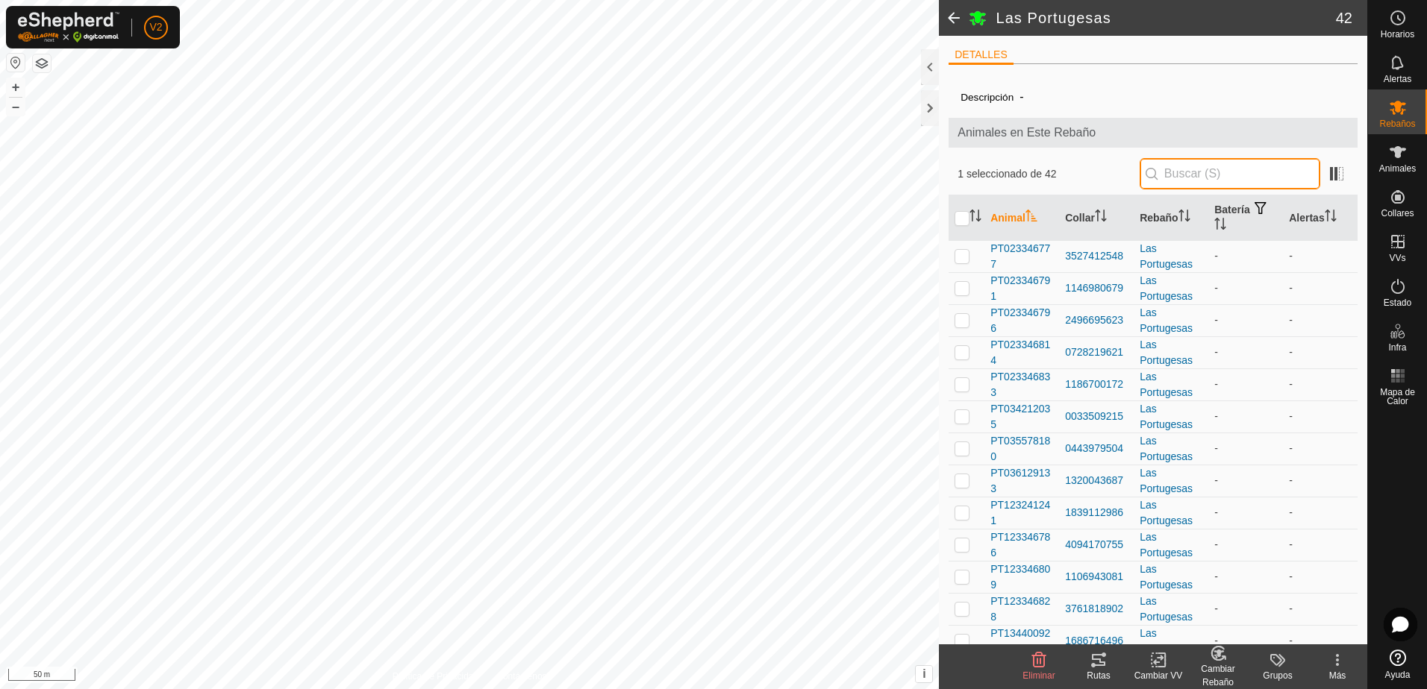
click at [1219, 178] on input "text" at bounding box center [1229, 173] width 181 height 31
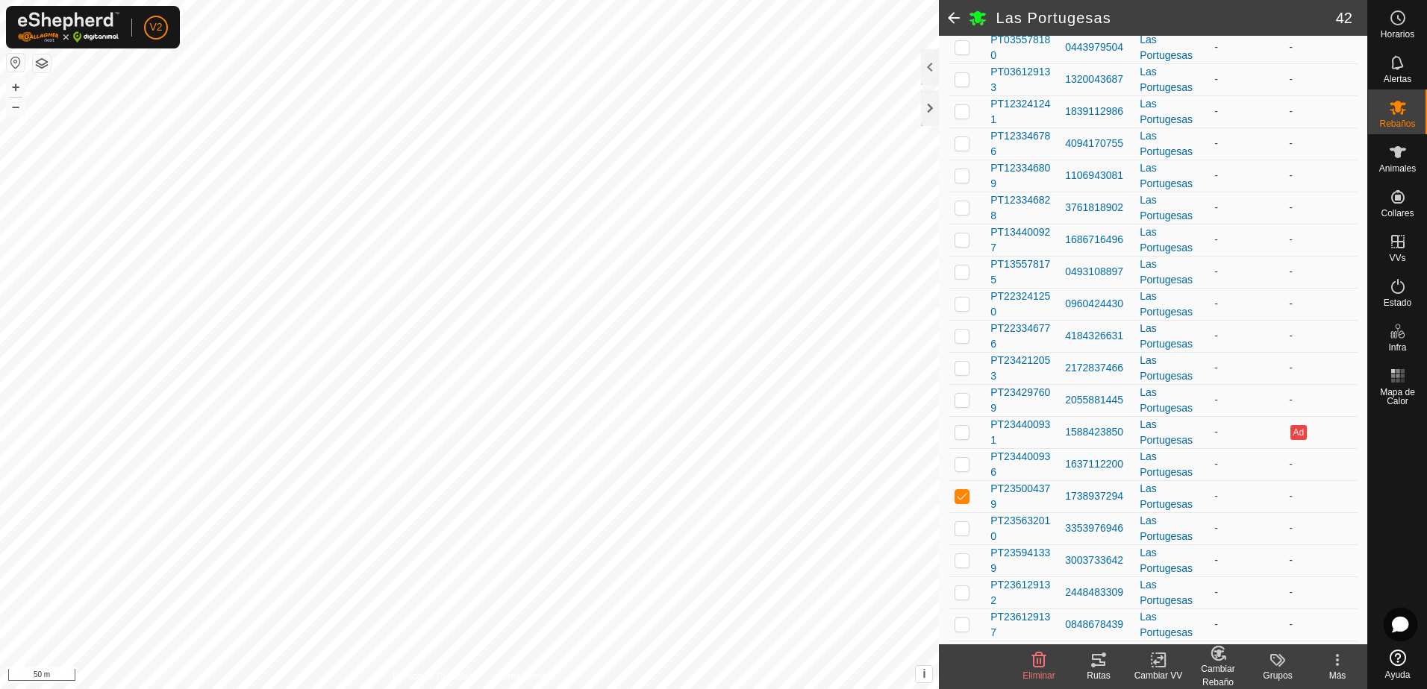
scroll to position [404, 0]
click at [1329, 662] on icon at bounding box center [1337, 660] width 18 height 18
click at [1039, 491] on span "PT235004379" at bounding box center [1021, 494] width 63 height 31
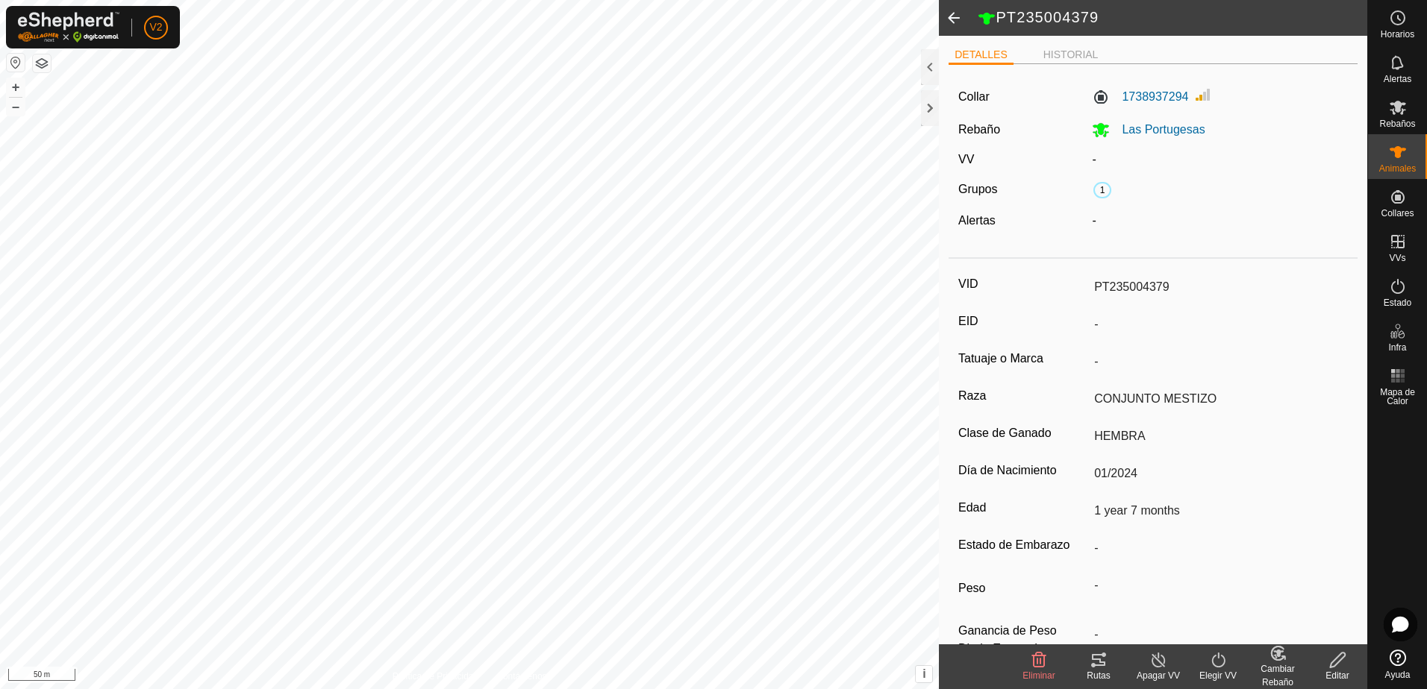
scroll to position [41, 0]
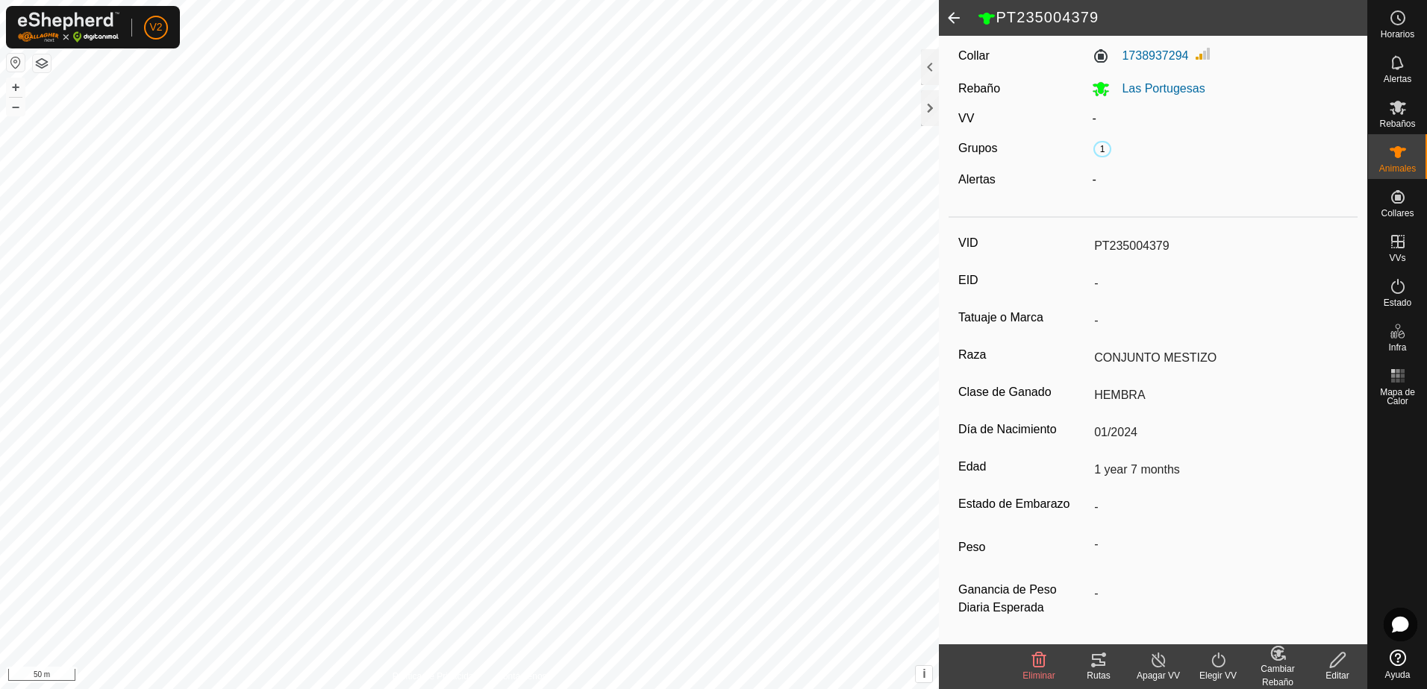
click at [1276, 663] on div "Cambiar Rebaño" at bounding box center [1277, 676] width 60 height 27
click at [1306, 601] on link "[PERSON_NAME]..." at bounding box center [1323, 596] width 150 height 30
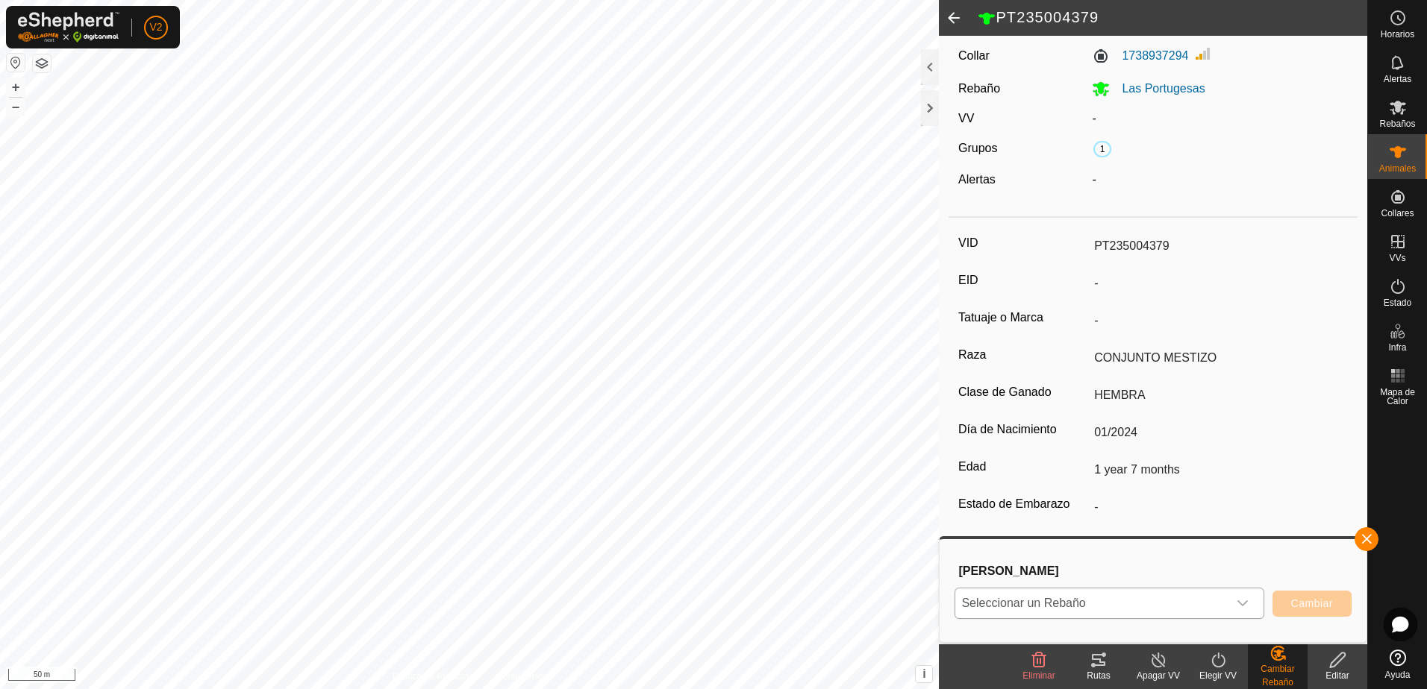
click at [1242, 605] on icon "dropdown trigger" at bounding box center [1242, 604] width 10 height 6
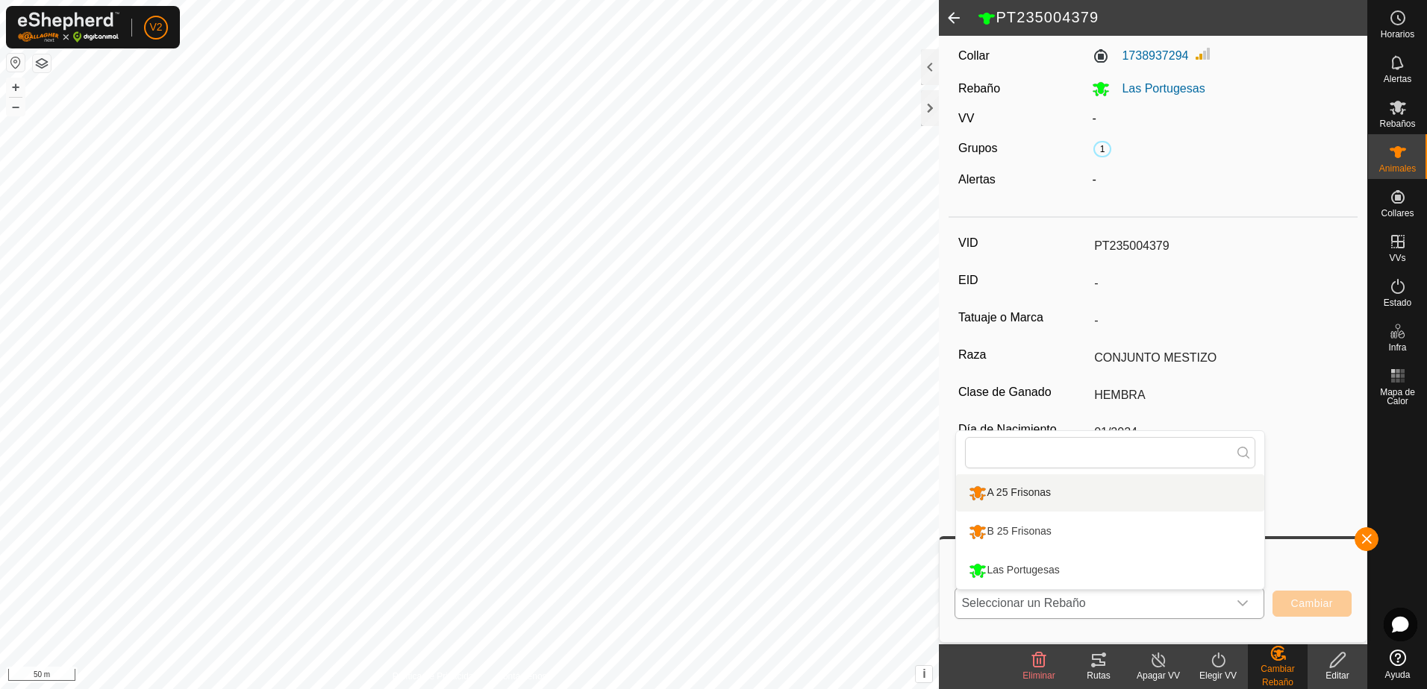
click at [1174, 498] on li "A 25 Frisonas" at bounding box center [1110, 493] width 308 height 37
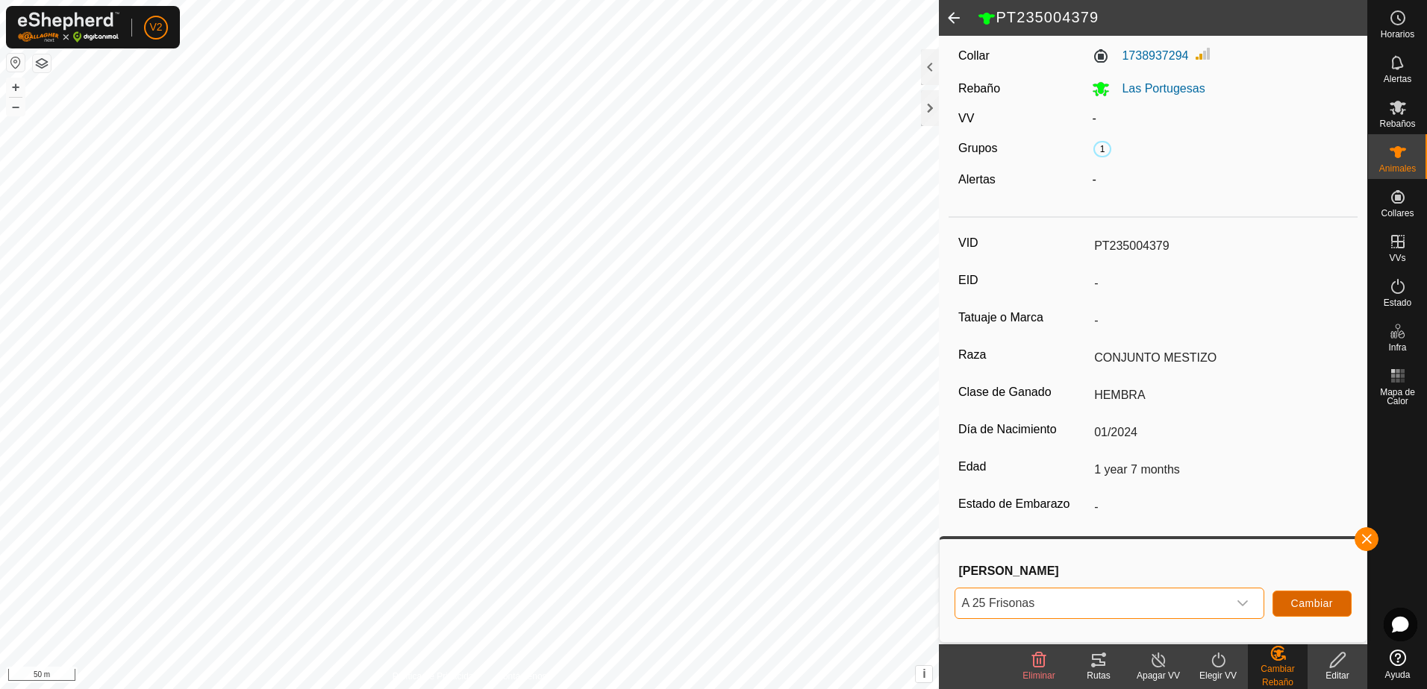
click at [1299, 606] on span "Cambiar" at bounding box center [1312, 604] width 42 height 12
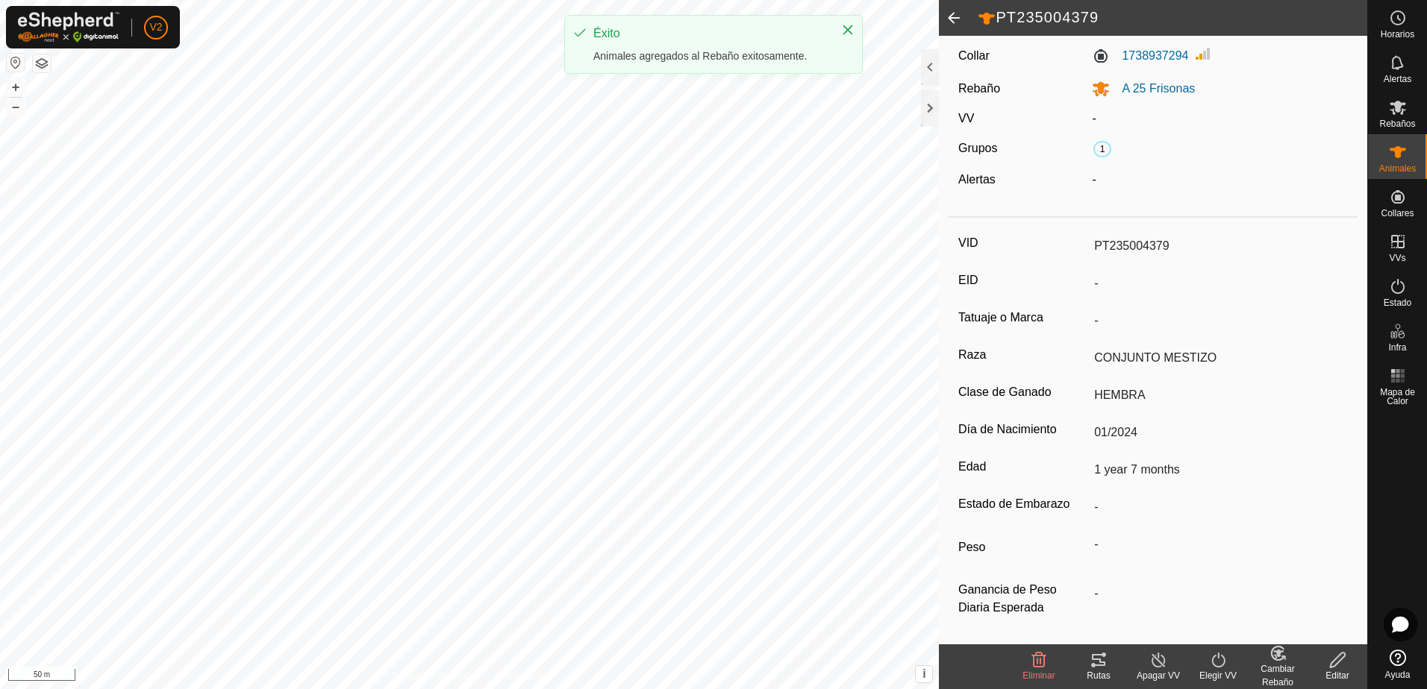
click at [951, 17] on span at bounding box center [954, 18] width 30 height 36
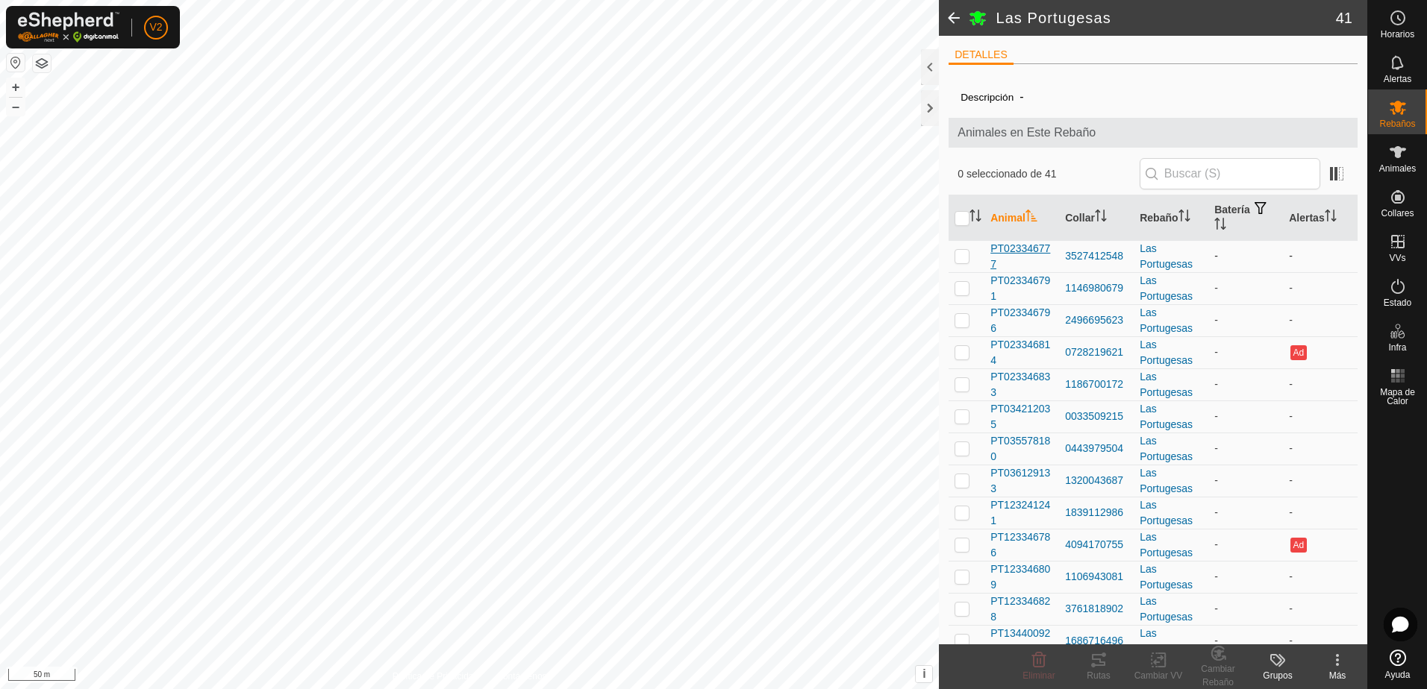
click at [1026, 256] on span "PT023346777" at bounding box center [1021, 256] width 63 height 31
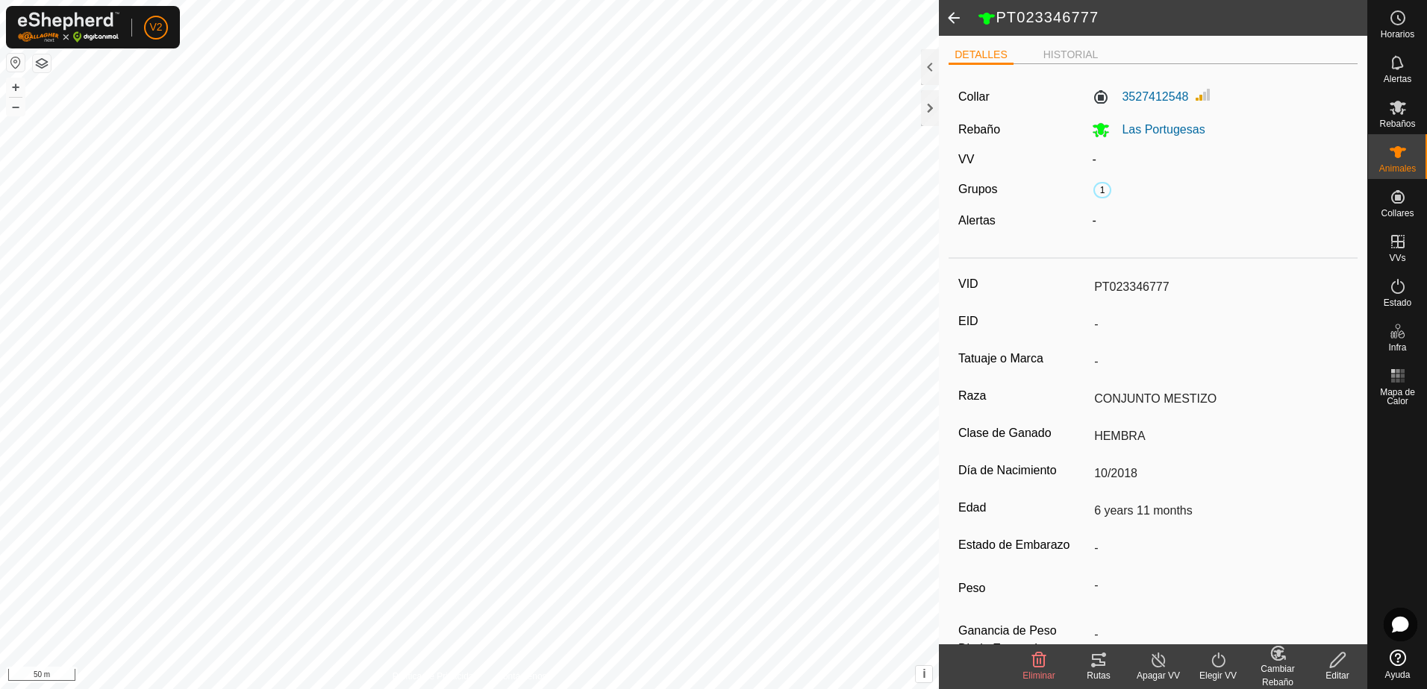
click at [1168, 285] on input "PT023346777" at bounding box center [1218, 287] width 260 height 25
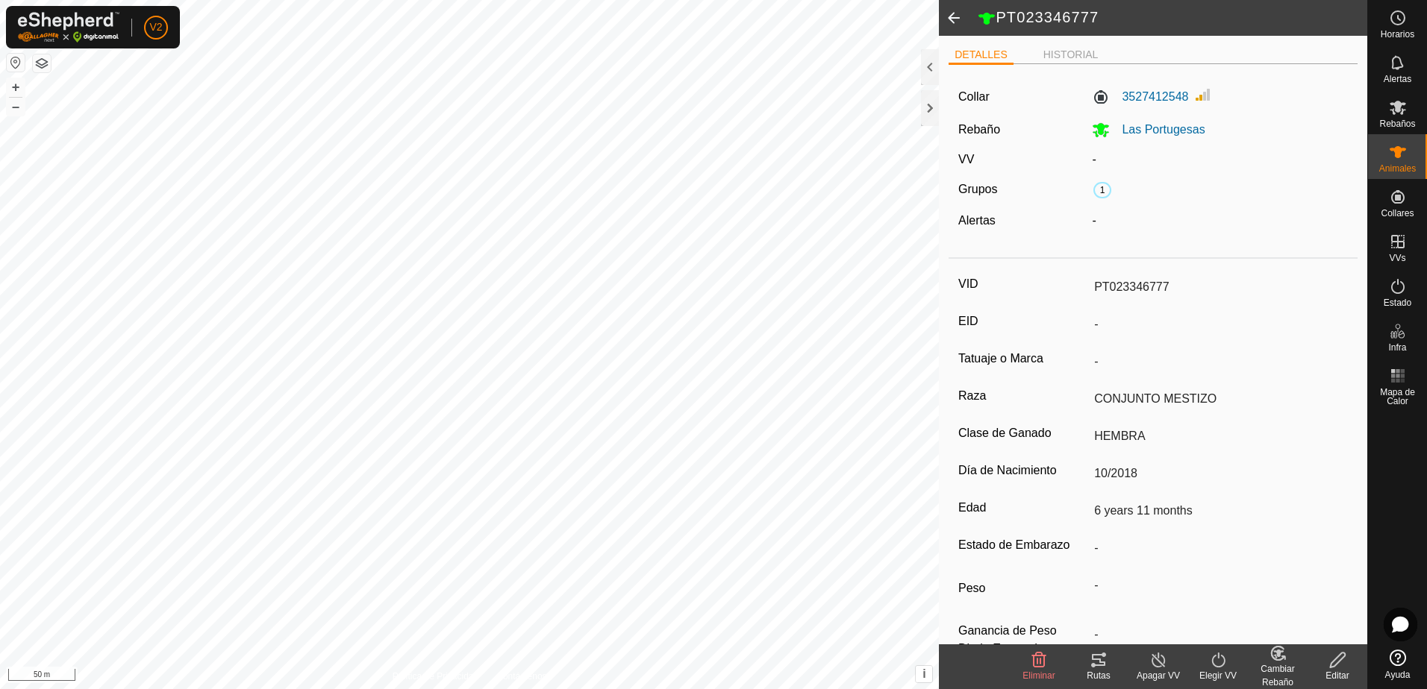
click at [1168, 285] on input "PT023346777" at bounding box center [1218, 287] width 260 height 25
click at [1330, 663] on icon at bounding box center [1337, 660] width 15 height 15
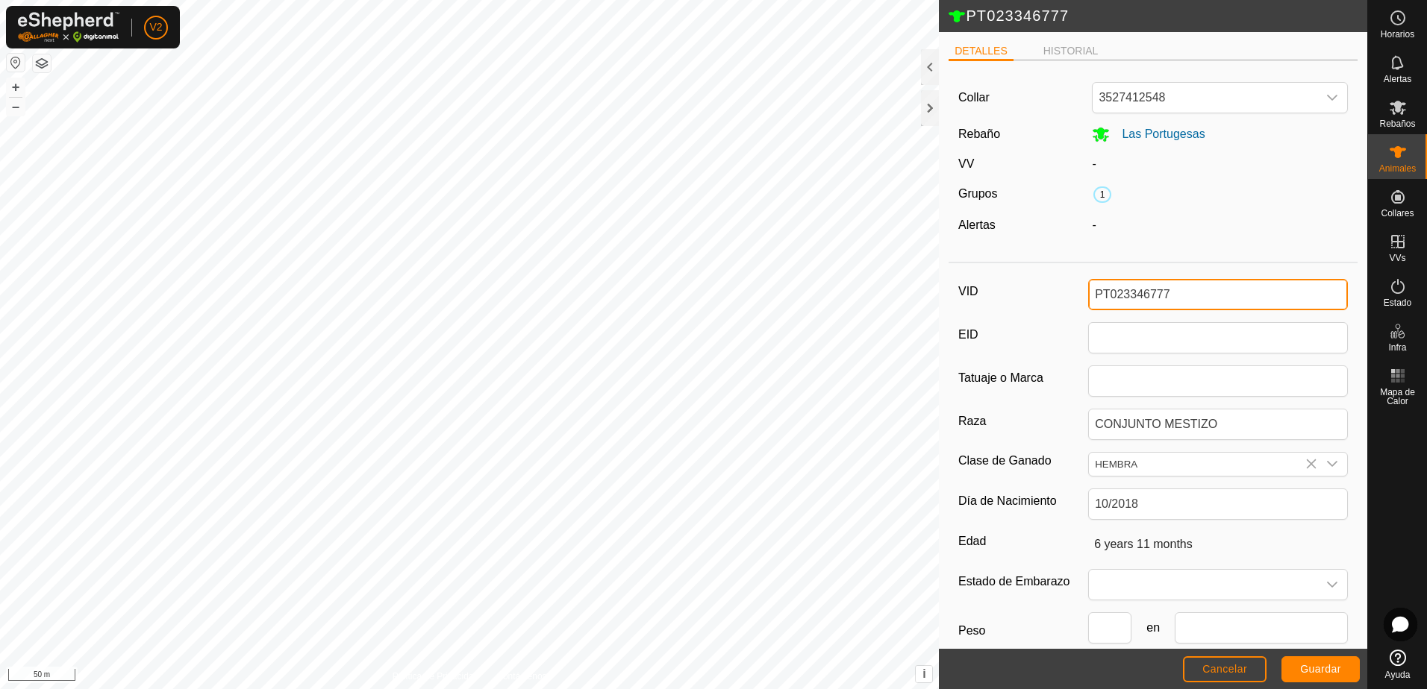
click at [1195, 304] on input "PT023346777" at bounding box center [1218, 294] width 260 height 31
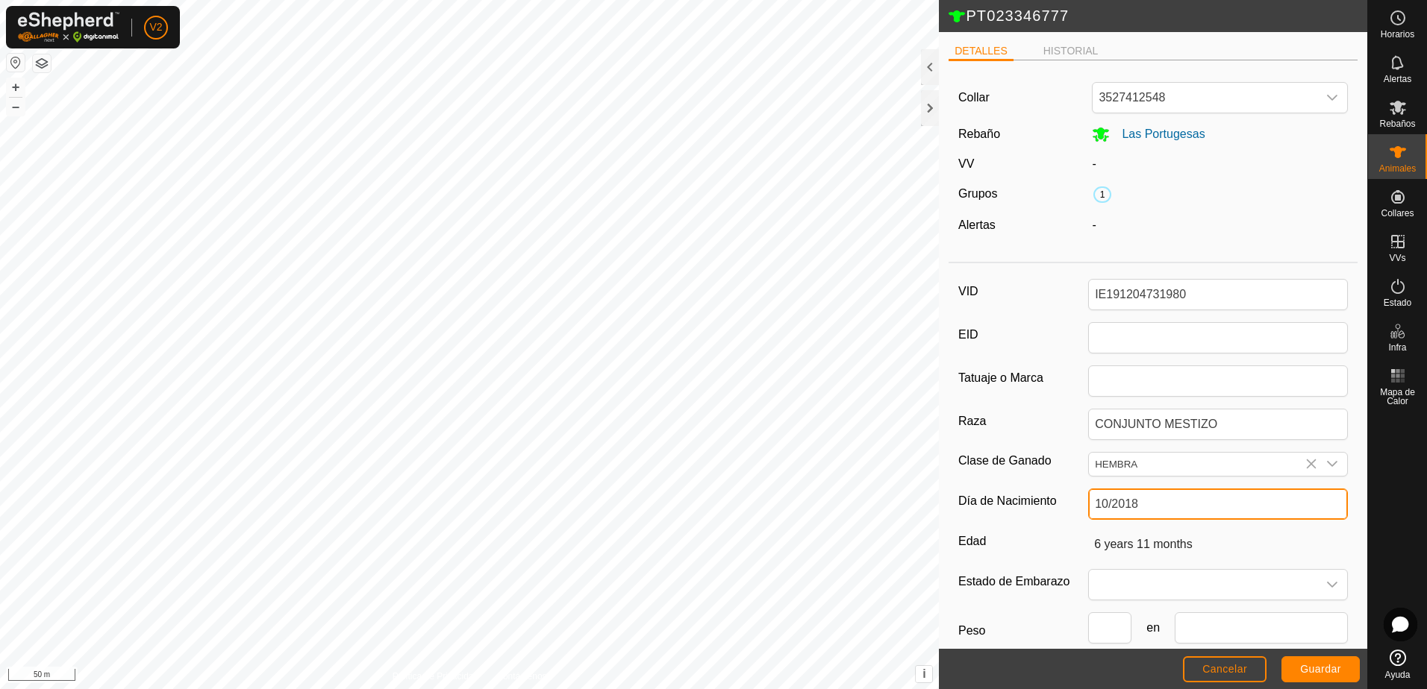
click at [1204, 500] on input "10/2018" at bounding box center [1218, 504] width 260 height 31
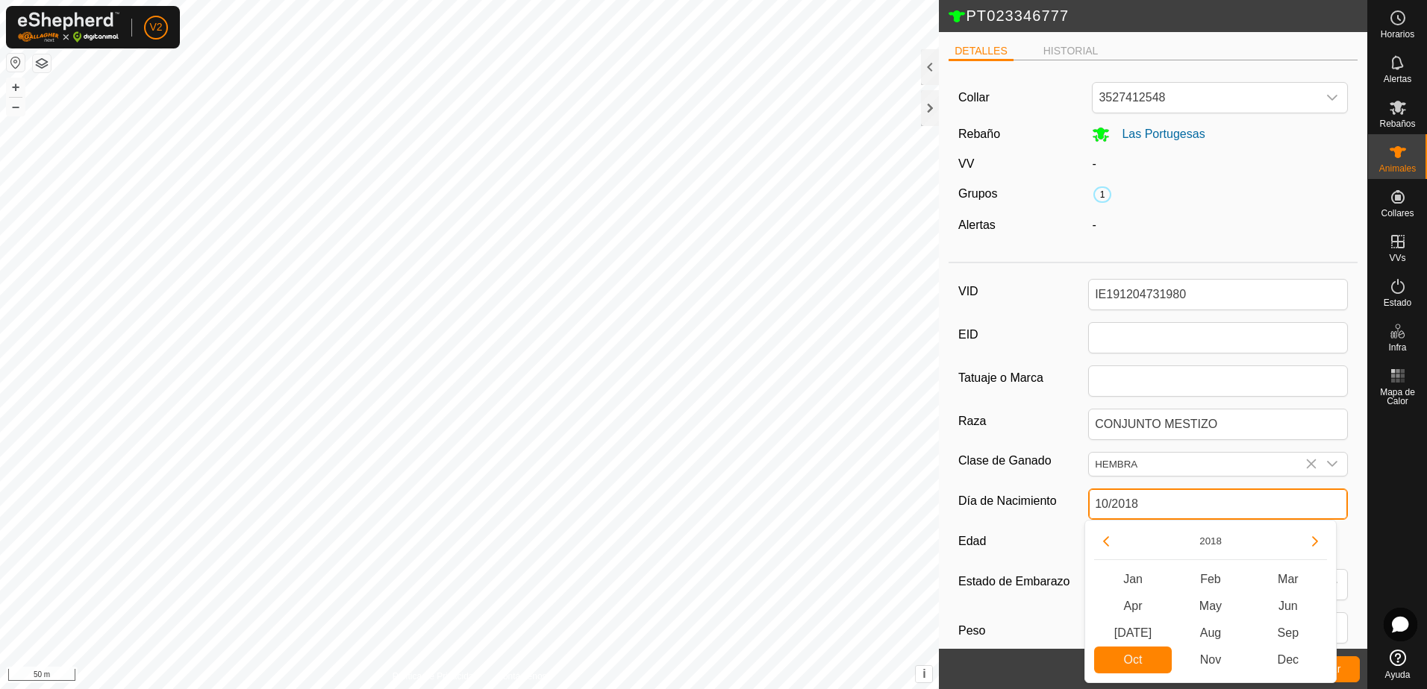
click at [1204, 500] on input "10/2018" at bounding box center [1218, 504] width 260 height 31
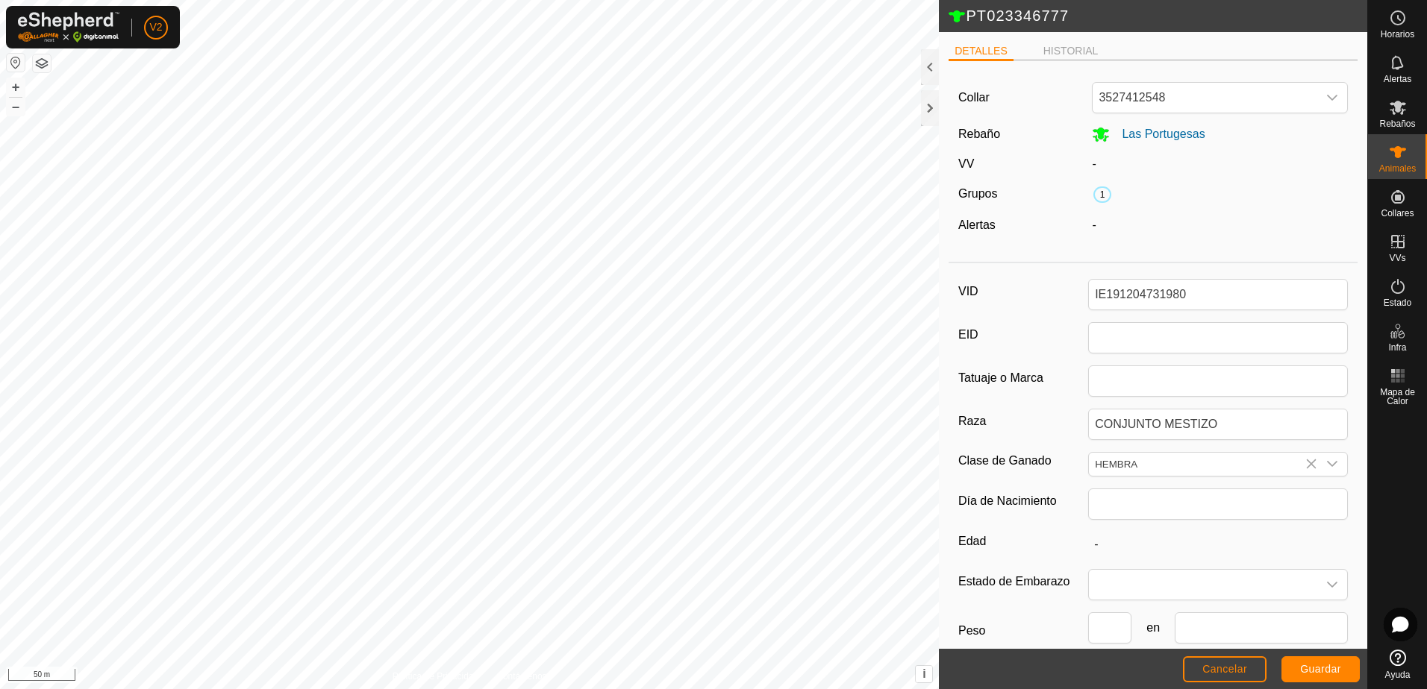
click at [1071, 489] on label "Día de Nacimiento" at bounding box center [1023, 501] width 130 height 25
click at [1088, 440] on input "CONJUNTO MESTIZO" at bounding box center [1218, 424] width 260 height 31
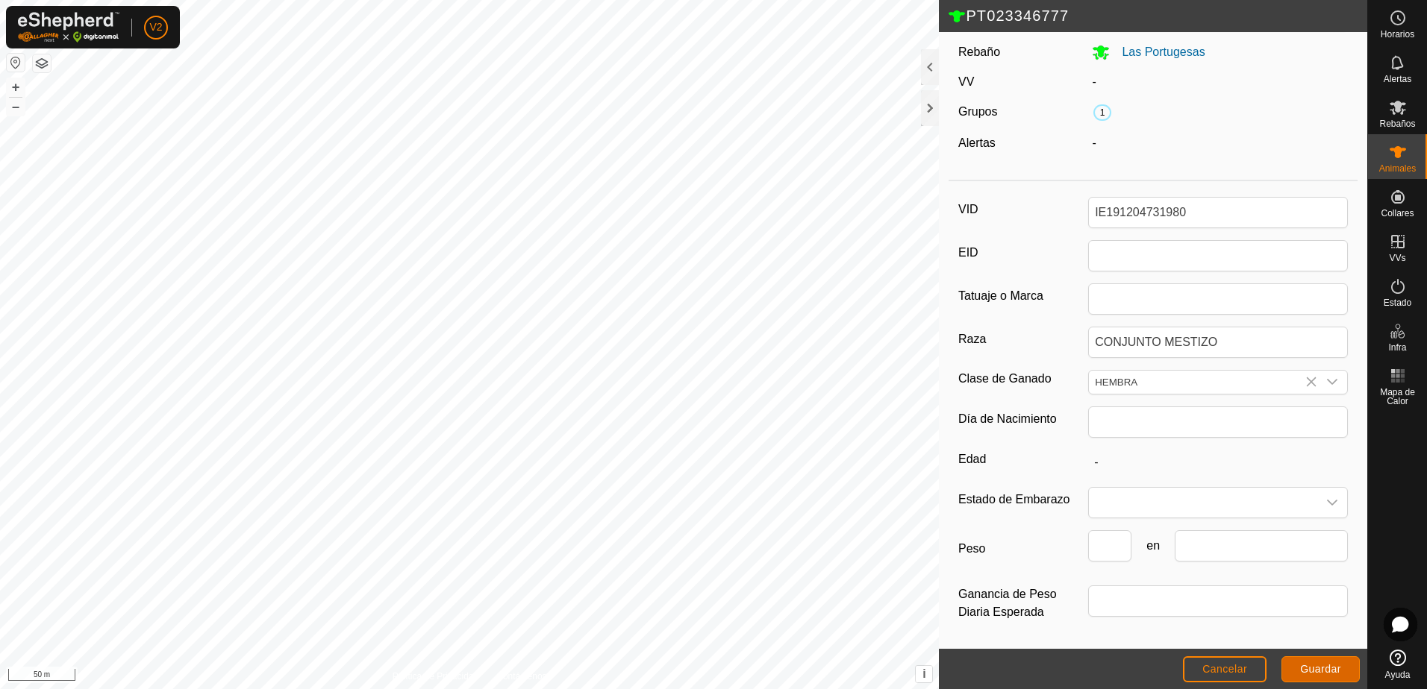
click at [1320, 671] on span "Guardar" at bounding box center [1320, 669] width 41 height 12
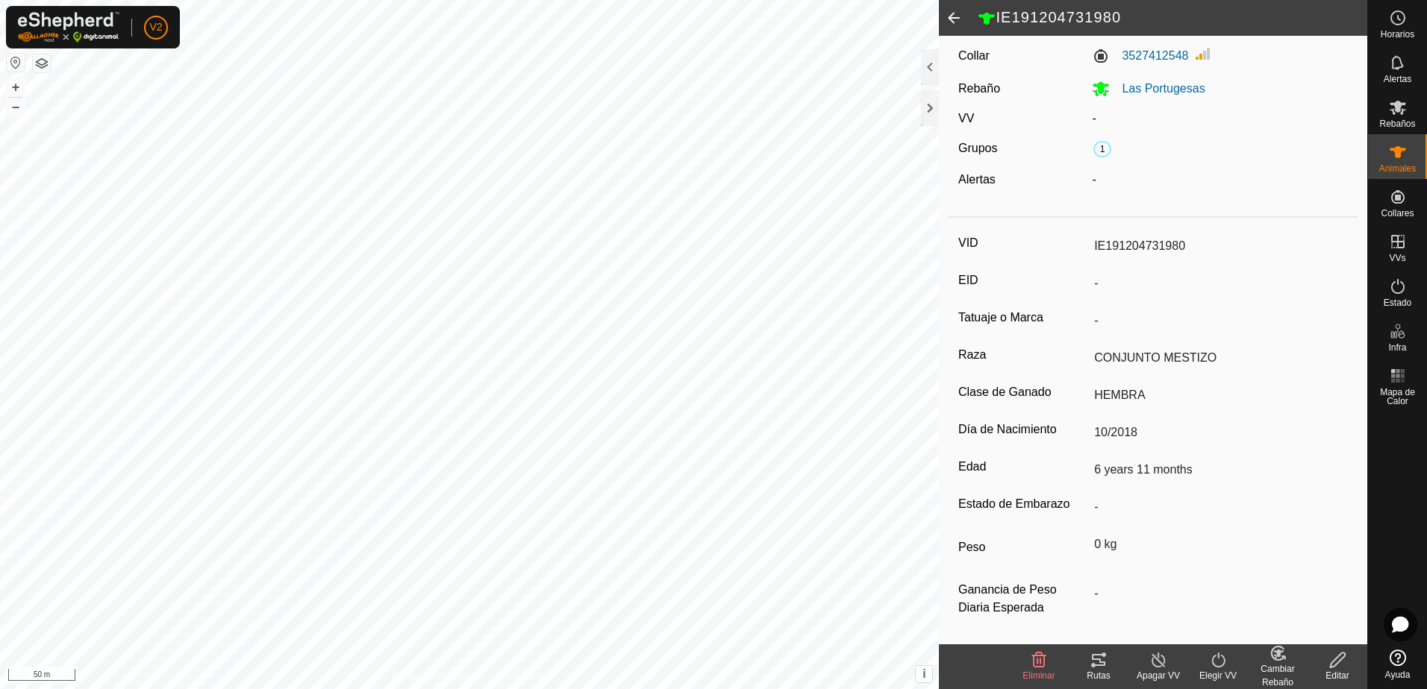
scroll to position [0, 0]
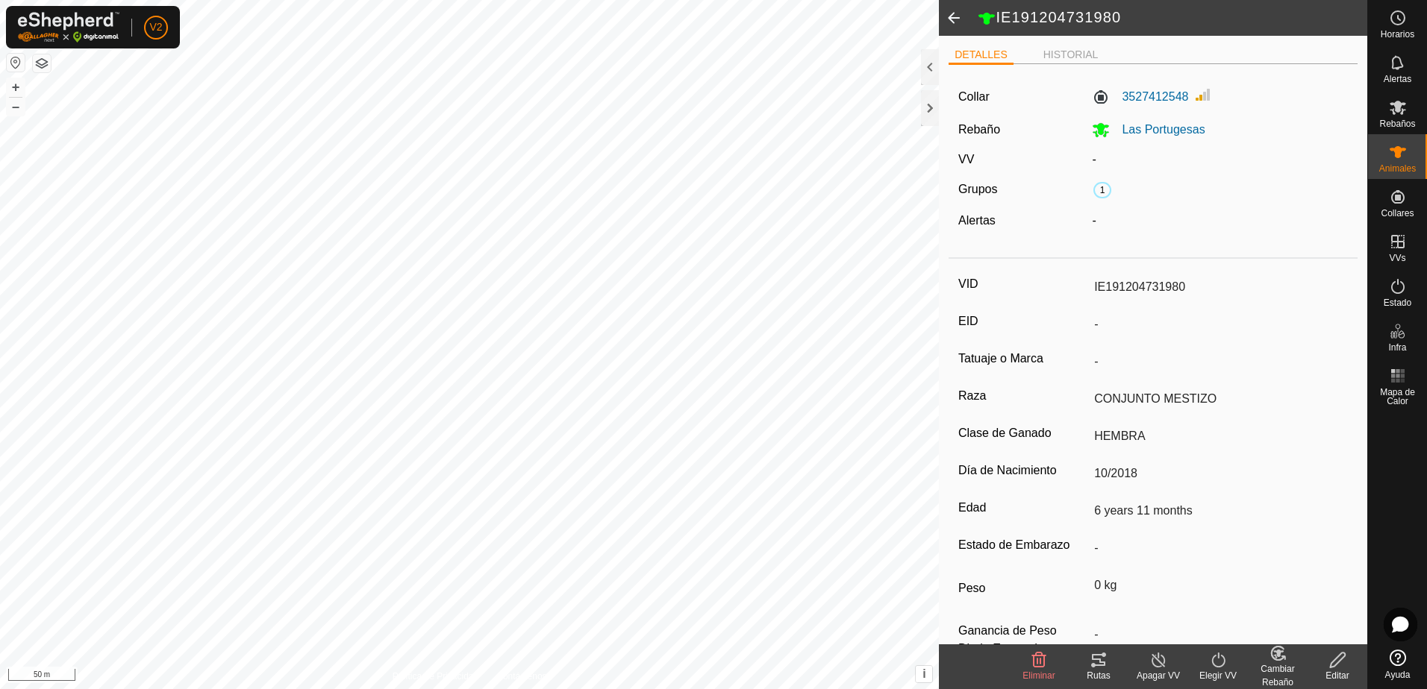
click at [960, 13] on span at bounding box center [954, 18] width 30 height 36
click at [956, 19] on span at bounding box center [954, 18] width 30 height 36
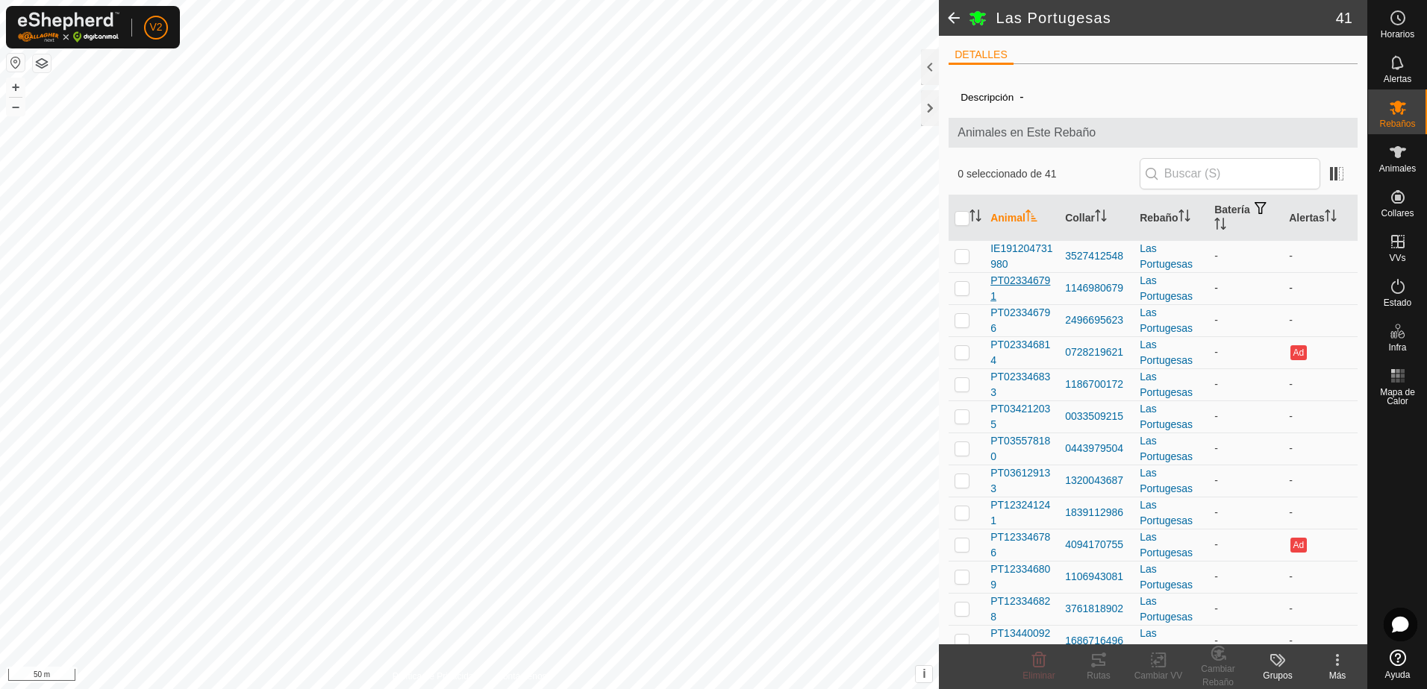
click at [1023, 281] on span "PT023346791" at bounding box center [1021, 288] width 63 height 31
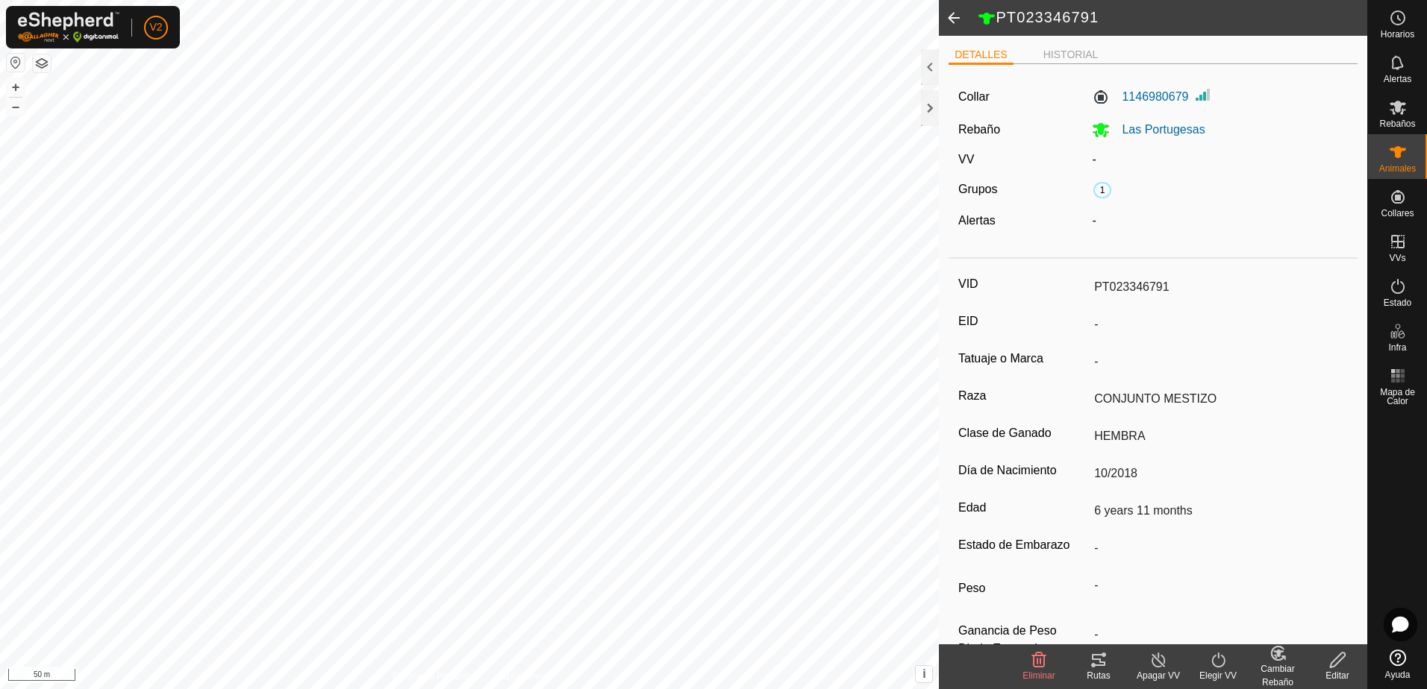
click at [1331, 663] on icon at bounding box center [1337, 660] width 15 height 15
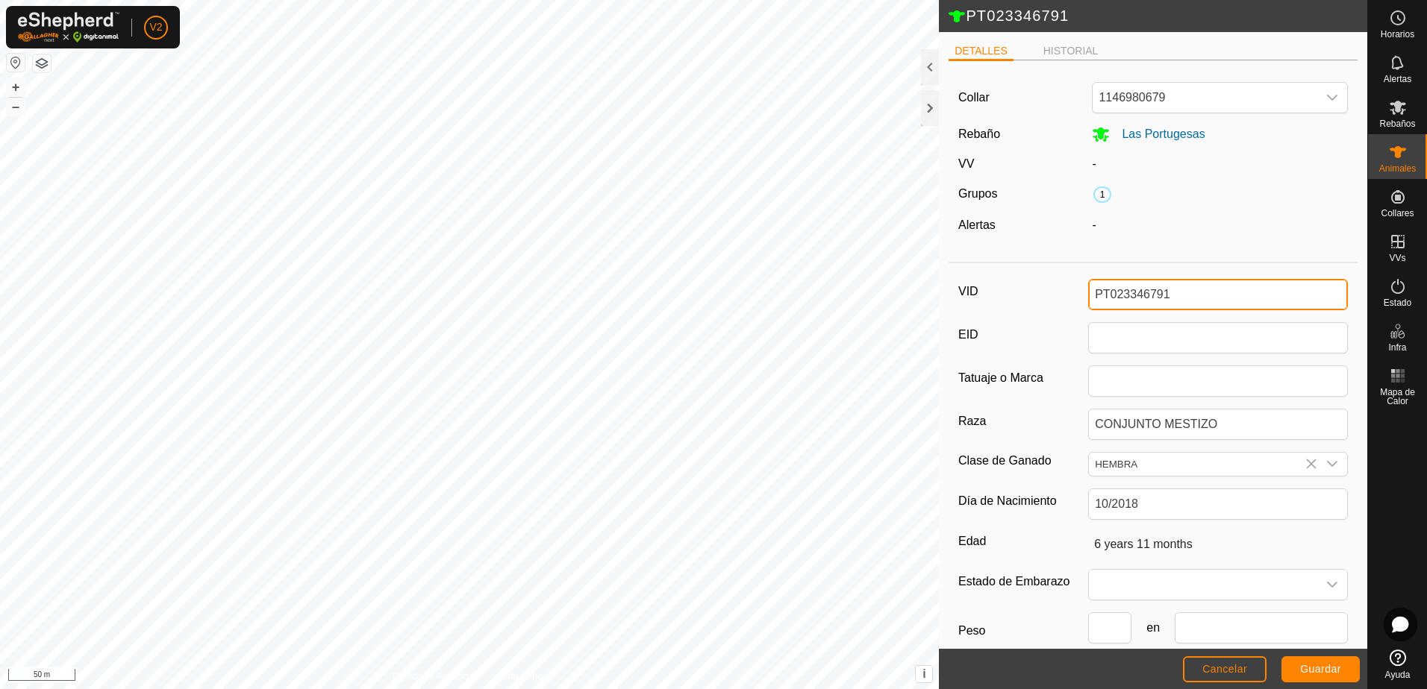
click at [1188, 296] on input "PT023346791" at bounding box center [1218, 294] width 260 height 31
click at [1321, 667] on span "Guardar" at bounding box center [1320, 669] width 41 height 12
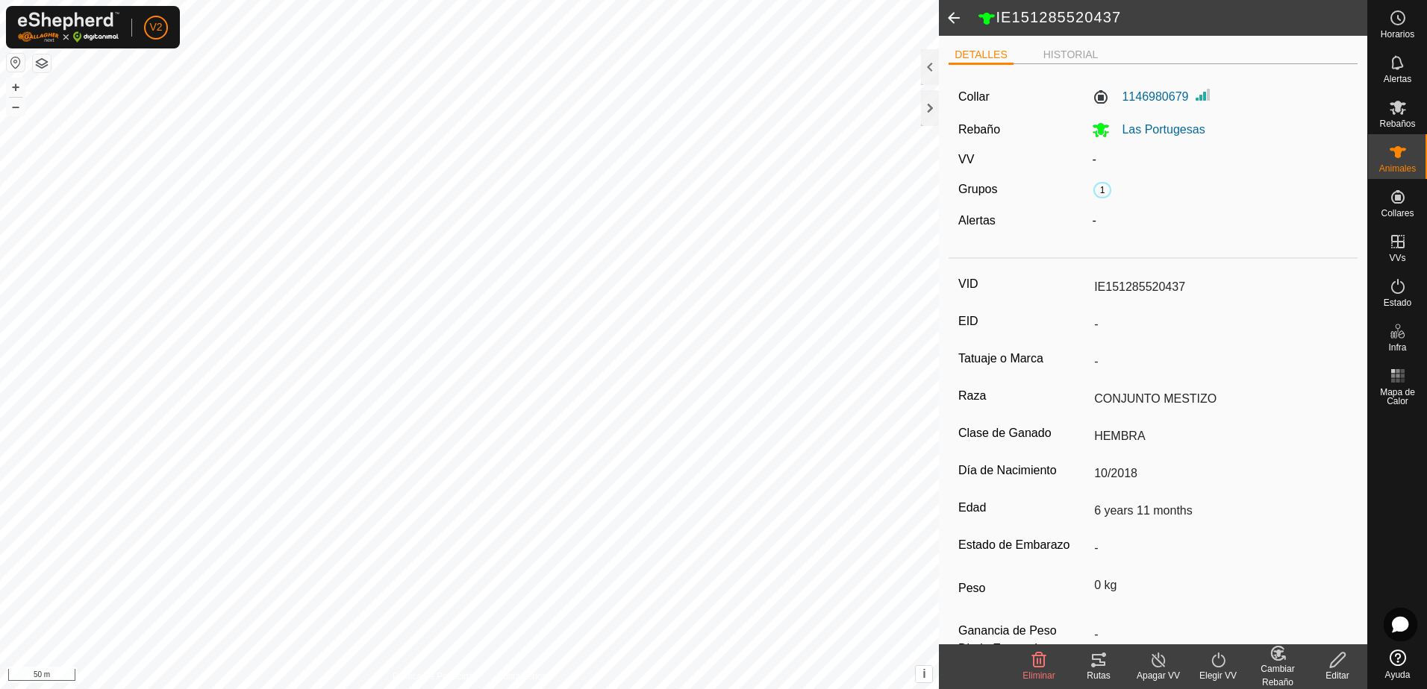
click at [1343, 672] on div "Editar" at bounding box center [1337, 675] width 60 height 13
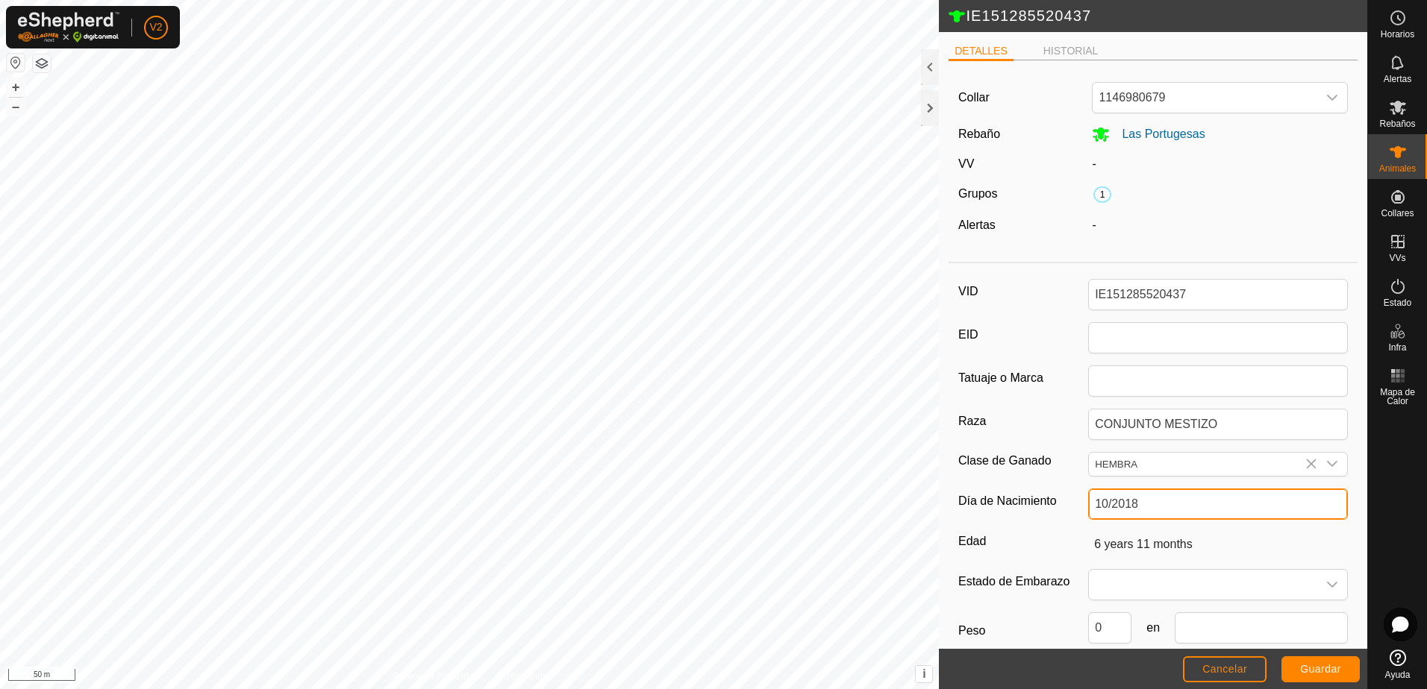
click at [1188, 504] on input "10/2018" at bounding box center [1218, 504] width 260 height 31
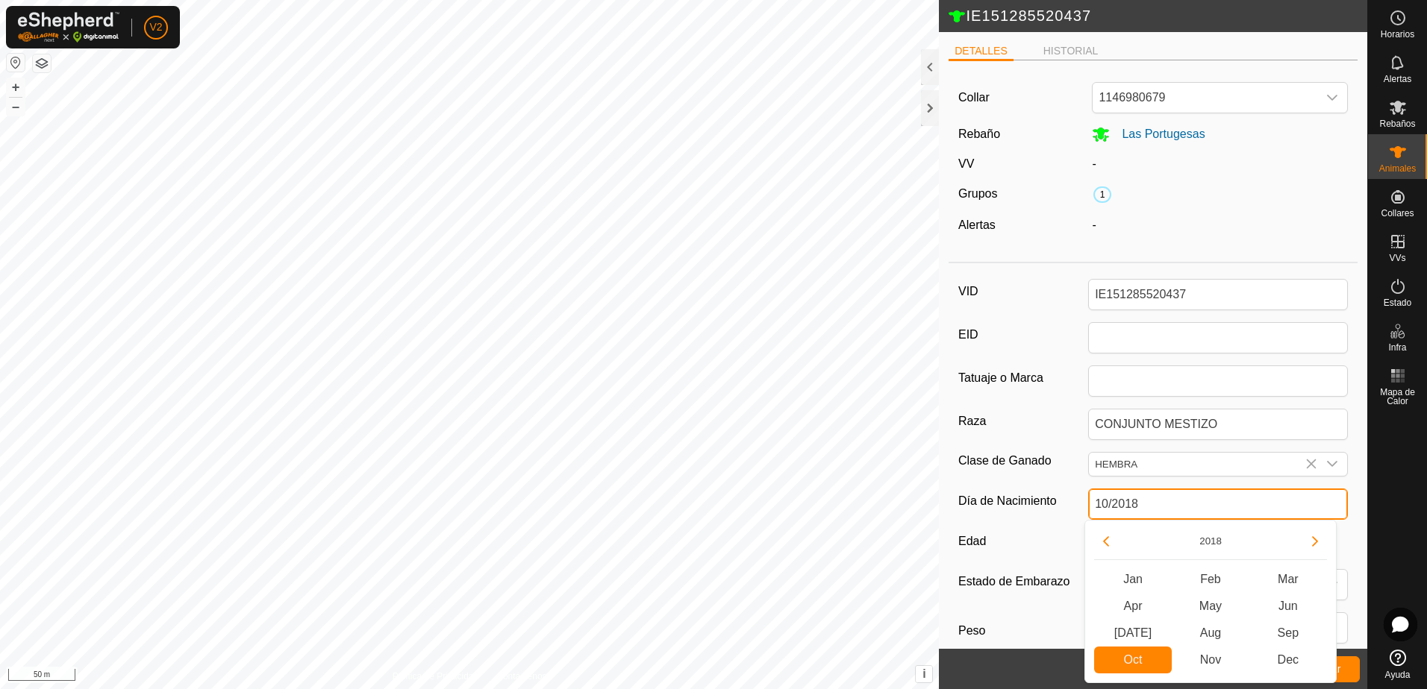
click at [1188, 504] on input "10/2018" at bounding box center [1218, 504] width 260 height 31
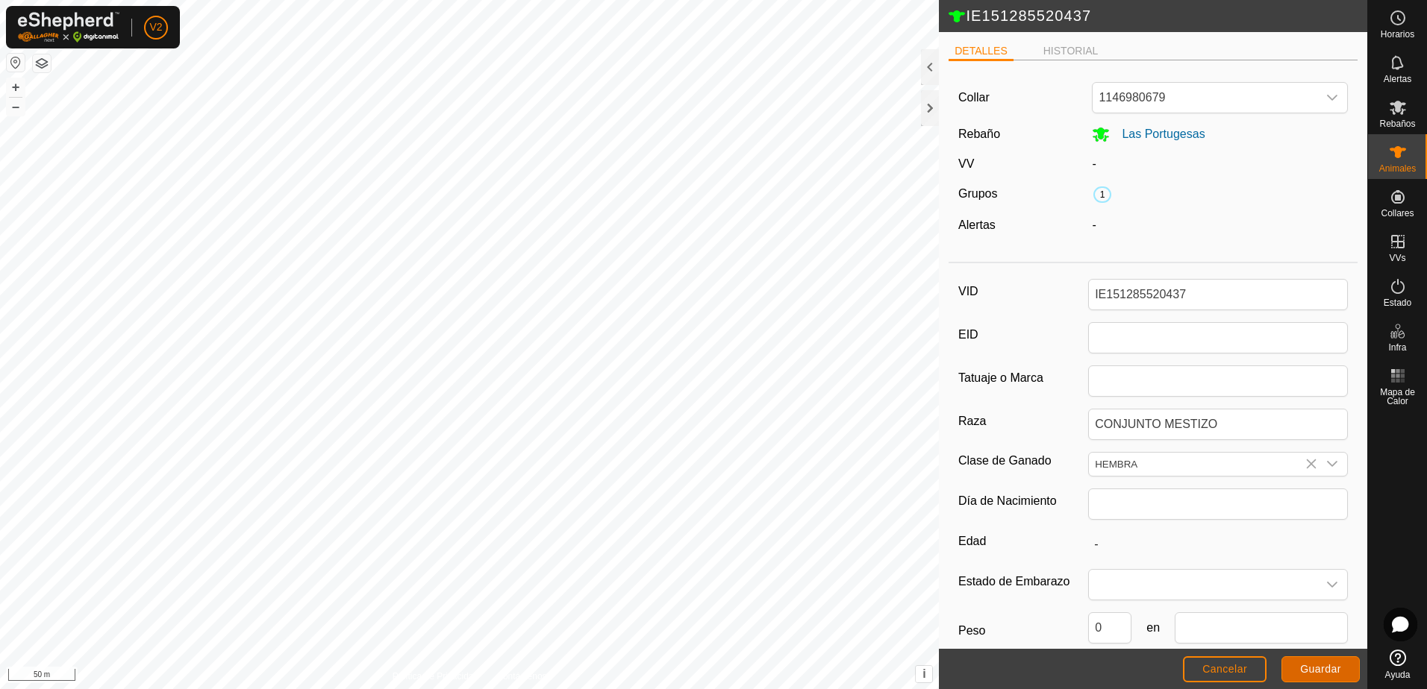
click at [1349, 666] on button "Guardar" at bounding box center [1320, 670] width 78 height 26
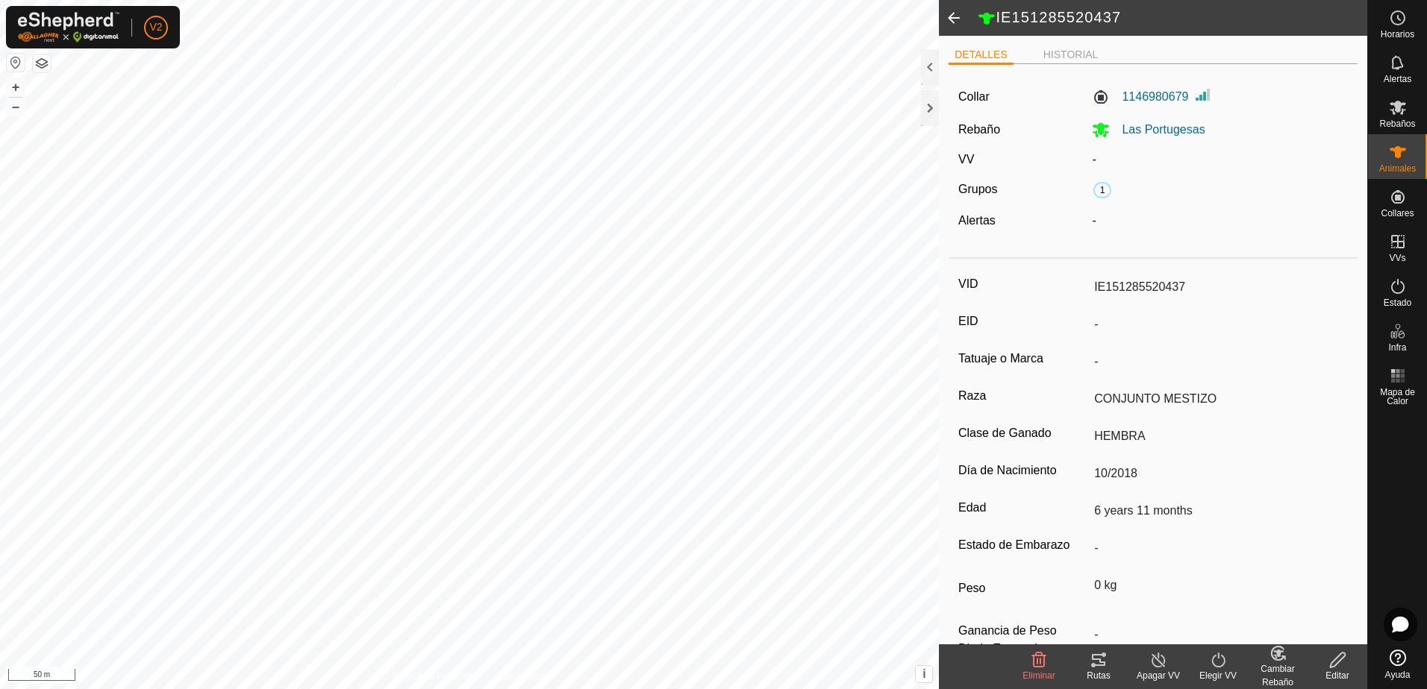
click at [955, 14] on span at bounding box center [954, 18] width 30 height 36
click at [961, 23] on span at bounding box center [954, 18] width 30 height 36
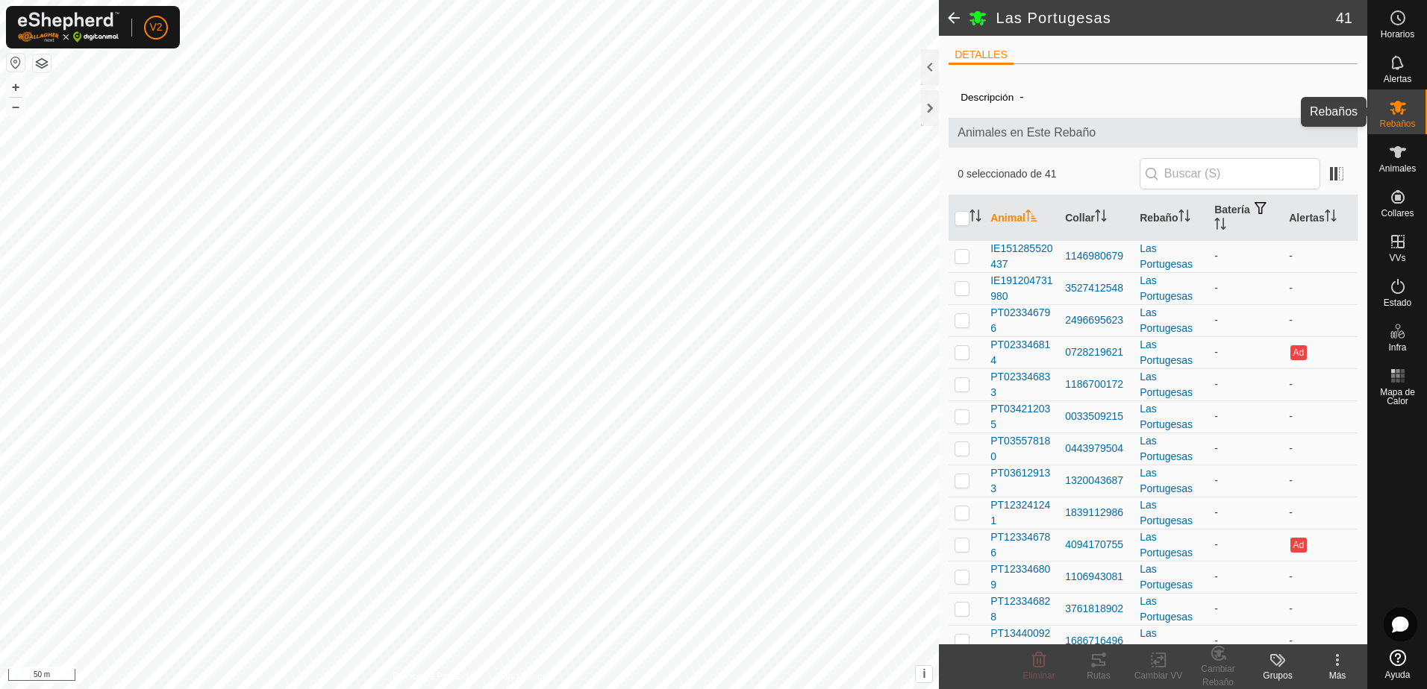
click at [1403, 116] on icon at bounding box center [1397, 107] width 18 height 18
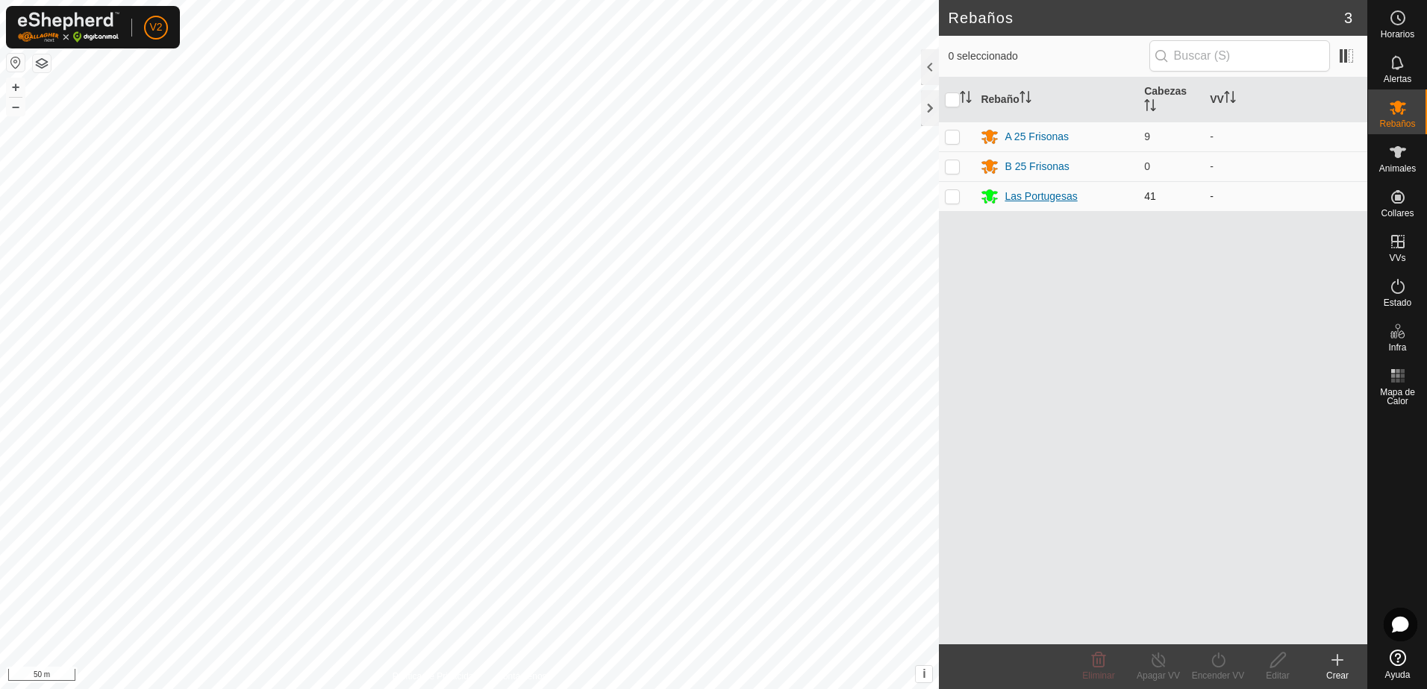
click at [1064, 192] on div "Las Portugesas" at bounding box center [1040, 197] width 72 height 16
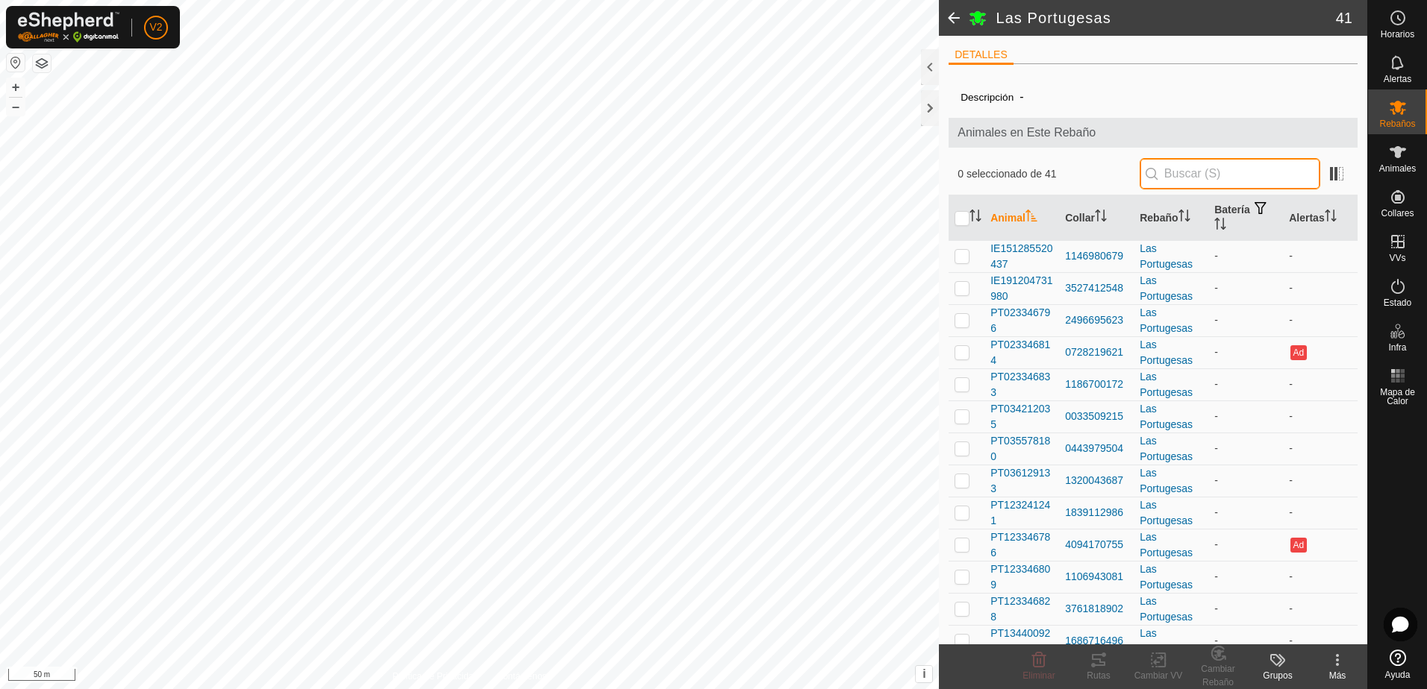
click at [1210, 172] on input "text" at bounding box center [1229, 173] width 181 height 31
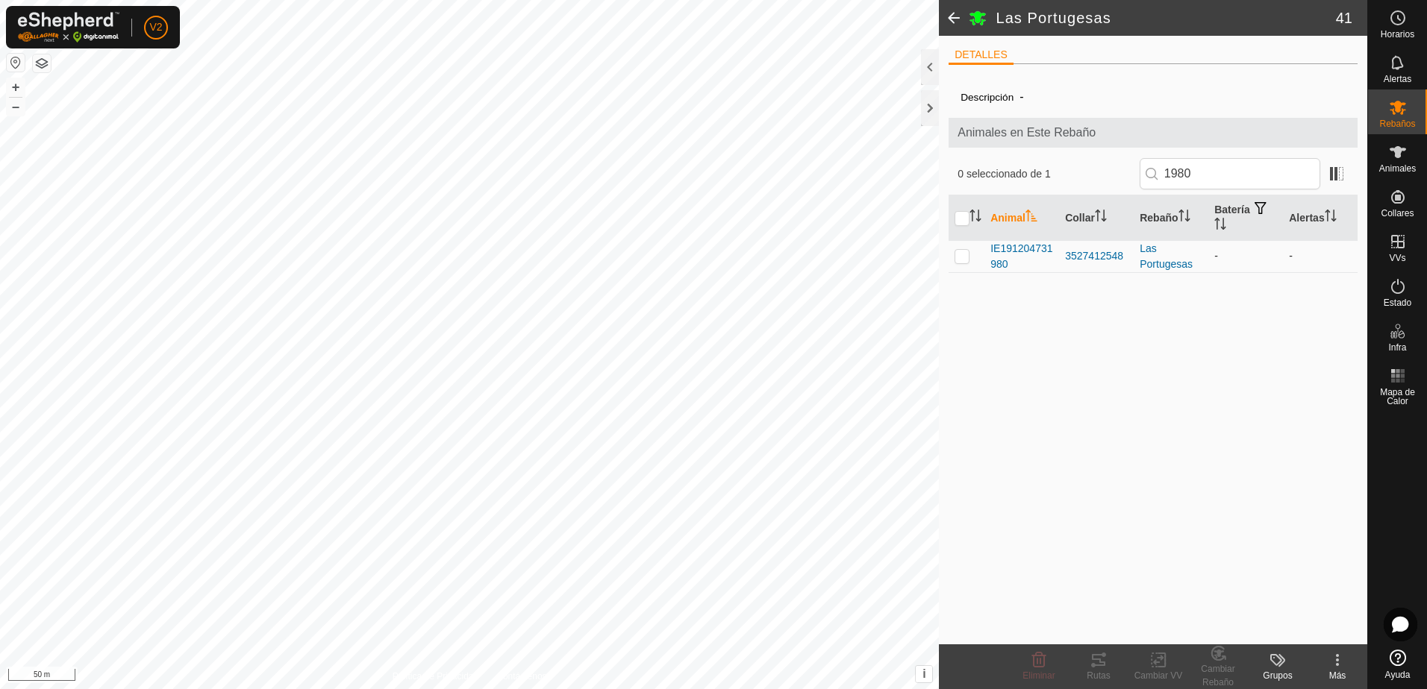
click at [961, 260] on p-checkbox at bounding box center [961, 256] width 15 height 12
click at [1208, 172] on input "1980" at bounding box center [1229, 173] width 181 height 31
click at [962, 260] on p-checkbox at bounding box center [961, 256] width 15 height 12
click at [1238, 167] on input "0437" at bounding box center [1229, 173] width 181 height 31
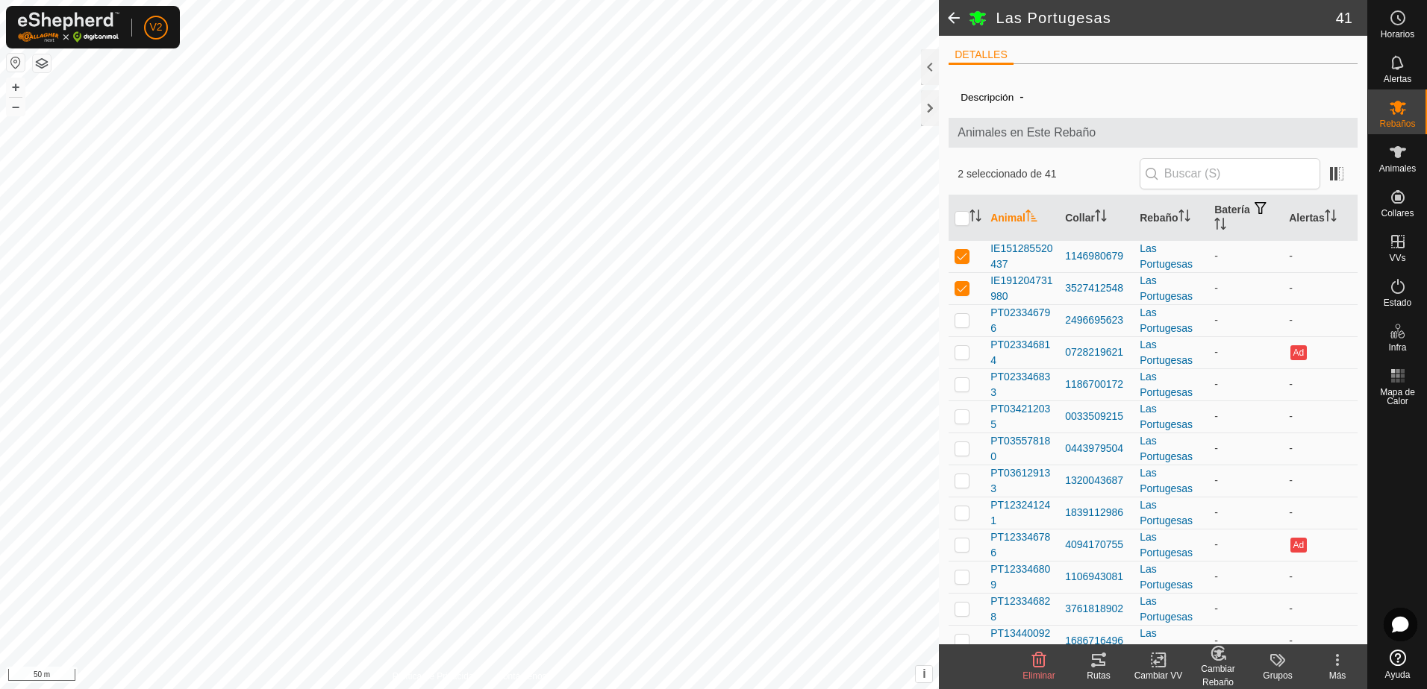
click at [1327, 654] on kebab-svg-icon at bounding box center [1337, 660] width 60 height 18
click at [1220, 663] on div "Cambiar Rebaño" at bounding box center [1218, 676] width 60 height 27
click at [1273, 600] on link "[PERSON_NAME]..." at bounding box center [1264, 596] width 150 height 30
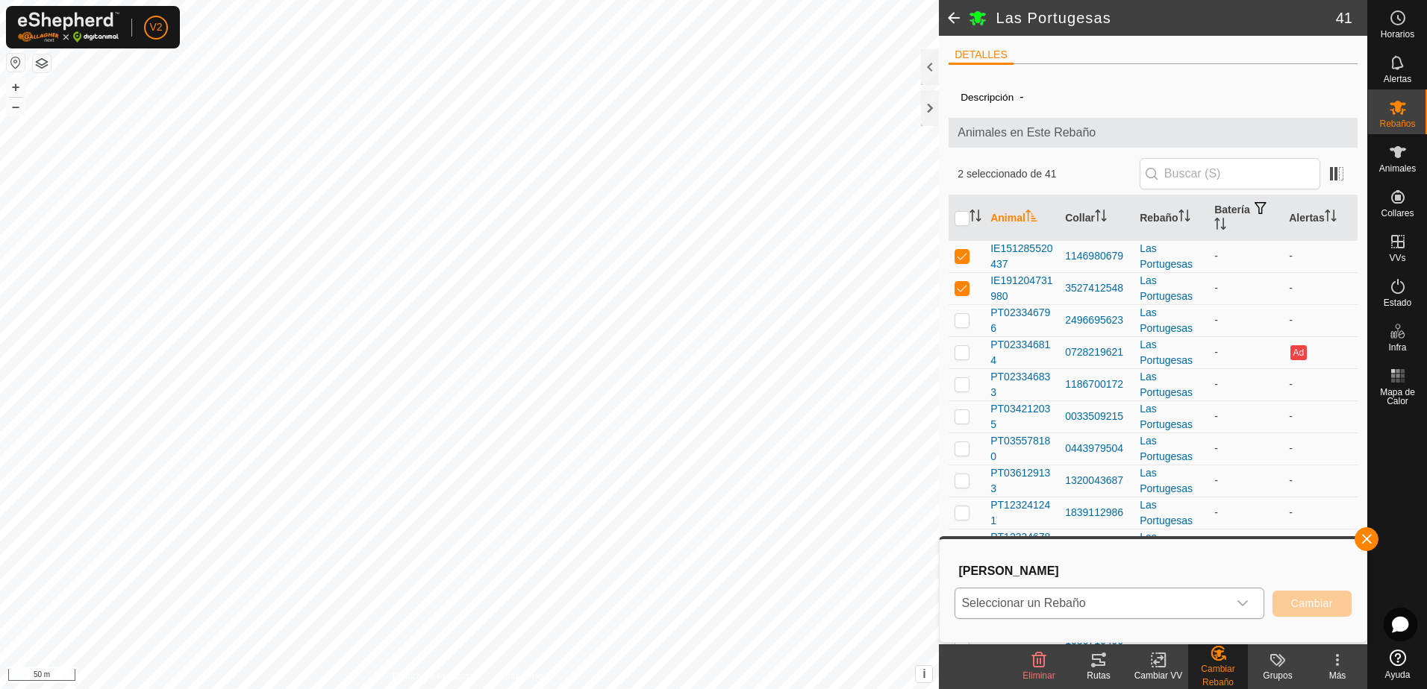
click at [1244, 598] on icon "dropdown trigger" at bounding box center [1242, 604] width 12 height 12
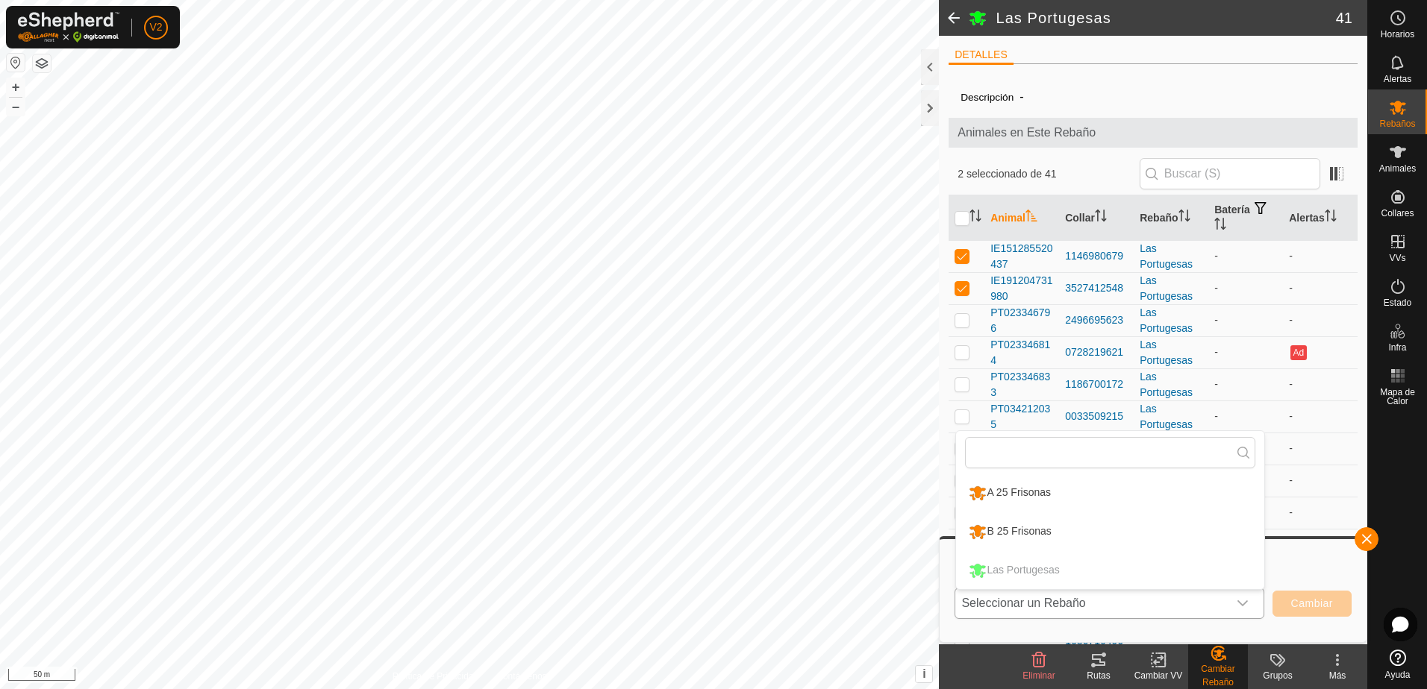
click at [1153, 499] on li "A 25 Frisonas" at bounding box center [1110, 493] width 308 height 37
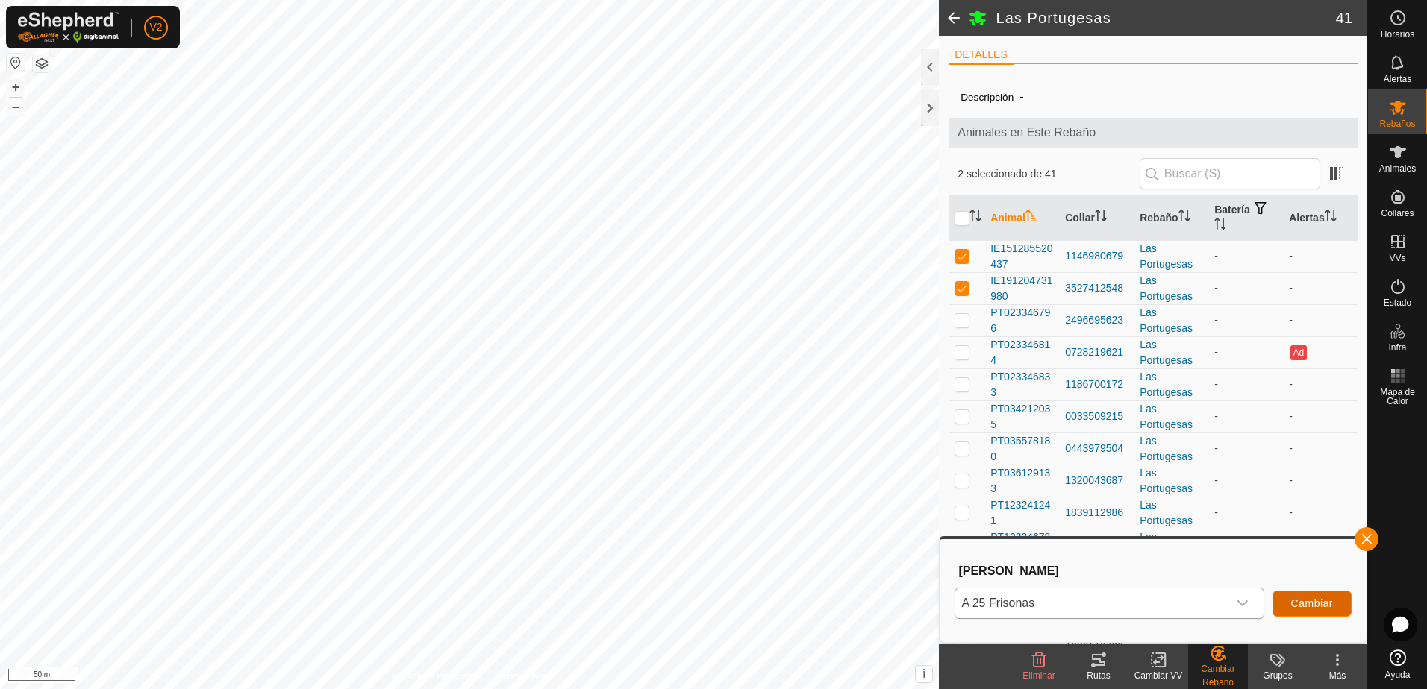
click at [1315, 599] on span "Cambiar" at bounding box center [1312, 604] width 42 height 12
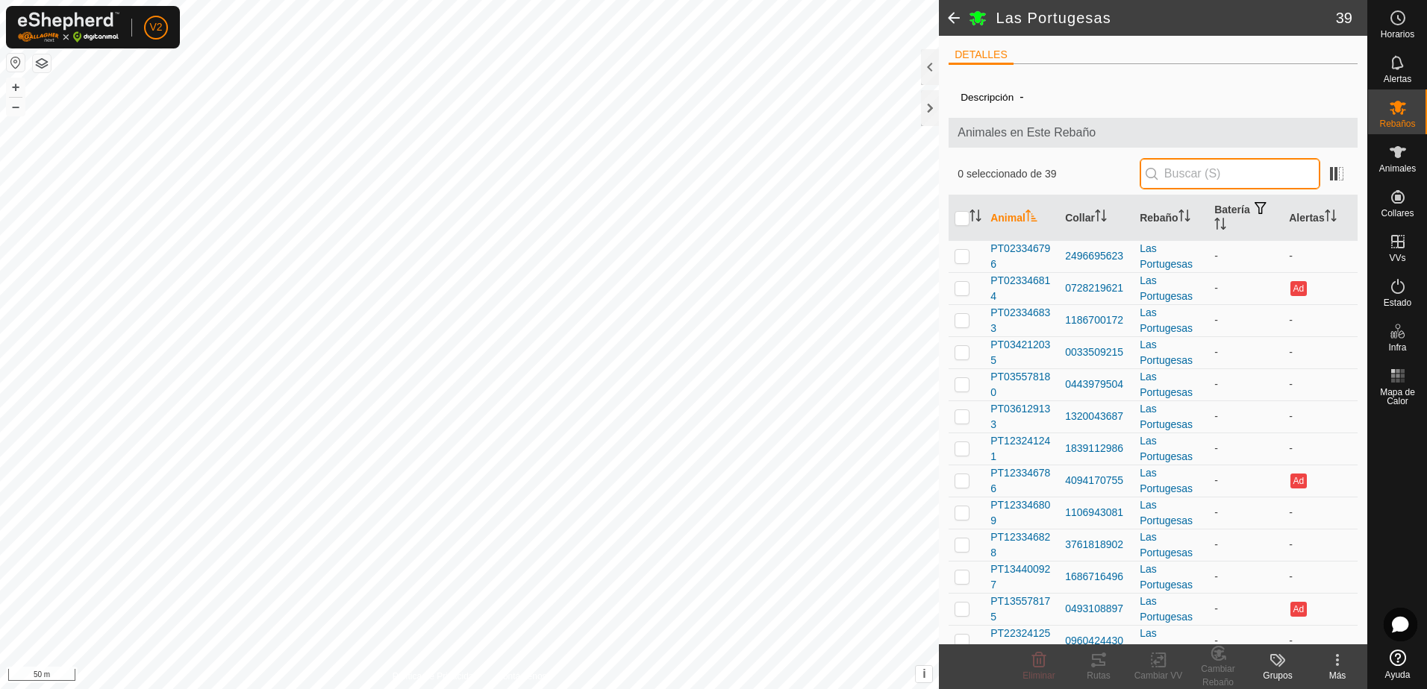
click at [1189, 179] on input "text" at bounding box center [1229, 173] width 181 height 31
click at [965, 257] on p-checkbox at bounding box center [961, 256] width 15 height 12
click at [1036, 254] on span "PT023346796" at bounding box center [1021, 256] width 63 height 31
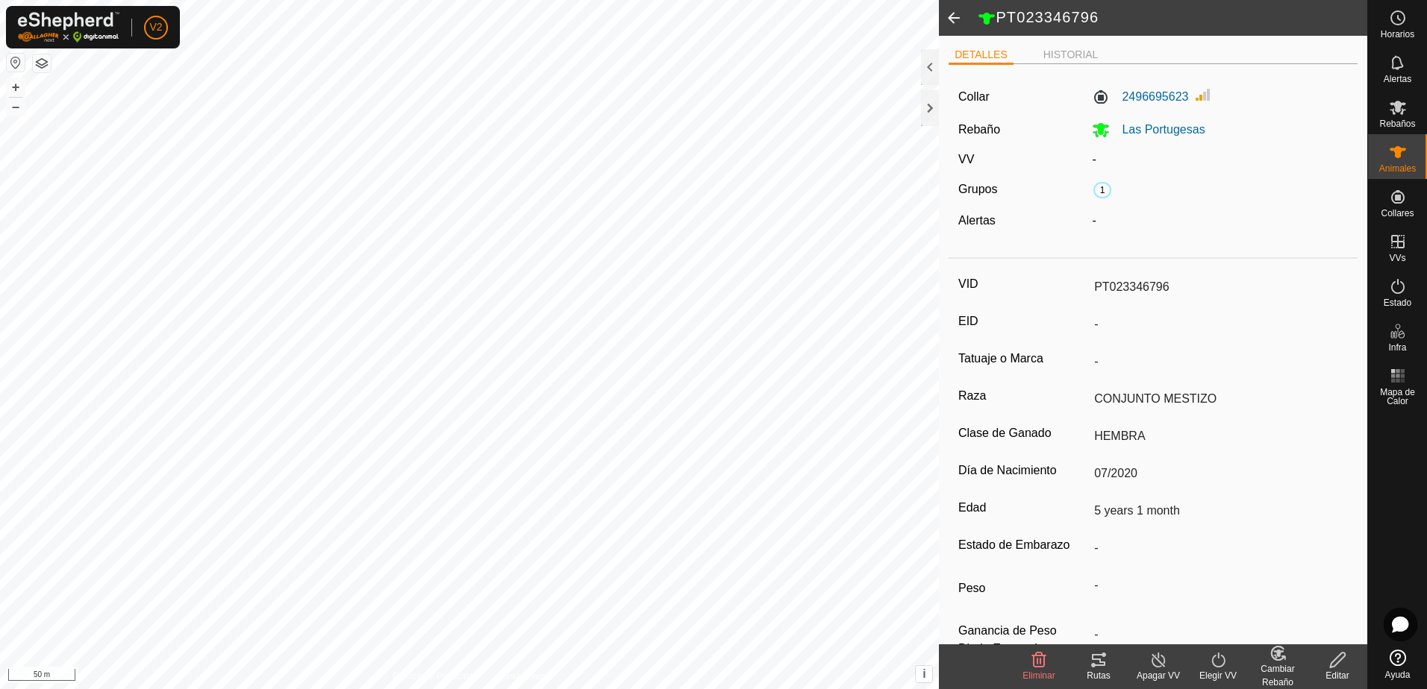
click at [1333, 662] on icon at bounding box center [1337, 660] width 15 height 15
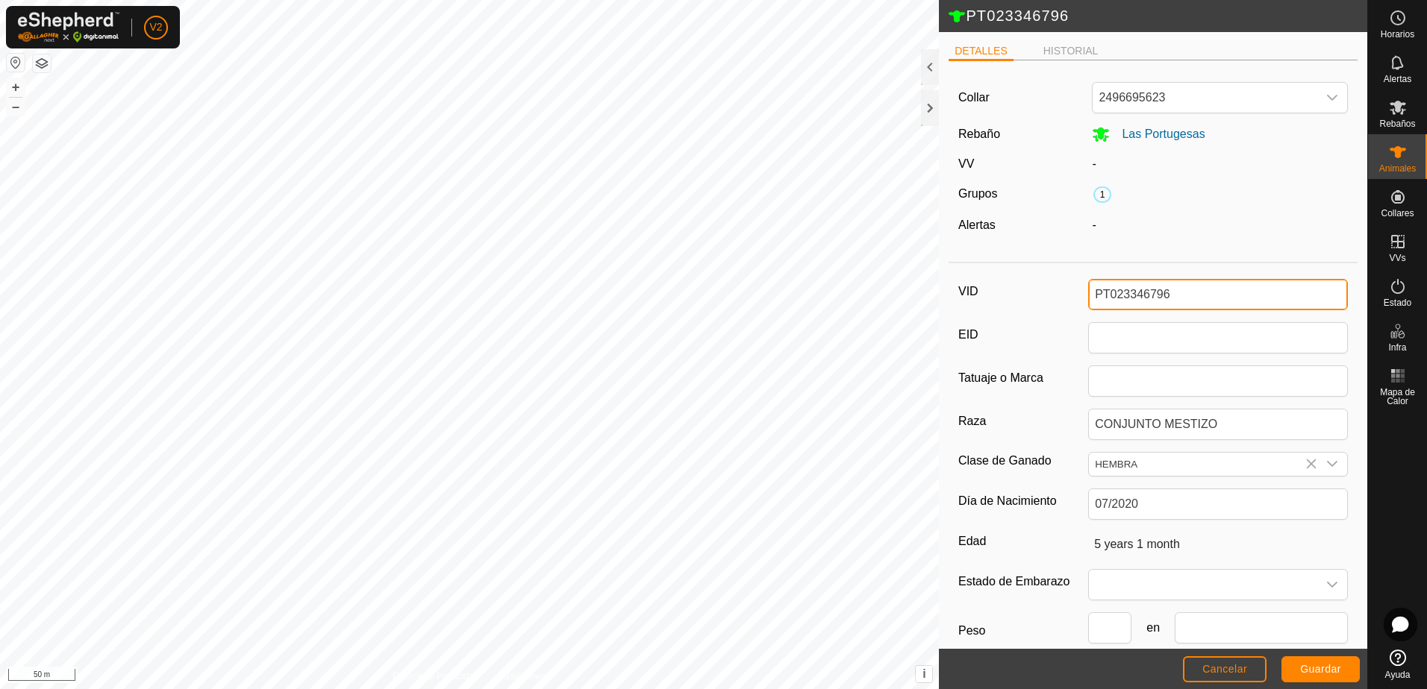
click at [1207, 299] on input "PT023346796" at bounding box center [1218, 294] width 260 height 31
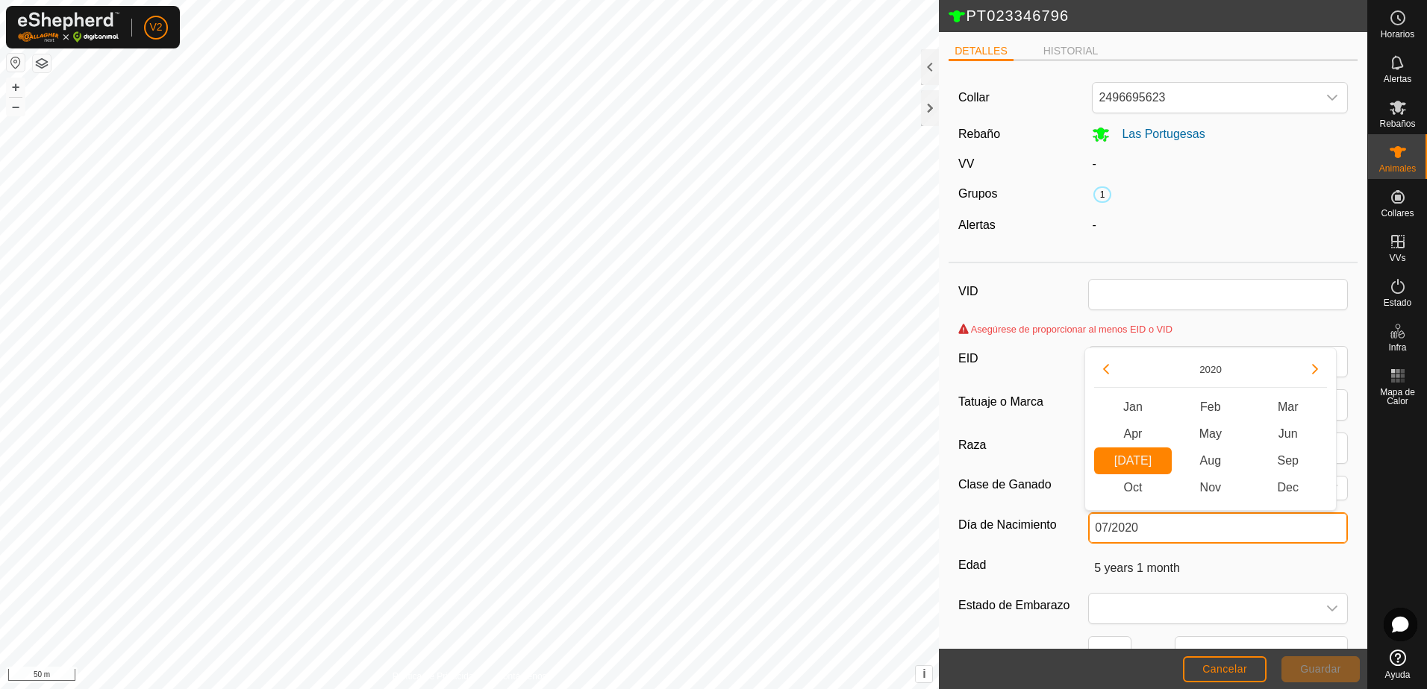
click at [1229, 507] on body "V2 Horarios Alertas Rebaños Animales Collares VVs Estado Infra Mapa de Calor Ay…" at bounding box center [713, 344] width 1427 height 689
click at [1229, 507] on div "[DATE][PERSON_NAME] Feb Mar Apr May Jun [DATE] [DATE] Aug Sep Oct Nov Dec" at bounding box center [1210, 429] width 252 height 163
drag, startPoint x: 1229, startPoint y: 507, endPoint x: 1169, endPoint y: 524, distance: 62.3
click at [1169, 524] on input "07/2020" at bounding box center [1218, 528] width 260 height 31
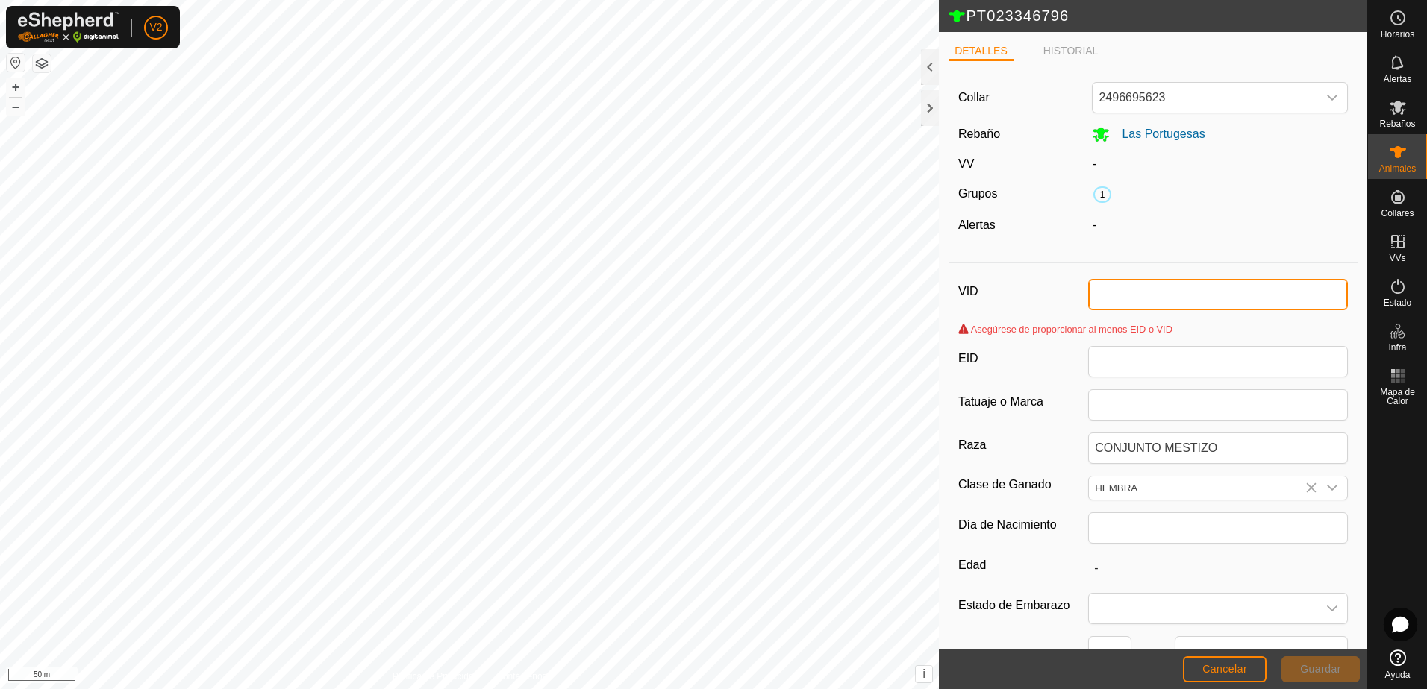
click at [1137, 289] on input "VID" at bounding box center [1218, 294] width 260 height 31
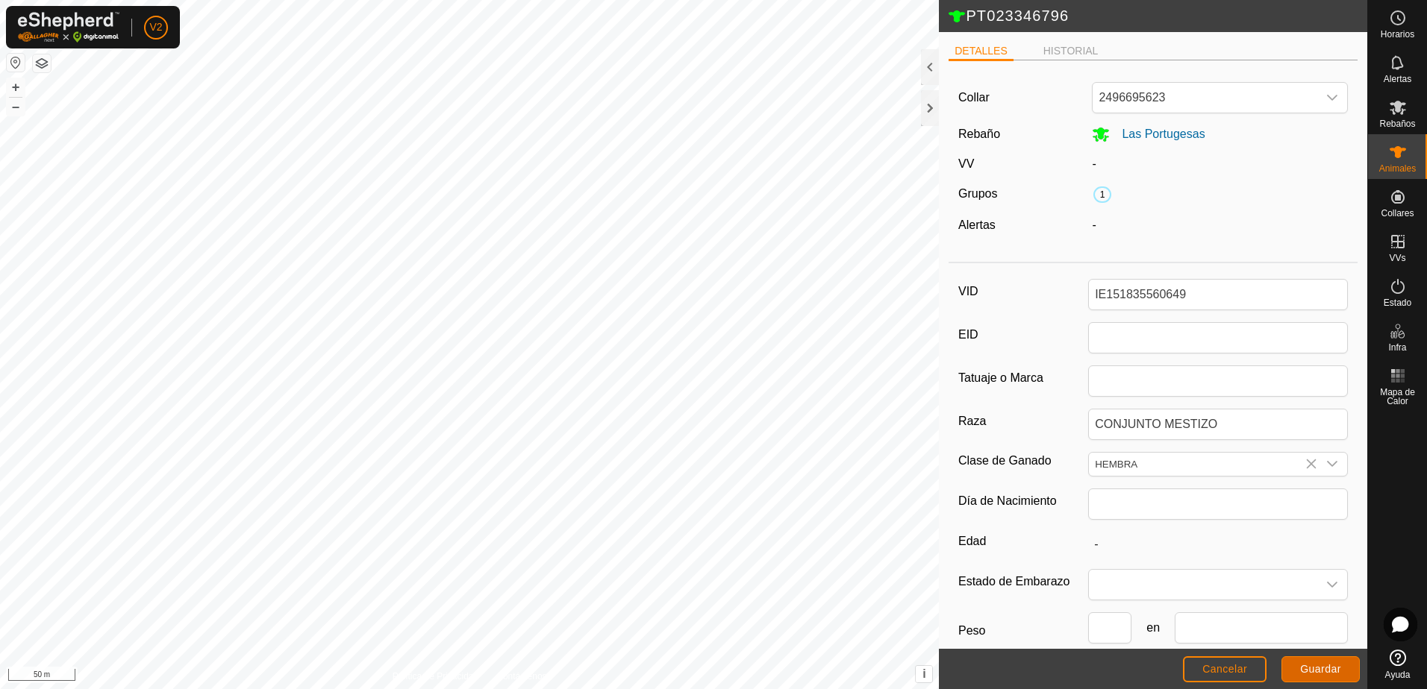
click at [1312, 669] on span "Guardar" at bounding box center [1320, 669] width 41 height 12
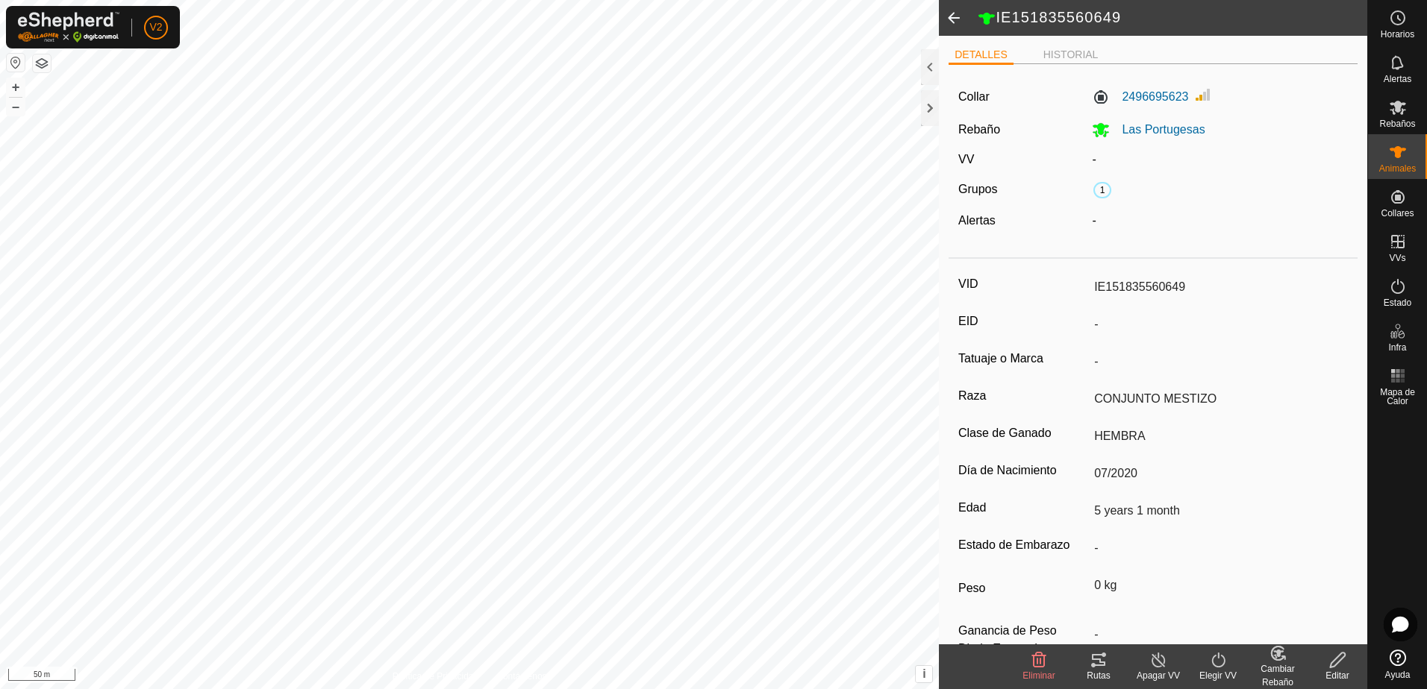
click at [961, 16] on span at bounding box center [954, 18] width 30 height 36
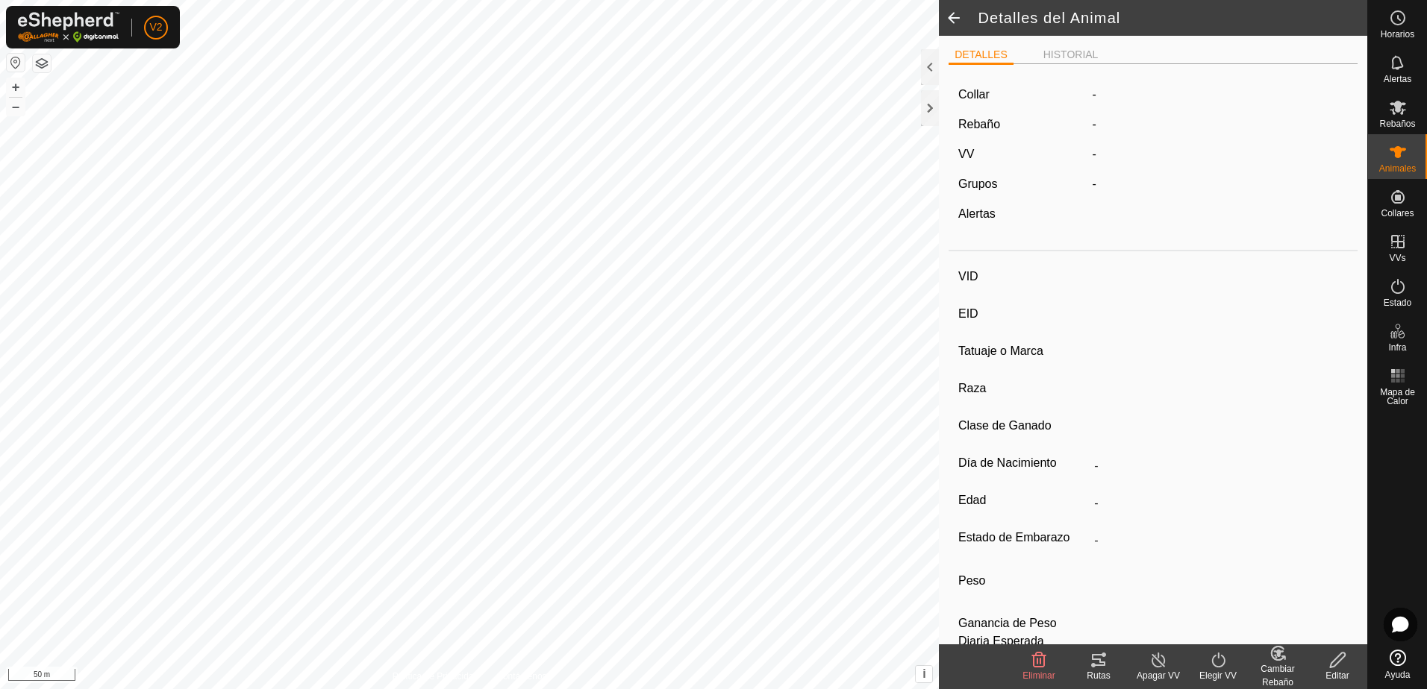
click at [953, 15] on span at bounding box center [954, 18] width 30 height 36
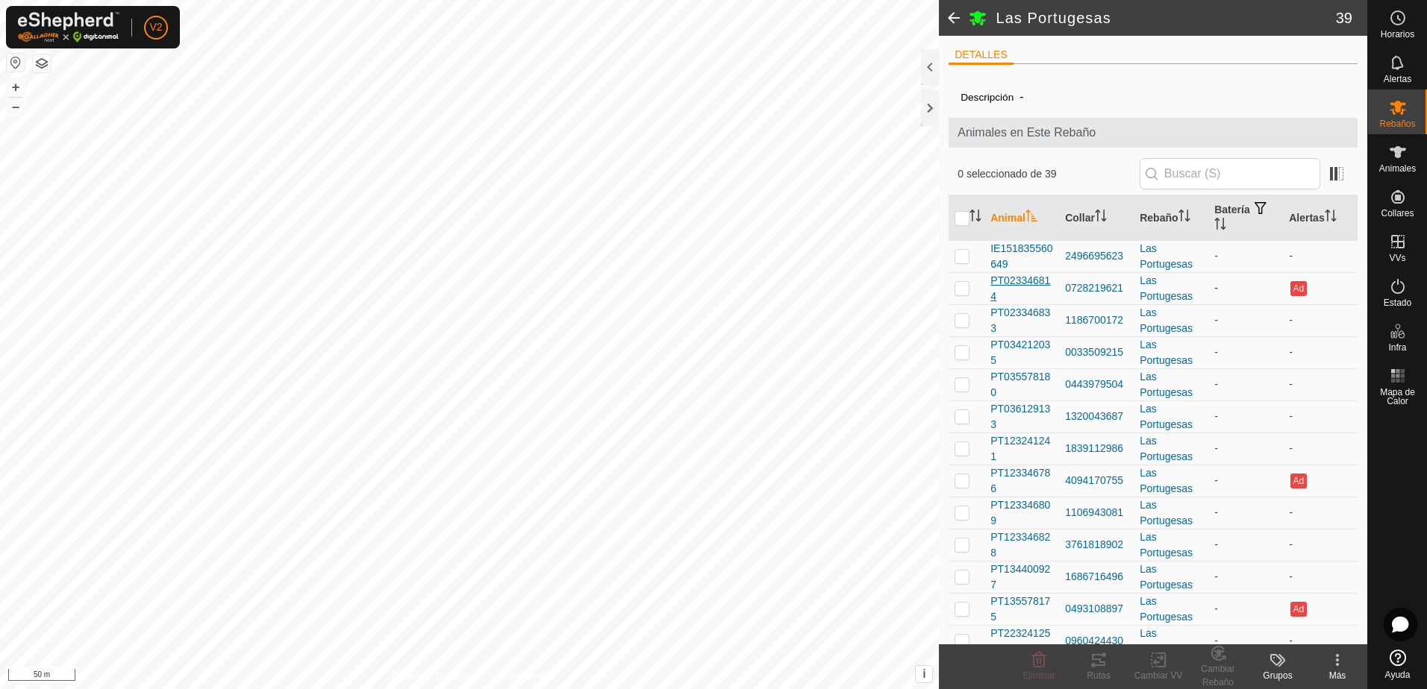
click at [1039, 284] on span "PT023346814" at bounding box center [1021, 288] width 63 height 31
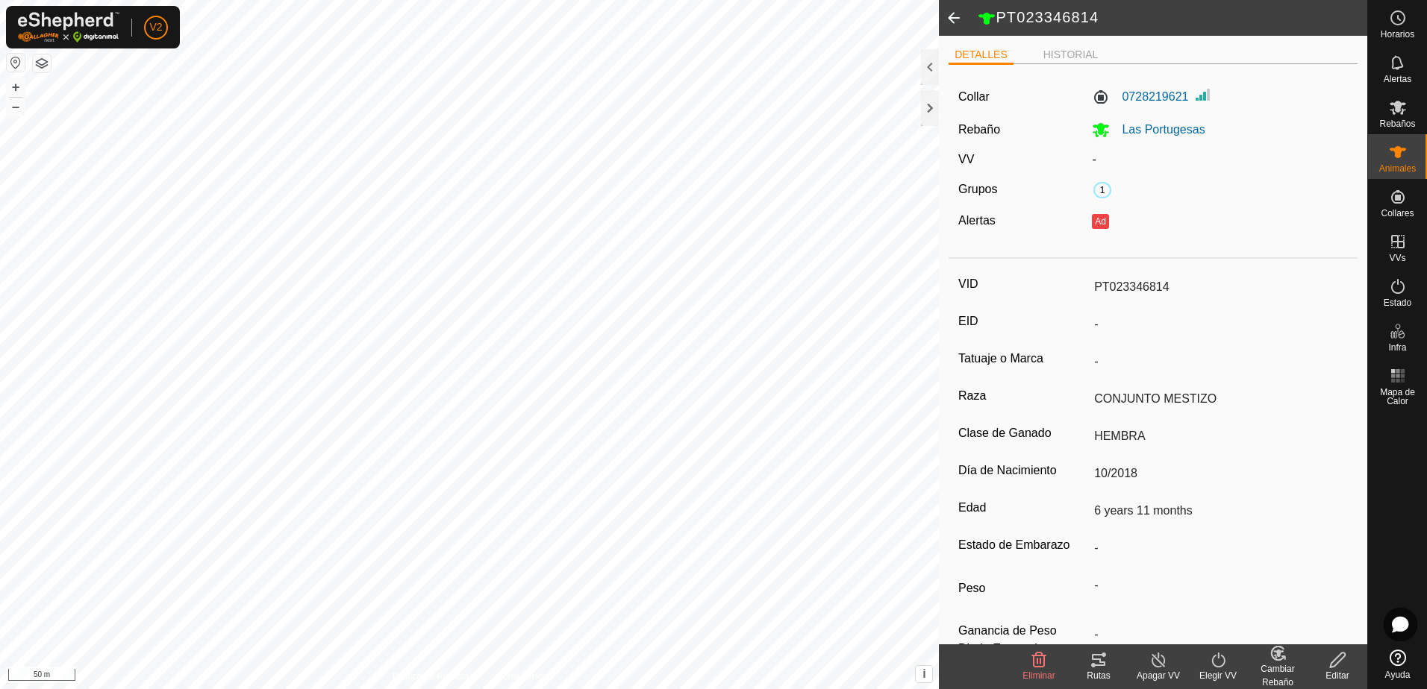
click at [1337, 662] on icon at bounding box center [1337, 660] width 19 height 18
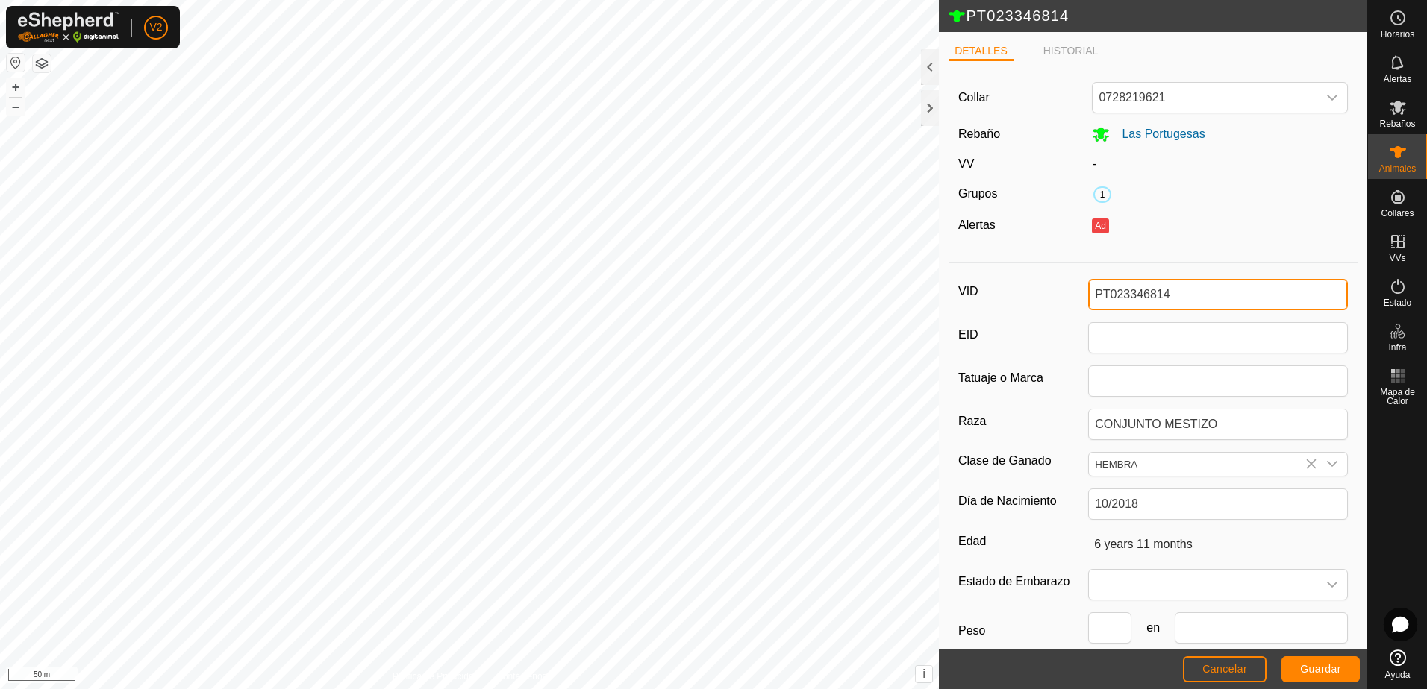
click at [1180, 291] on input "PT023346814" at bounding box center [1218, 294] width 260 height 31
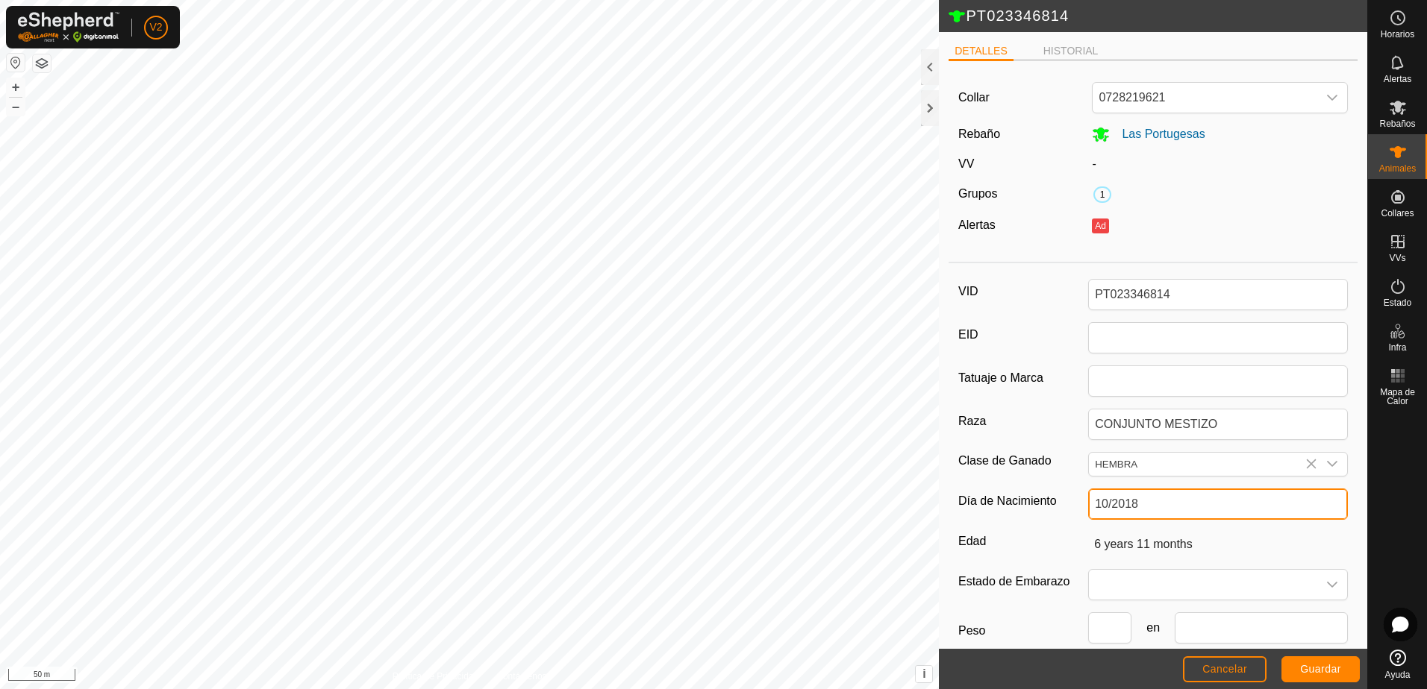
click at [1174, 492] on input "10/2018" at bounding box center [1218, 504] width 260 height 31
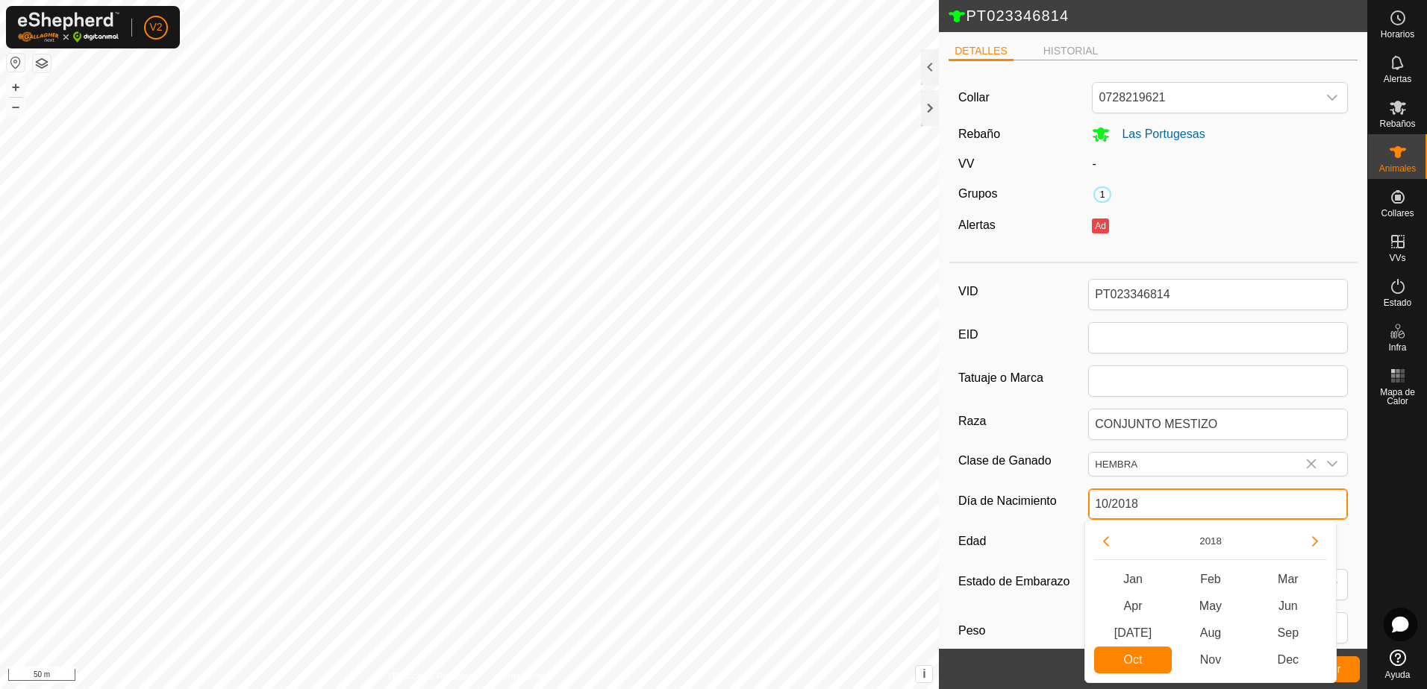
click at [1174, 492] on input "10/2018" at bounding box center [1218, 504] width 260 height 31
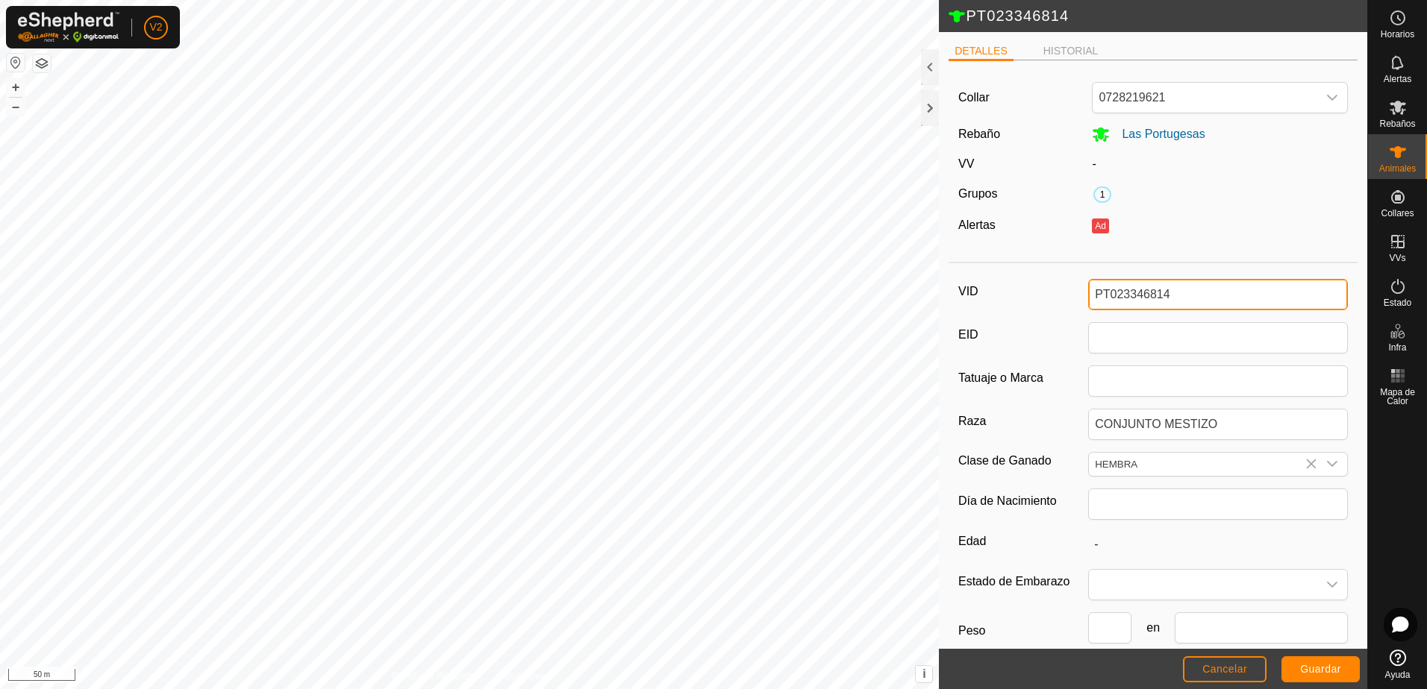
drag, startPoint x: 1107, startPoint y: 294, endPoint x: 1259, endPoint y: 283, distance: 152.6
click at [1259, 283] on input "PT023346814" at bounding box center [1218, 294] width 260 height 31
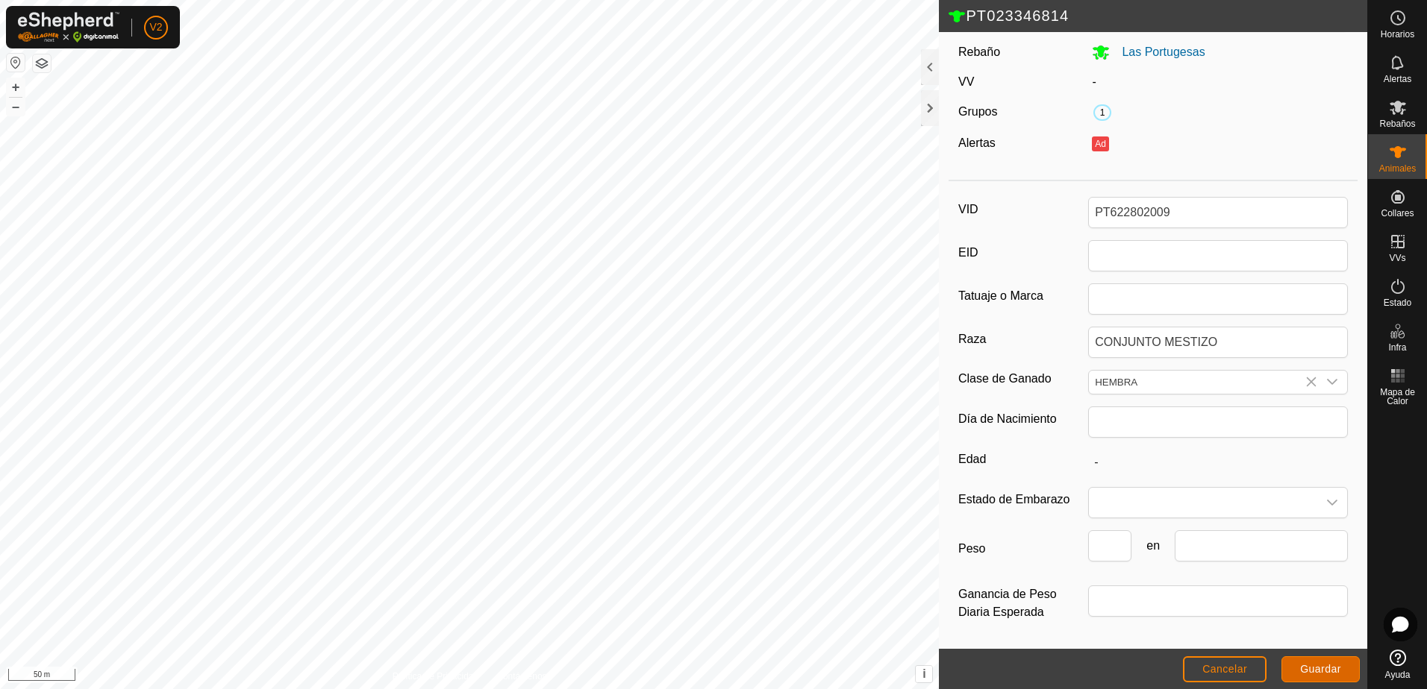
click at [1324, 672] on span "Guardar" at bounding box center [1320, 669] width 41 height 12
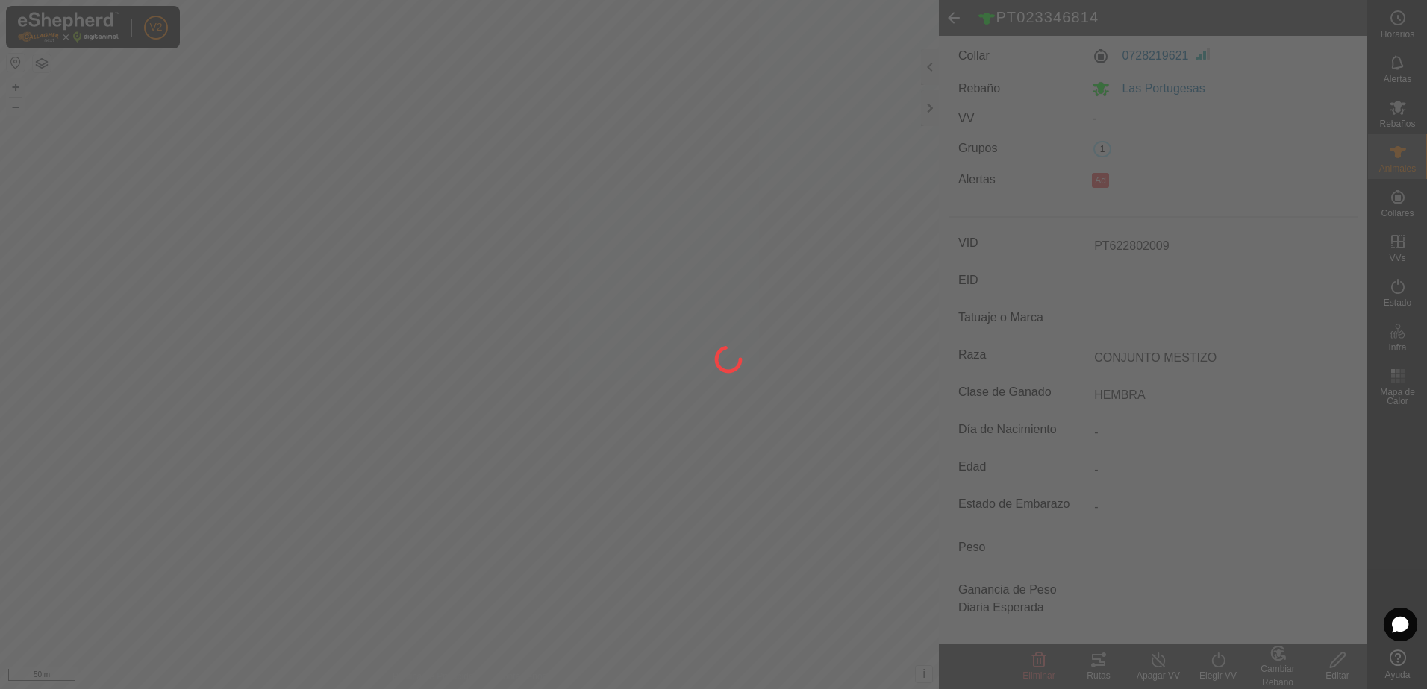
scroll to position [41, 0]
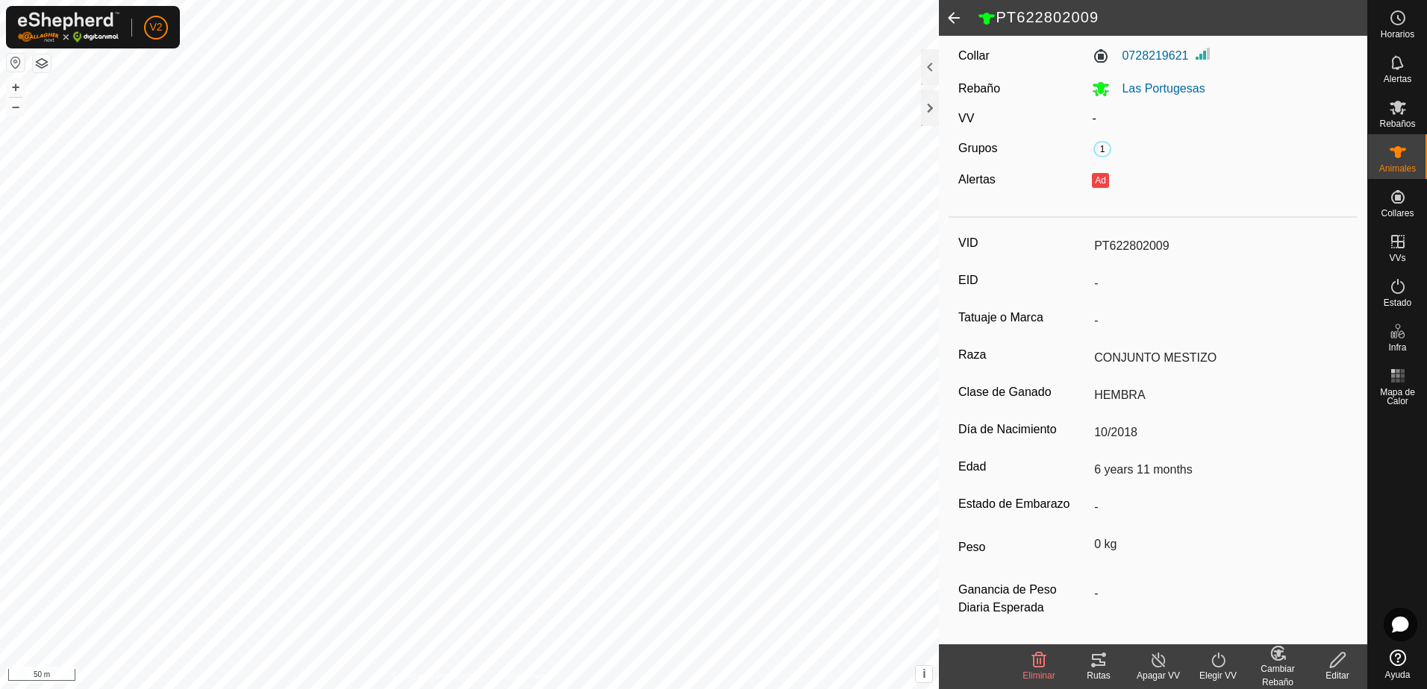
click at [952, 16] on span at bounding box center [954, 18] width 30 height 36
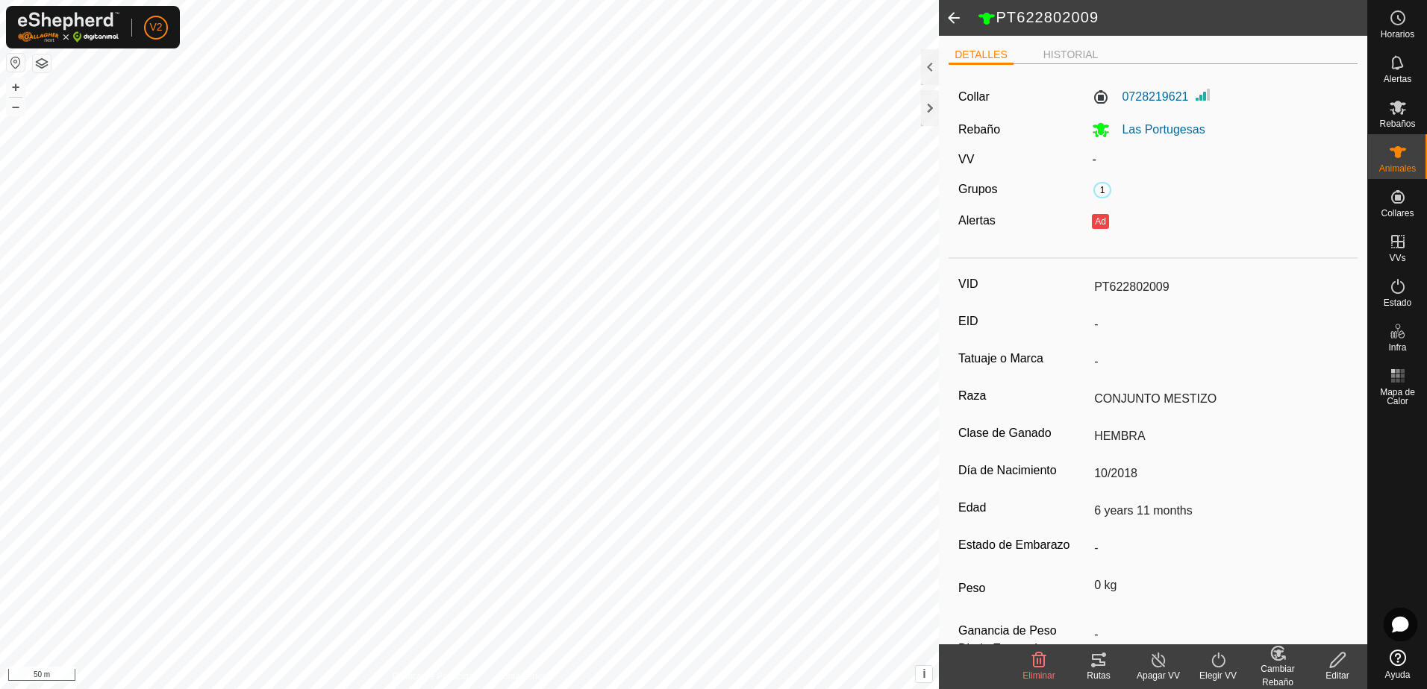
click at [956, 15] on span at bounding box center [954, 18] width 30 height 36
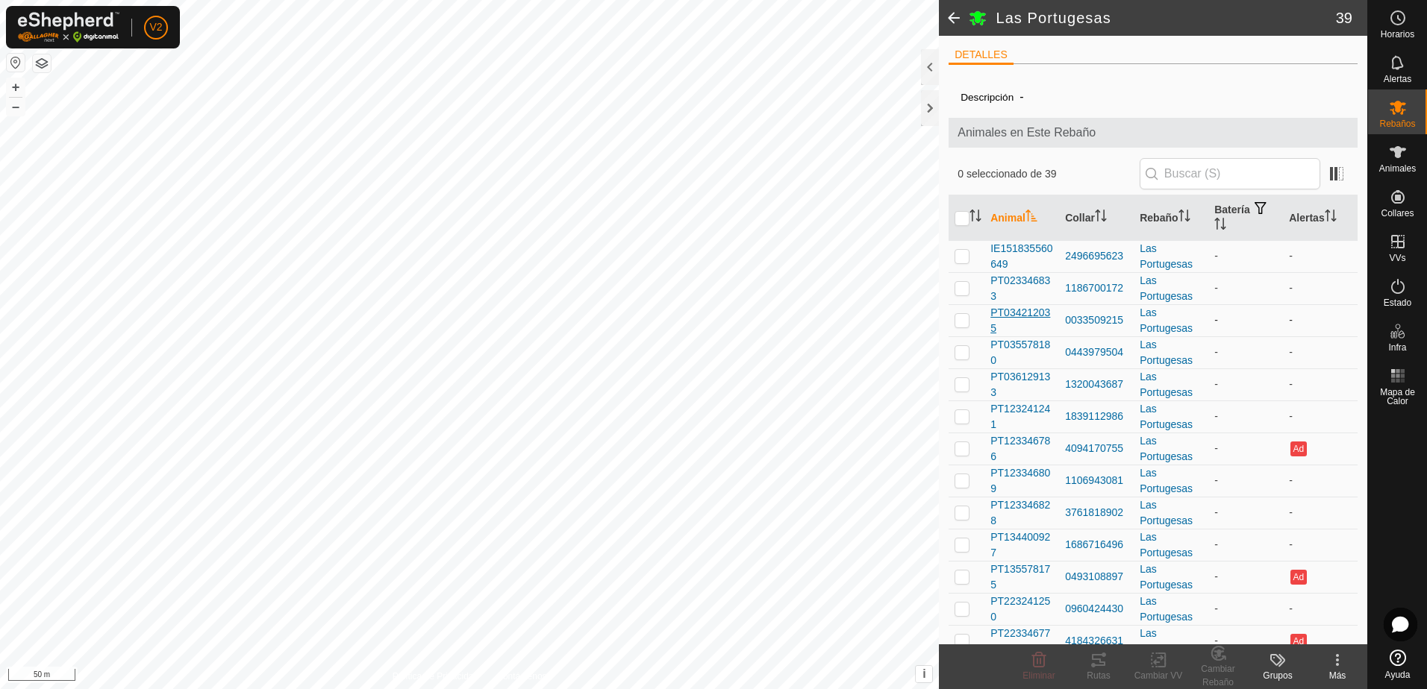
click at [1032, 314] on span "PT034212035" at bounding box center [1021, 320] width 63 height 31
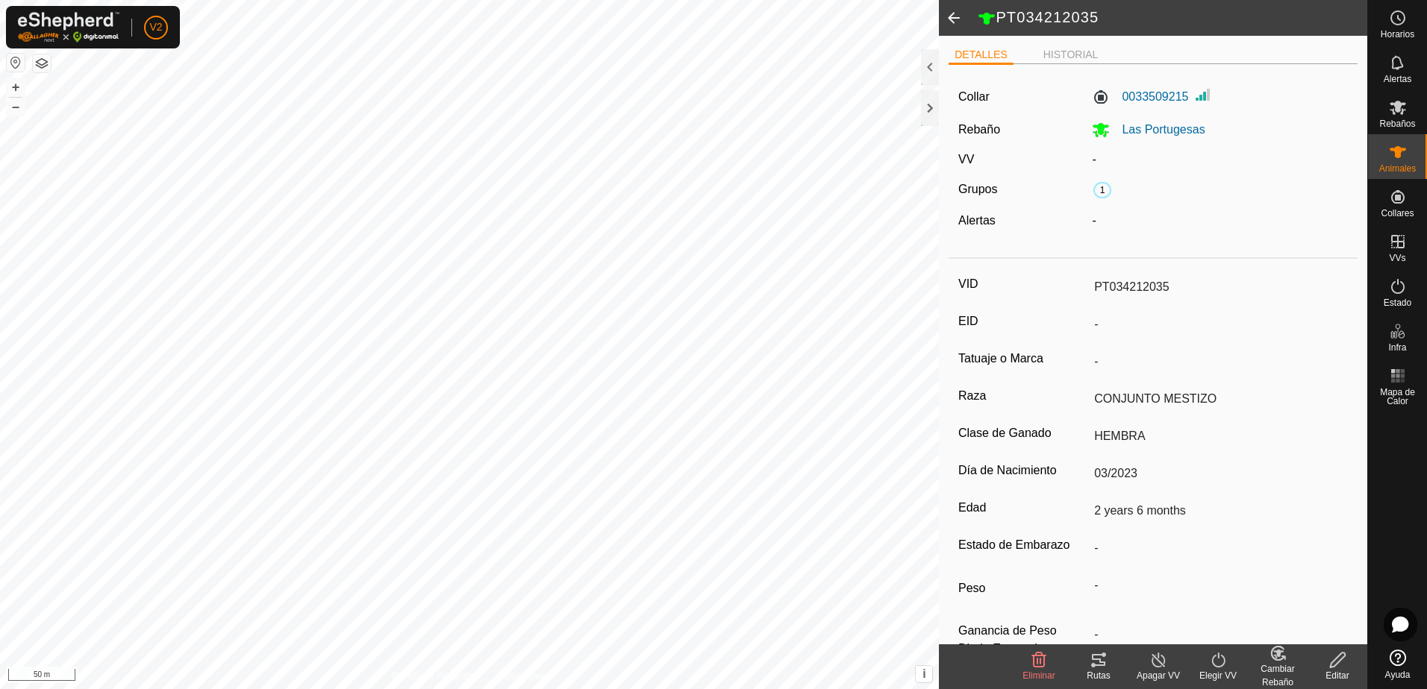
click at [1338, 660] on icon at bounding box center [1337, 660] width 19 height 18
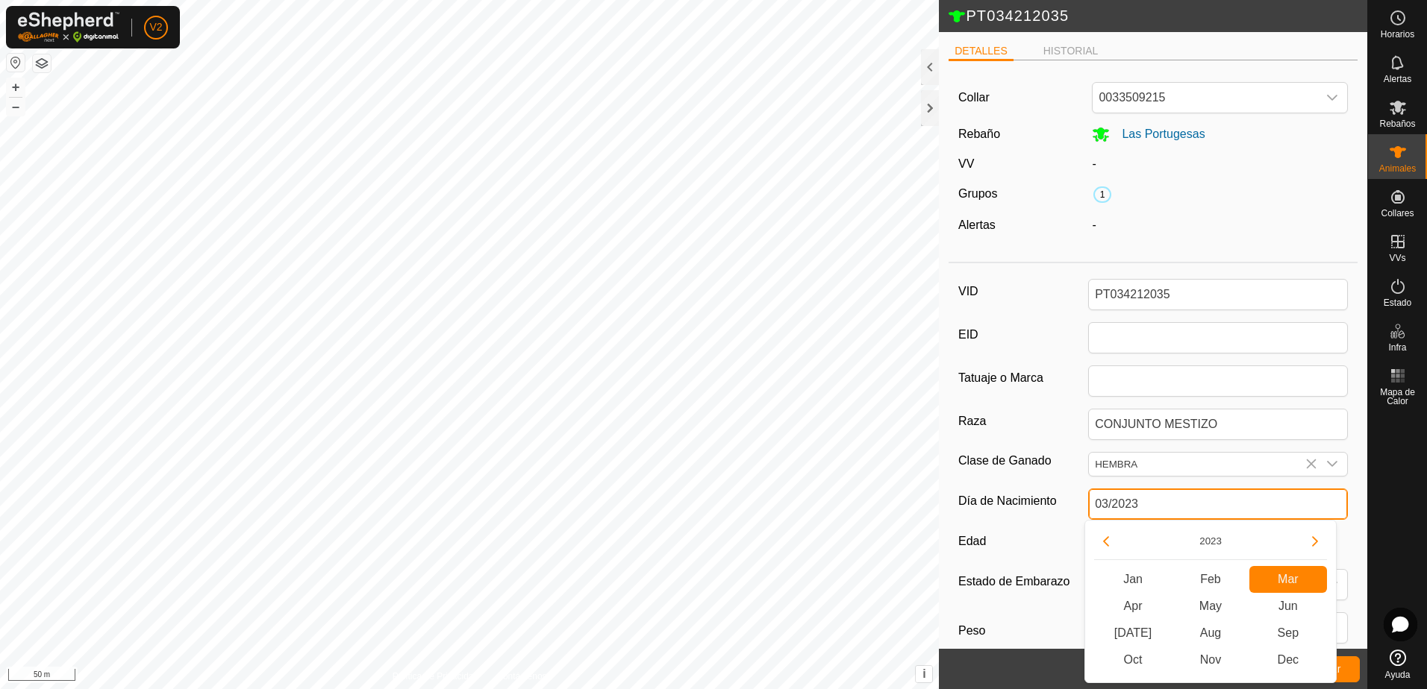
click at [1186, 507] on input "03/2023" at bounding box center [1218, 504] width 260 height 31
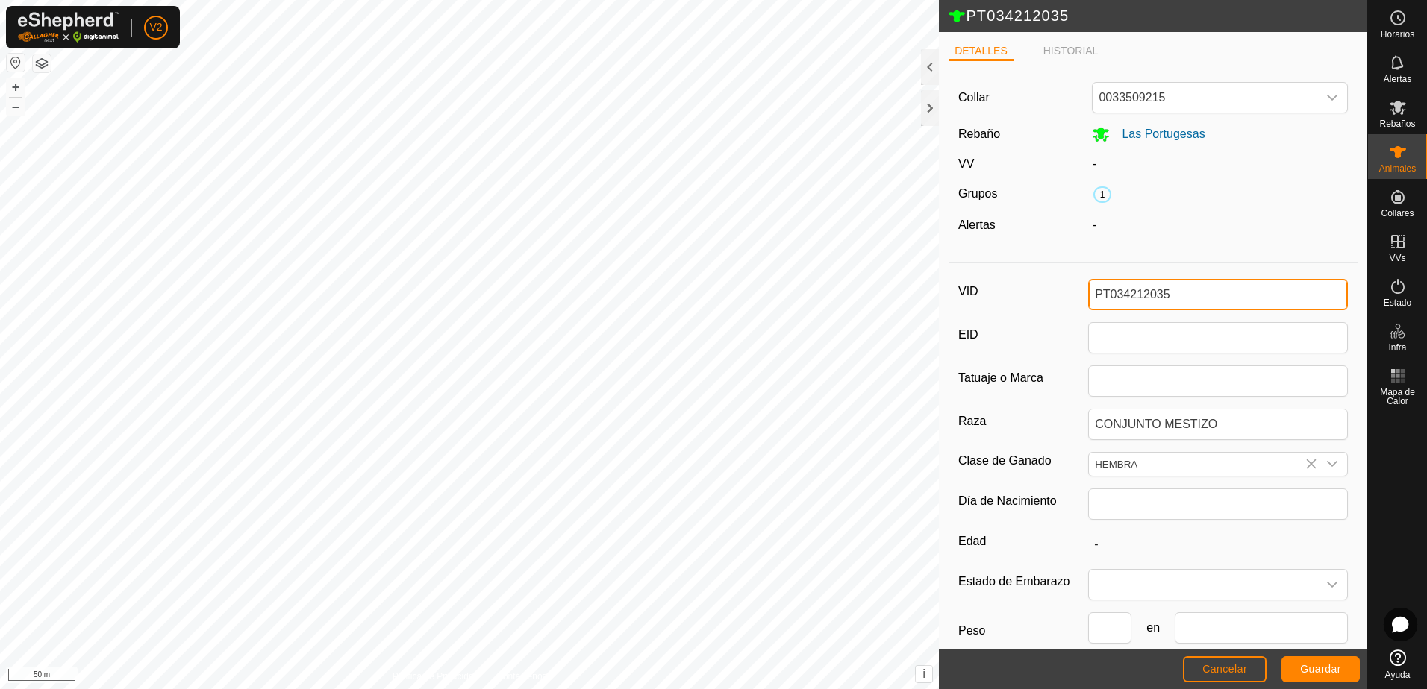
drag, startPoint x: 1106, startPoint y: 297, endPoint x: 1280, endPoint y: 298, distance: 173.1
click at [1280, 298] on input "PT034212035" at bounding box center [1218, 294] width 260 height 31
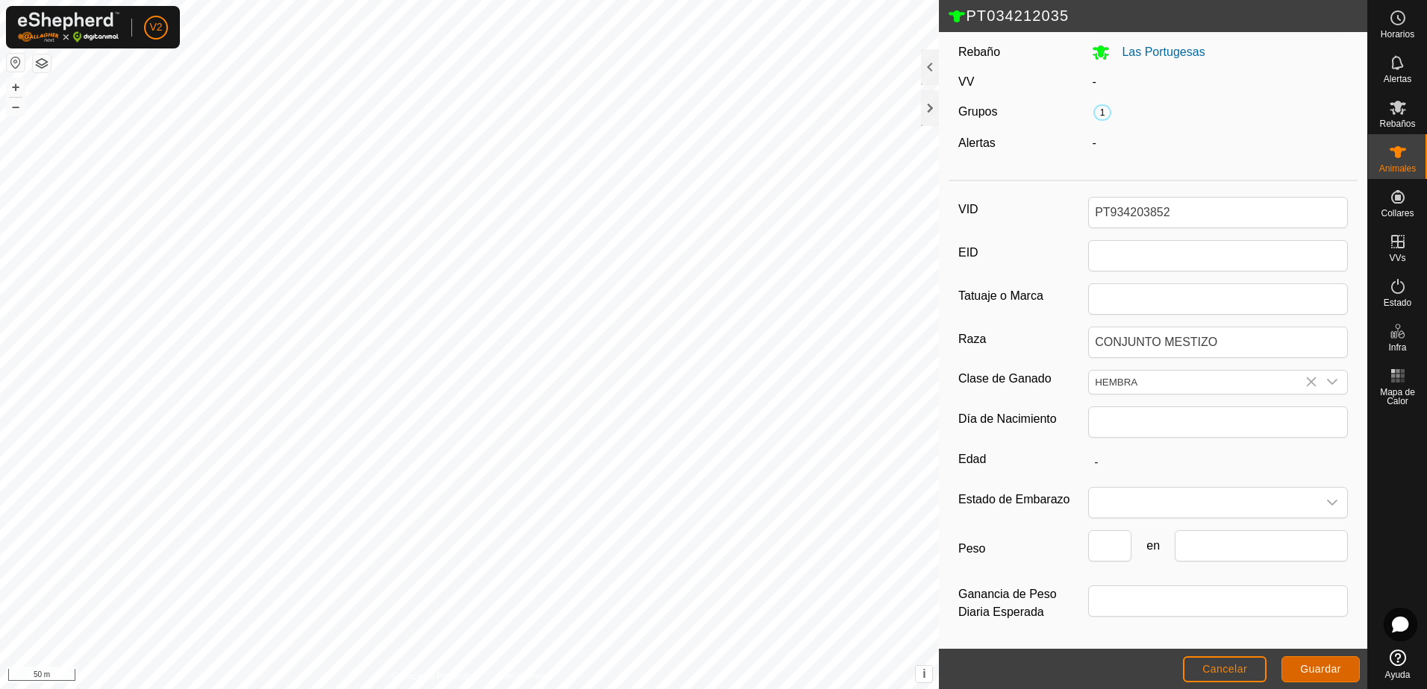
click at [1333, 674] on span "Guardar" at bounding box center [1320, 669] width 41 height 12
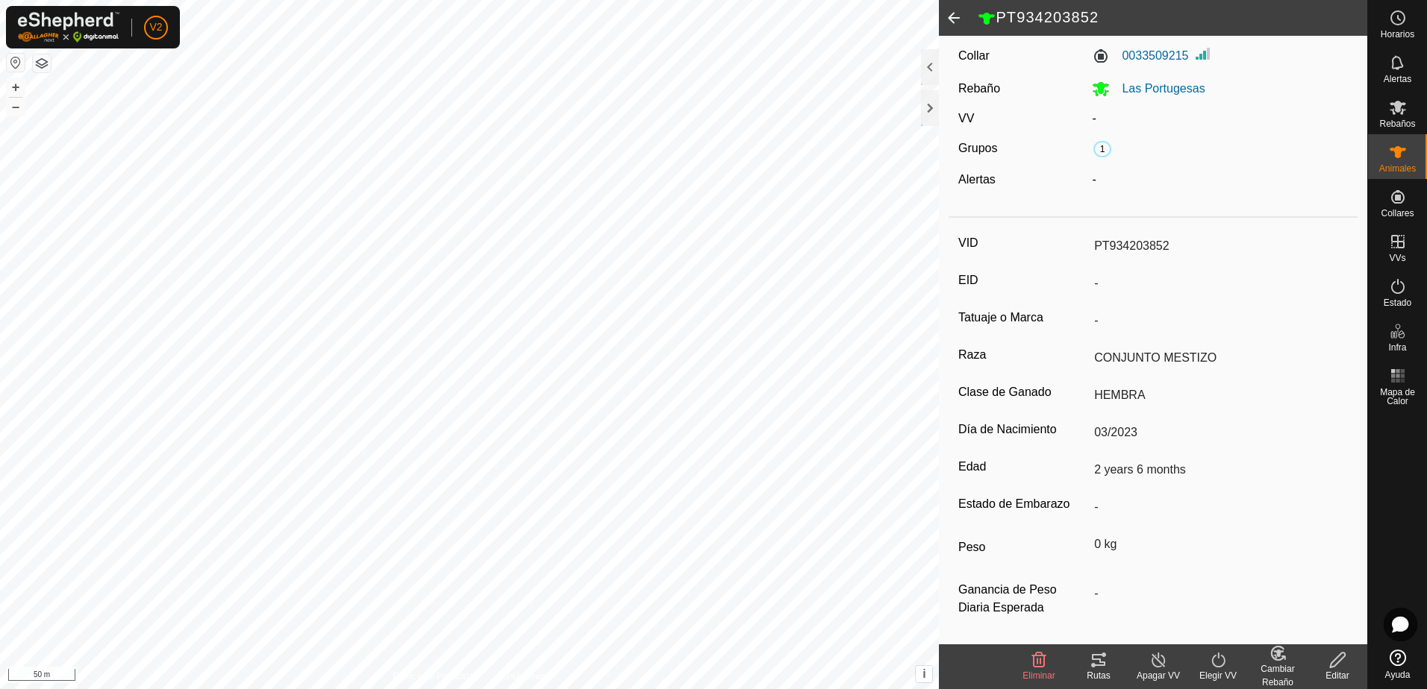
scroll to position [0, 0]
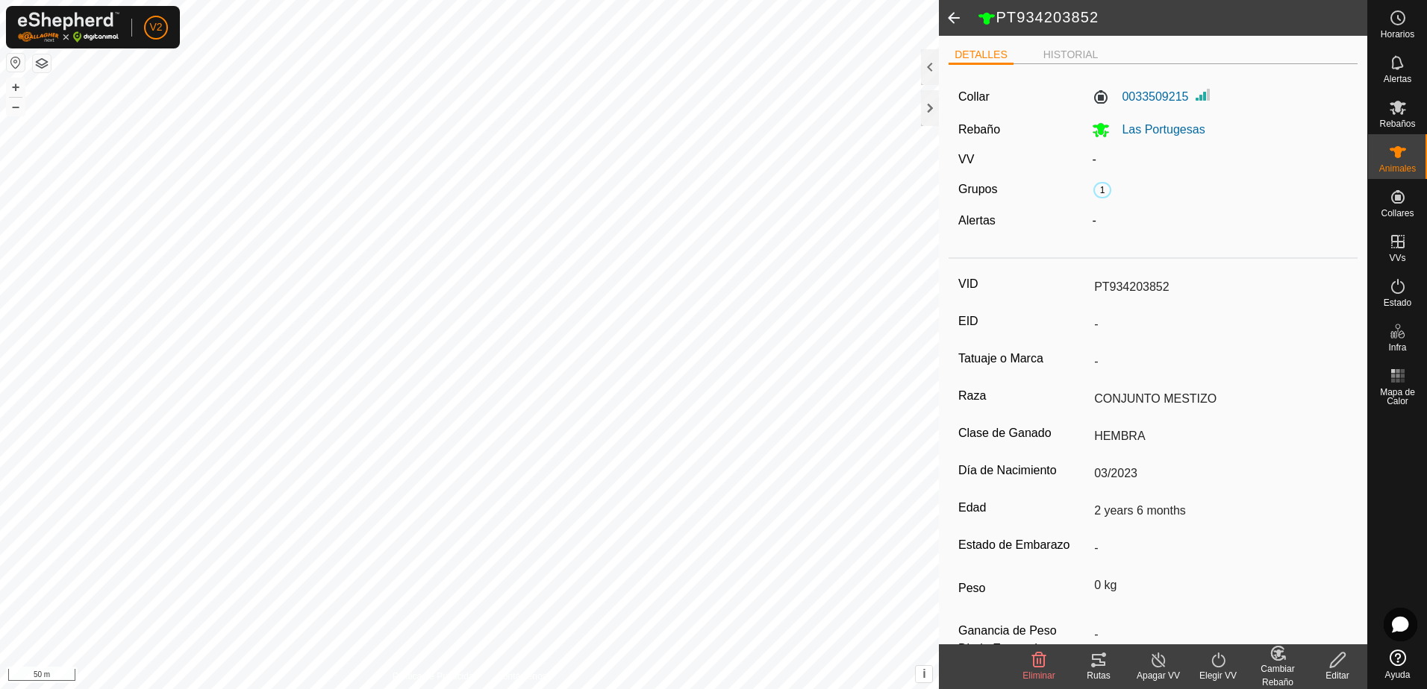
click at [962, 20] on span at bounding box center [954, 18] width 30 height 36
click at [956, 22] on span at bounding box center [954, 18] width 30 height 36
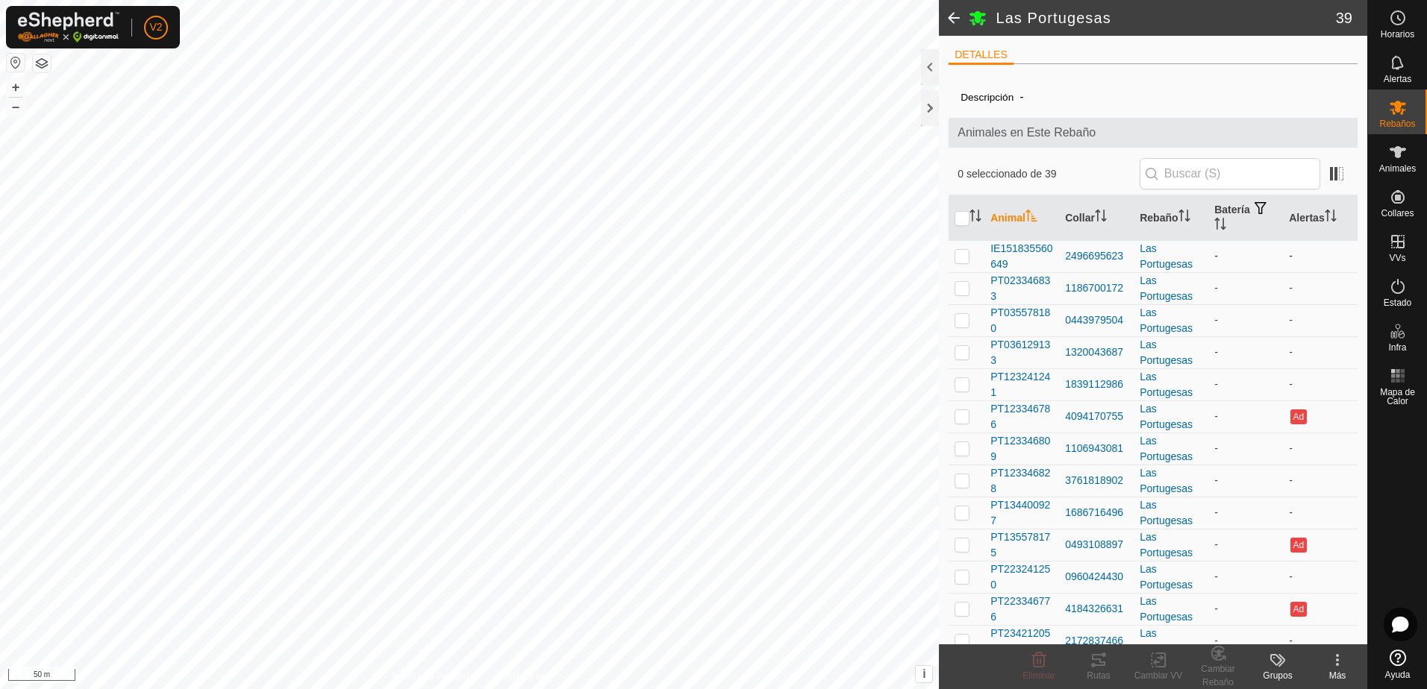
click at [962, 257] on p-checkbox at bounding box center [961, 256] width 15 height 12
click at [1169, 175] on input "text" at bounding box center [1229, 173] width 181 height 31
click at [1187, 178] on input "text" at bounding box center [1229, 173] width 181 height 31
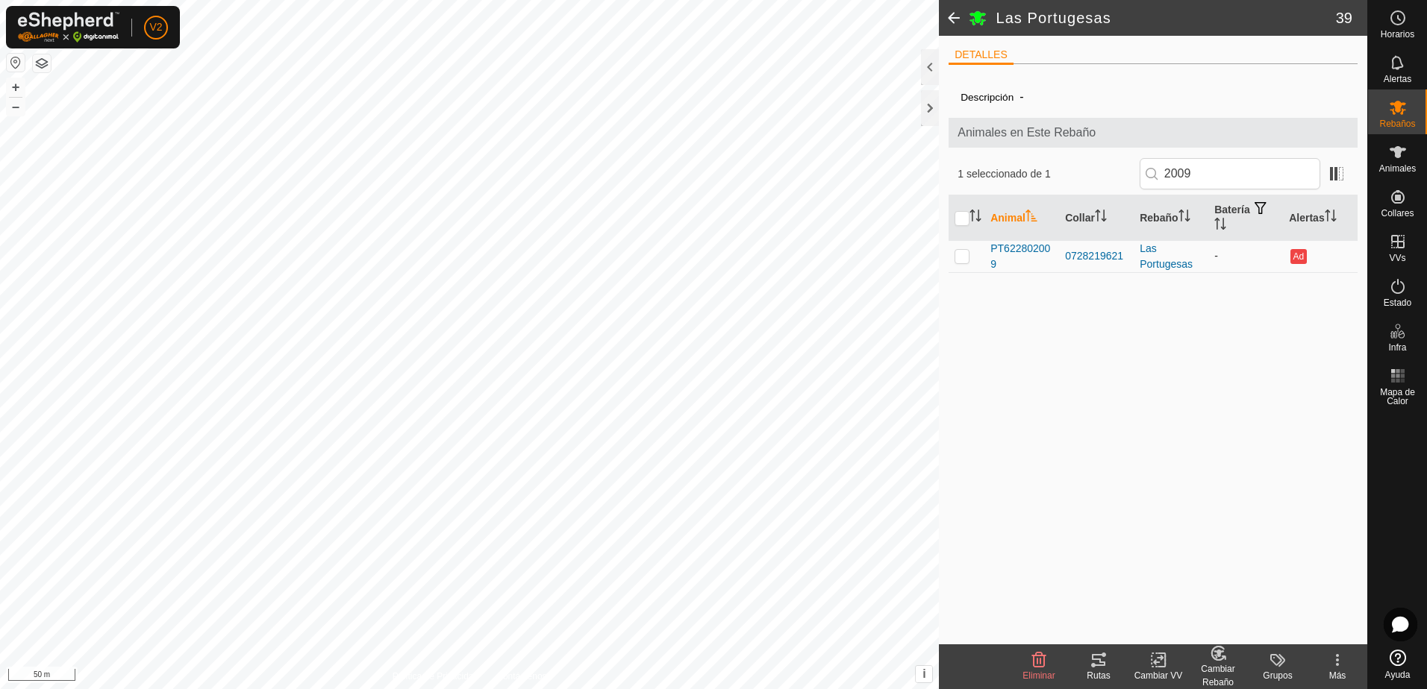
click at [965, 259] on p-checkbox at bounding box center [961, 256] width 15 height 12
click at [958, 22] on span at bounding box center [954, 18] width 30 height 36
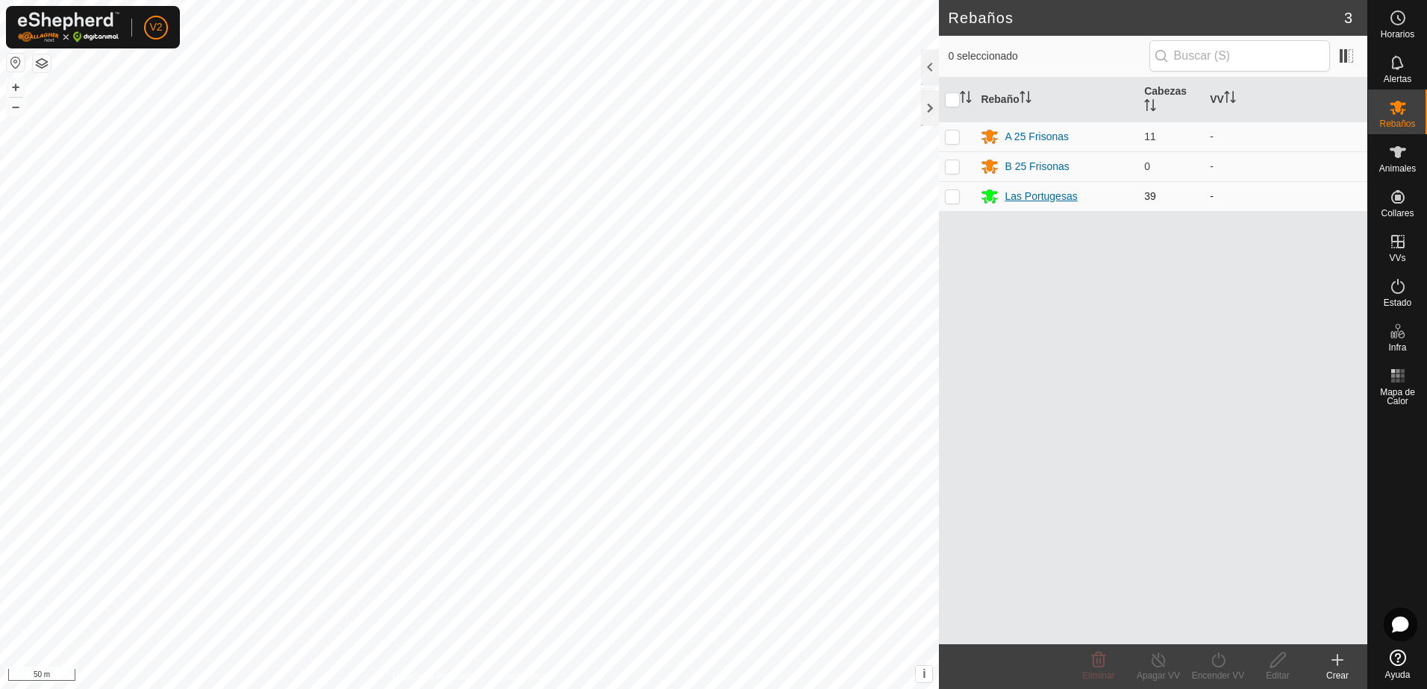
click at [1045, 194] on div "Las Portugesas" at bounding box center [1040, 197] width 72 height 16
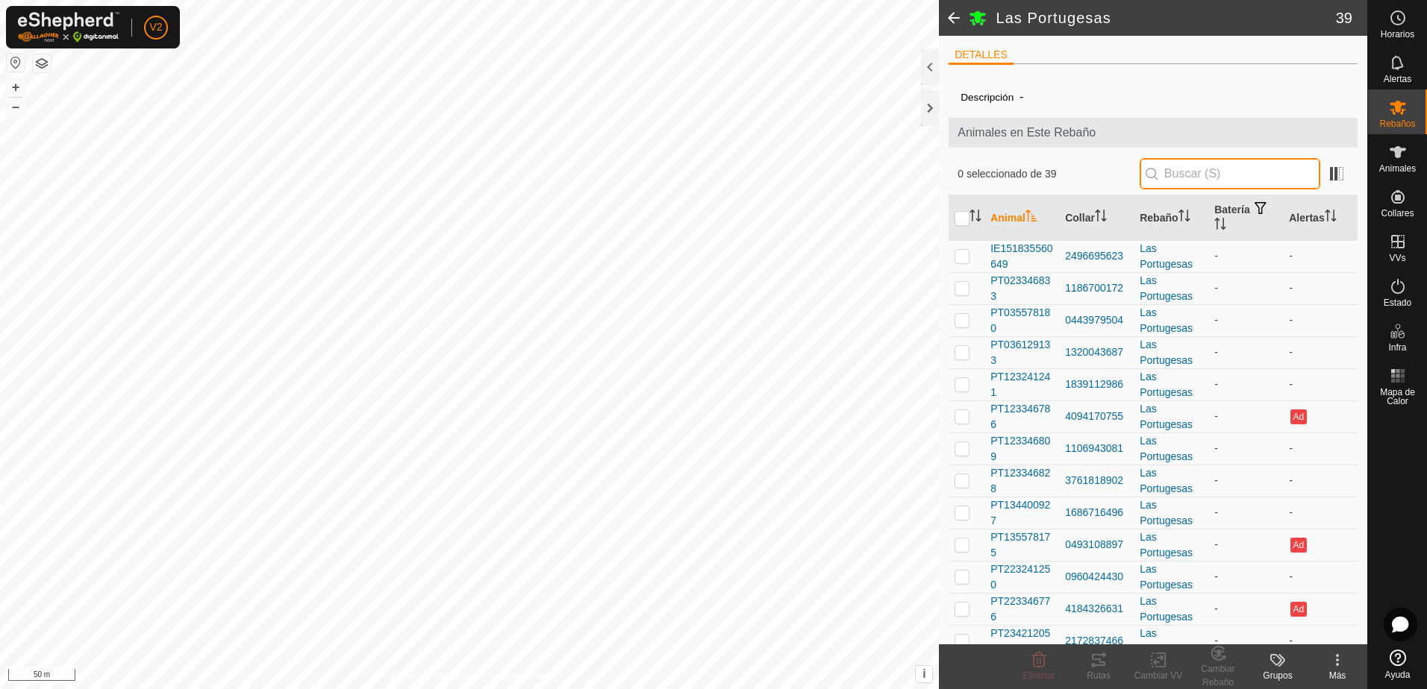
click at [1183, 168] on input "text" at bounding box center [1229, 173] width 181 height 31
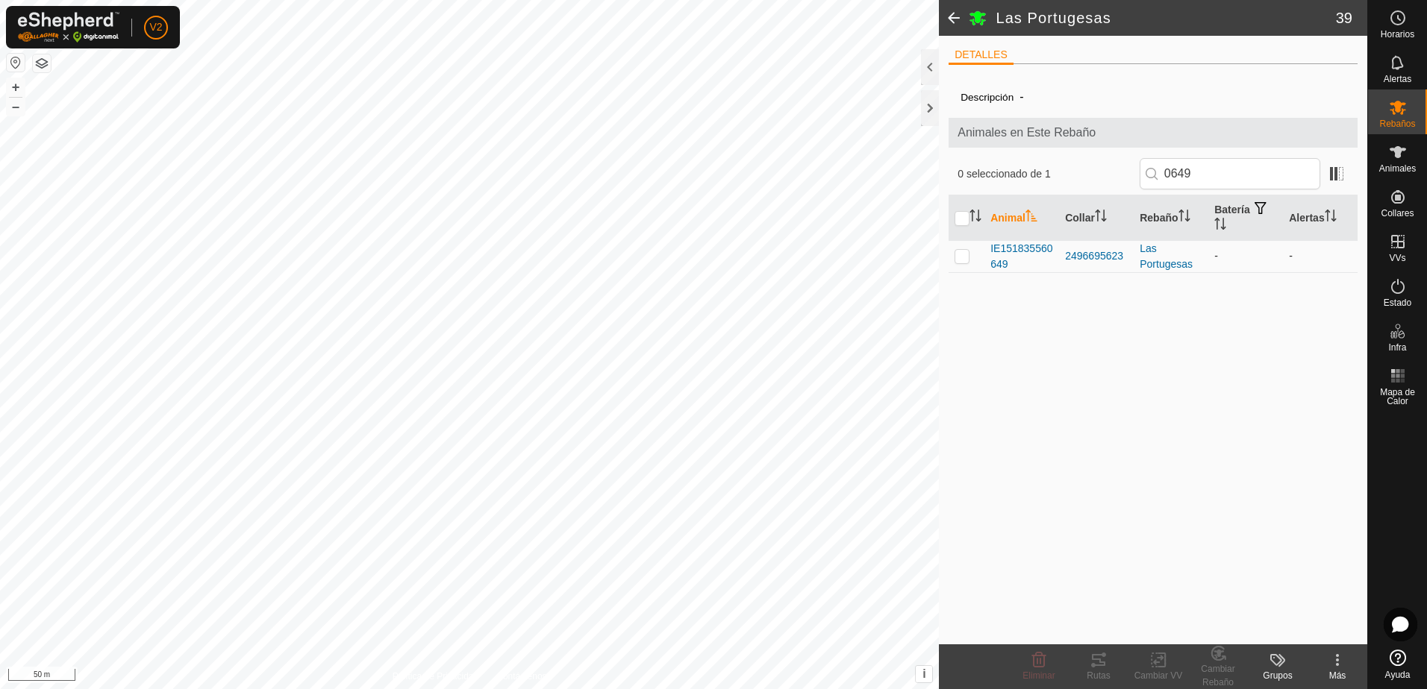
click at [959, 257] on p-checkbox at bounding box center [961, 256] width 15 height 12
click at [1236, 170] on input "0649" at bounding box center [1229, 173] width 181 height 31
click at [964, 260] on p-checkbox at bounding box center [961, 256] width 15 height 12
click at [1268, 178] on input "2009" at bounding box center [1229, 173] width 181 height 31
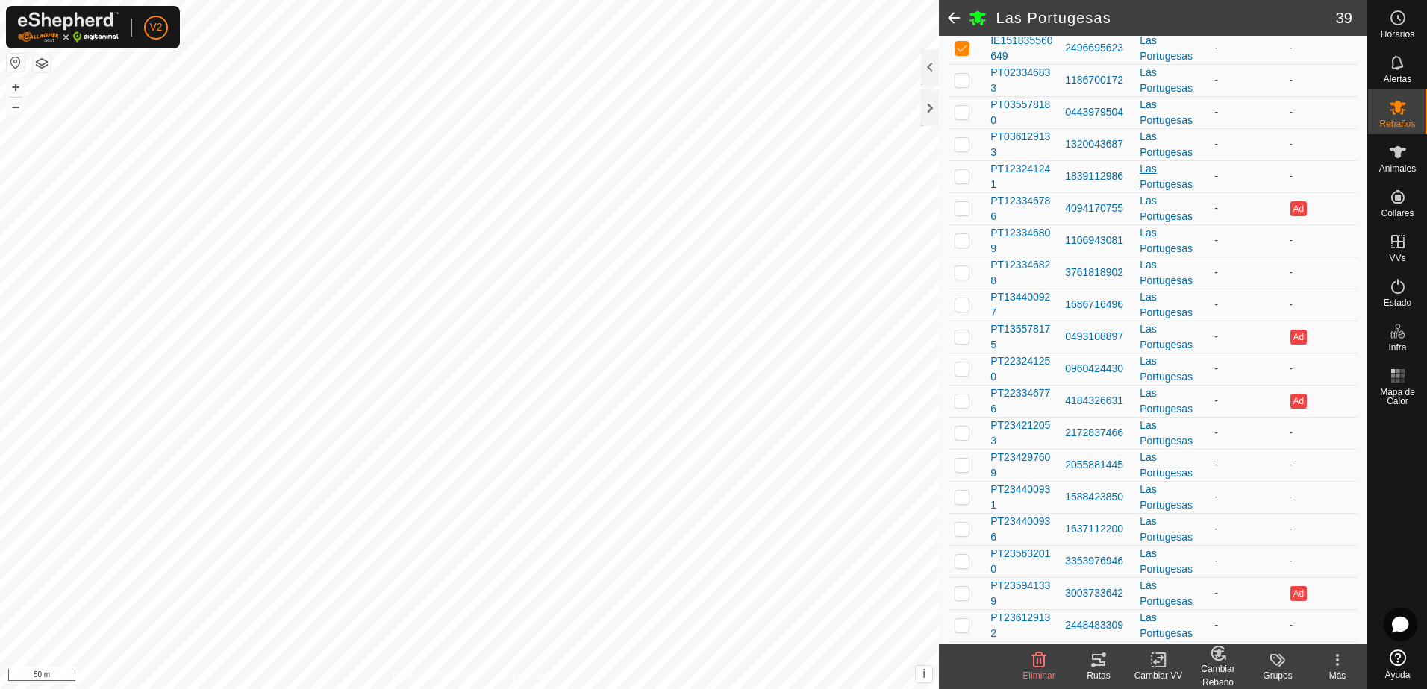
scroll to position [32, 0]
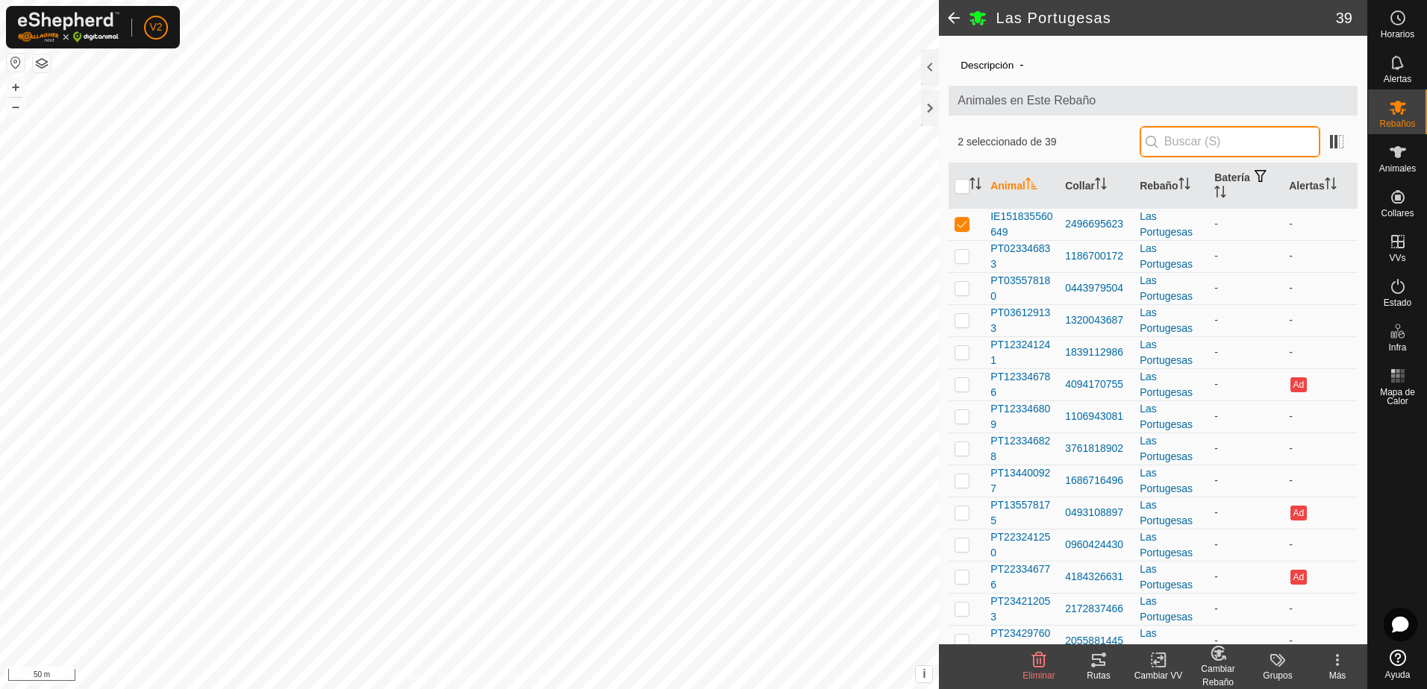
click at [1221, 140] on input "text" at bounding box center [1229, 141] width 181 height 31
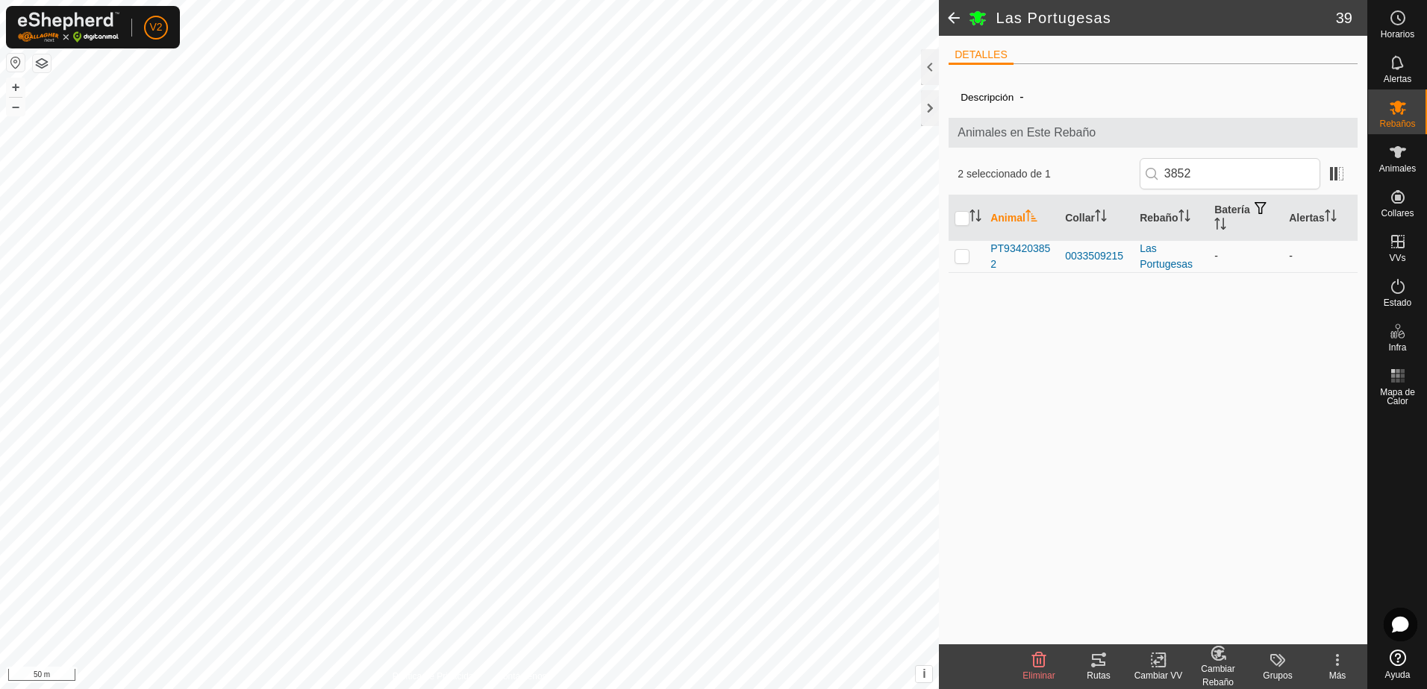
click at [965, 259] on p-checkbox at bounding box center [961, 256] width 15 height 12
click at [1221, 175] on input "3852" at bounding box center [1229, 173] width 181 height 31
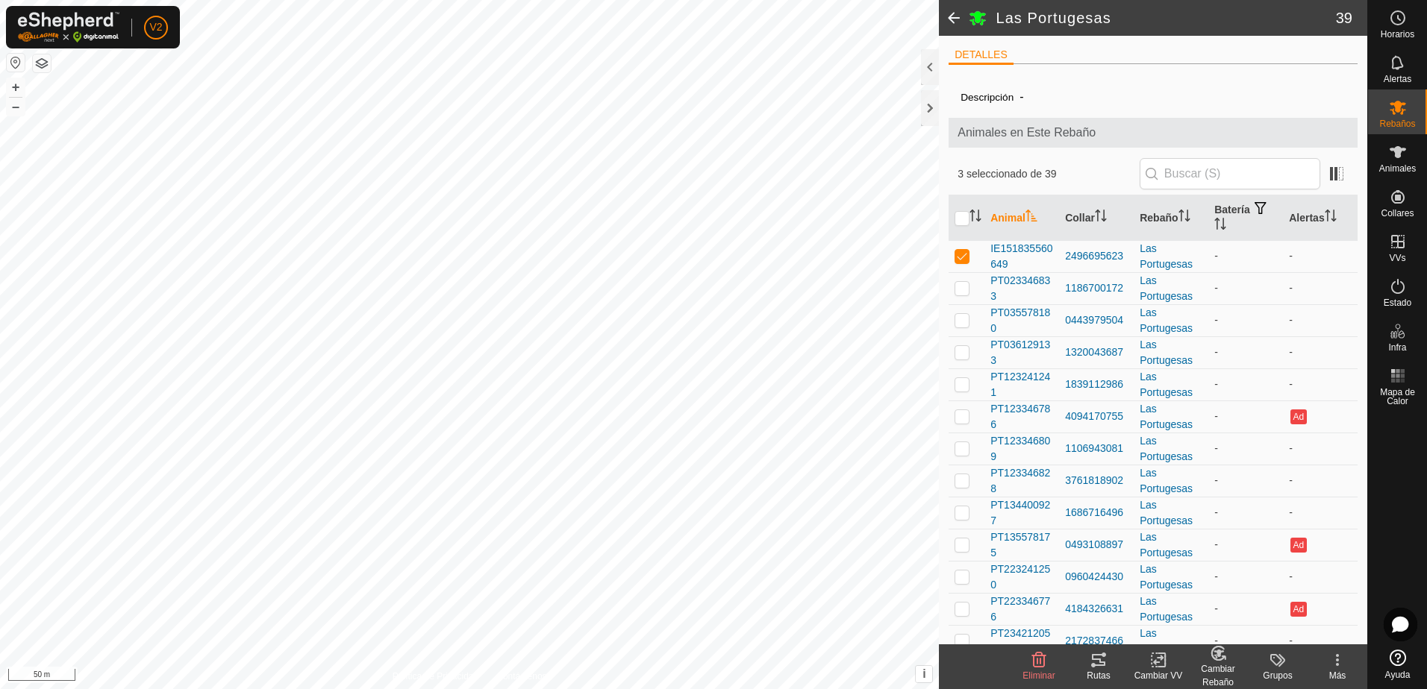
click at [1221, 660] on icon at bounding box center [1217, 653] width 13 height 13
click at [1263, 595] on link "[PERSON_NAME]..." at bounding box center [1264, 596] width 150 height 30
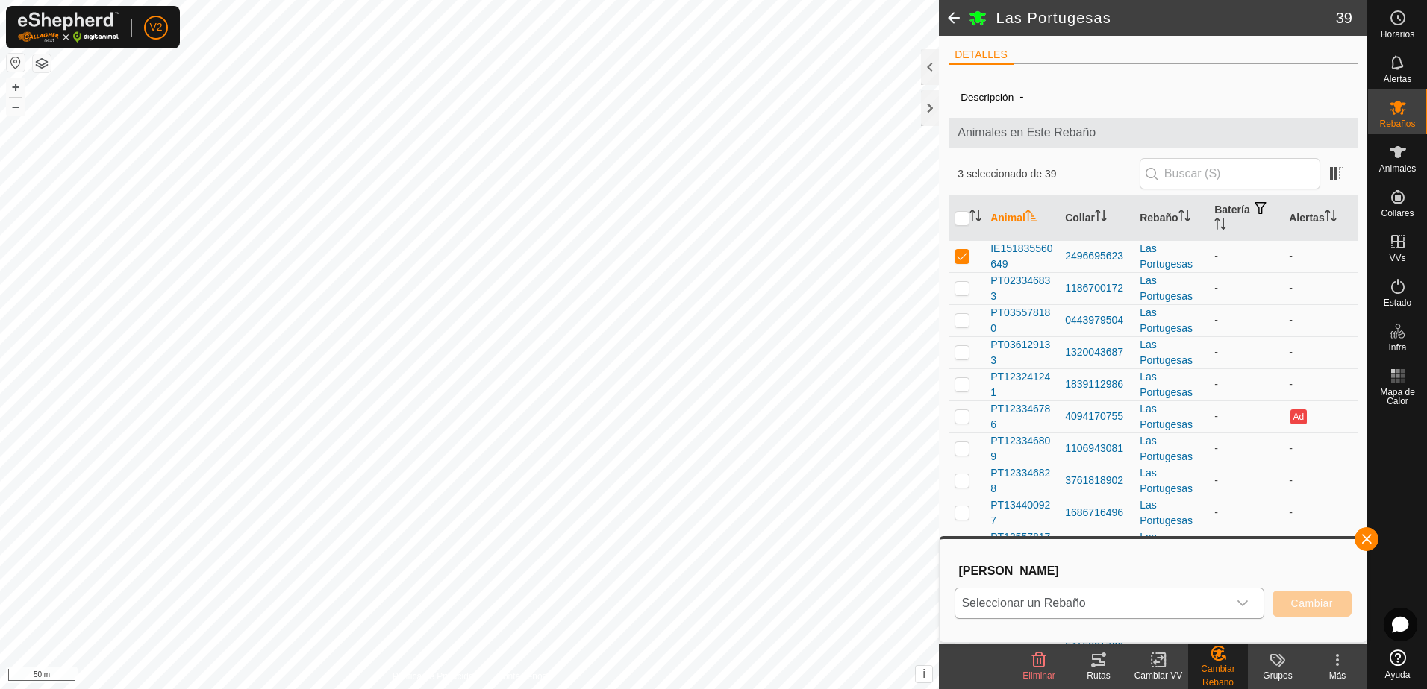
click at [1238, 604] on icon "dropdown trigger" at bounding box center [1242, 604] width 12 height 12
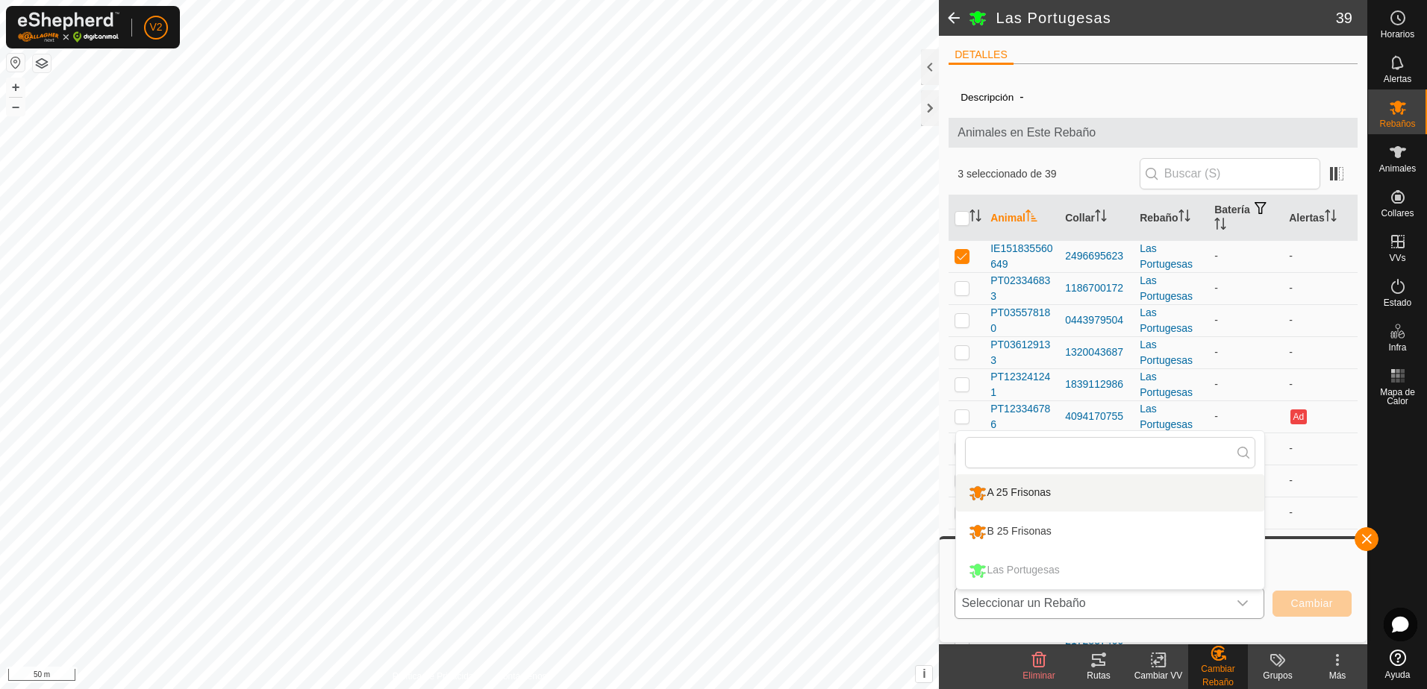
click at [1104, 496] on li "A 25 Frisonas" at bounding box center [1110, 493] width 308 height 37
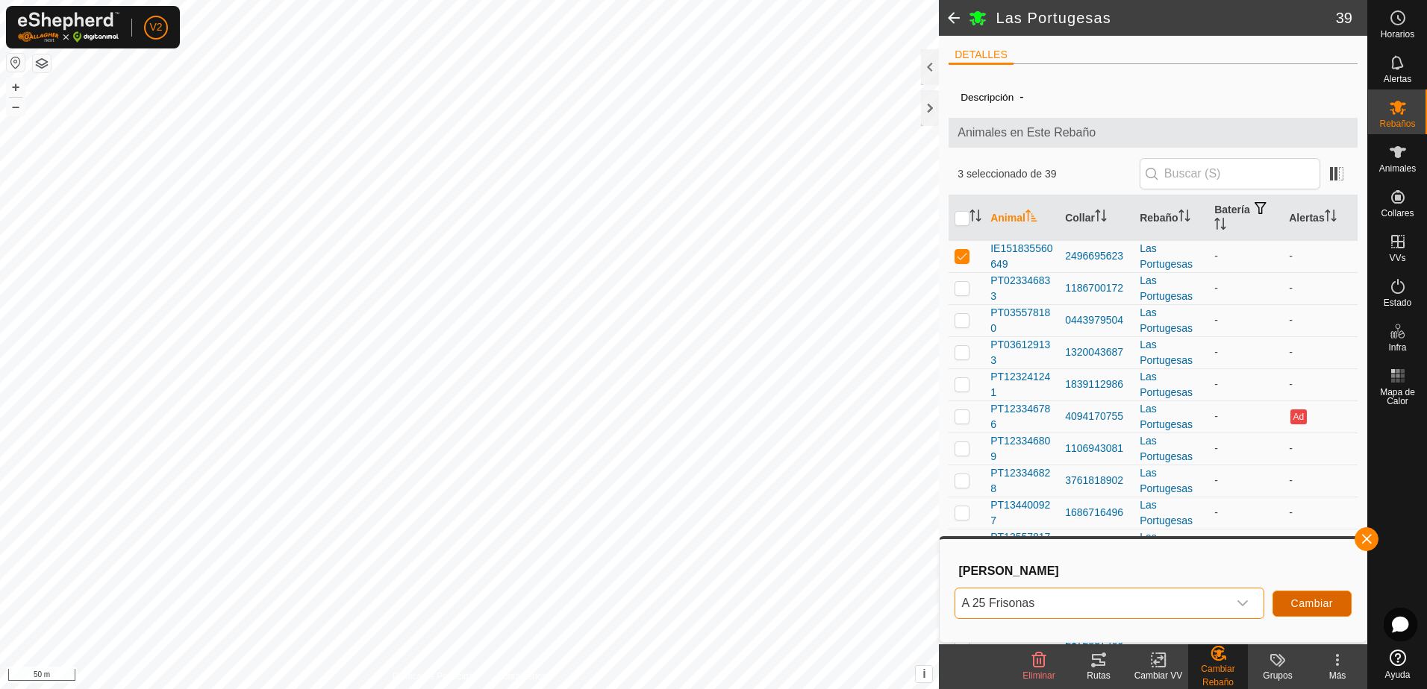
click at [1312, 607] on span "Cambiar" at bounding box center [1312, 604] width 42 height 12
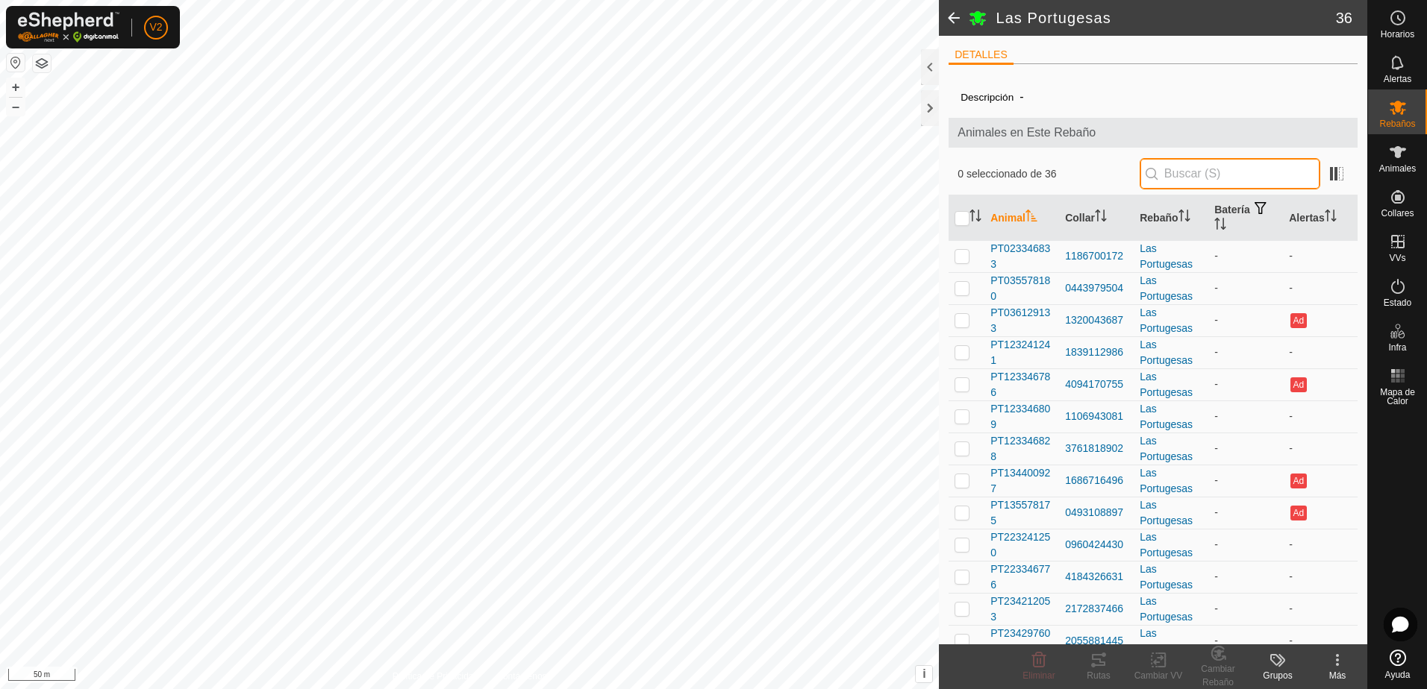
click at [1193, 168] on input "text" at bounding box center [1229, 173] width 181 height 31
click at [964, 254] on p-checkbox at bounding box center [961, 256] width 15 height 12
click at [964, 255] on p-checkbox at bounding box center [961, 256] width 15 height 12
click at [1033, 257] on span "PT023346833" at bounding box center [1021, 256] width 63 height 31
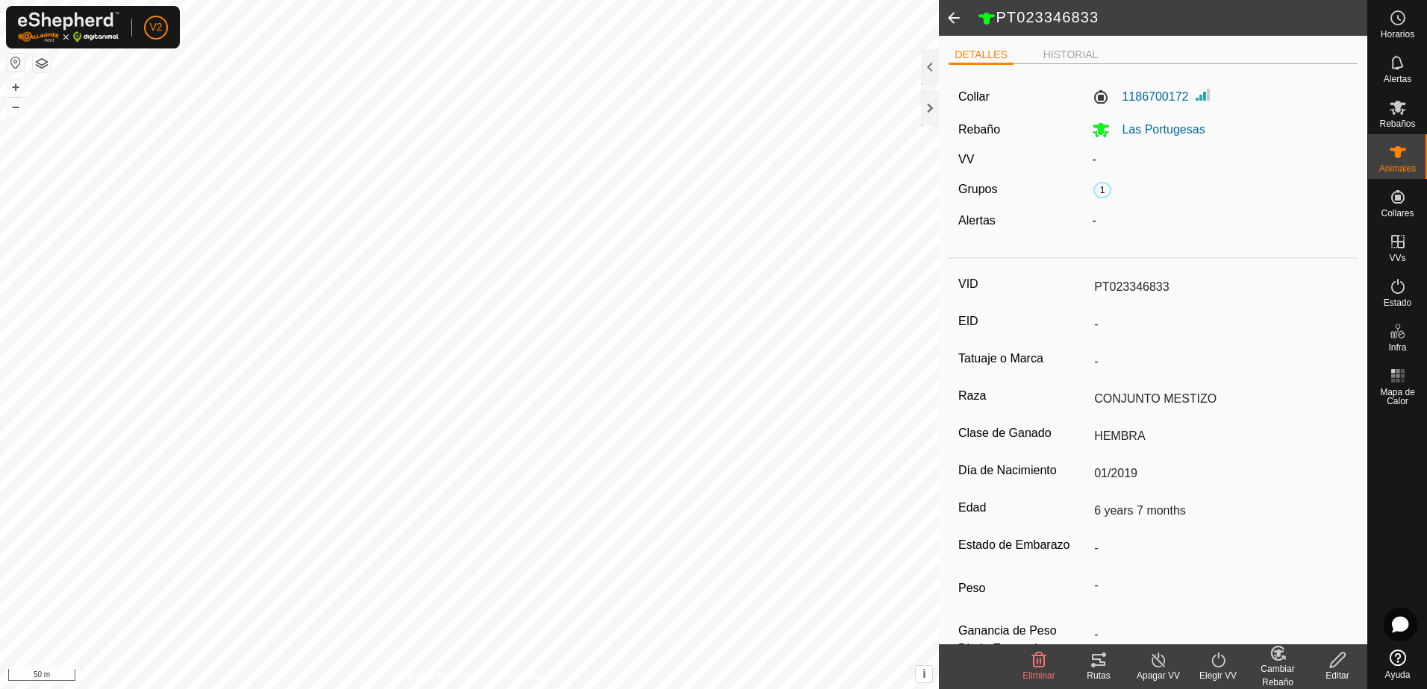
click at [1338, 664] on icon at bounding box center [1337, 660] width 19 height 18
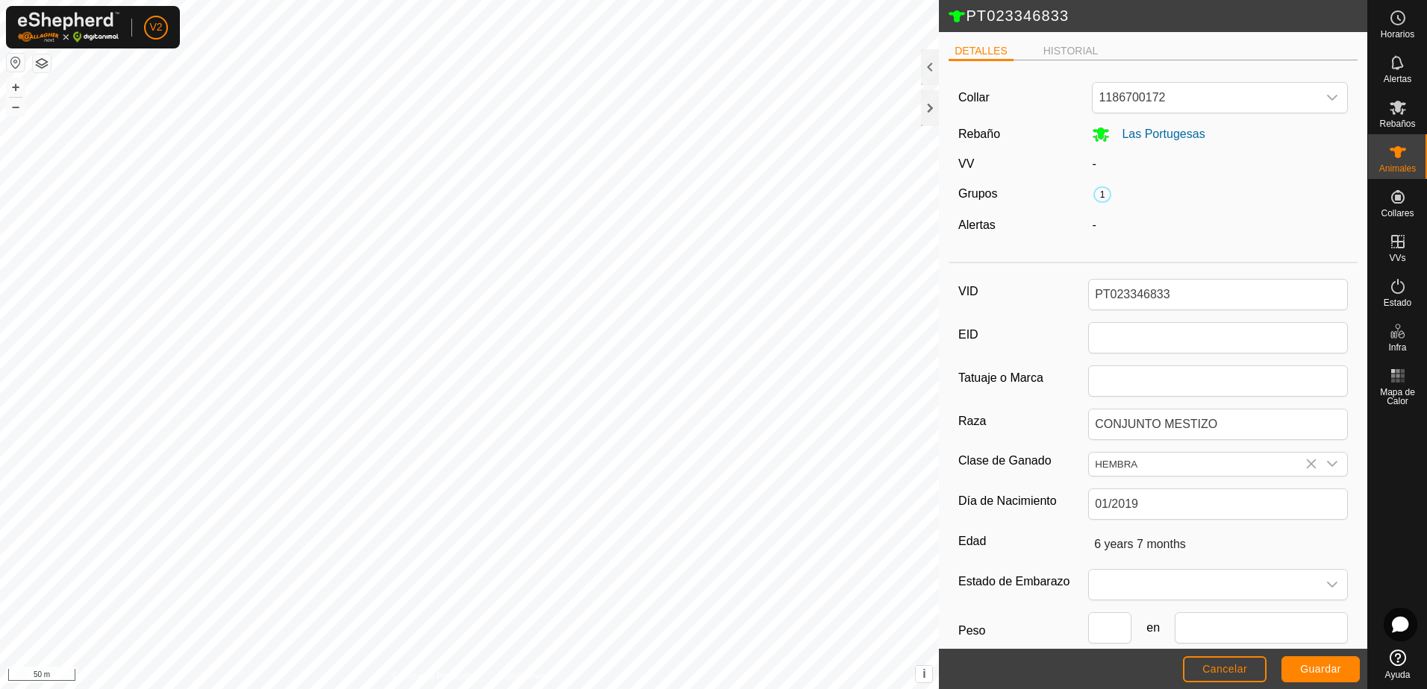
scroll to position [82, 0]
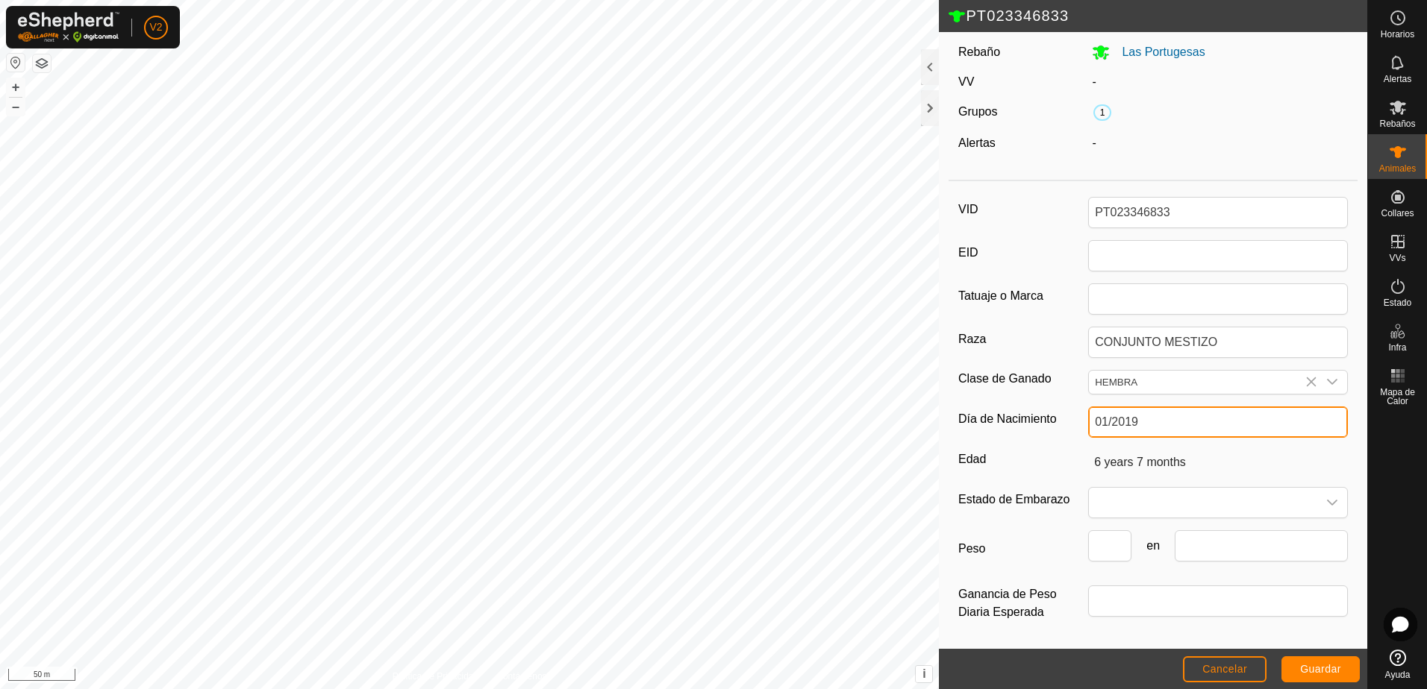
click at [1162, 425] on input "01/2019" at bounding box center [1218, 422] width 260 height 31
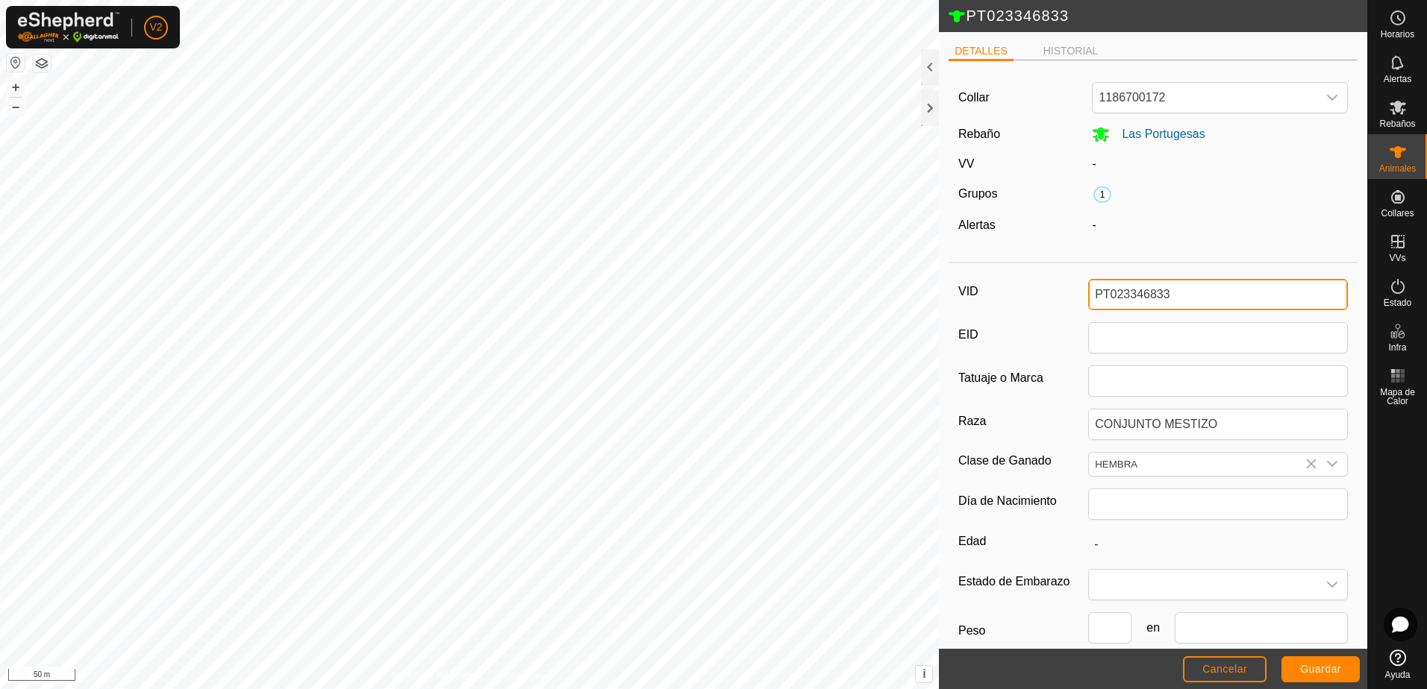
click at [1184, 294] on input "PT023346833" at bounding box center [1218, 294] width 260 height 31
click at [1172, 295] on input "PT023346833" at bounding box center [1218, 294] width 260 height 31
drag, startPoint x: 1172, startPoint y: 295, endPoint x: 1106, endPoint y: 292, distance: 65.7
click at [1106, 292] on input "PT023346833" at bounding box center [1218, 294] width 260 height 31
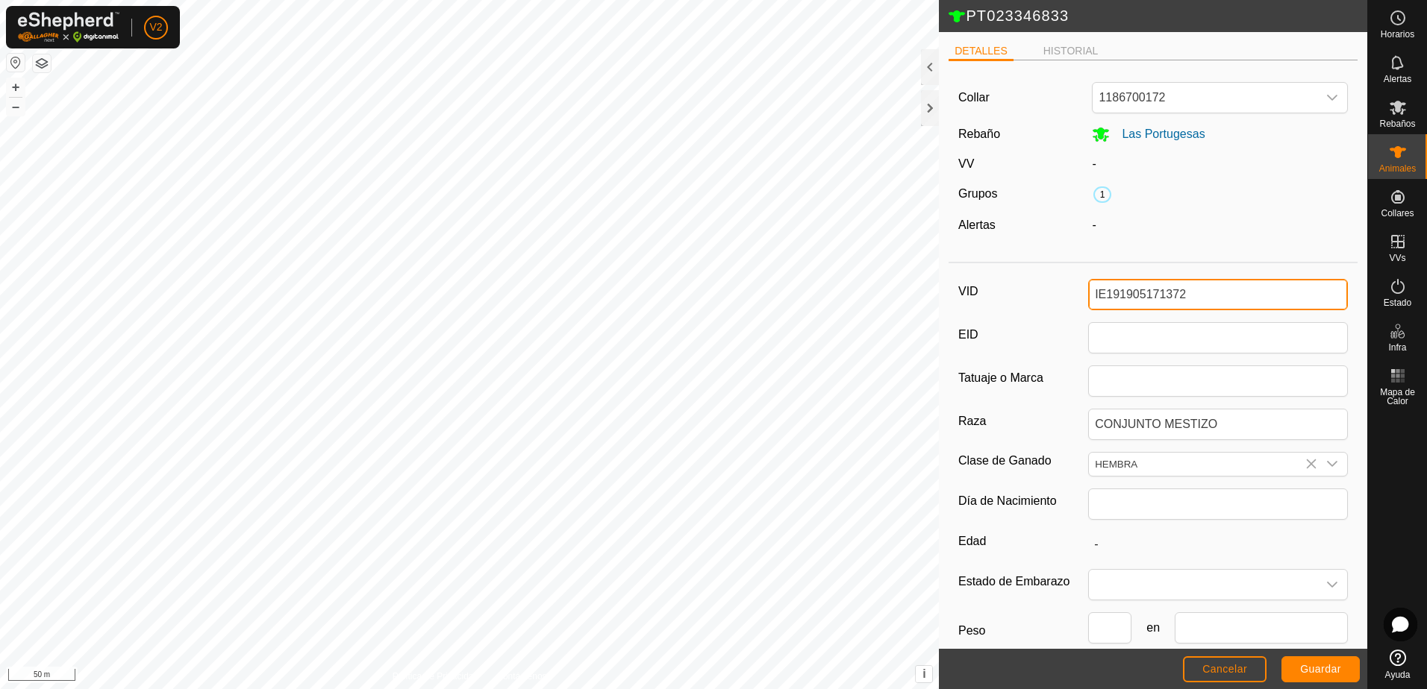
scroll to position [82, 0]
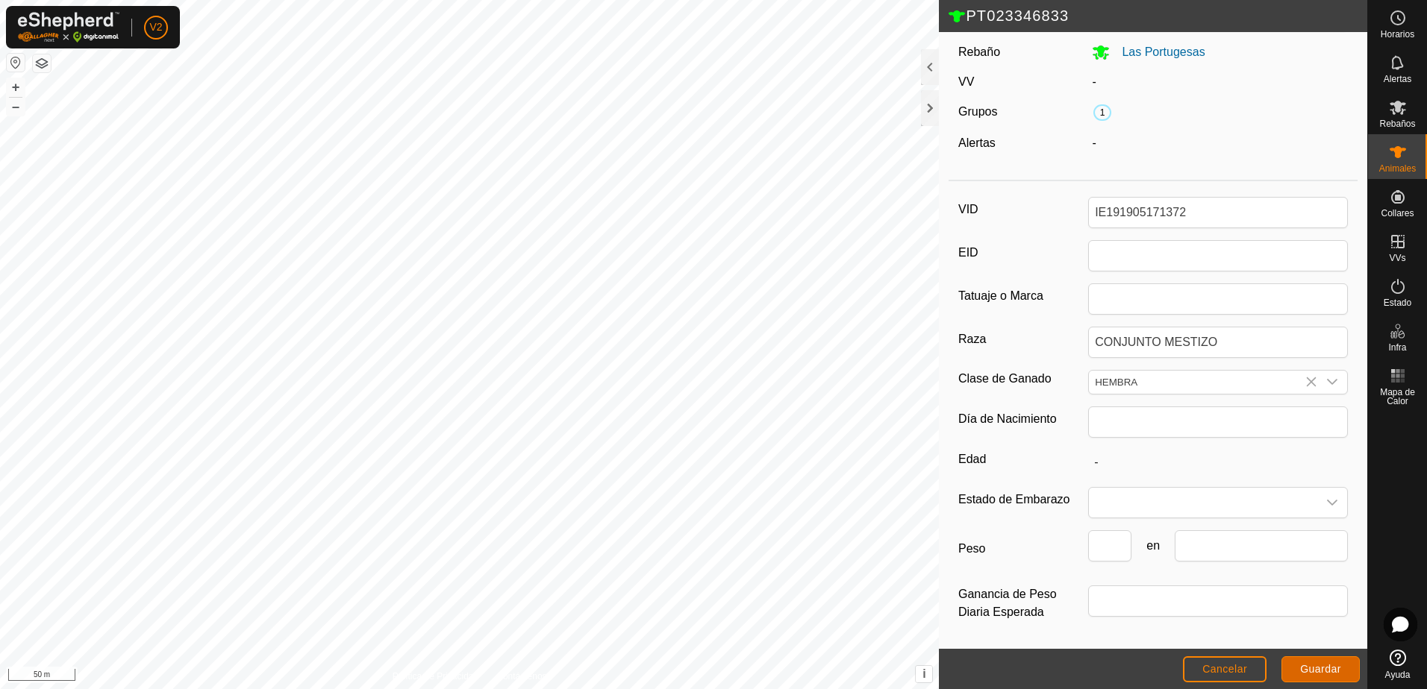
click at [1328, 673] on span "Guardar" at bounding box center [1320, 669] width 41 height 12
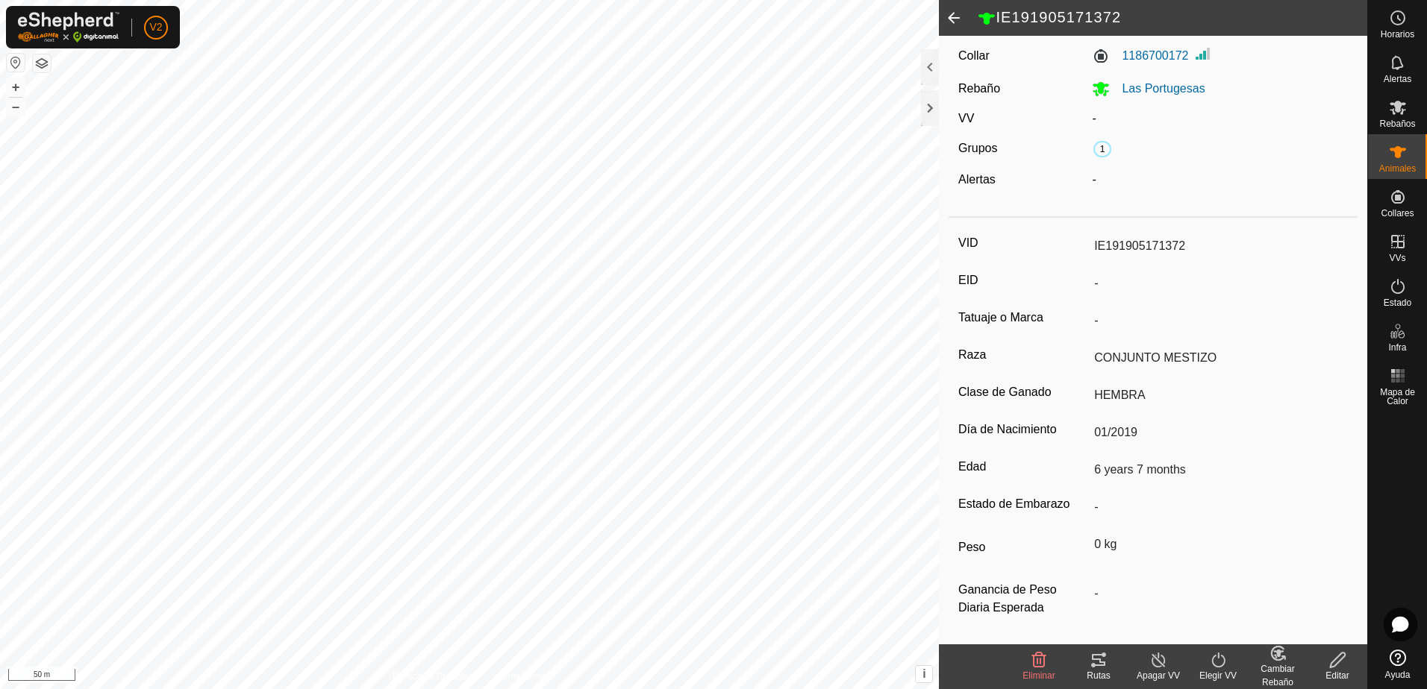
scroll to position [0, 0]
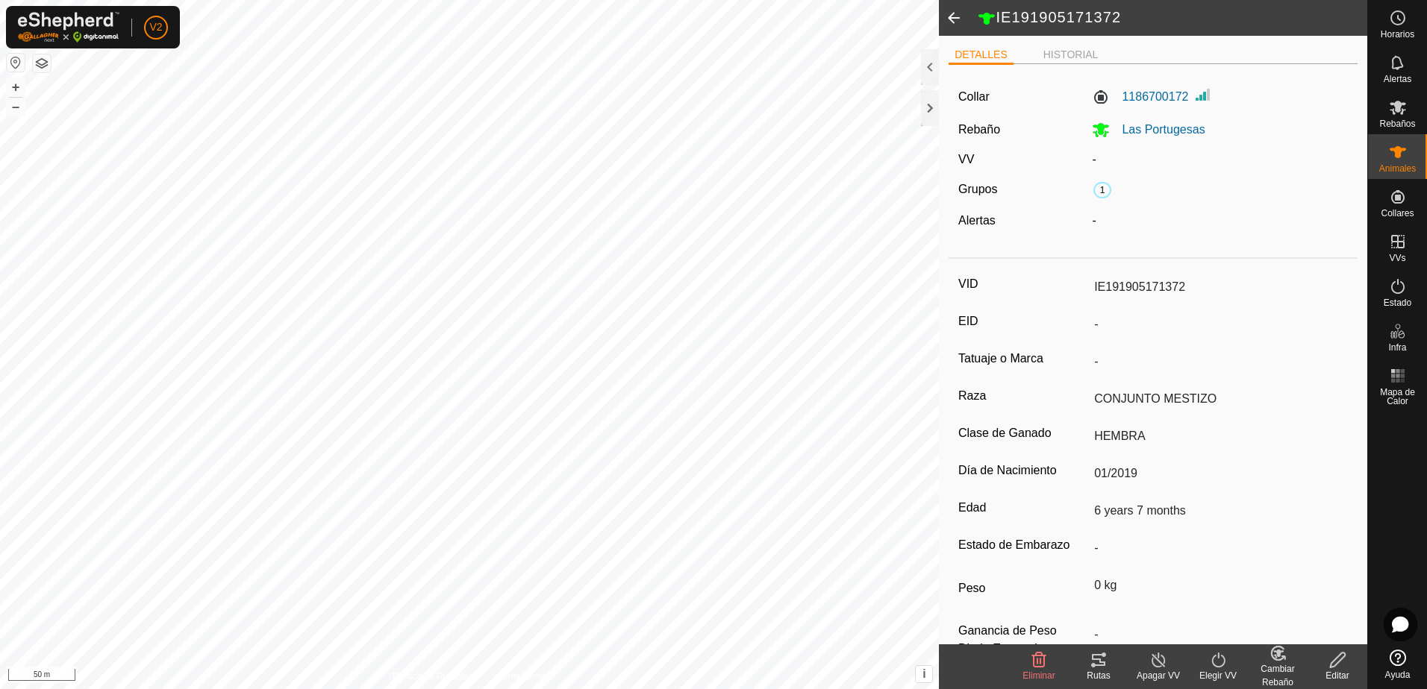
click at [953, 16] on span at bounding box center [954, 18] width 30 height 36
click at [960, 15] on span at bounding box center [954, 18] width 30 height 36
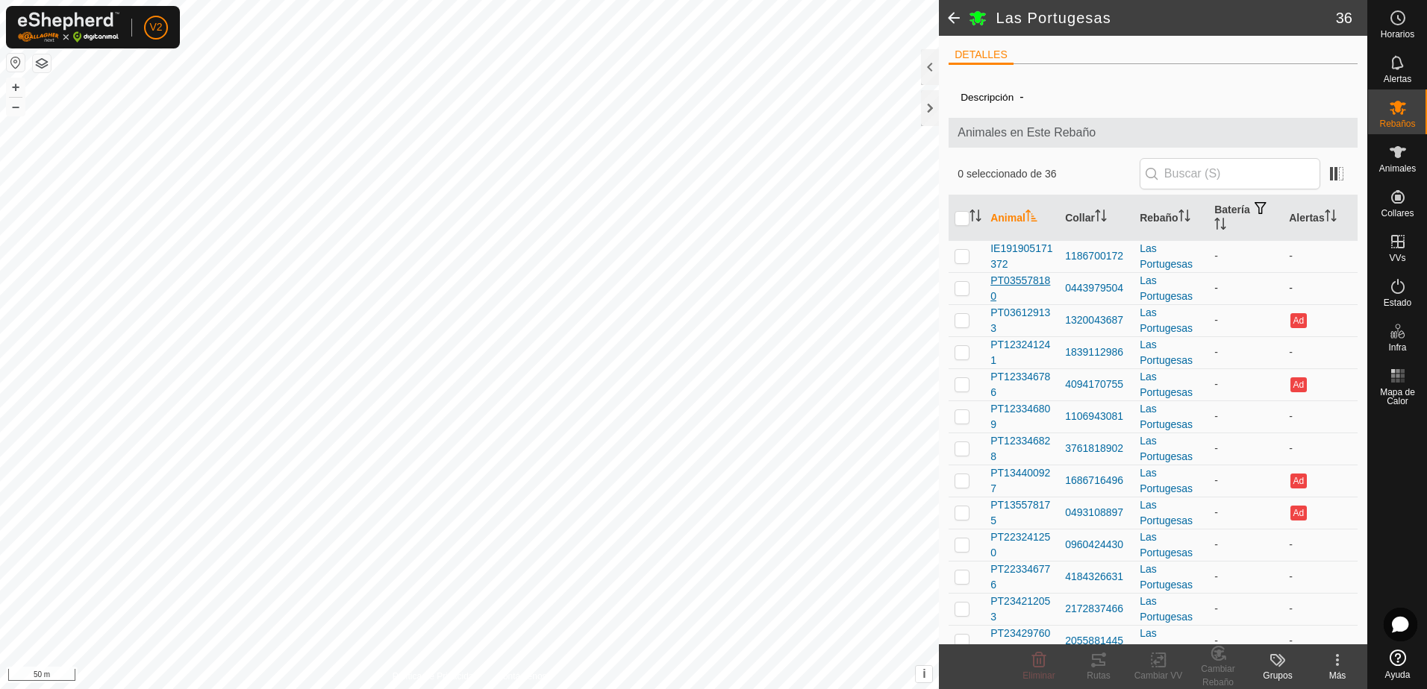
click at [1027, 285] on span "PT035578180" at bounding box center [1021, 288] width 63 height 31
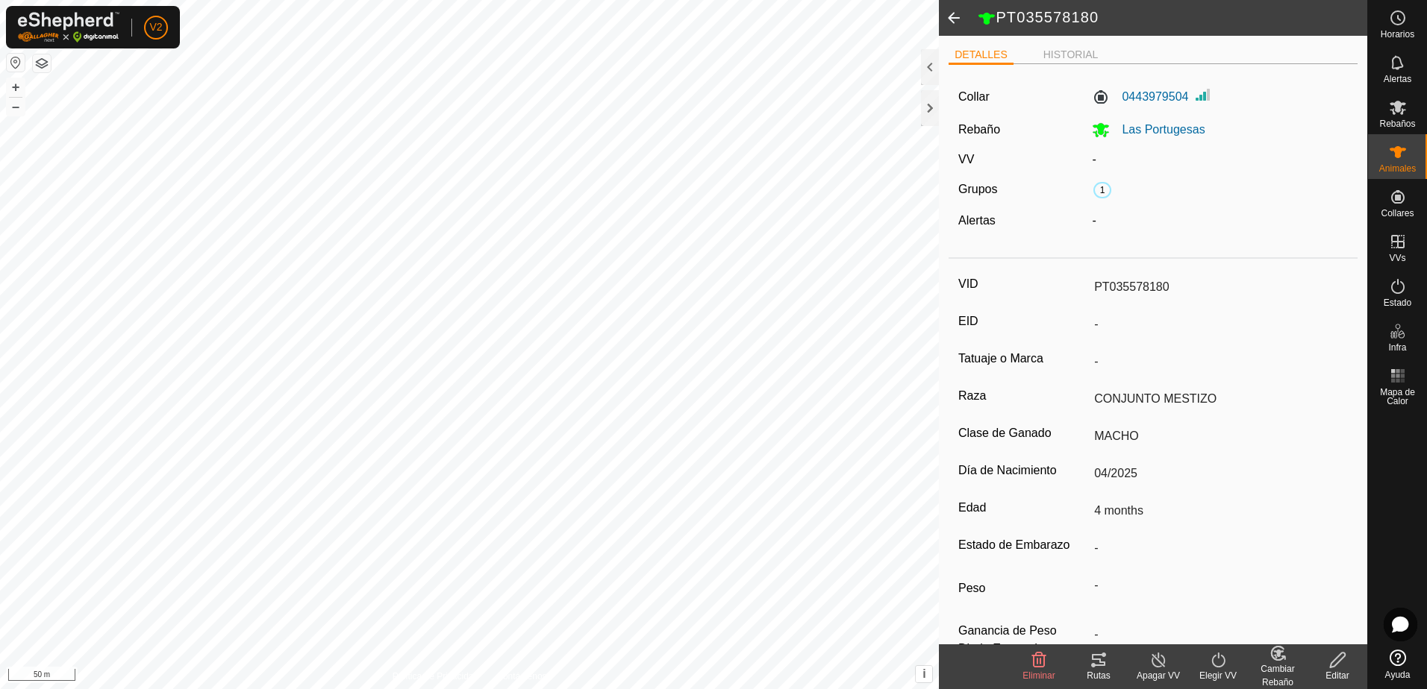
click at [1335, 655] on icon at bounding box center [1337, 660] width 19 height 18
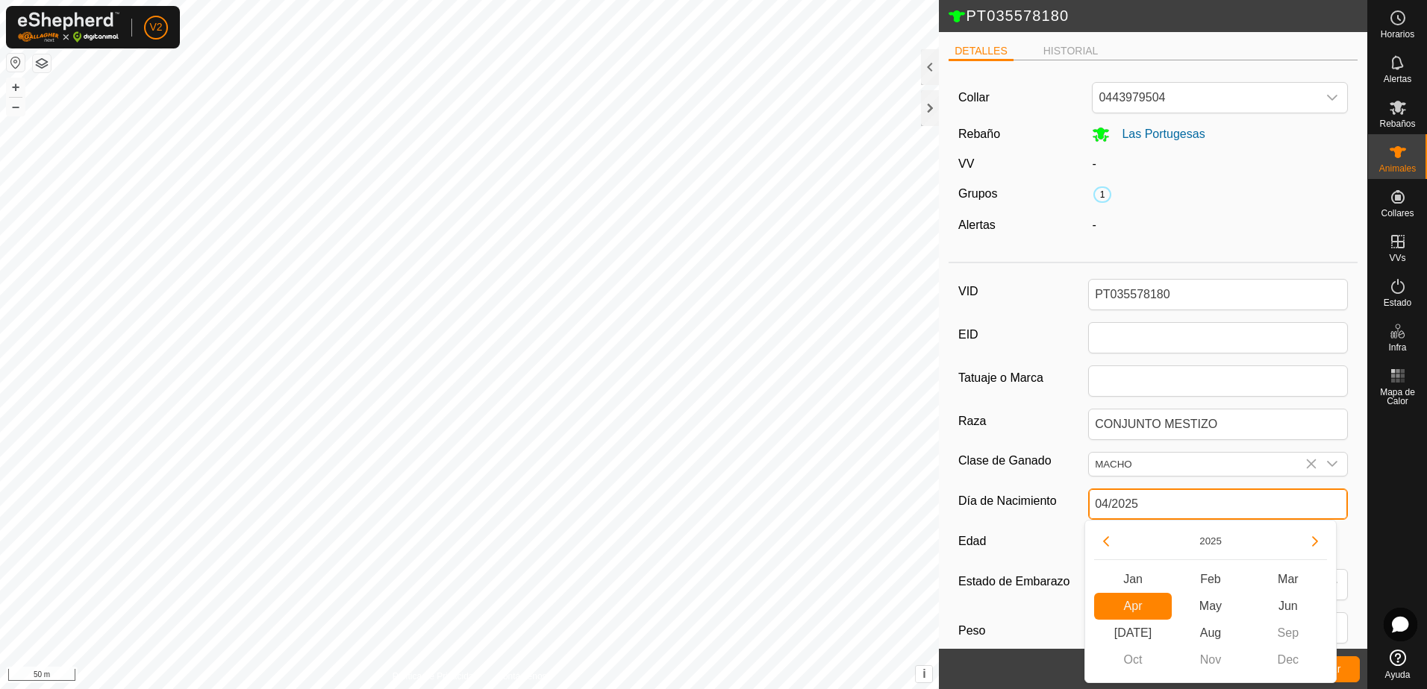
click at [1203, 507] on input "04/2025" at bounding box center [1218, 504] width 260 height 31
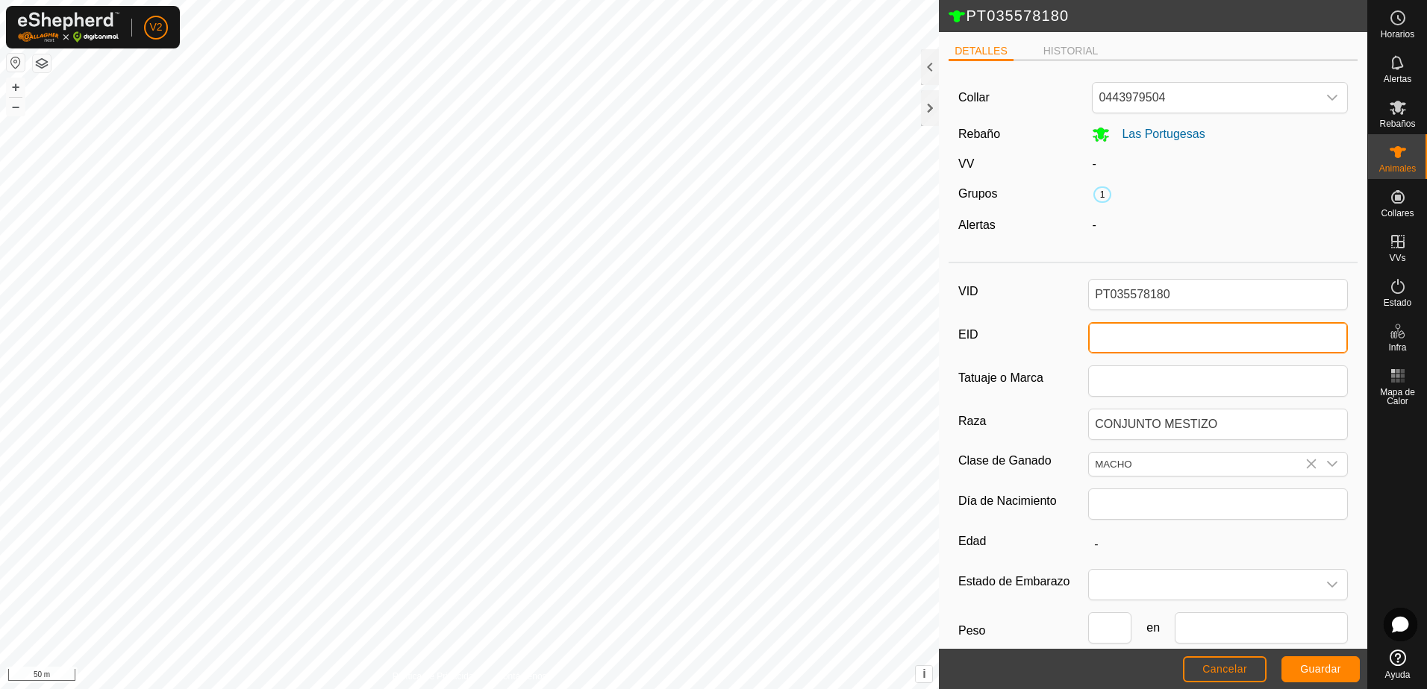
click at [1126, 330] on input "EID" at bounding box center [1218, 337] width 260 height 31
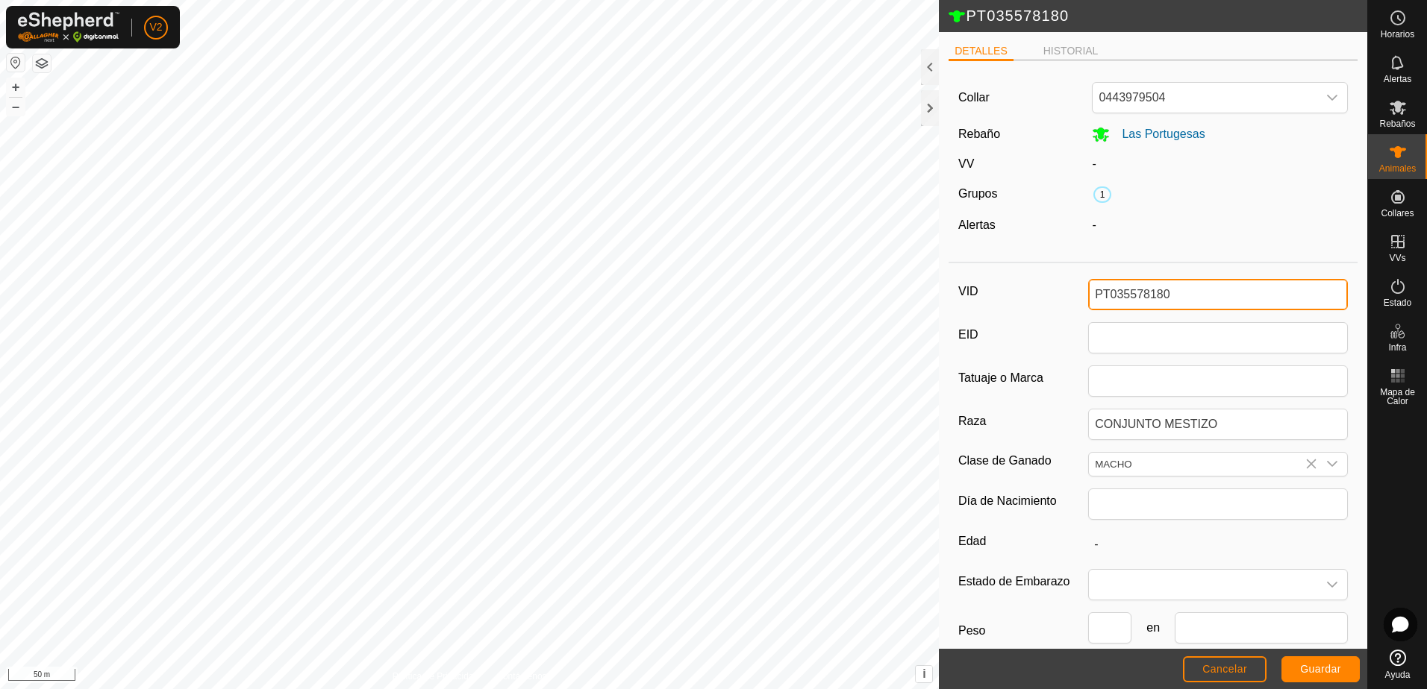
click at [1176, 297] on input "PT035578180" at bounding box center [1218, 294] width 260 height 31
drag, startPoint x: 1176, startPoint y: 297, endPoint x: 1103, endPoint y: 302, distance: 73.3
click at [1103, 302] on input "PT035578180" at bounding box center [1218, 294] width 260 height 31
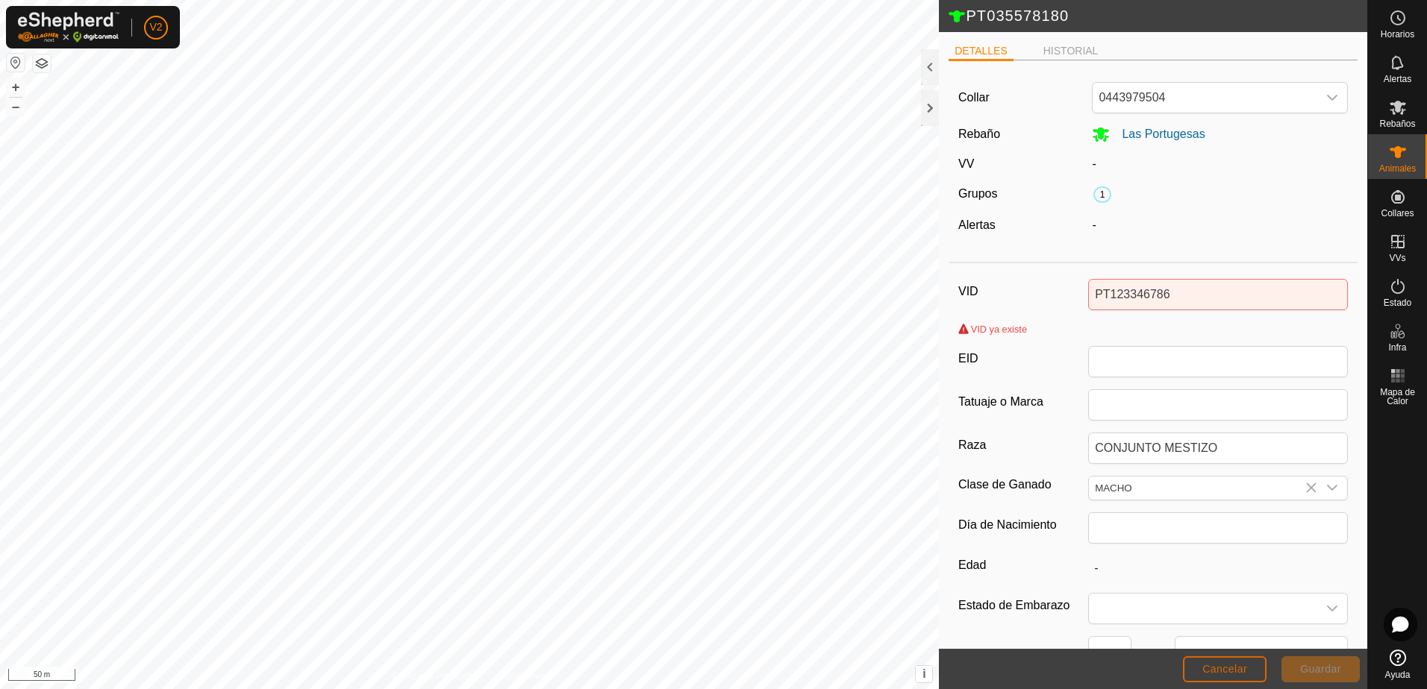
click at [1244, 674] on span "Cancelar" at bounding box center [1224, 669] width 45 height 12
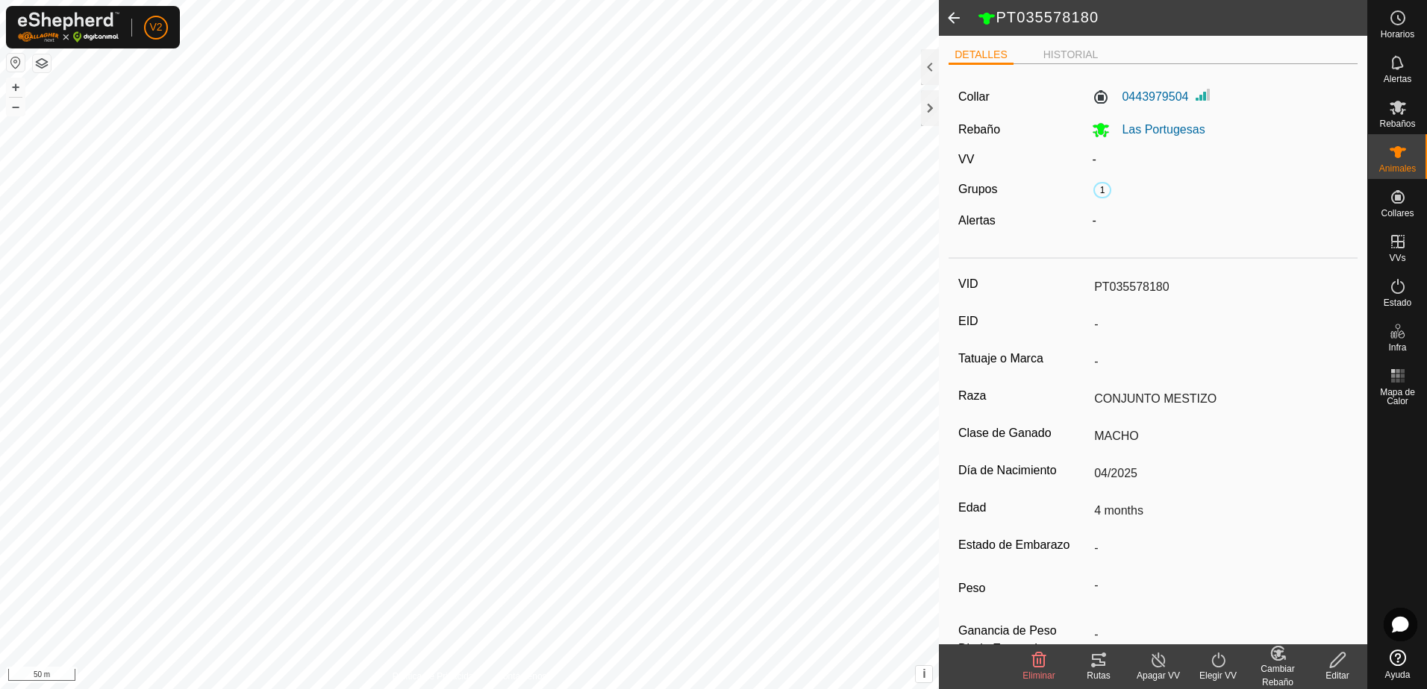
click at [953, 17] on span at bounding box center [954, 18] width 30 height 36
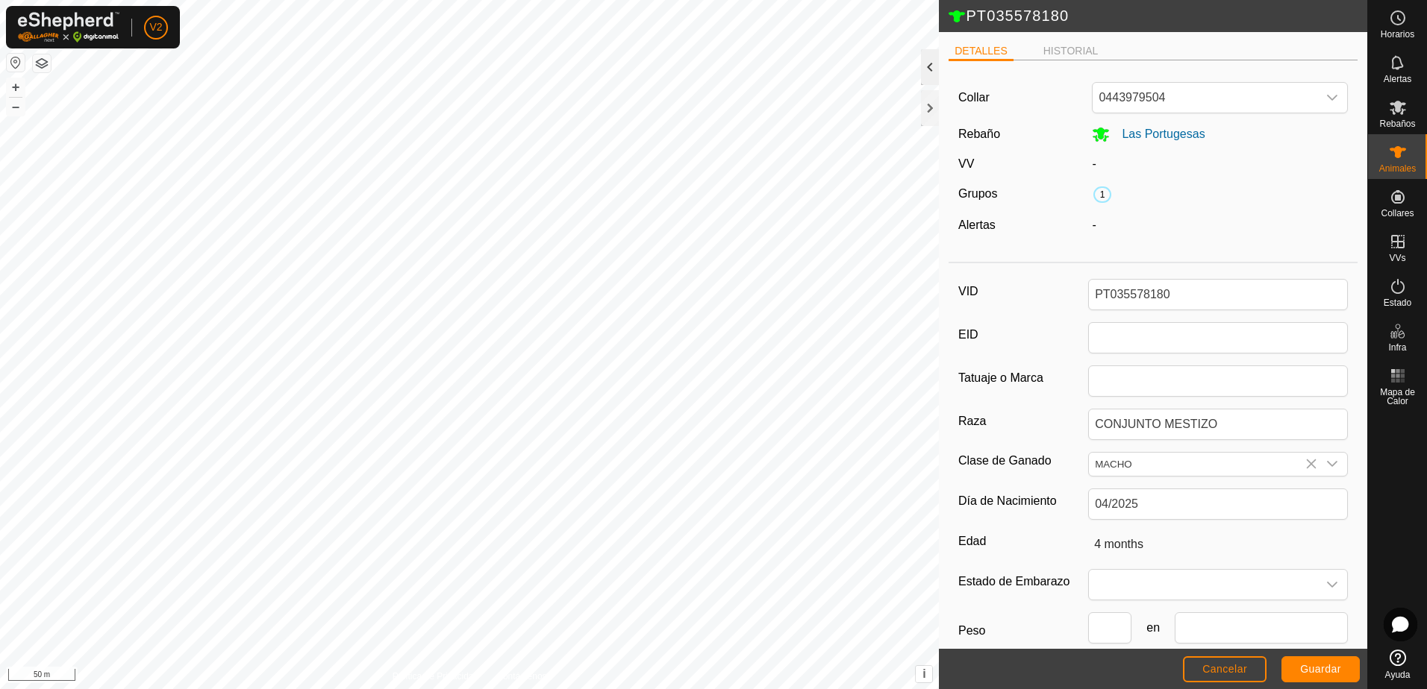
click at [933, 74] on div at bounding box center [930, 67] width 18 height 36
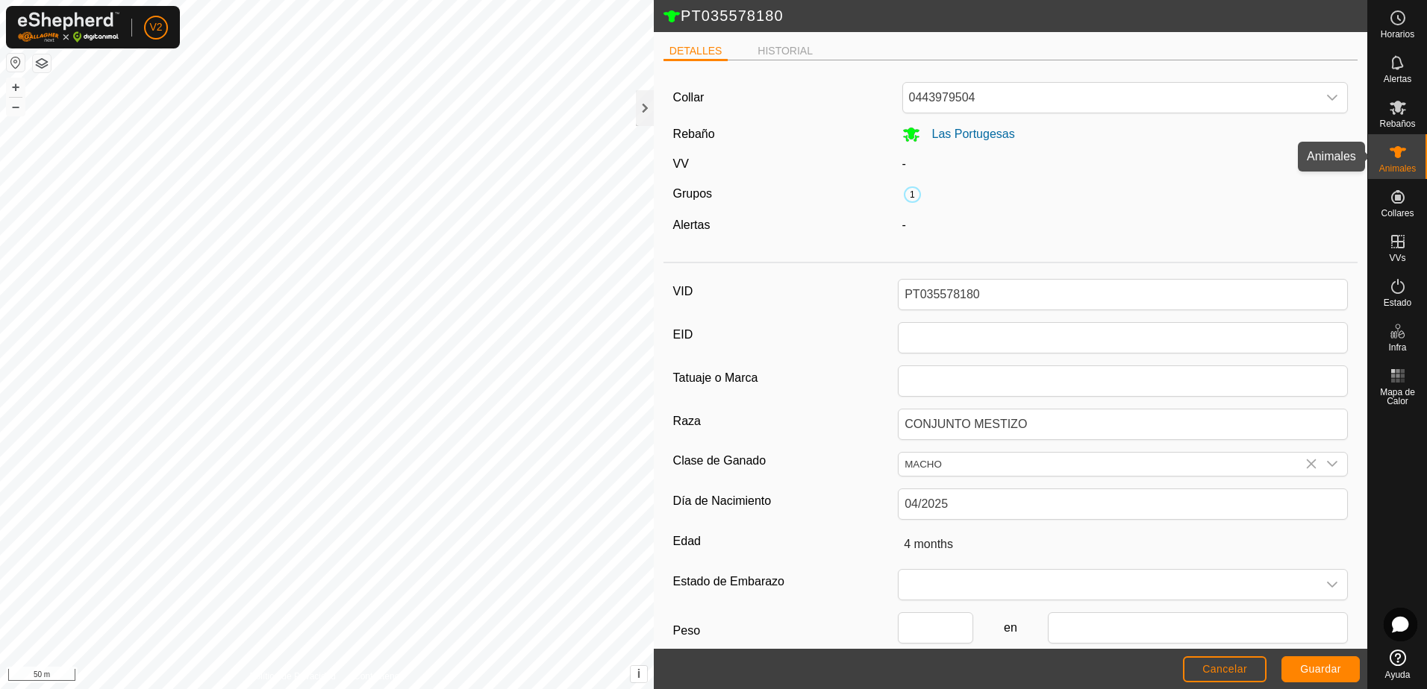
click at [1399, 154] on icon at bounding box center [1397, 152] width 16 height 12
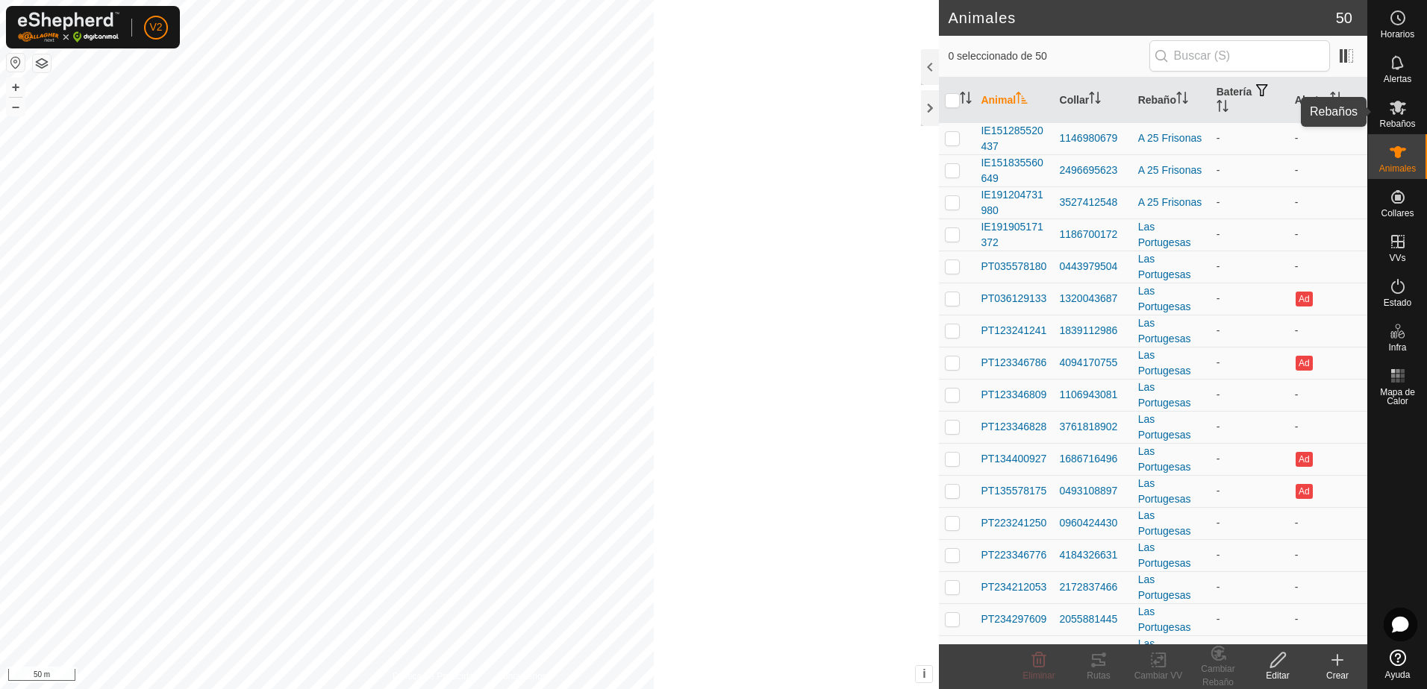
click at [1400, 113] on icon at bounding box center [1397, 108] width 16 height 14
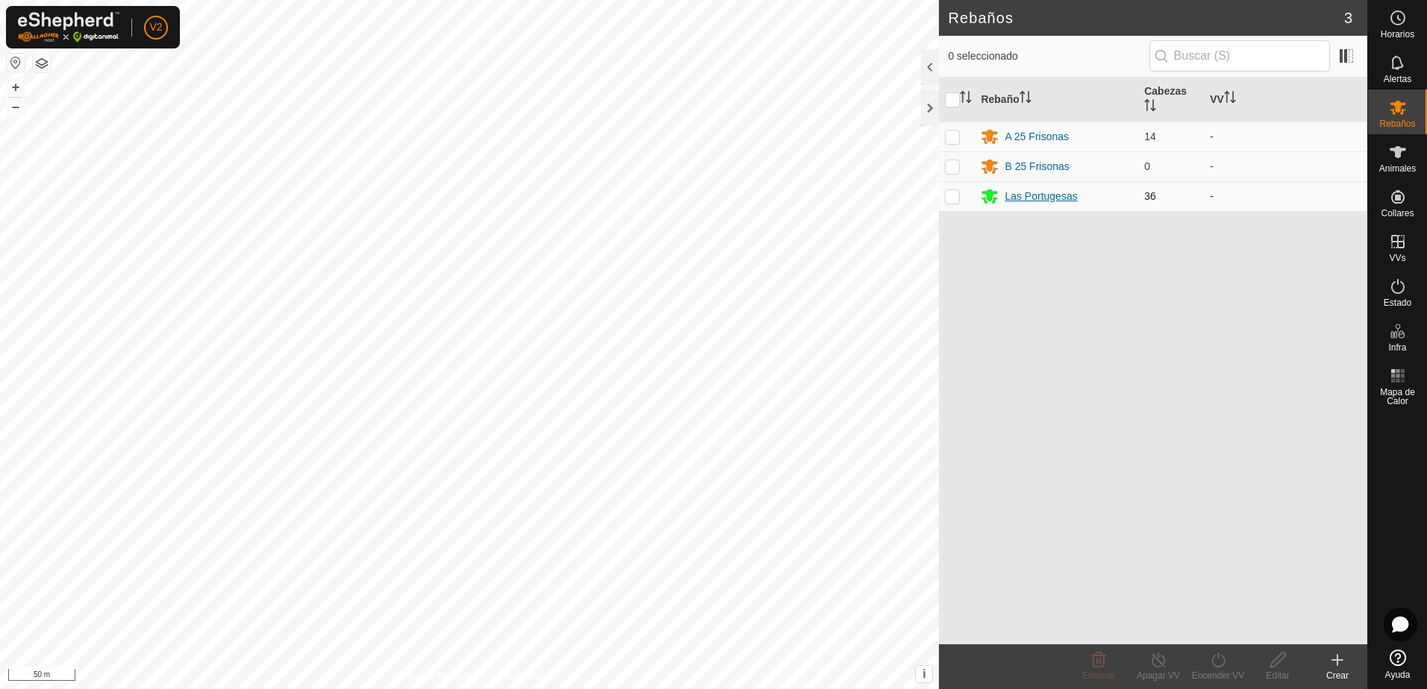
click at [1048, 204] on div "Las Portugesas" at bounding box center [1055, 196] width 151 height 18
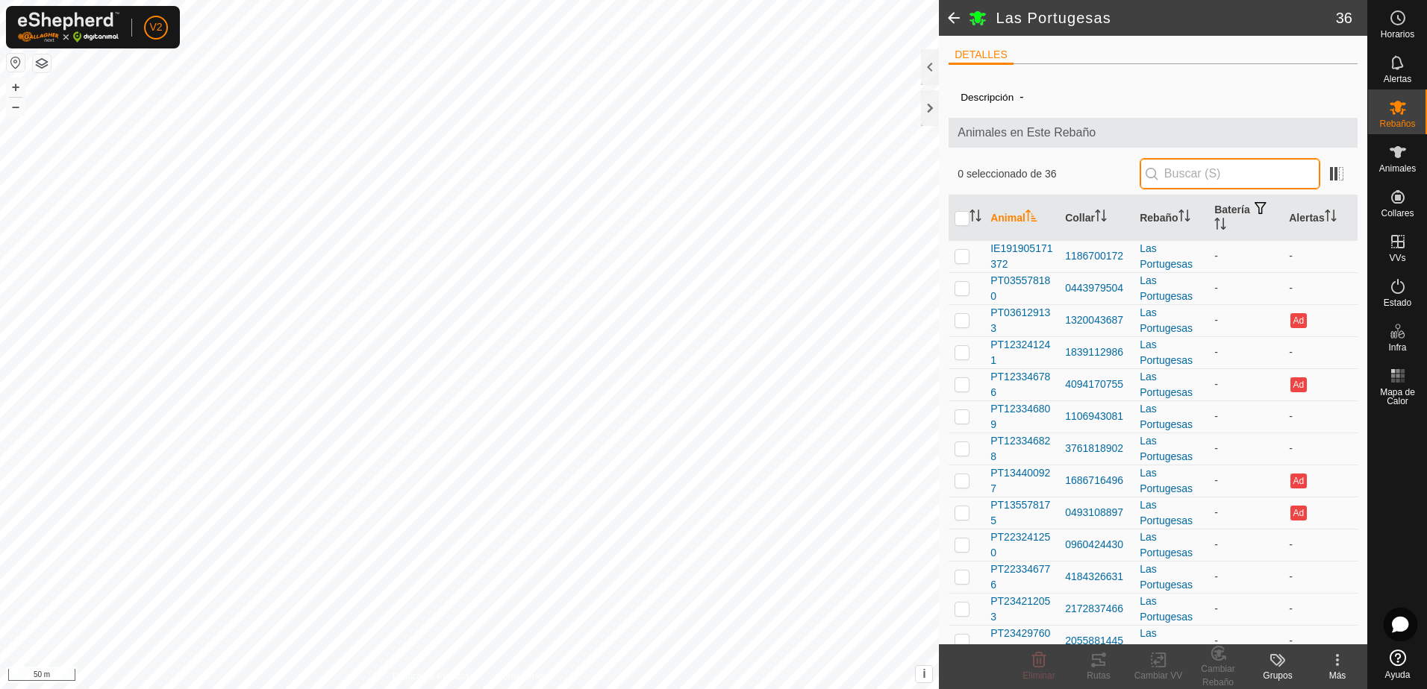
click at [1172, 169] on input "text" at bounding box center [1229, 173] width 181 height 31
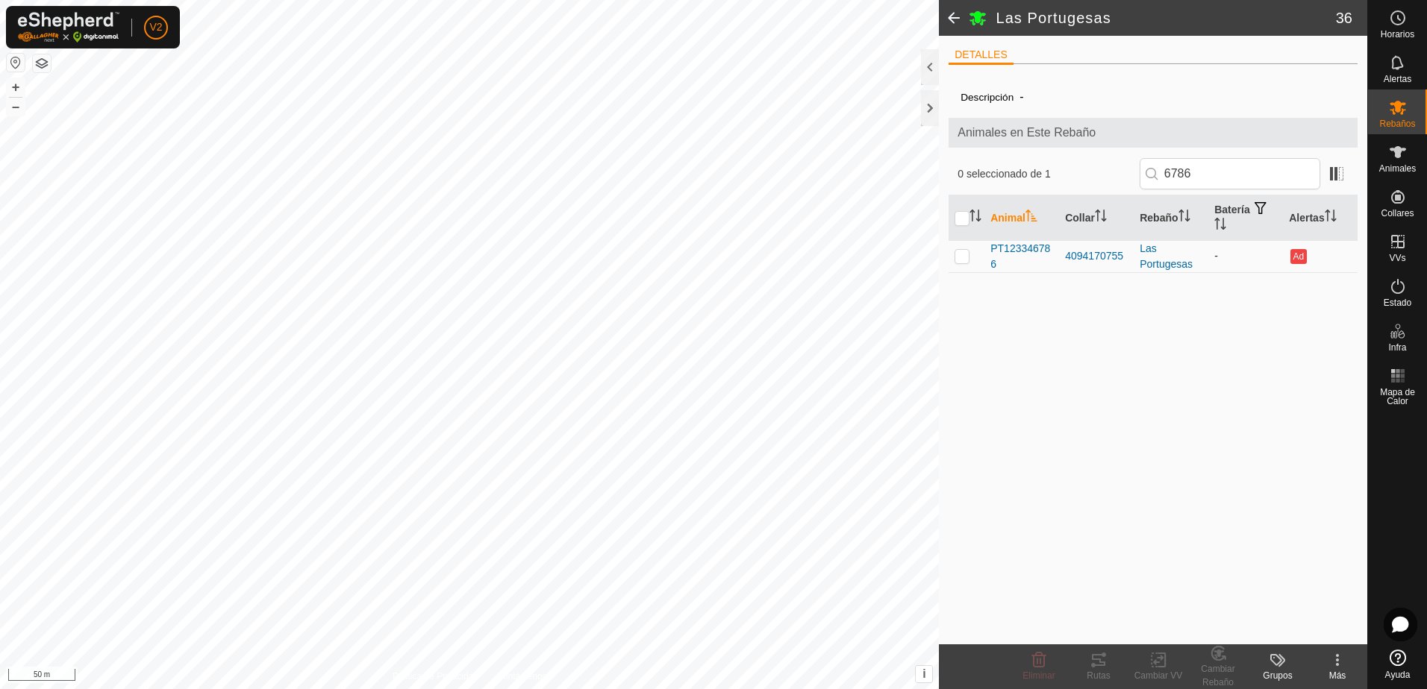
click at [965, 260] on p-checkbox at bounding box center [961, 256] width 15 height 12
click at [1241, 177] on input "6786" at bounding box center [1229, 173] width 181 height 31
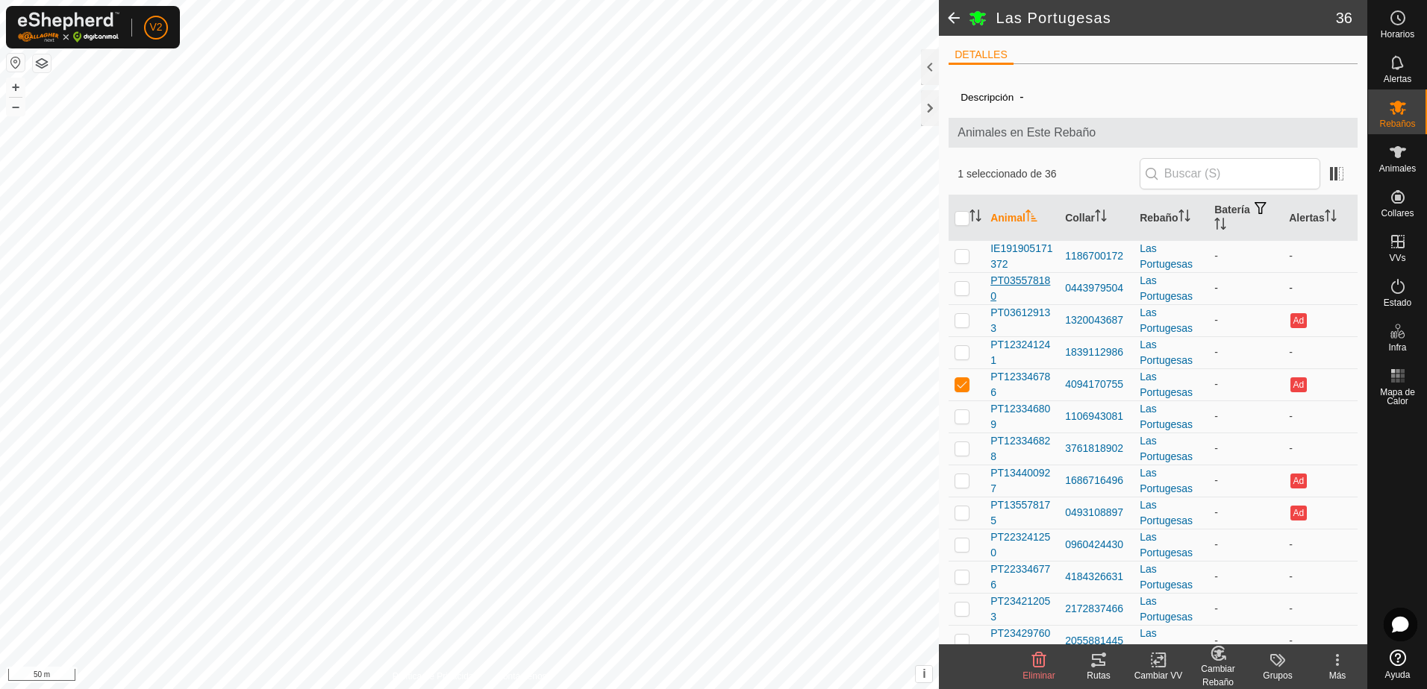
click at [1026, 279] on span "PT035578180" at bounding box center [1021, 288] width 63 height 31
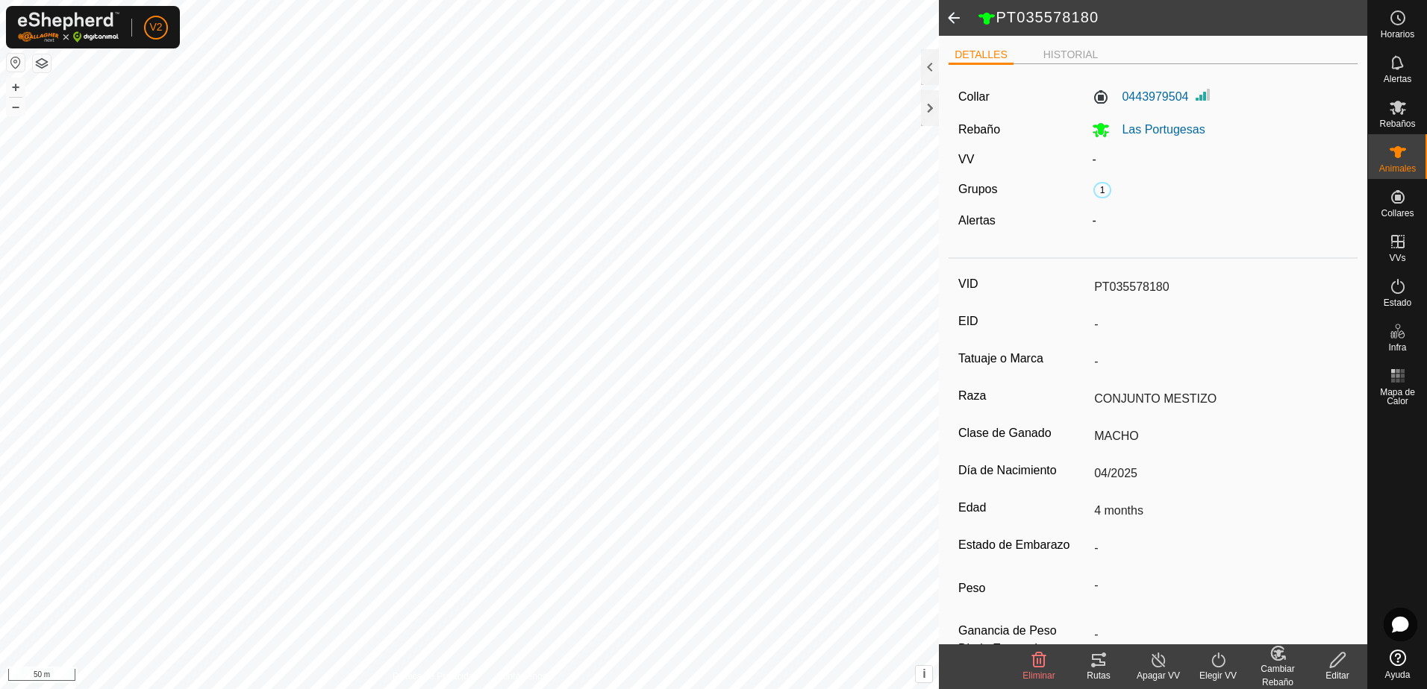
click at [1331, 660] on icon at bounding box center [1337, 660] width 19 height 18
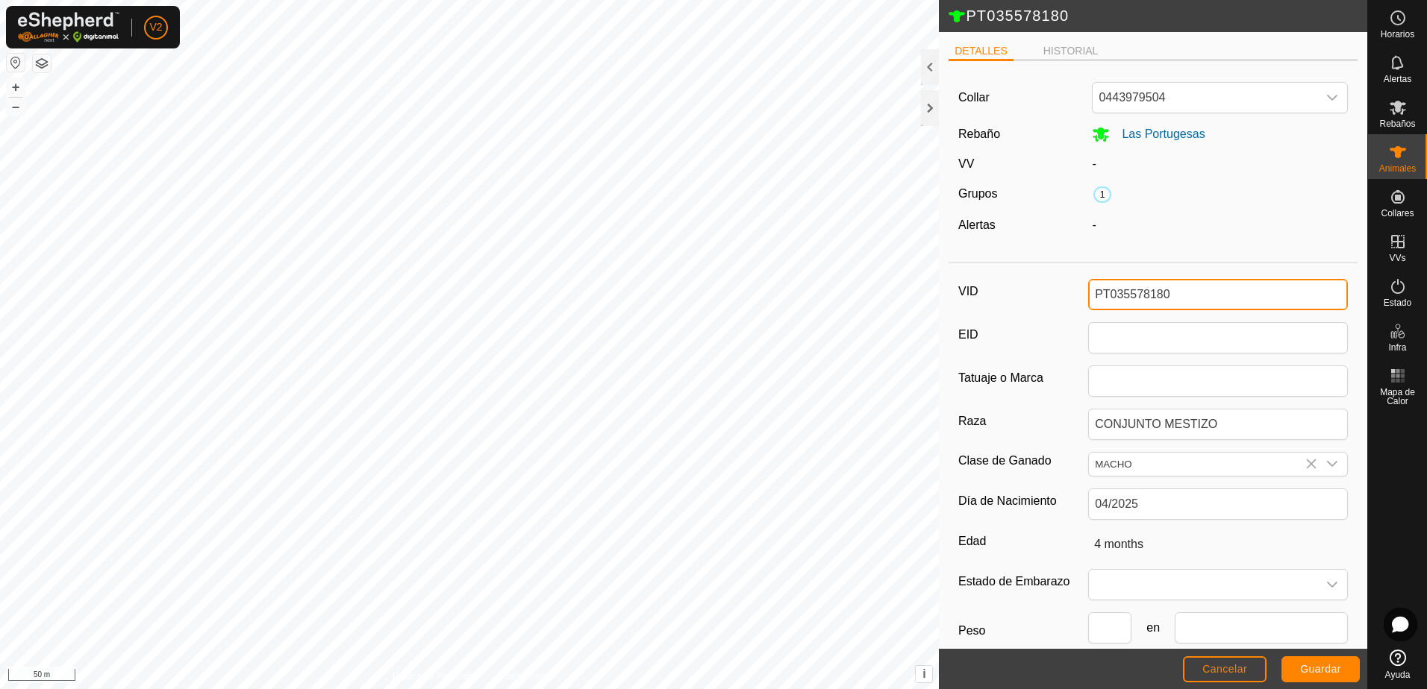
drag, startPoint x: 1107, startPoint y: 294, endPoint x: 1233, endPoint y: 298, distance: 126.1
click at [1233, 298] on input "PT035578180" at bounding box center [1218, 294] width 260 height 31
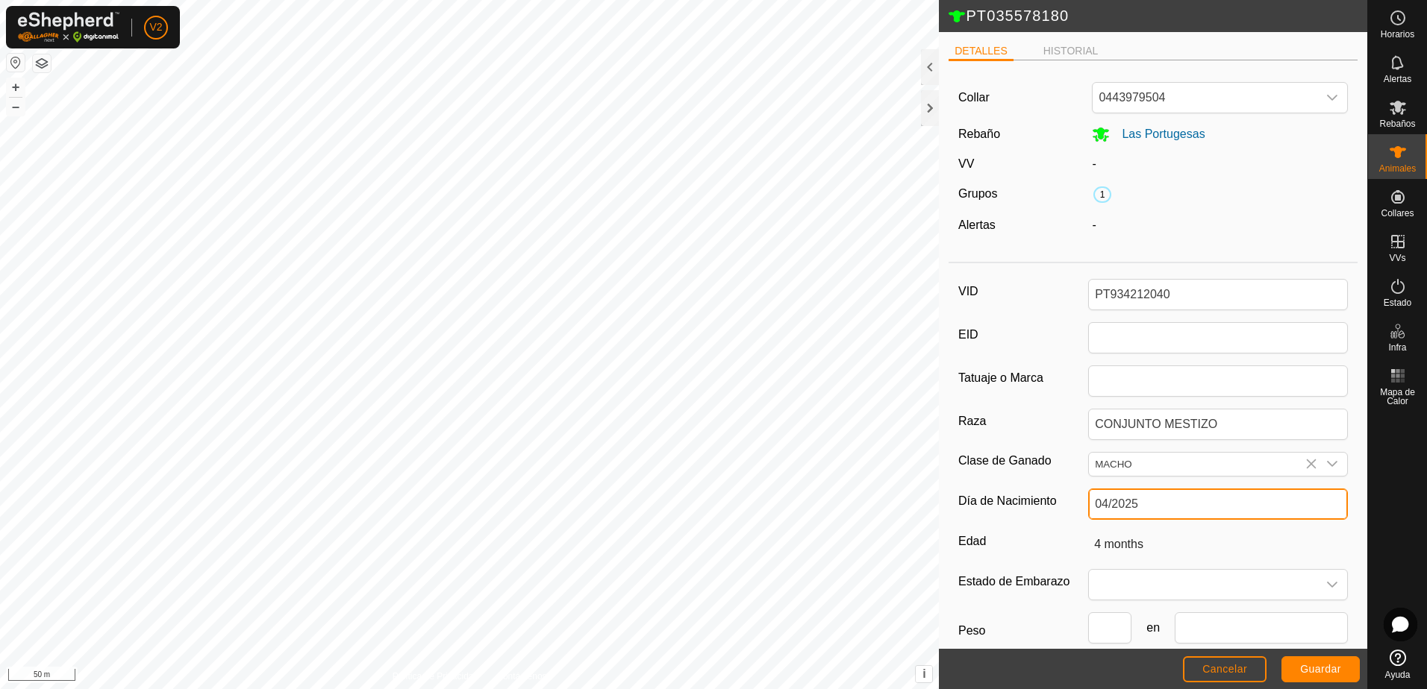
click at [1175, 505] on input "04/2025" at bounding box center [1218, 504] width 260 height 31
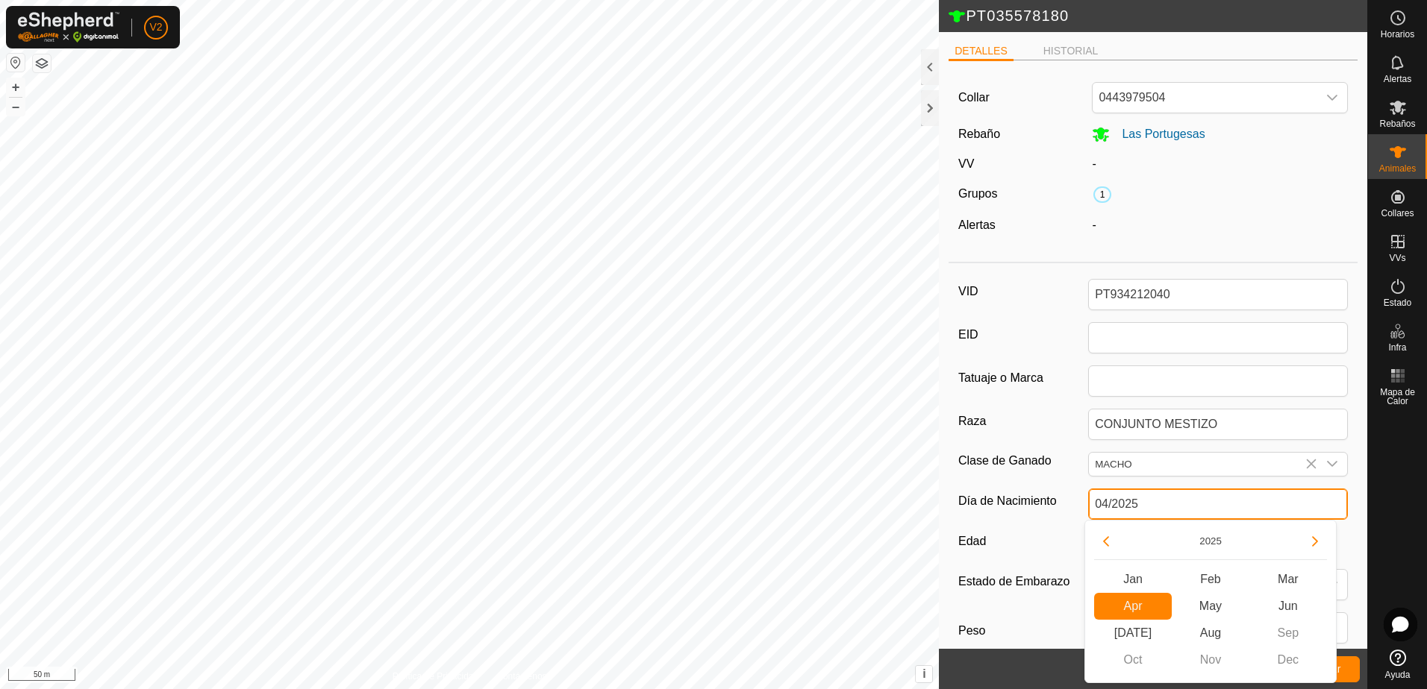
click at [1175, 505] on input "04/2025" at bounding box center [1218, 504] width 260 height 31
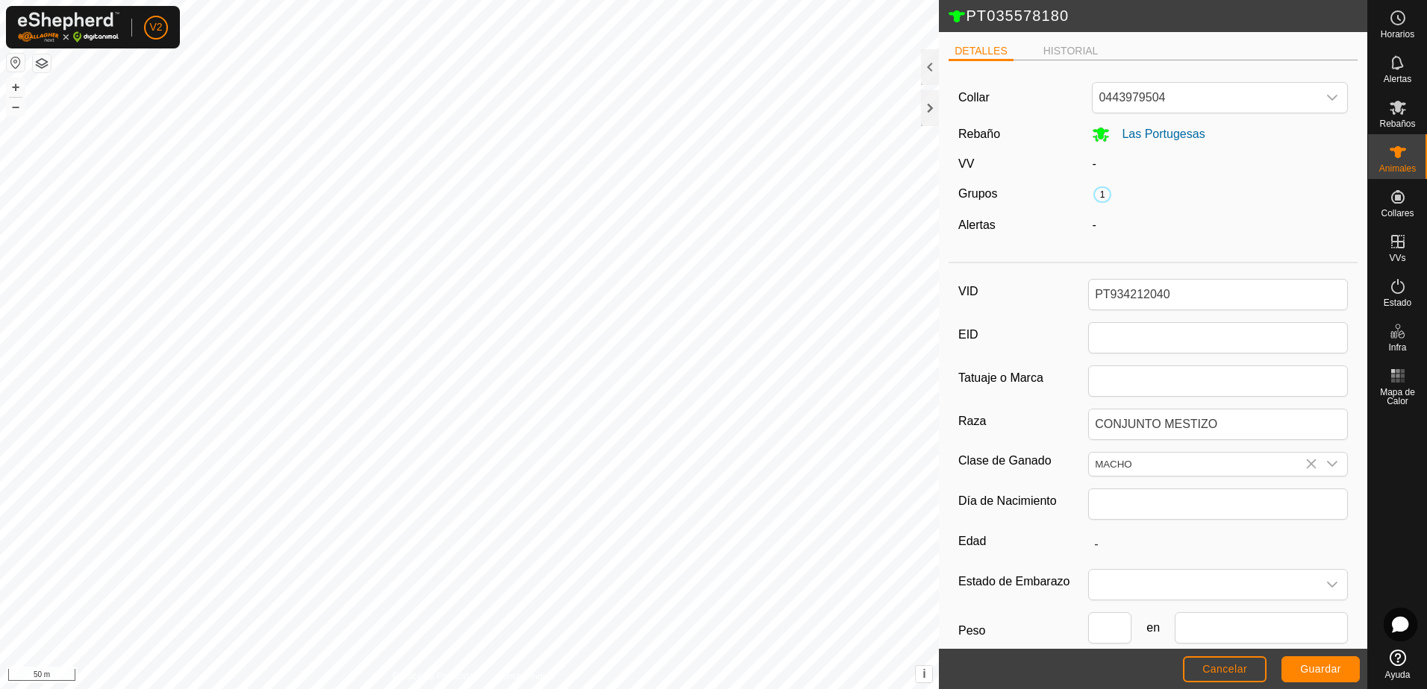
click at [1291, 478] on div "VID PT934212040 EID Tatuaje o Marca Raza CONJUNTO MESTIZO Clase de Ganado MACHO…" at bounding box center [1152, 500] width 409 height 462
click at [1321, 671] on span "Guardar" at bounding box center [1320, 669] width 41 height 12
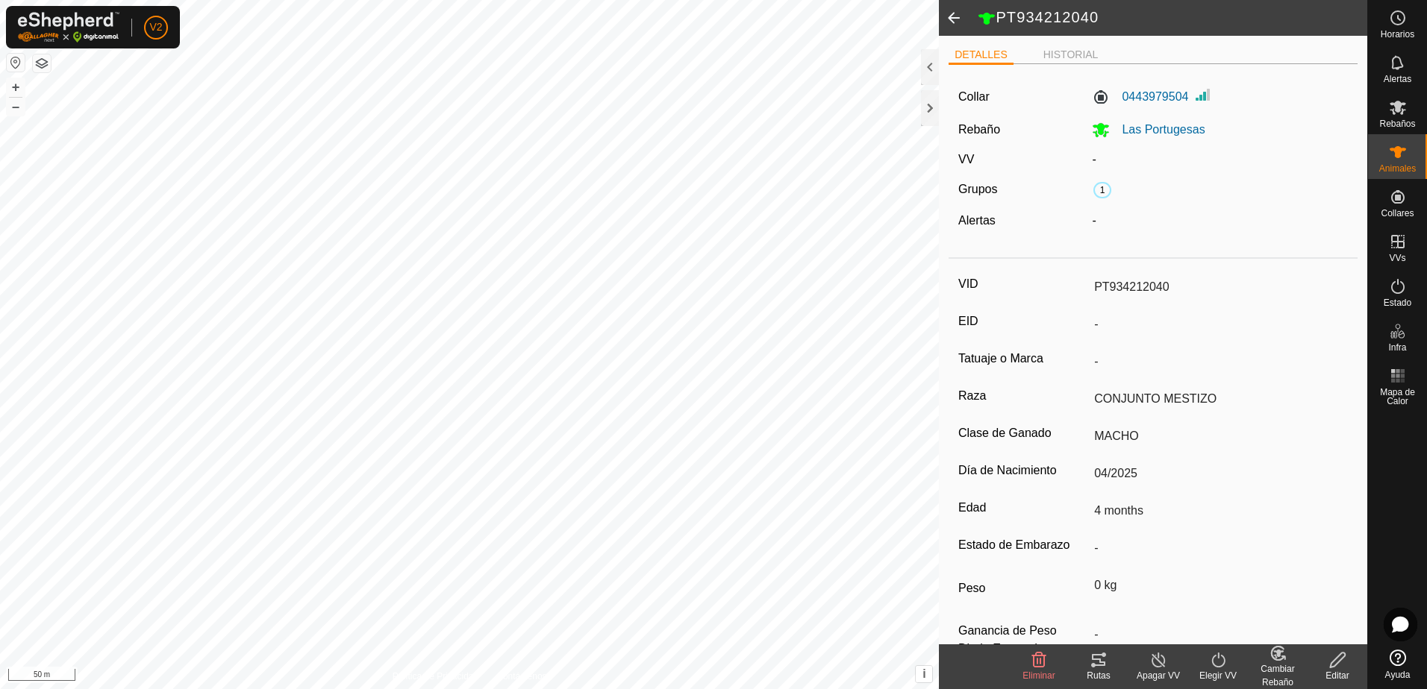
click at [953, 25] on span at bounding box center [954, 18] width 30 height 36
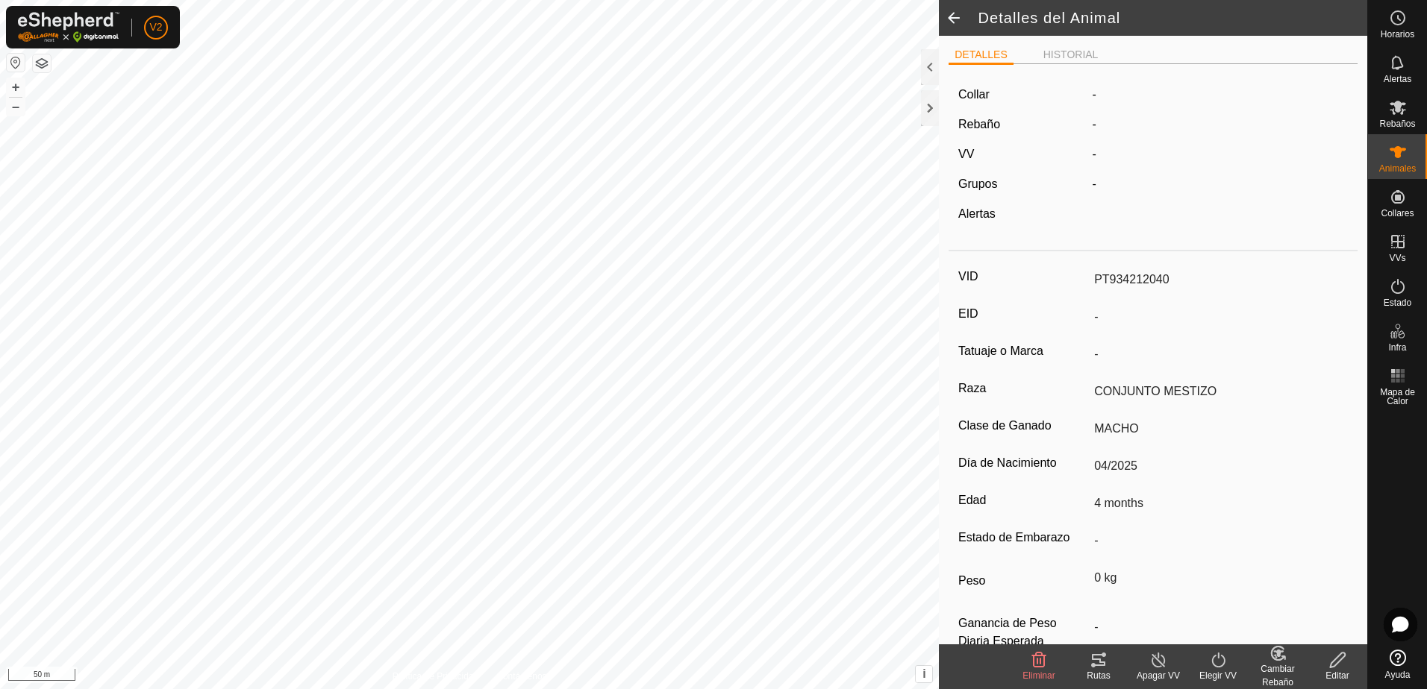
click at [951, 23] on span at bounding box center [954, 18] width 30 height 36
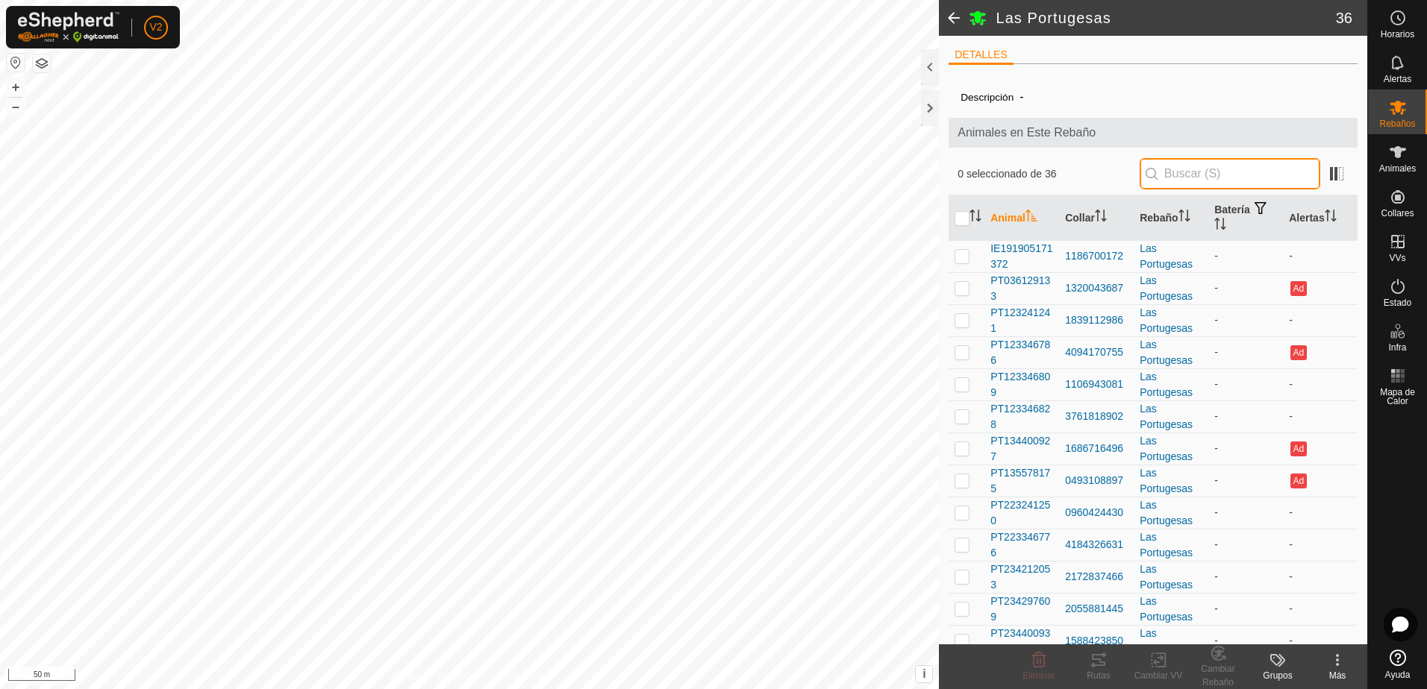
click at [1194, 184] on input "text" at bounding box center [1229, 173] width 181 height 31
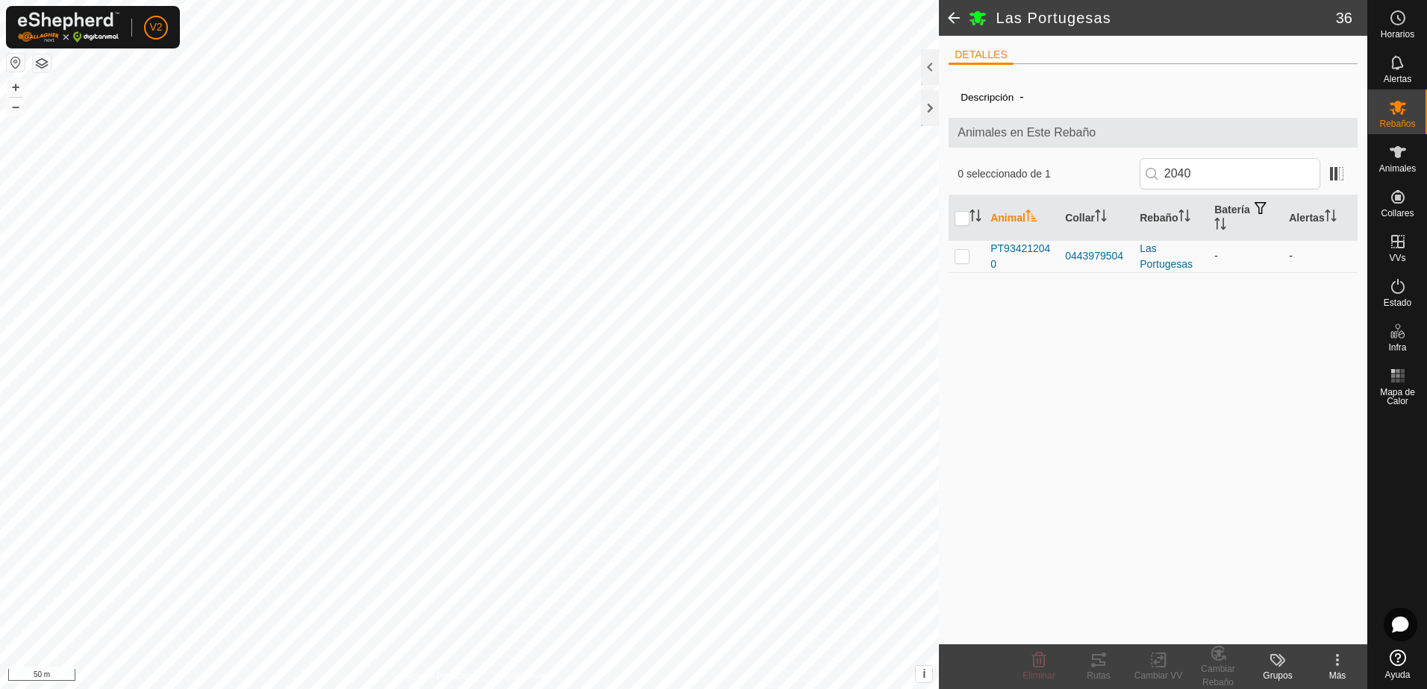
click at [962, 257] on p-checkbox at bounding box center [961, 256] width 15 height 12
click at [1226, 169] on input "2040" at bounding box center [1229, 173] width 181 height 31
click at [959, 259] on p-checkbox at bounding box center [961, 256] width 15 height 12
click at [1244, 169] on input "1372" at bounding box center [1229, 173] width 181 height 31
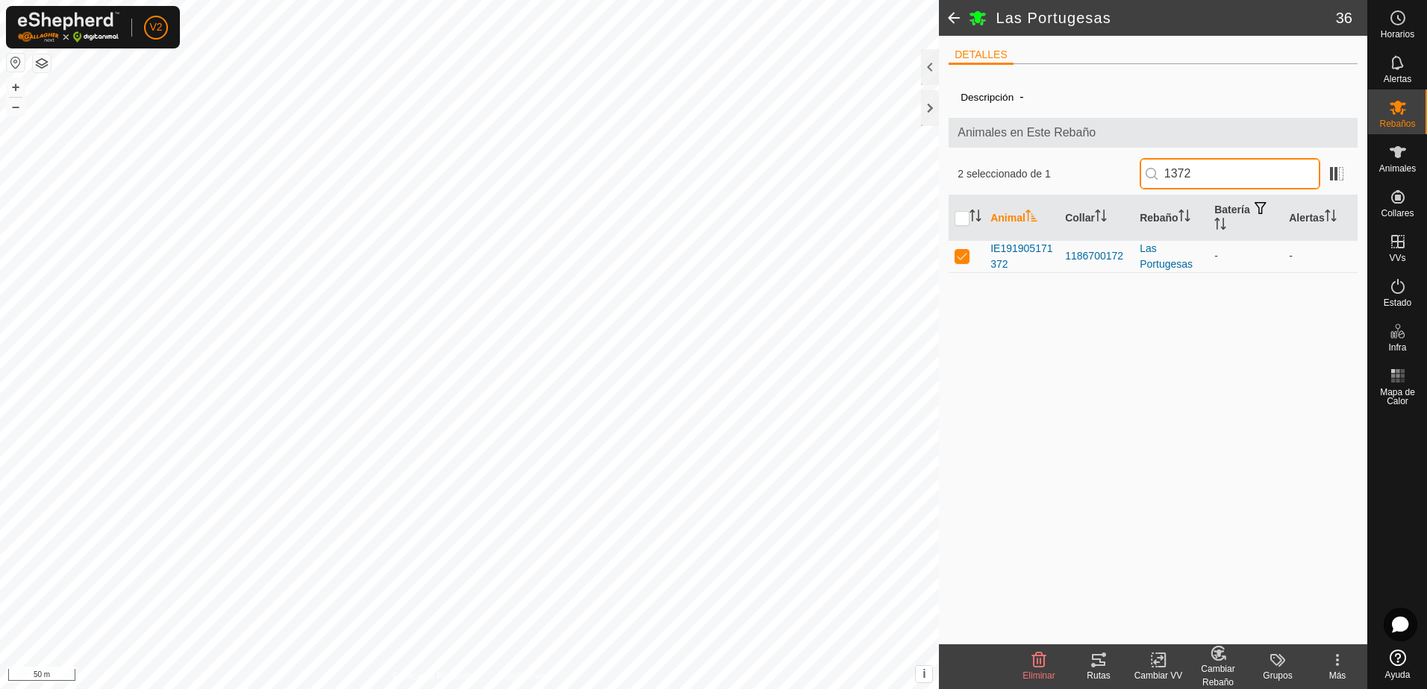
click at [1244, 169] on input "1372" at bounding box center [1229, 173] width 181 height 31
click at [965, 257] on p-checkbox at bounding box center [961, 256] width 15 height 12
click at [1209, 660] on icon at bounding box center [1218, 654] width 19 height 18
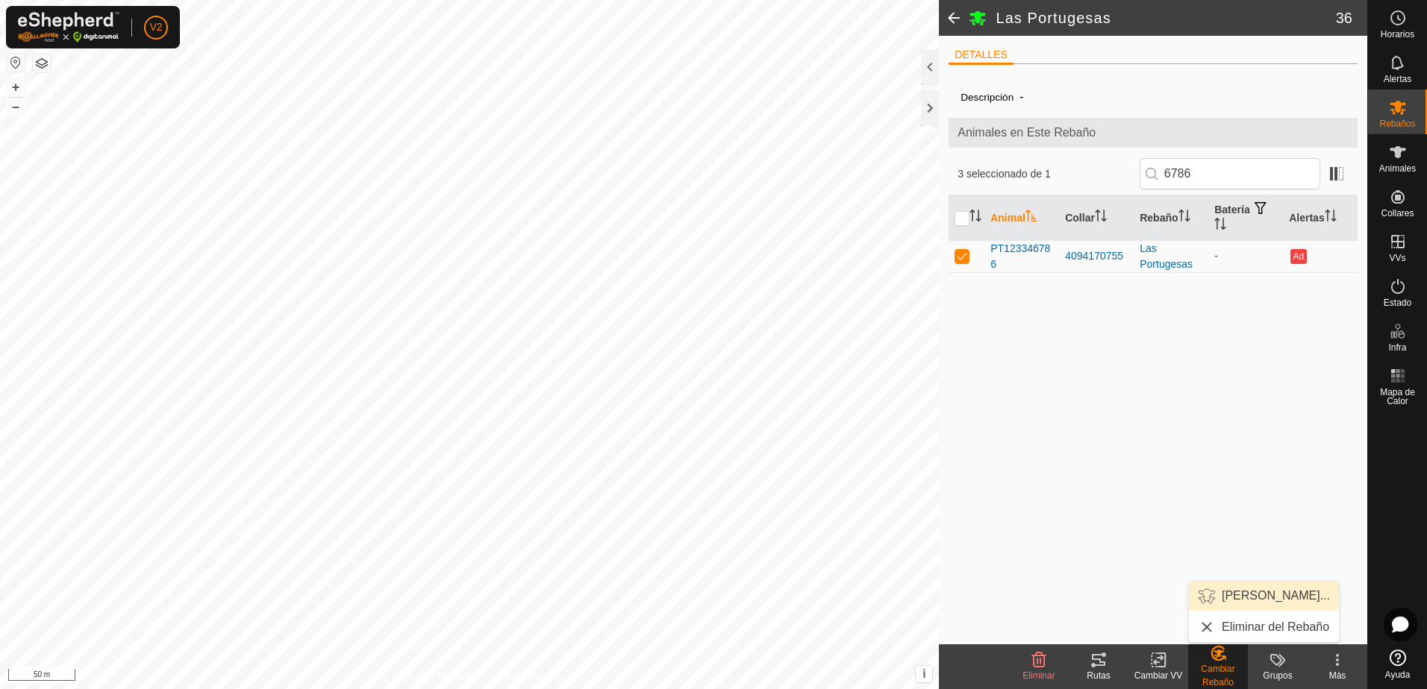
click at [1271, 594] on link "[PERSON_NAME]..." at bounding box center [1264, 596] width 150 height 30
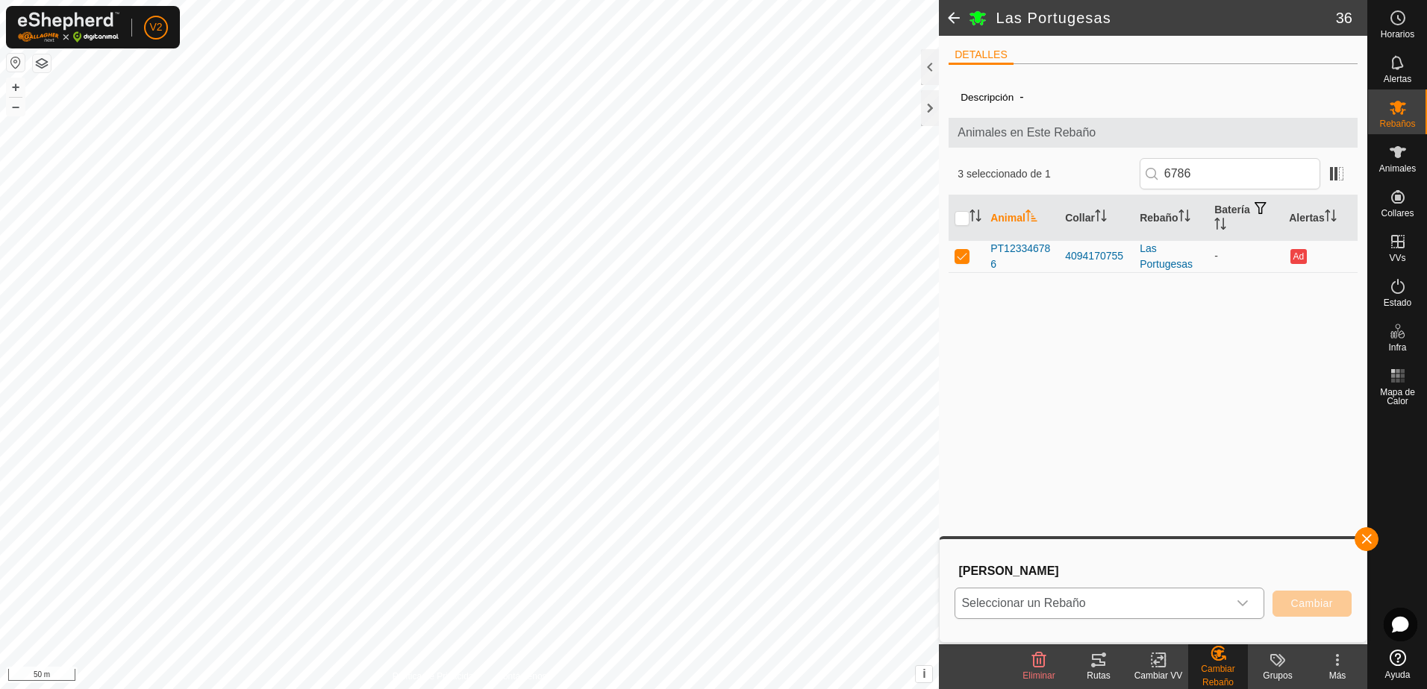
click at [1238, 606] on icon "dropdown trigger" at bounding box center [1242, 604] width 12 height 12
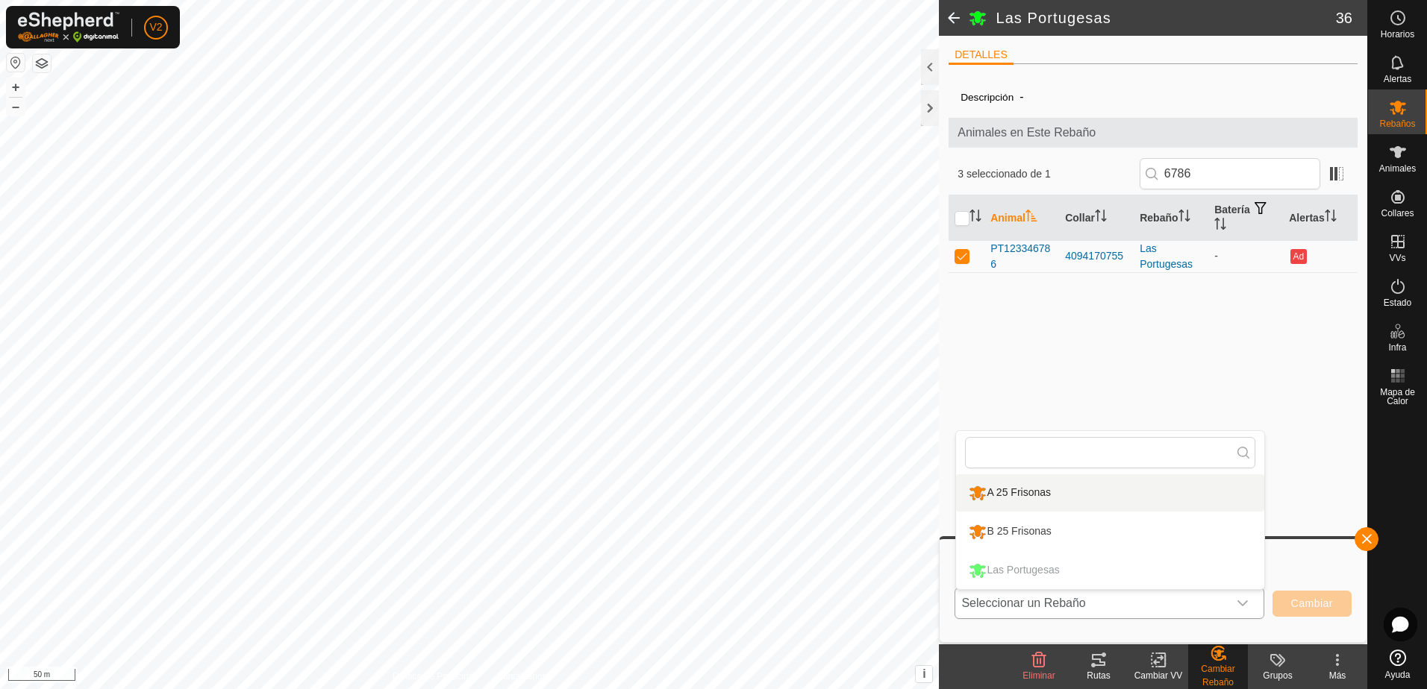
click at [1157, 503] on li "A 25 Frisonas" at bounding box center [1110, 493] width 308 height 37
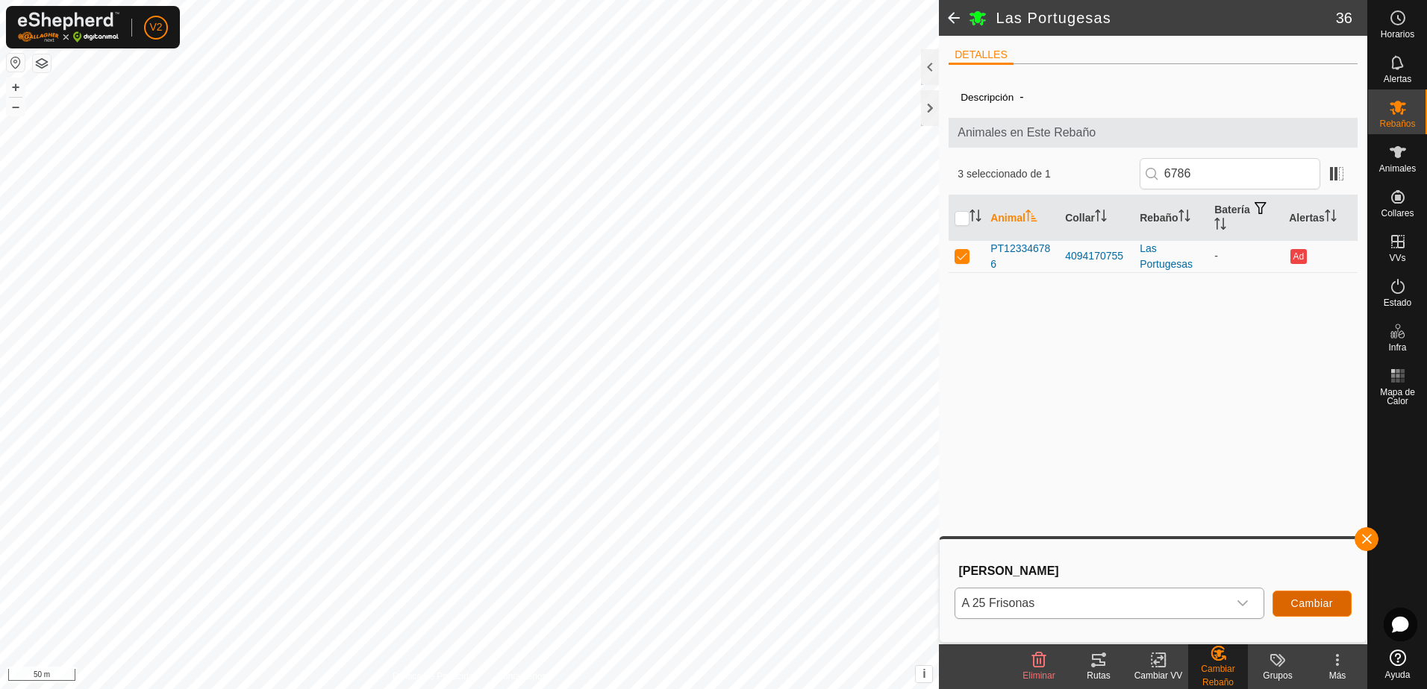
click at [1302, 601] on span "Cambiar" at bounding box center [1312, 604] width 42 height 12
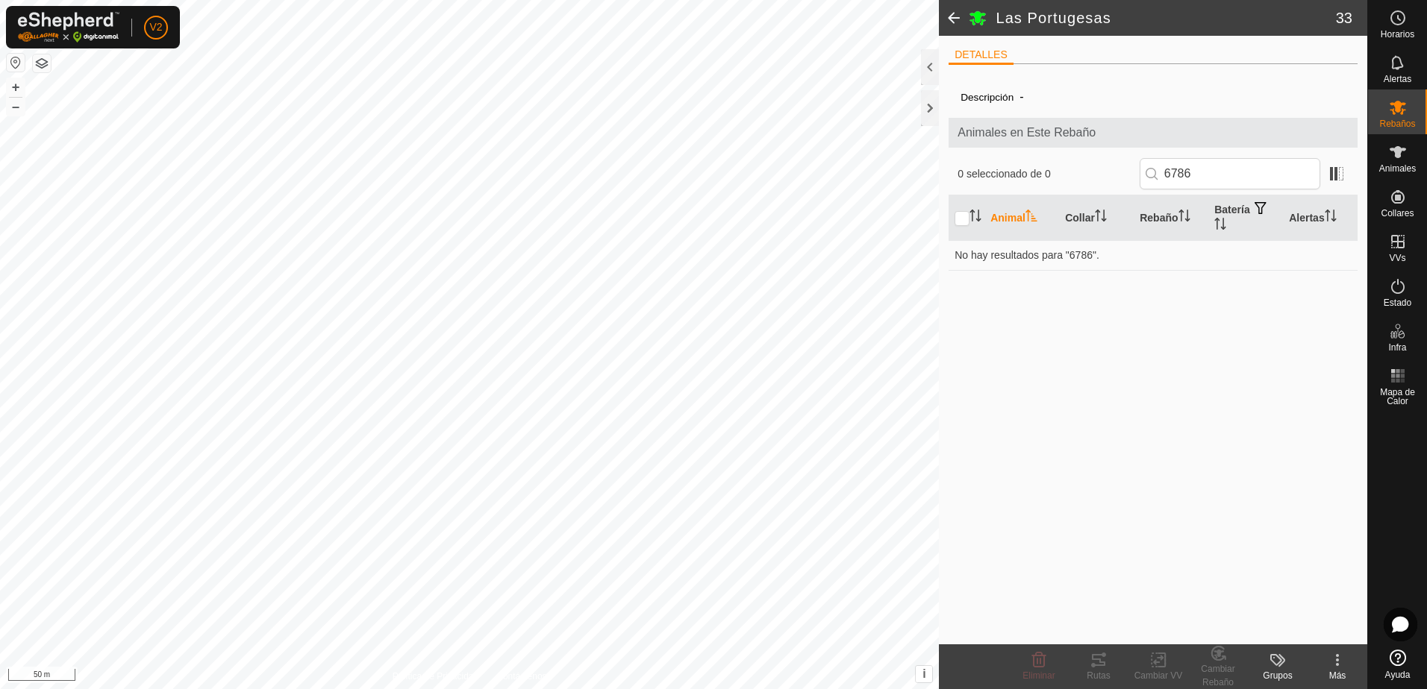
click at [959, 27] on span at bounding box center [954, 18] width 30 height 36
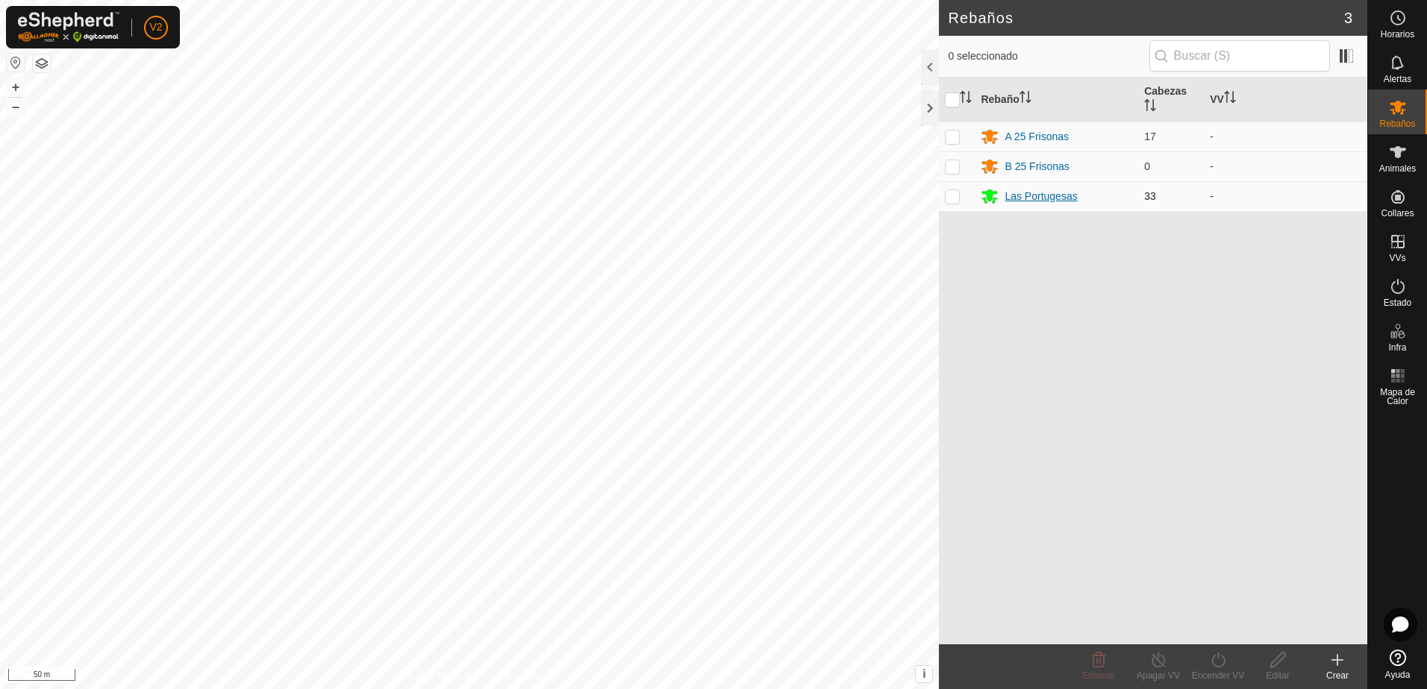
click at [1030, 194] on div "Las Portugesas" at bounding box center [1040, 197] width 72 height 16
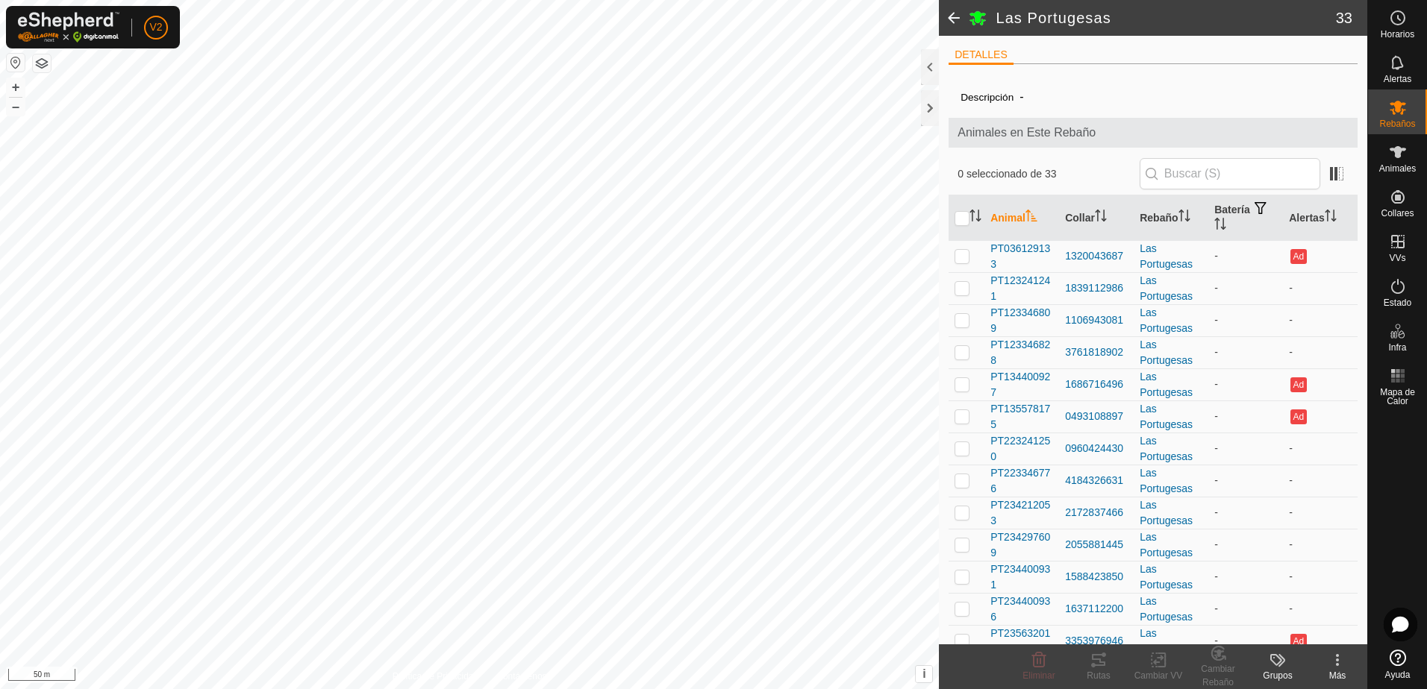
click at [955, 20] on span at bounding box center [954, 18] width 30 height 36
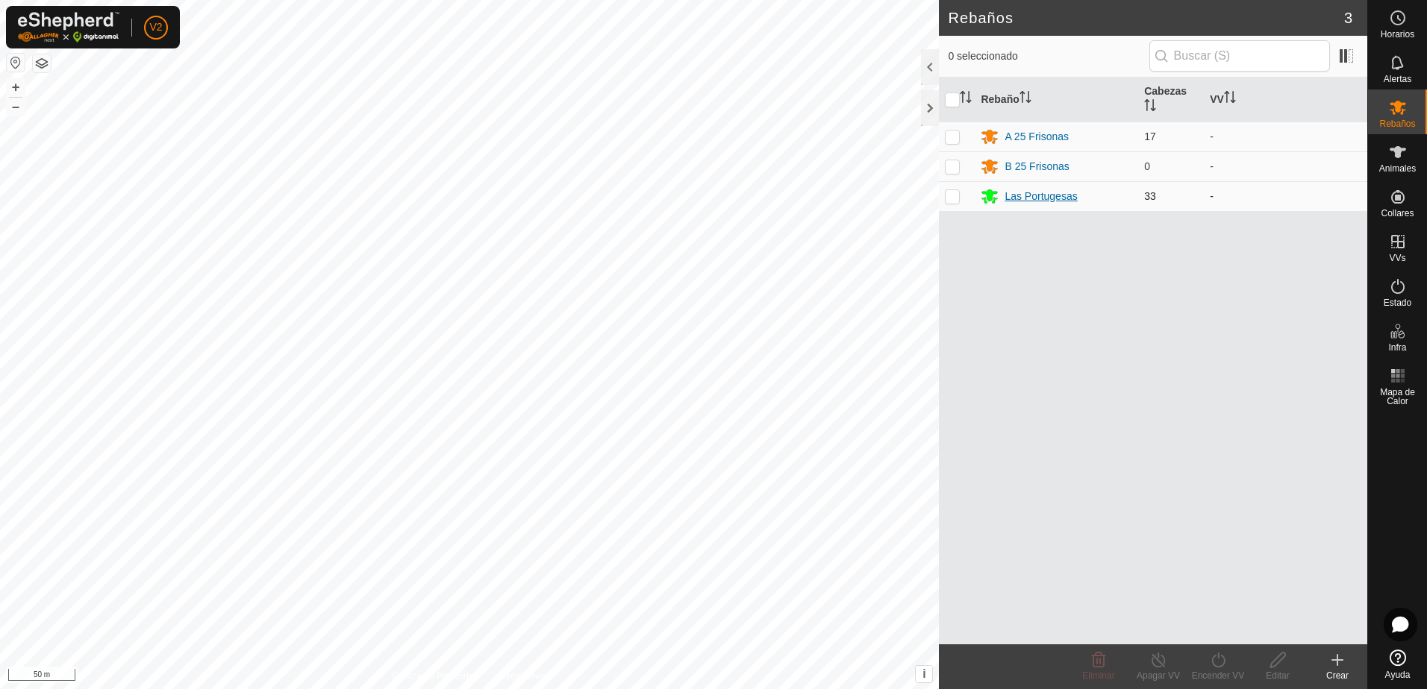
click at [1051, 195] on div "Las Portugesas" at bounding box center [1040, 197] width 72 height 16
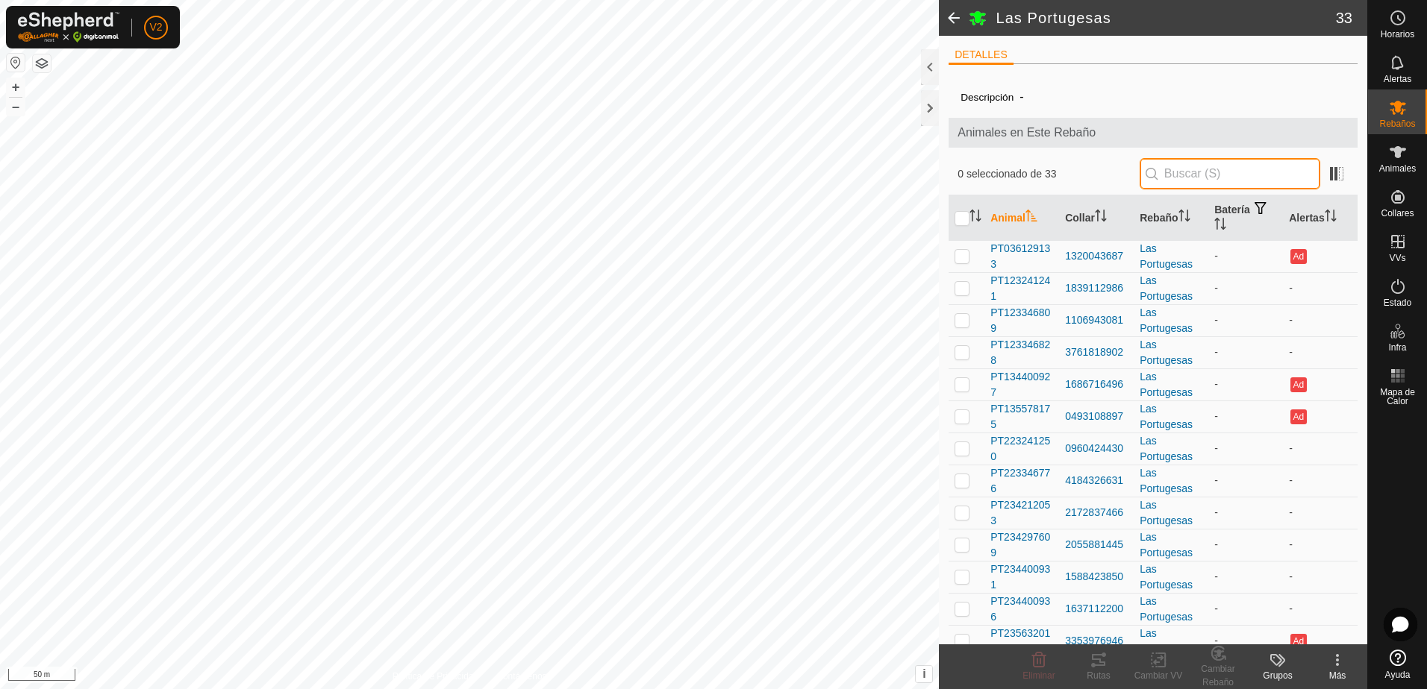
click at [1179, 172] on input "text" at bounding box center [1229, 173] width 181 height 31
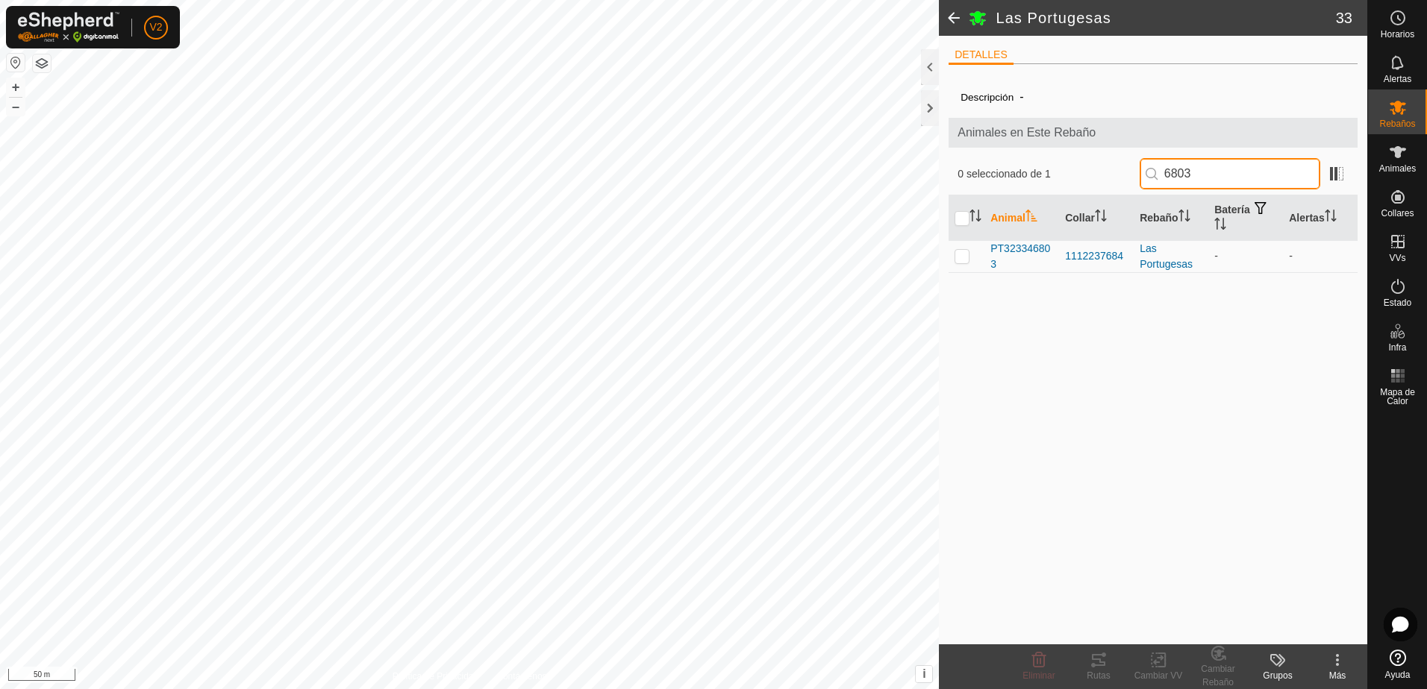
click at [1223, 178] on input "6803" at bounding box center [1229, 173] width 181 height 31
click at [966, 258] on p-checkbox at bounding box center [961, 256] width 15 height 12
click at [1222, 173] on input "0920" at bounding box center [1229, 173] width 181 height 31
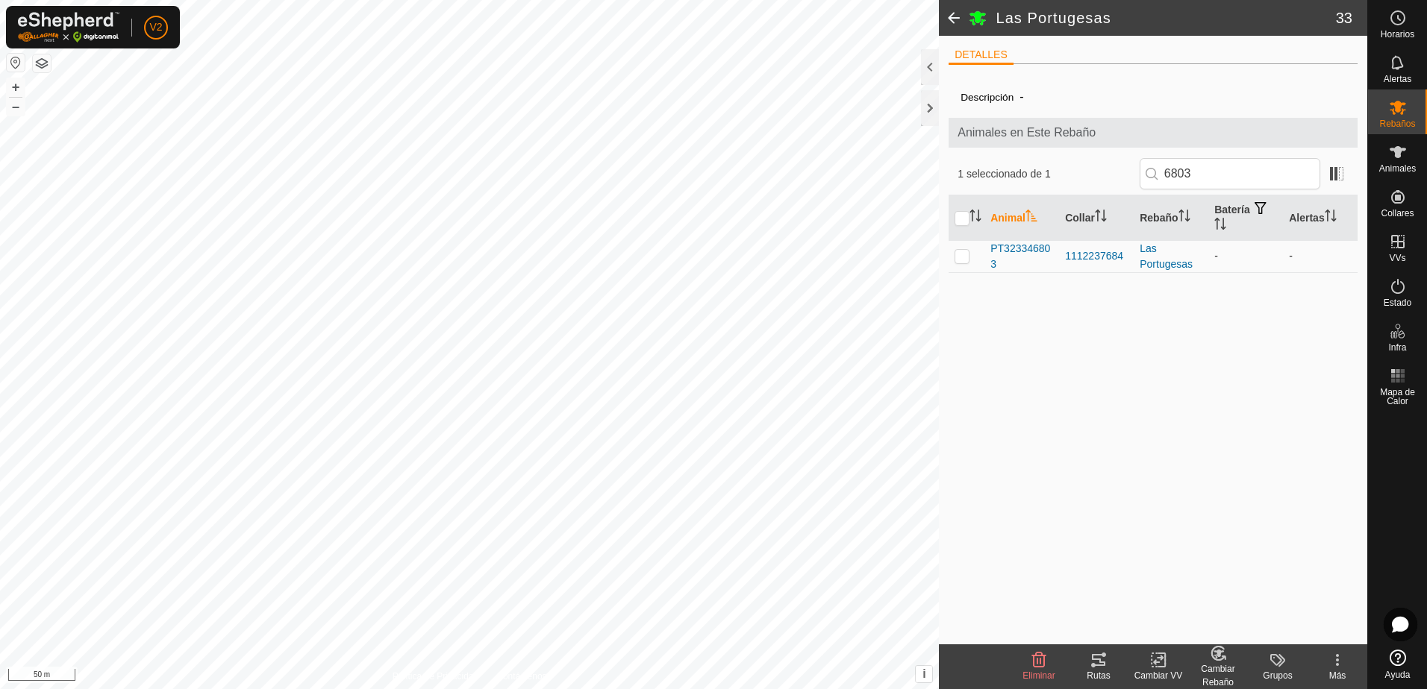
click at [959, 259] on p-checkbox at bounding box center [961, 256] width 15 height 12
click at [954, 16] on span at bounding box center [954, 18] width 30 height 36
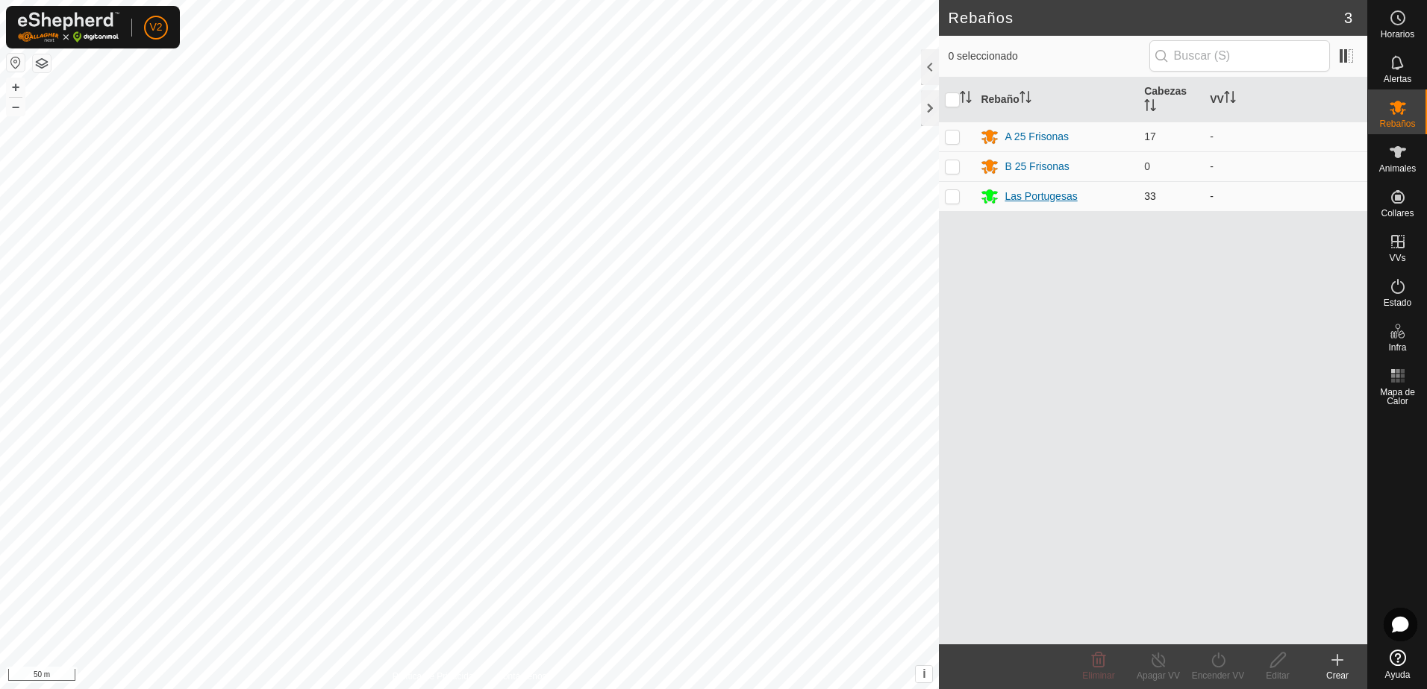
click at [1039, 187] on div "Las Portugesas" at bounding box center [1055, 196] width 151 height 18
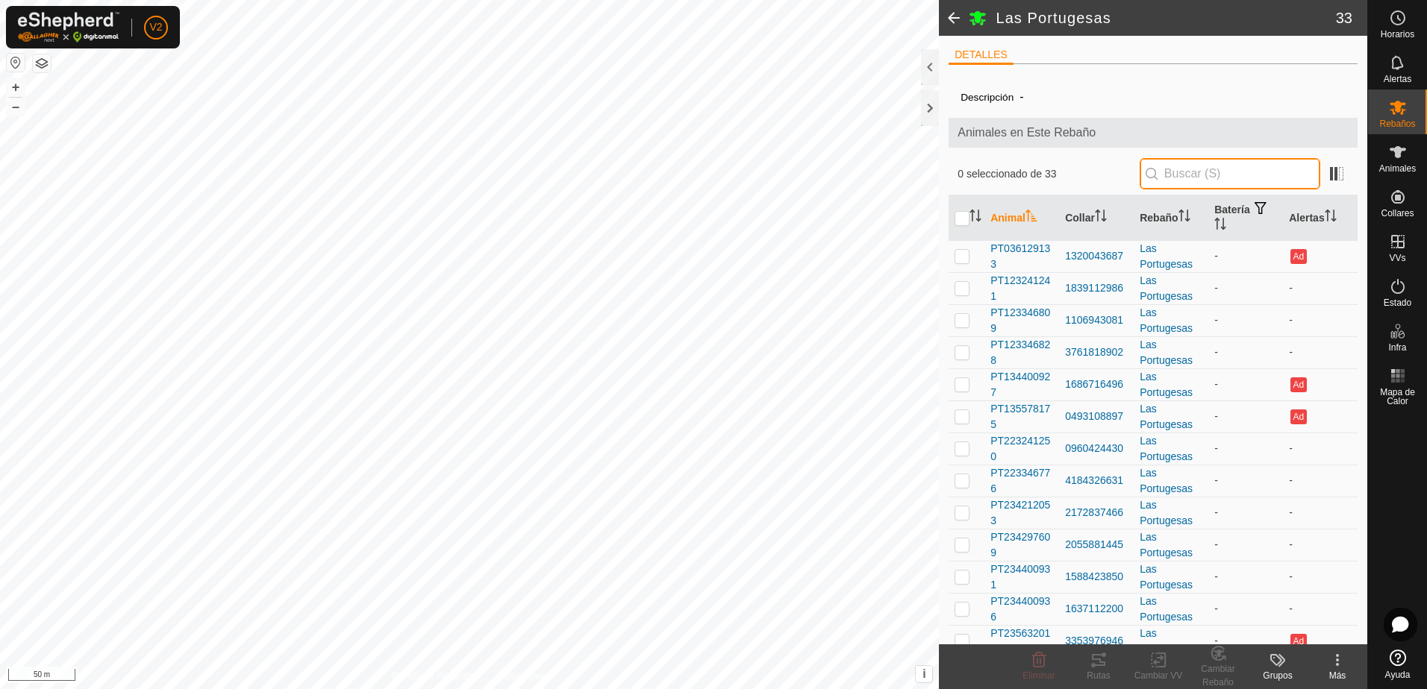
click at [1193, 169] on input "text" at bounding box center [1229, 173] width 181 height 31
click at [1194, 186] on input "text" at bounding box center [1229, 173] width 181 height 31
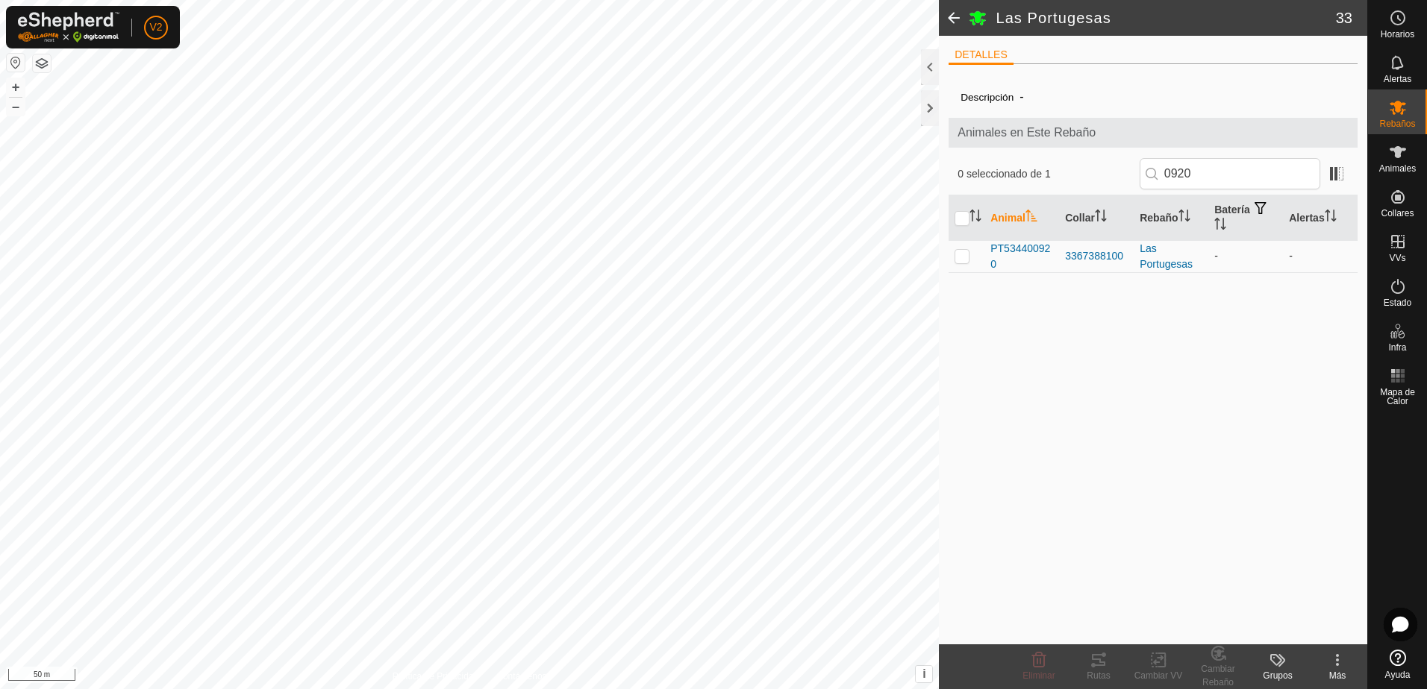
click at [962, 255] on p-checkbox at bounding box center [961, 256] width 15 height 12
click at [956, 19] on span at bounding box center [954, 18] width 30 height 36
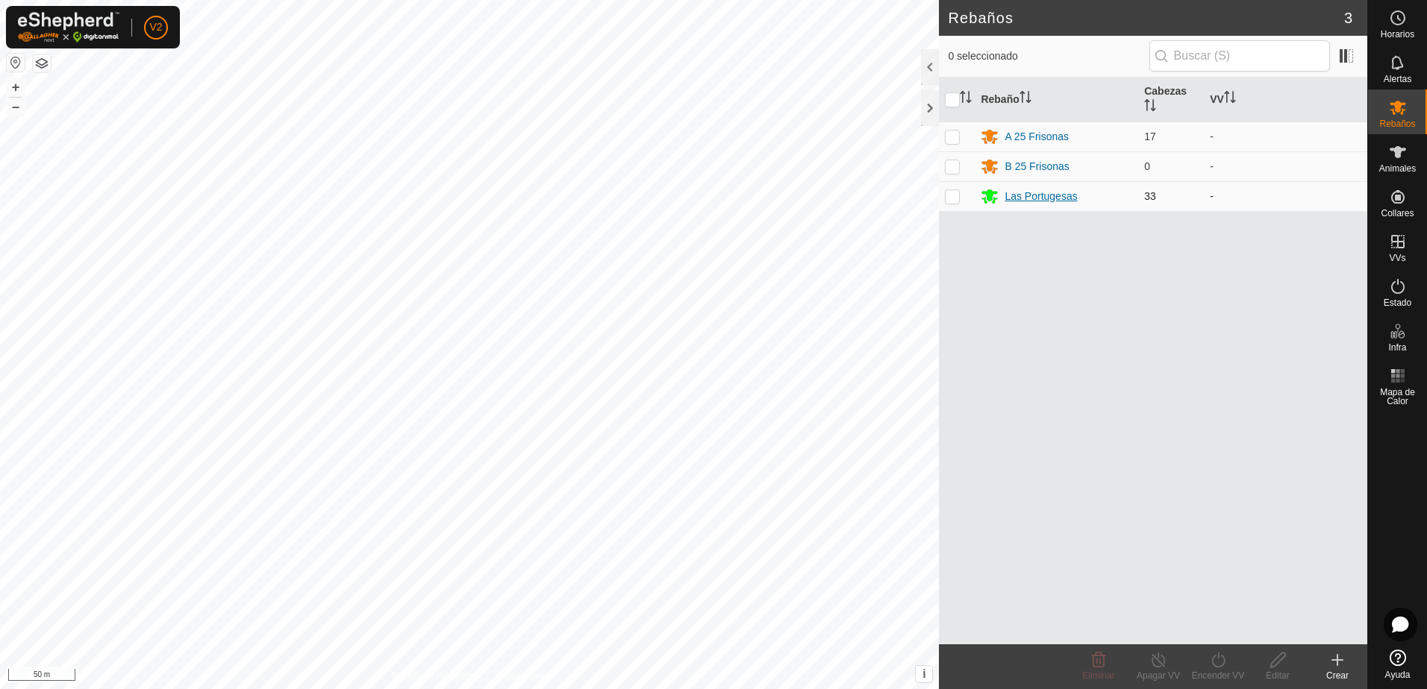
click at [1051, 191] on div "Las Portugesas" at bounding box center [1040, 197] width 72 height 16
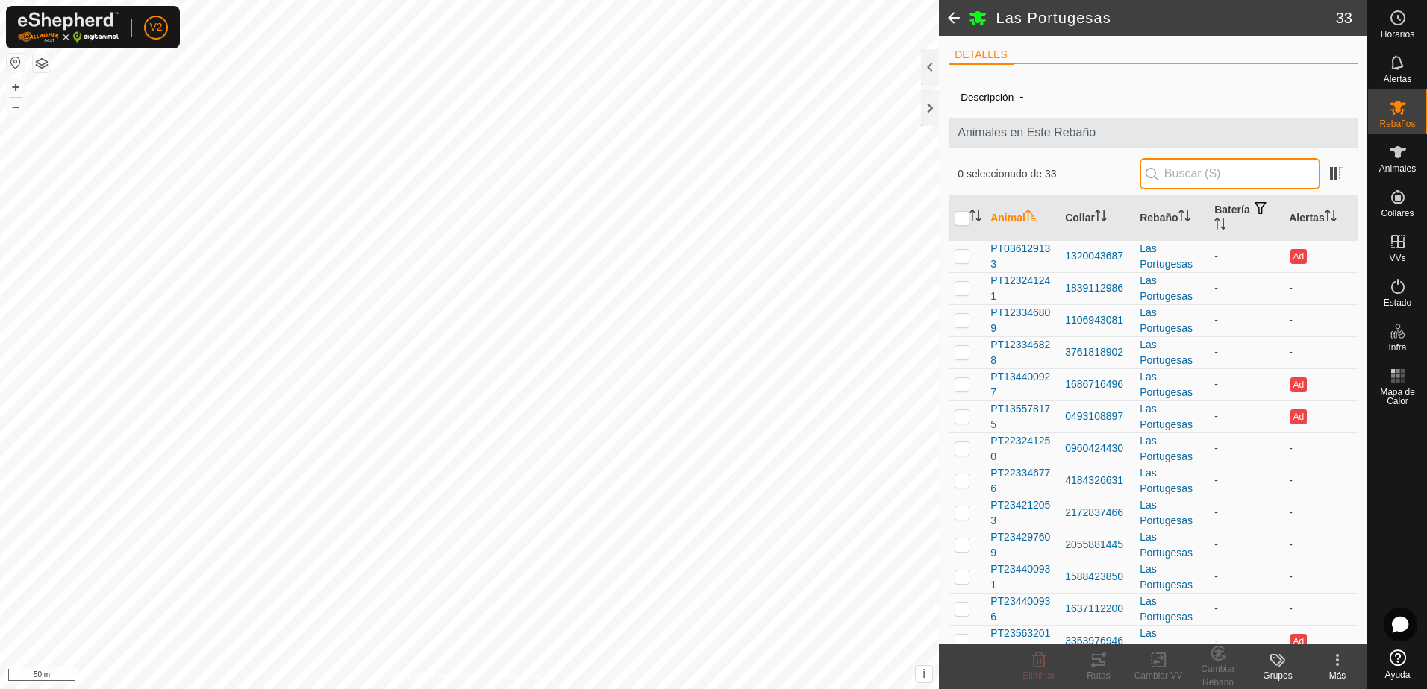
click at [1188, 173] on input "text" at bounding box center [1229, 173] width 181 height 31
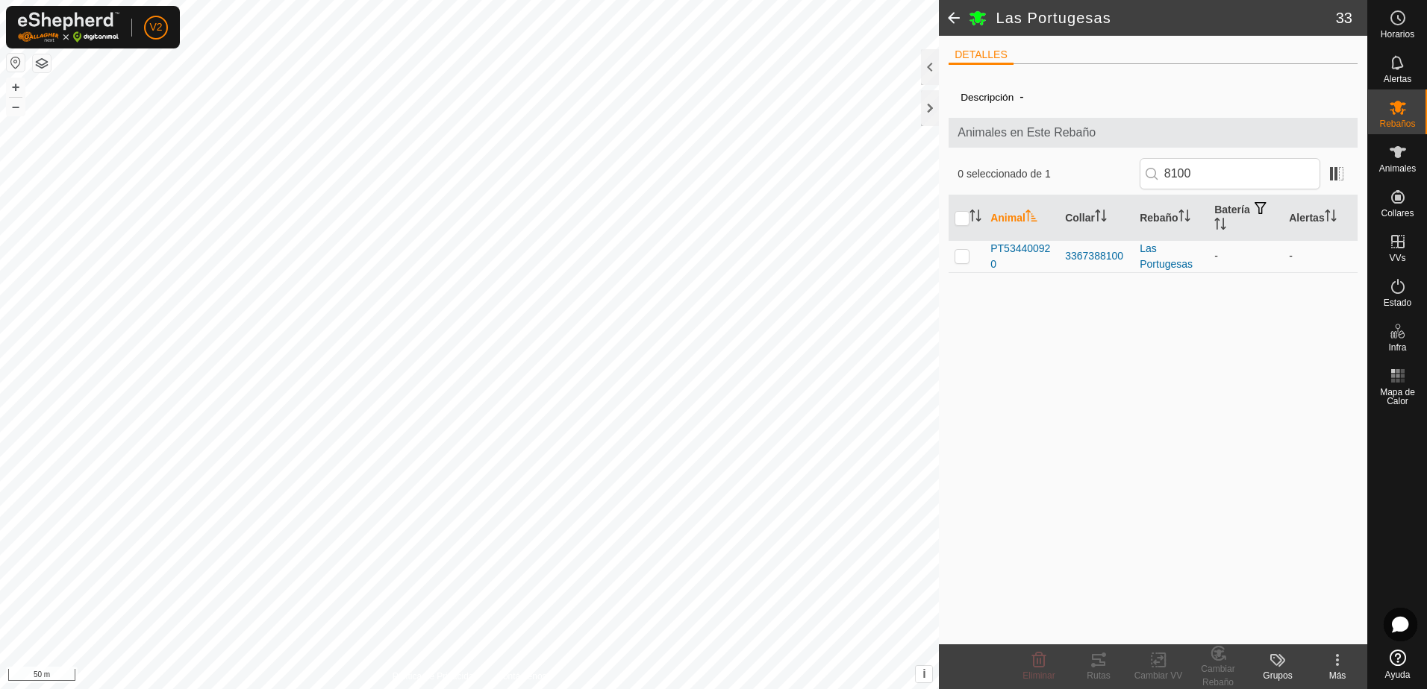
click at [964, 254] on p-checkbox at bounding box center [961, 256] width 15 height 12
click at [1238, 163] on input "8100" at bounding box center [1229, 173] width 181 height 31
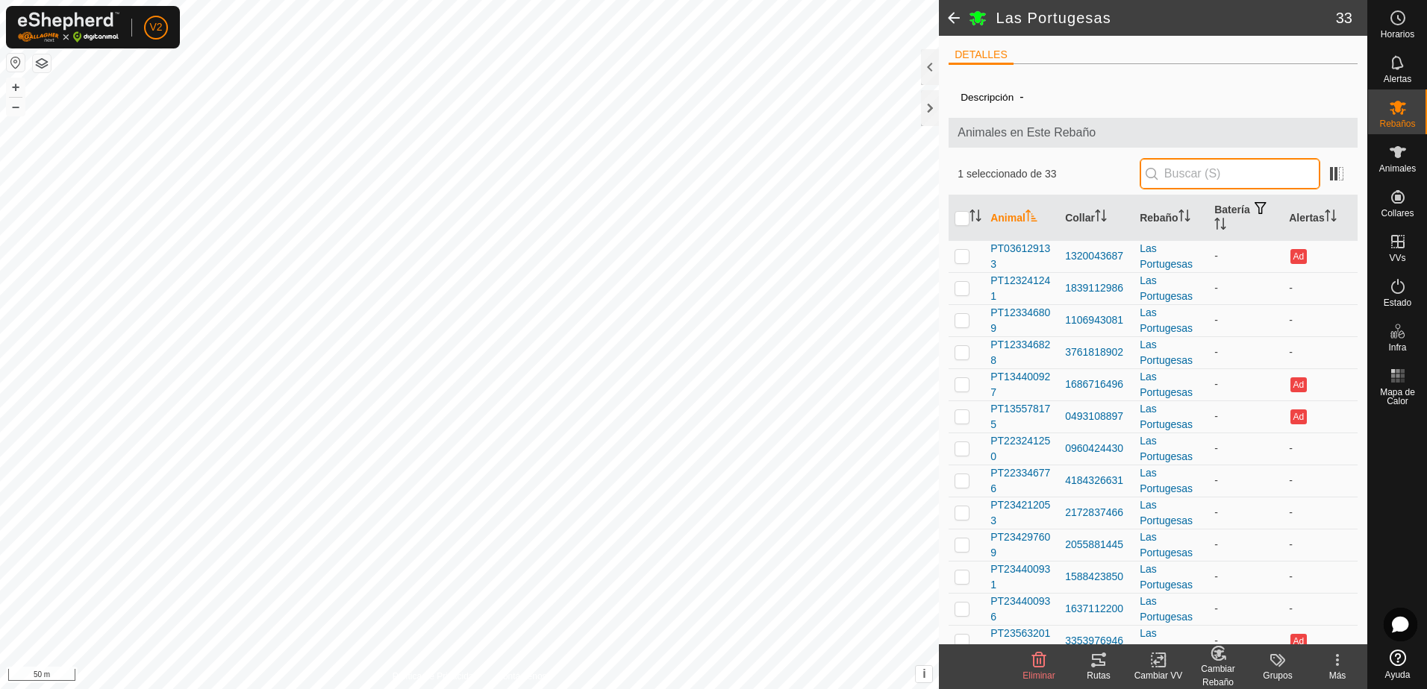
click at [1197, 181] on input "text" at bounding box center [1229, 173] width 181 height 31
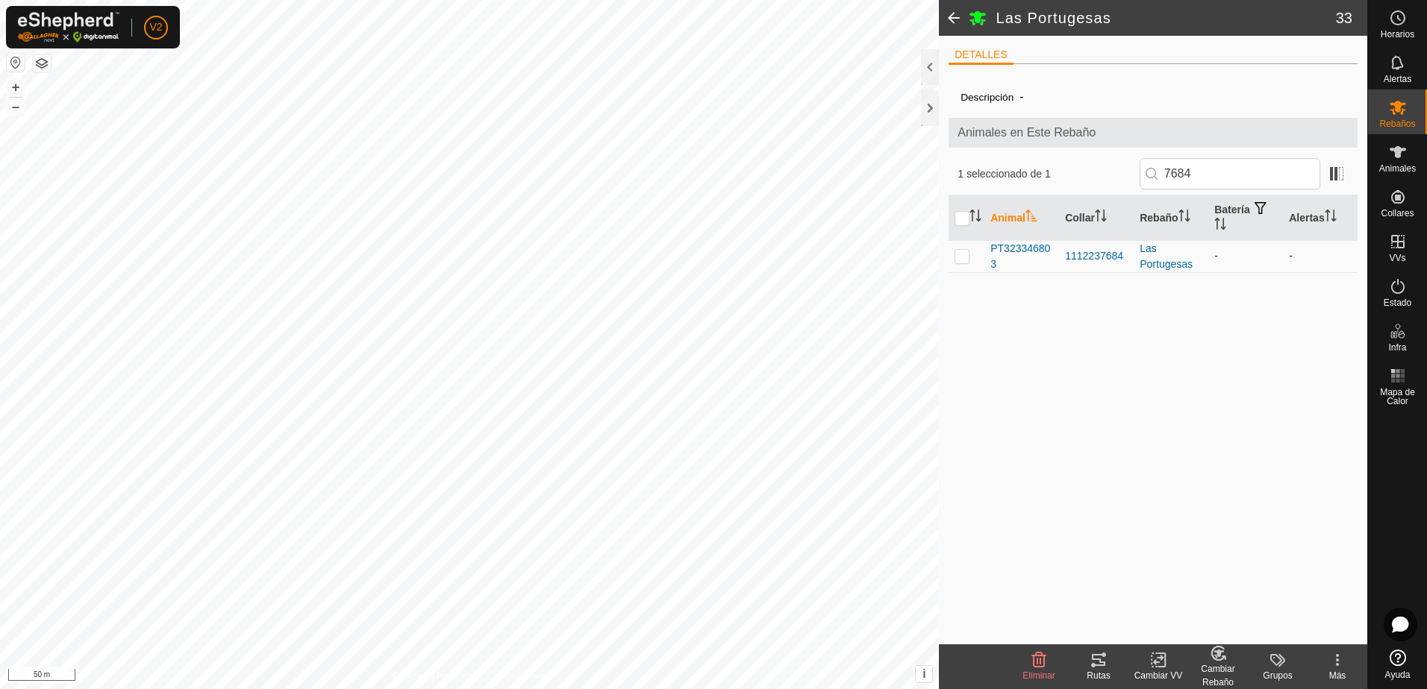
click at [963, 250] on p-checkbox at bounding box center [961, 256] width 15 height 12
click at [1232, 169] on input "7684" at bounding box center [1229, 173] width 181 height 31
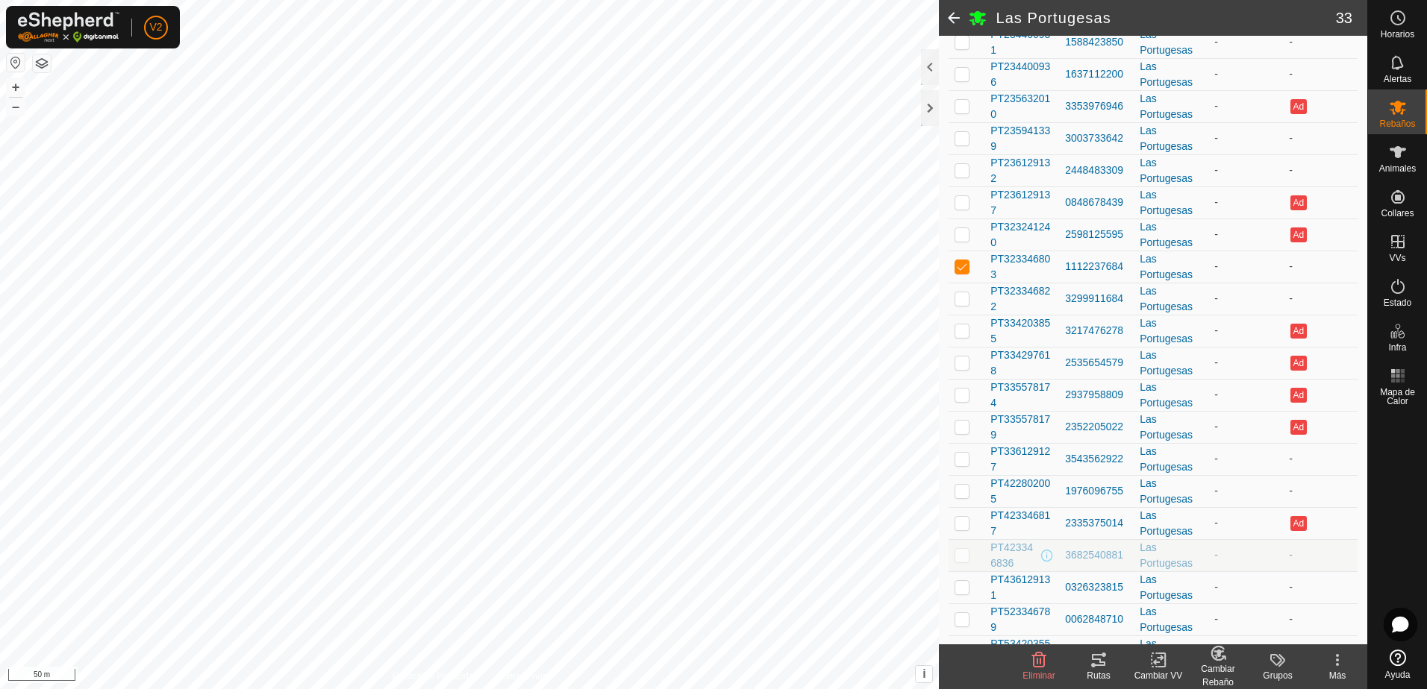
scroll to position [655, 0]
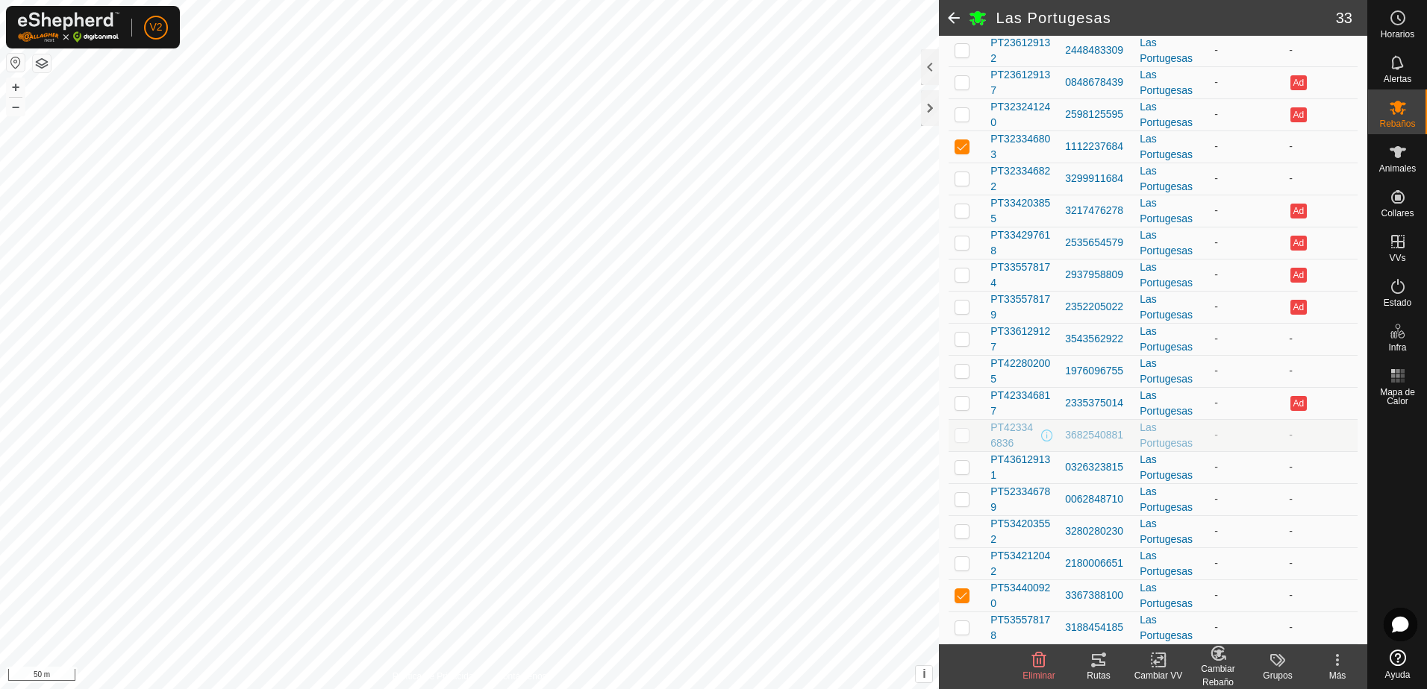
click at [1213, 661] on icon at bounding box center [1218, 654] width 19 height 18
click at [1268, 596] on link "[PERSON_NAME]..." at bounding box center [1264, 596] width 150 height 30
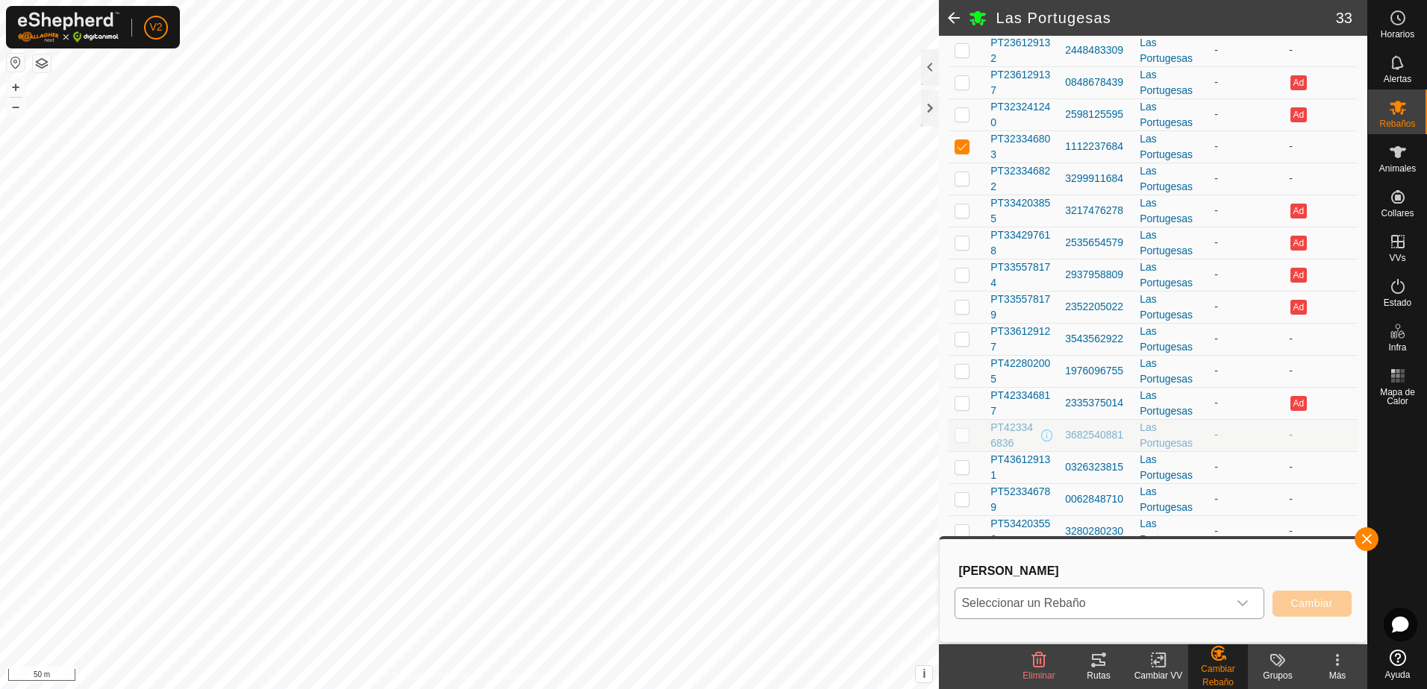
click at [1236, 600] on div "dropdown trigger" at bounding box center [1242, 604] width 30 height 30
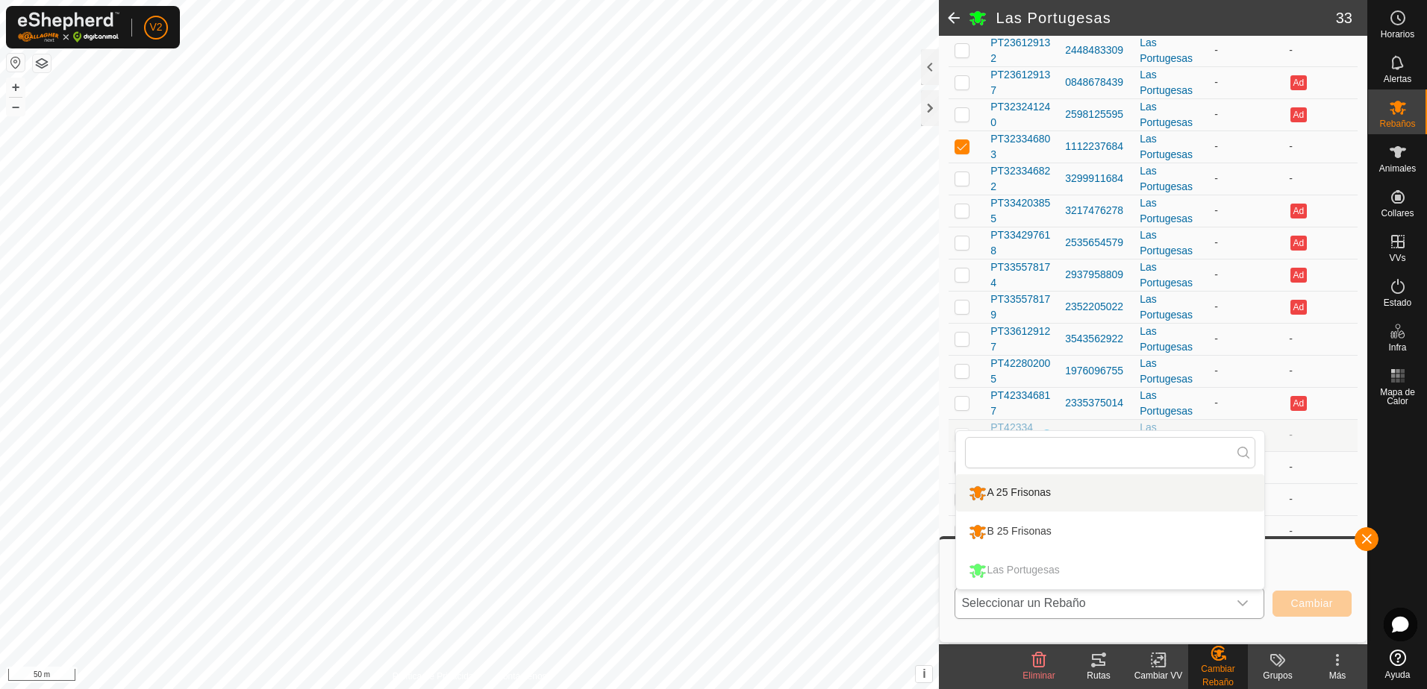
click at [1142, 492] on li "A 25 Frisonas" at bounding box center [1110, 493] width 308 height 37
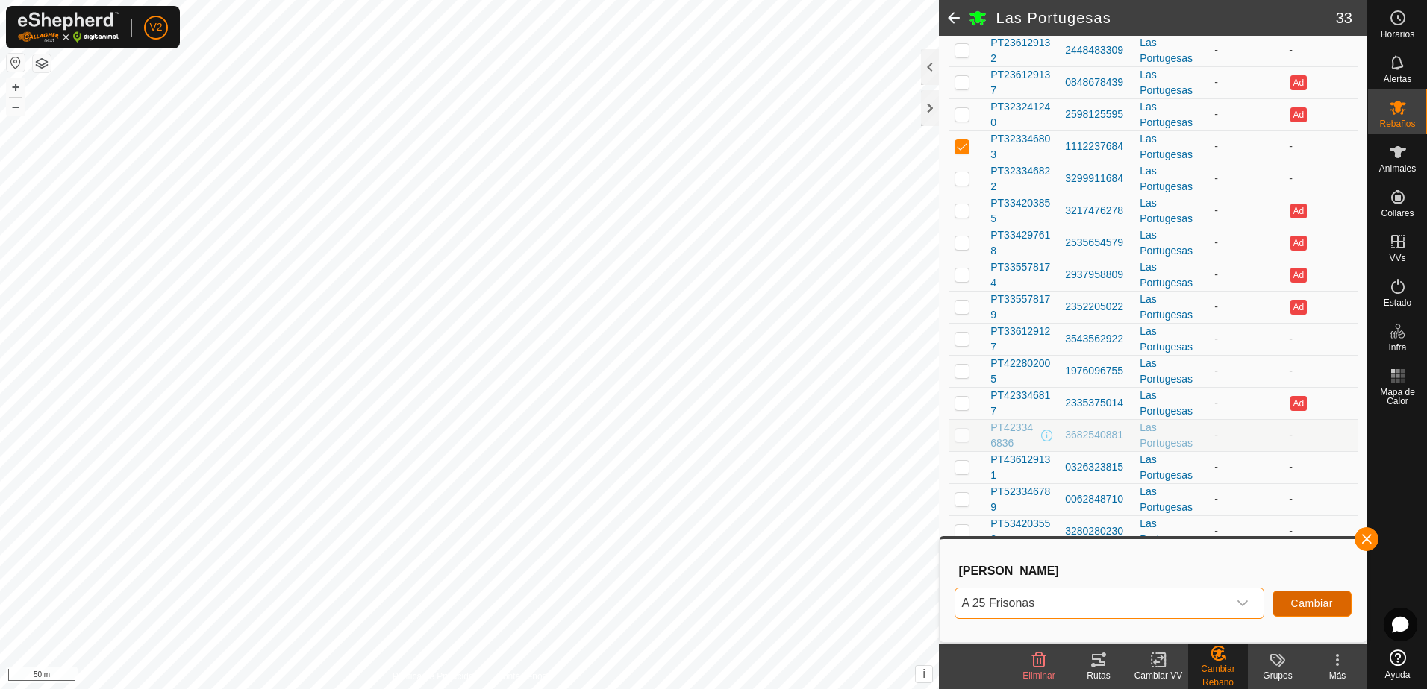
click at [1295, 602] on span "Cambiar" at bounding box center [1312, 604] width 42 height 12
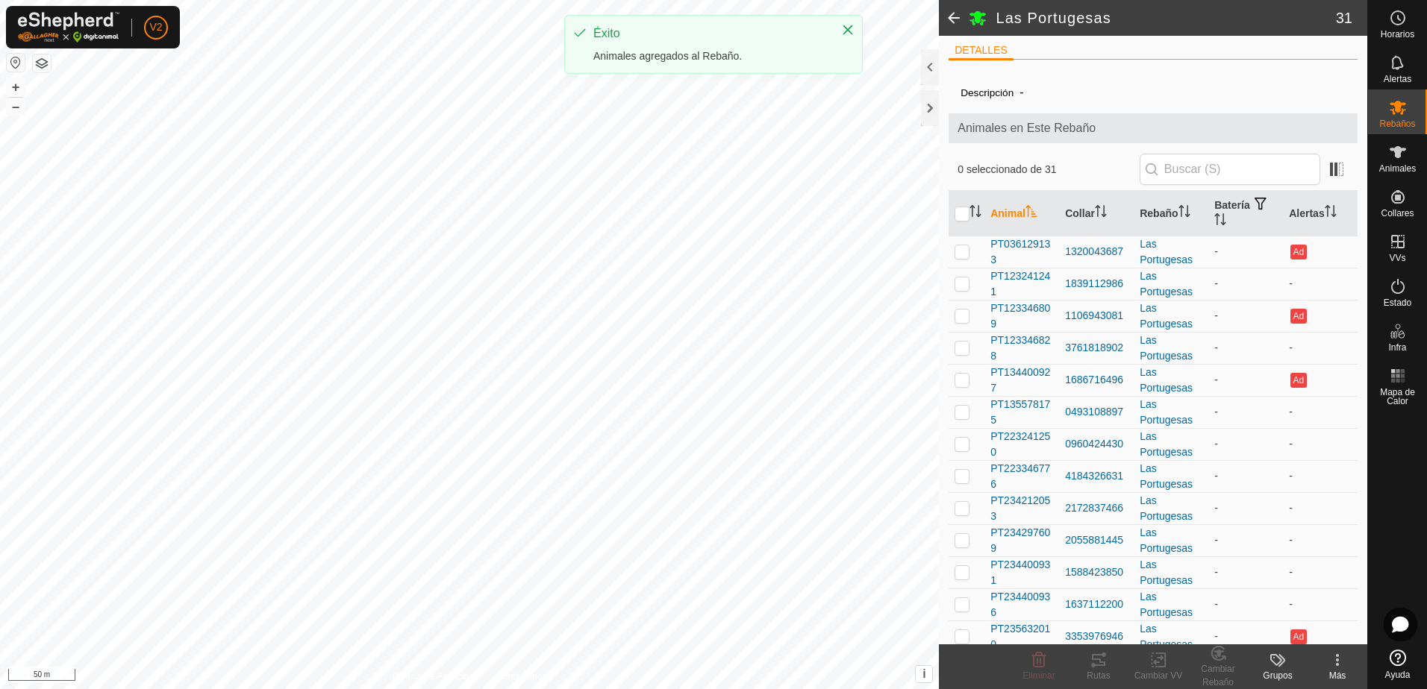
scroll to position [0, 0]
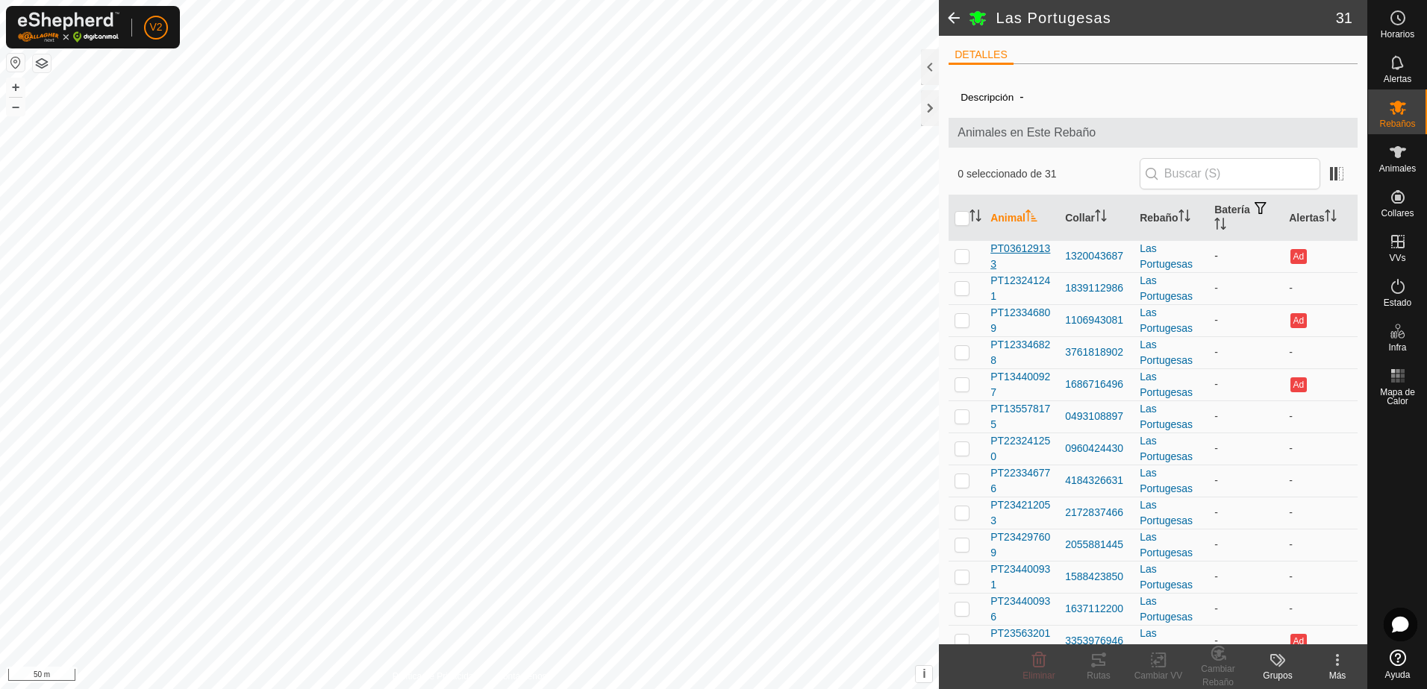
click at [1031, 250] on span "PT036129133" at bounding box center [1021, 256] width 63 height 31
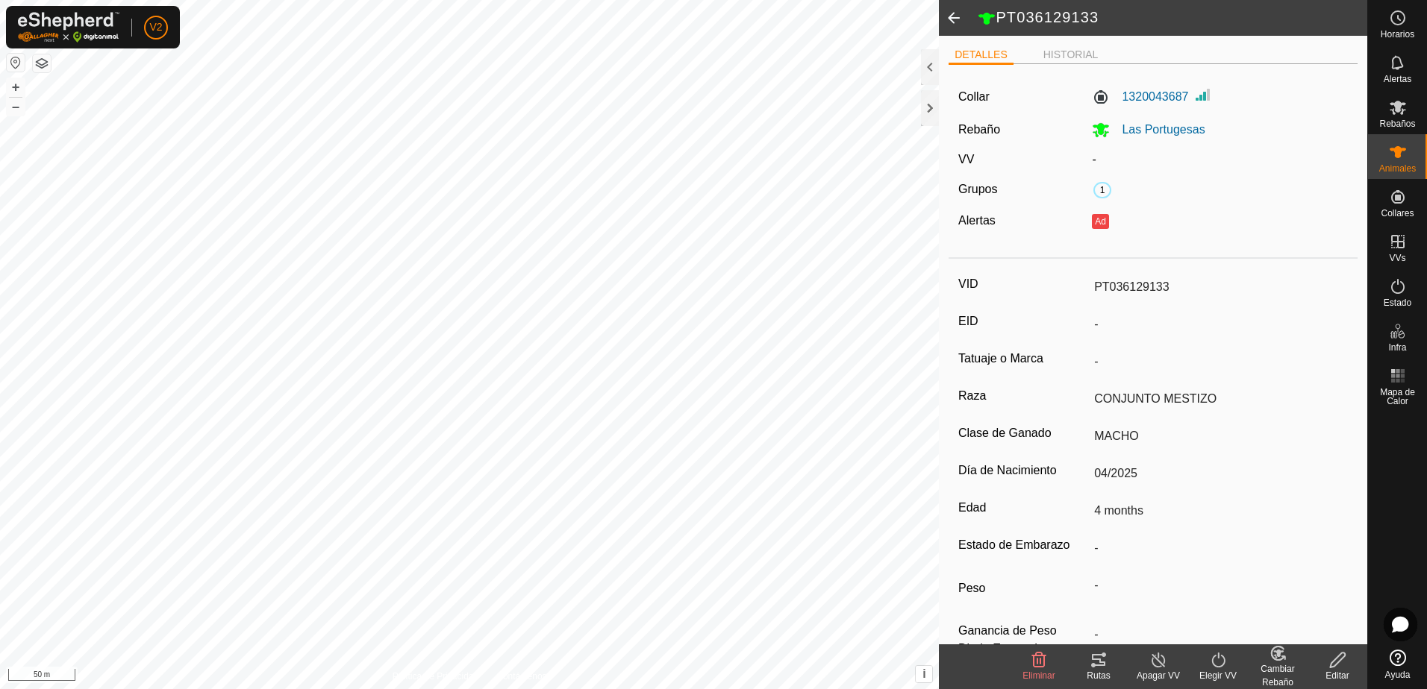
click at [1332, 666] on icon at bounding box center [1337, 660] width 15 height 15
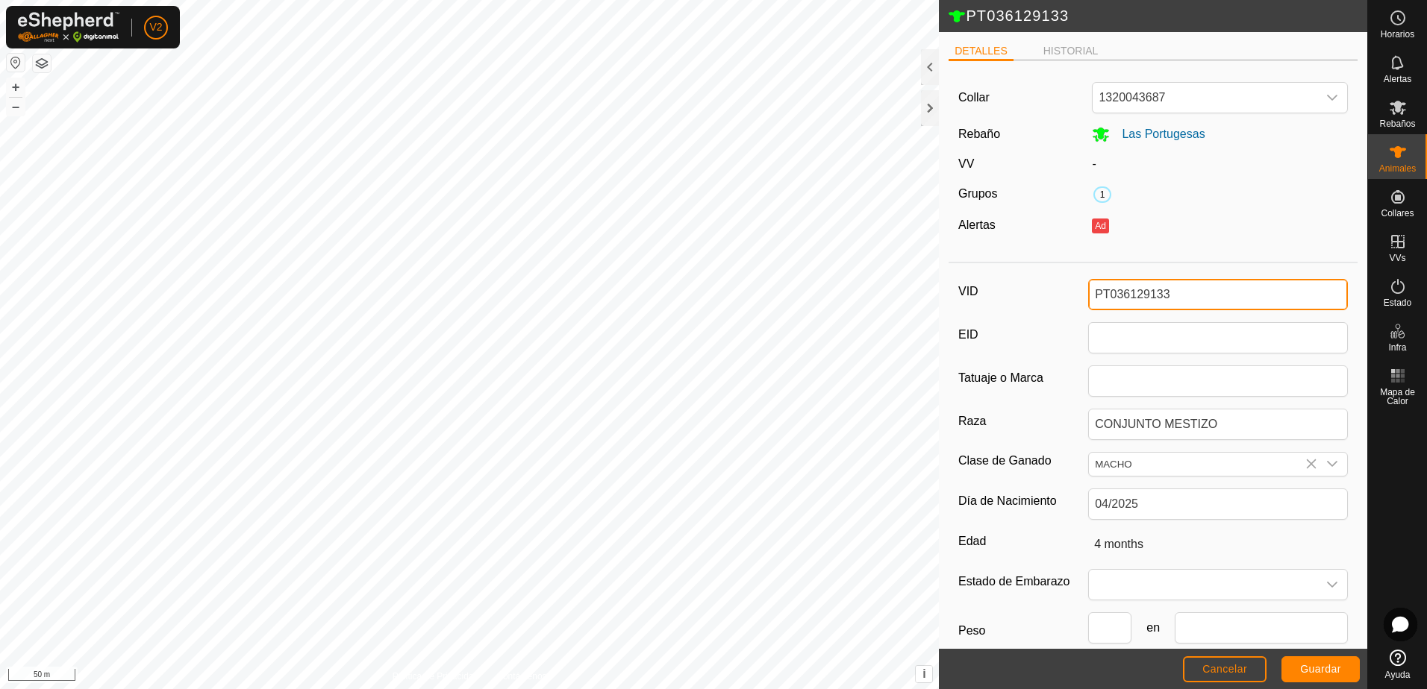
click at [1112, 291] on input "PT036129133" at bounding box center [1218, 294] width 260 height 31
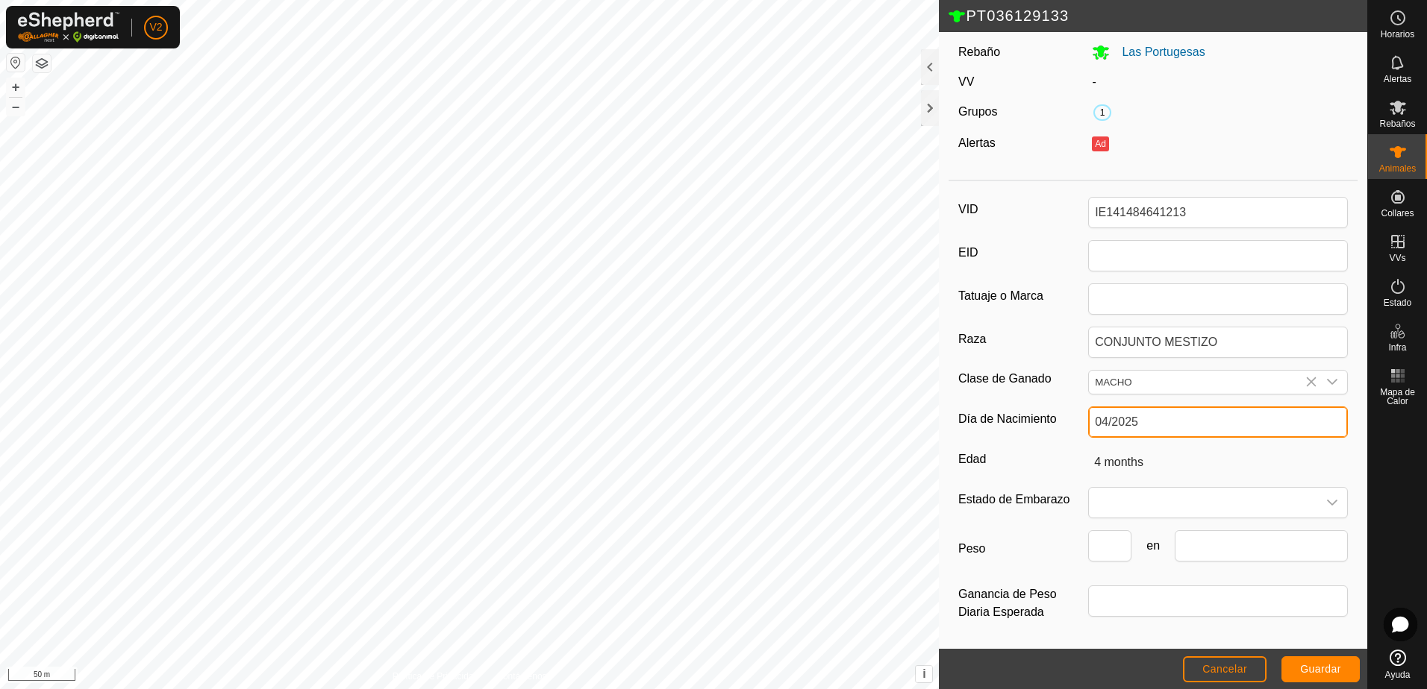
click at [1196, 425] on input "04/2025" at bounding box center [1218, 422] width 260 height 31
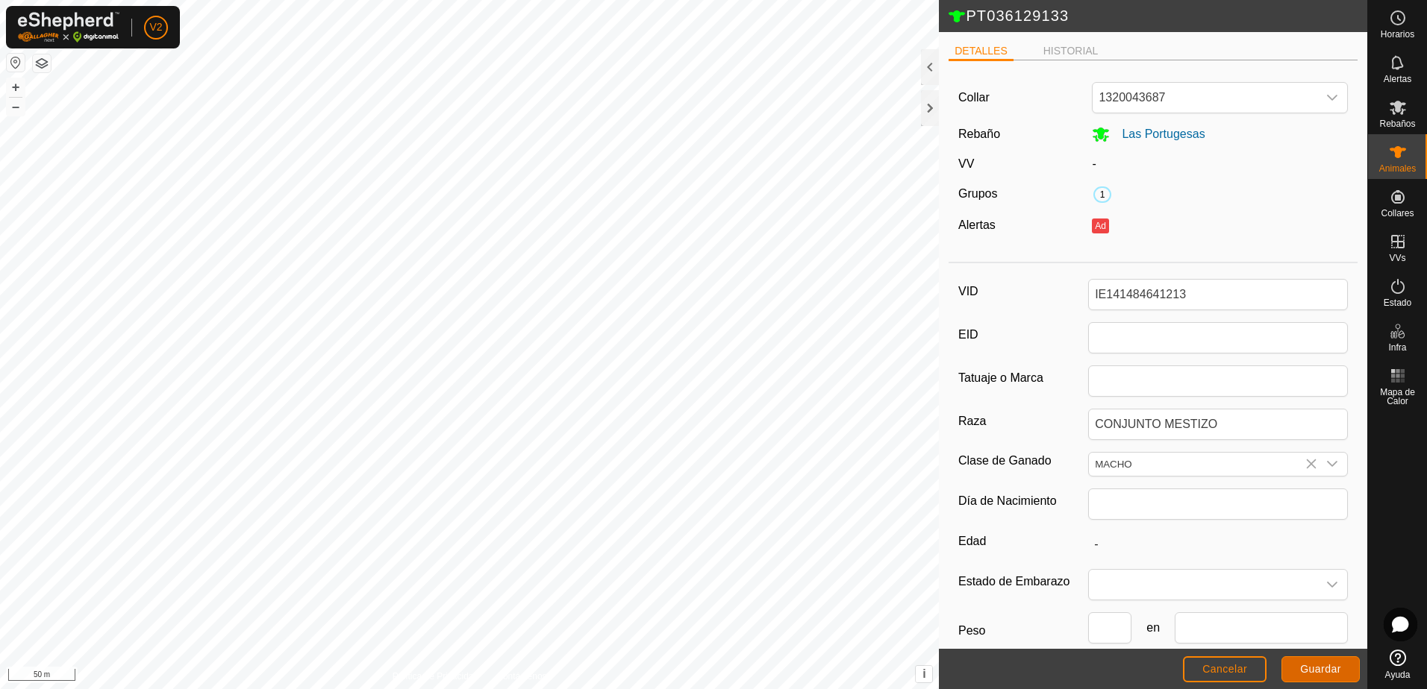
click at [1330, 664] on span "Guardar" at bounding box center [1320, 669] width 41 height 12
